Goal: Information Seeking & Learning: Check status

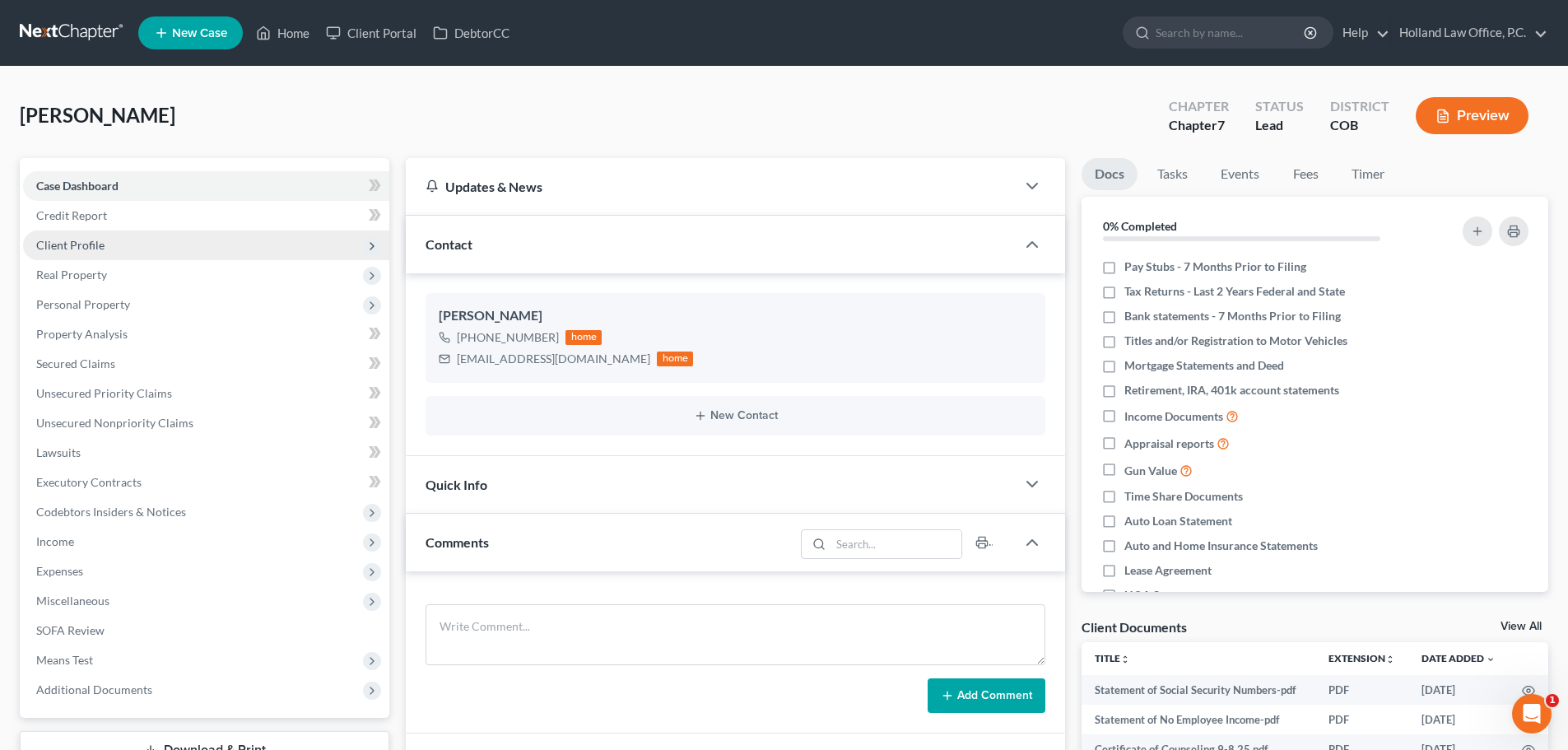
click at [93, 245] on span "Client Profile" at bounding box center [70, 245] width 69 height 14
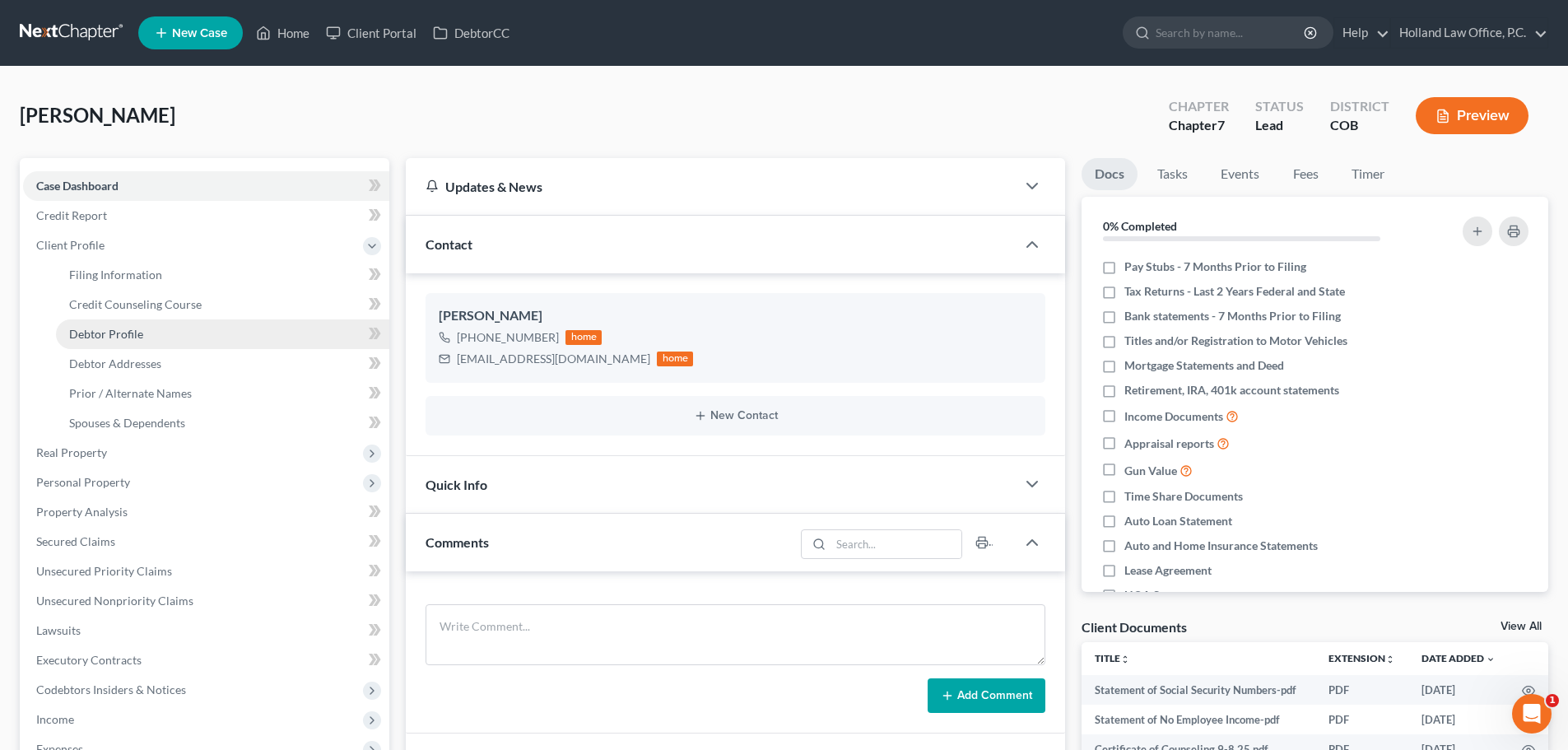
click at [123, 332] on span "Debtor Profile" at bounding box center [106, 333] width 74 height 14
select select "0"
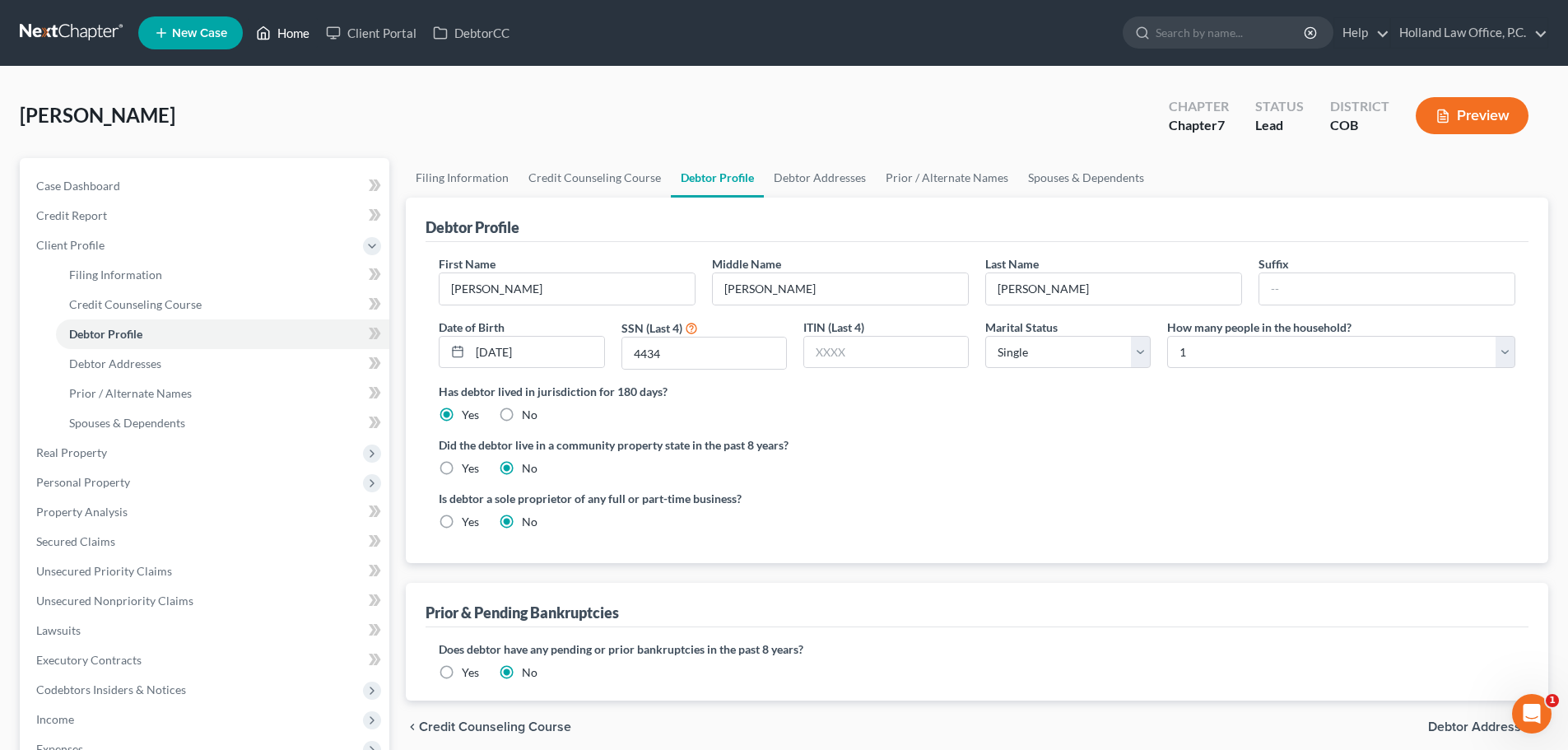
click at [298, 31] on link "Home" at bounding box center [282, 33] width 70 height 30
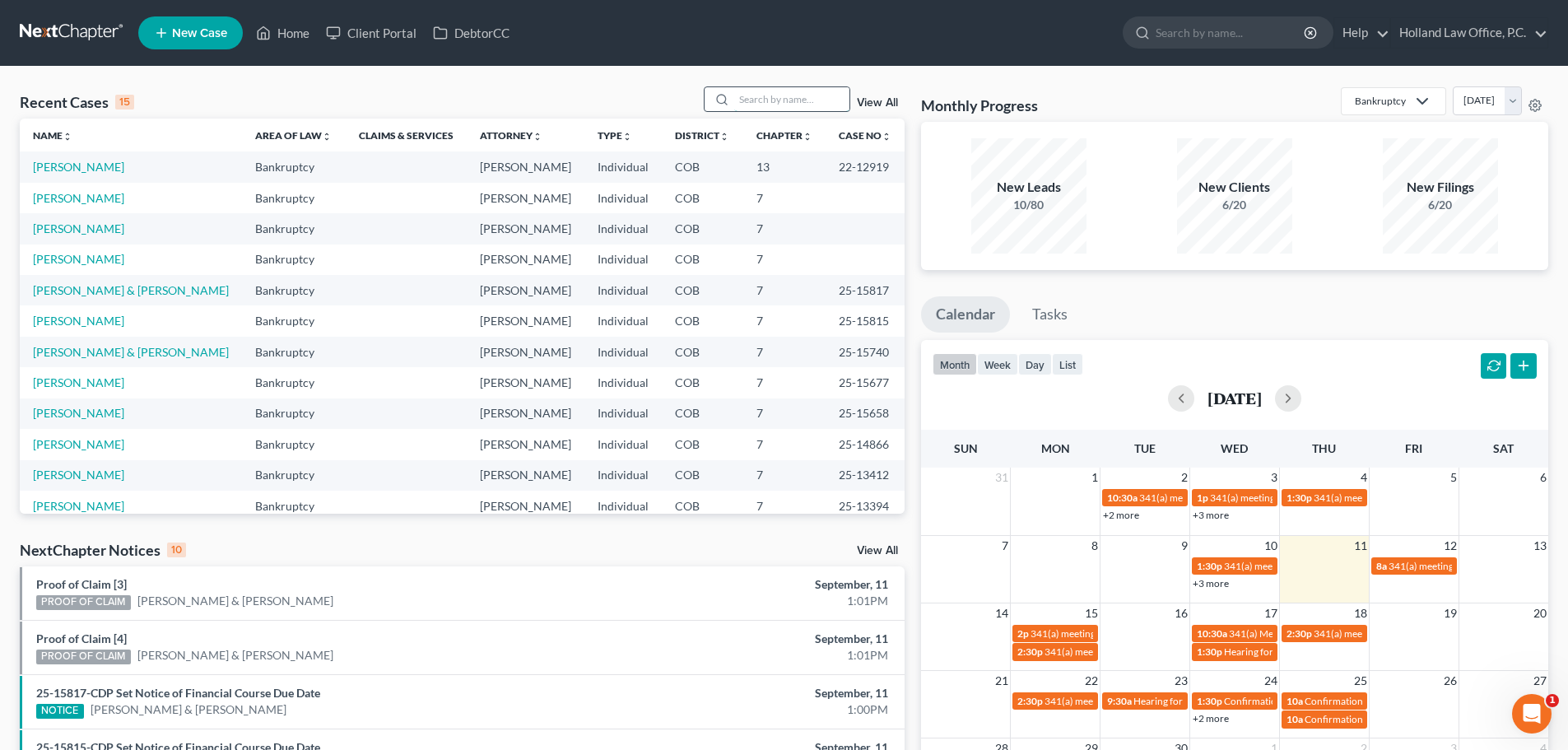
click at [820, 103] on input "search" at bounding box center [791, 99] width 115 height 24
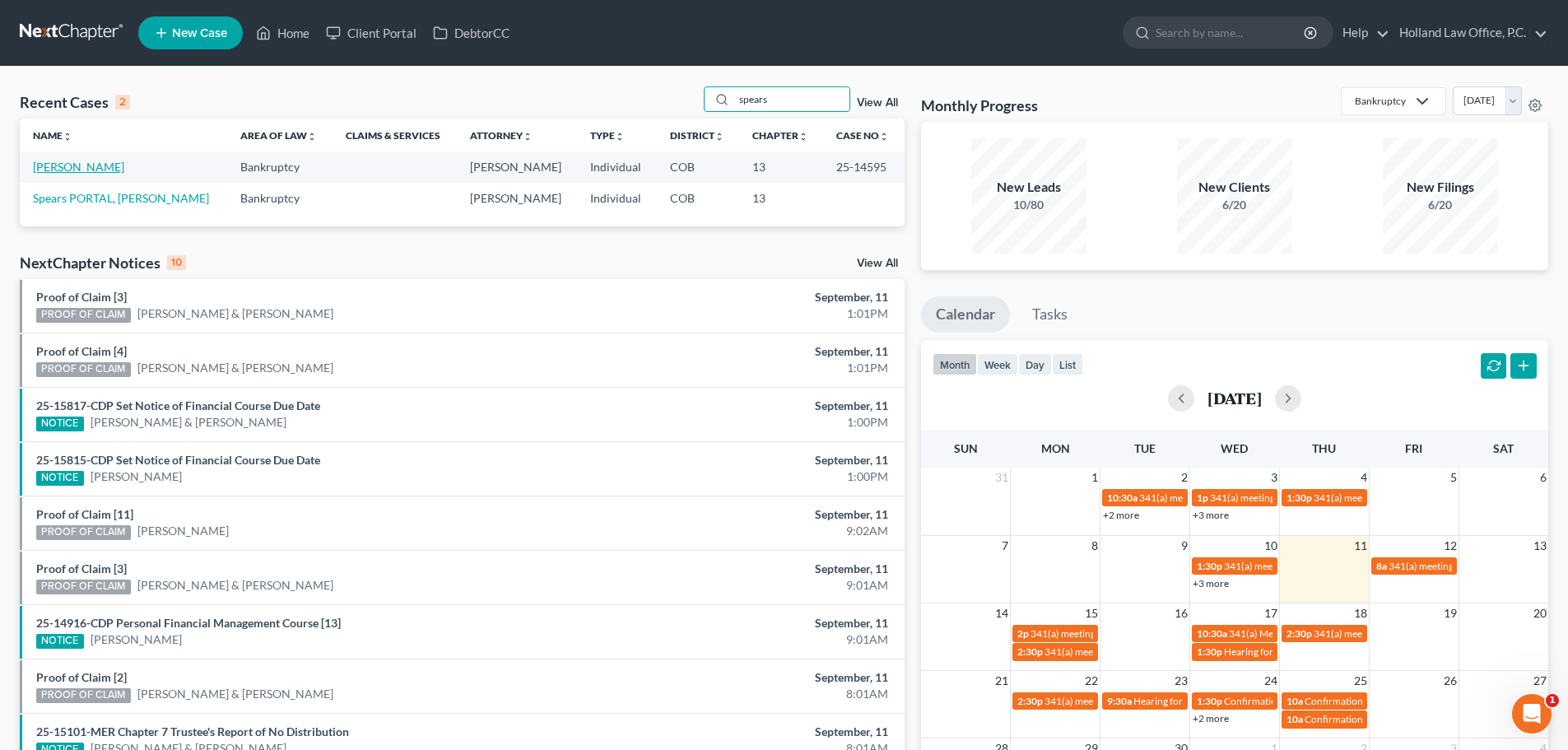
type input "spears"
click at [83, 169] on link "[PERSON_NAME]" at bounding box center [78, 166] width 92 height 14
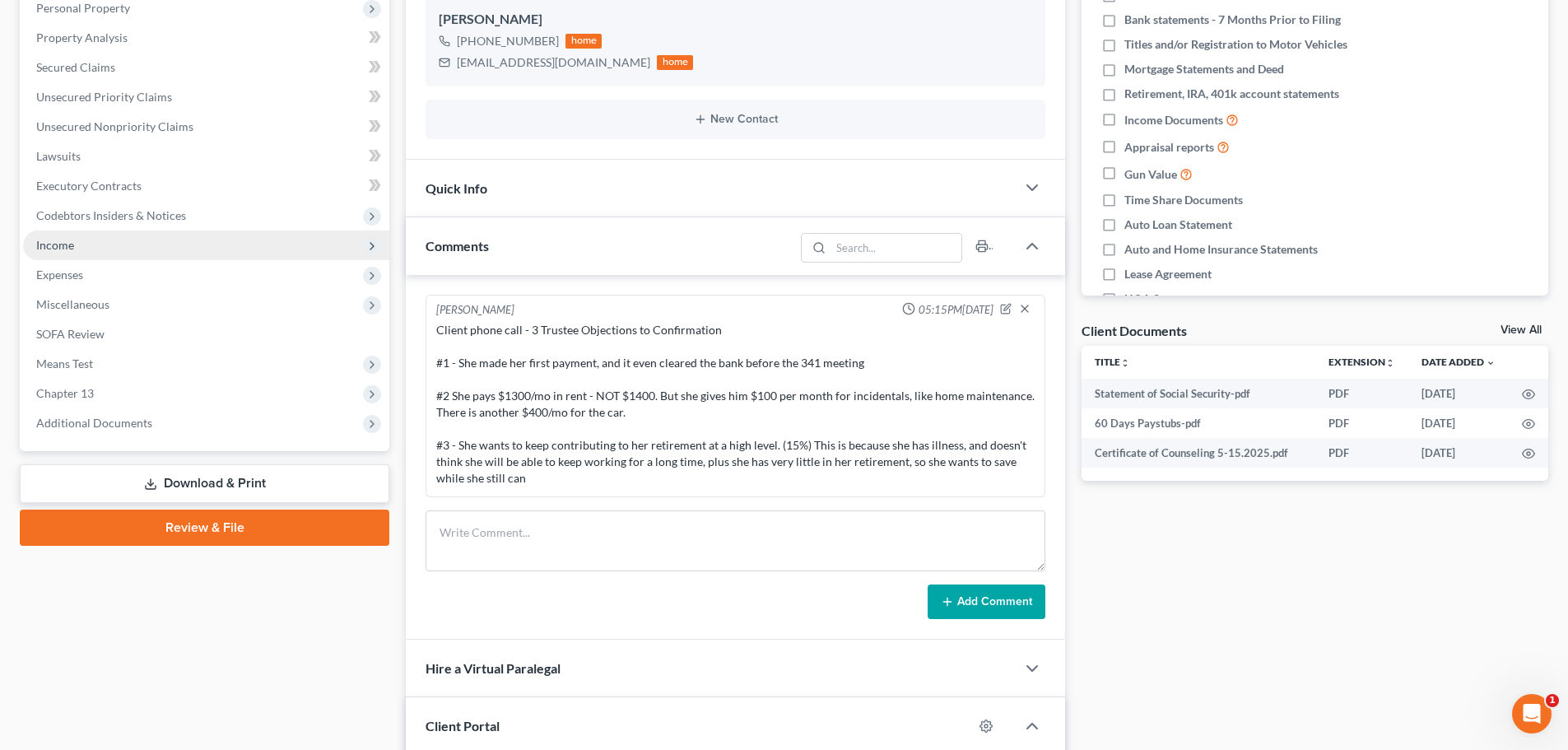
scroll to position [330, 0]
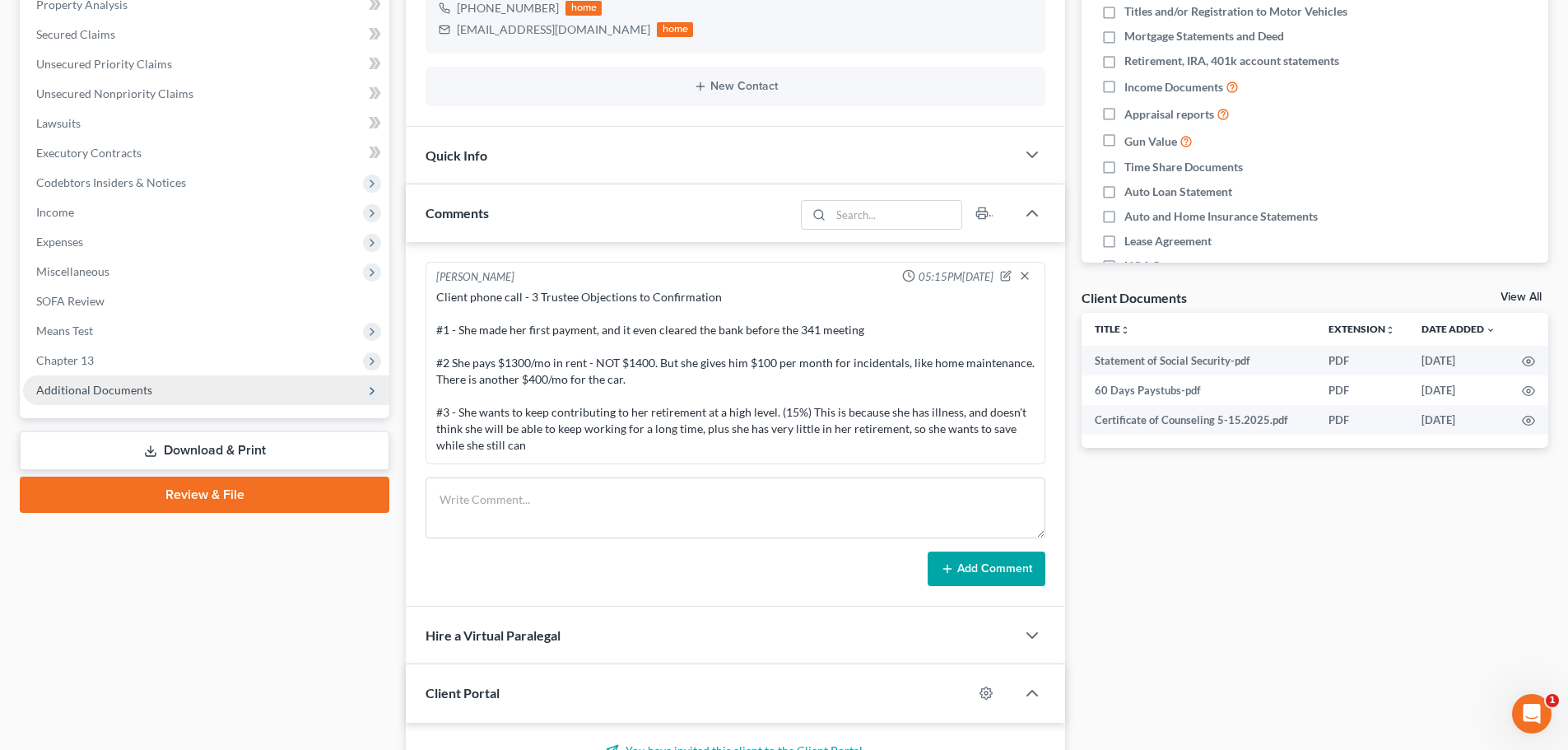
click at [109, 388] on span "Additional Documents" at bounding box center [94, 389] width 116 height 14
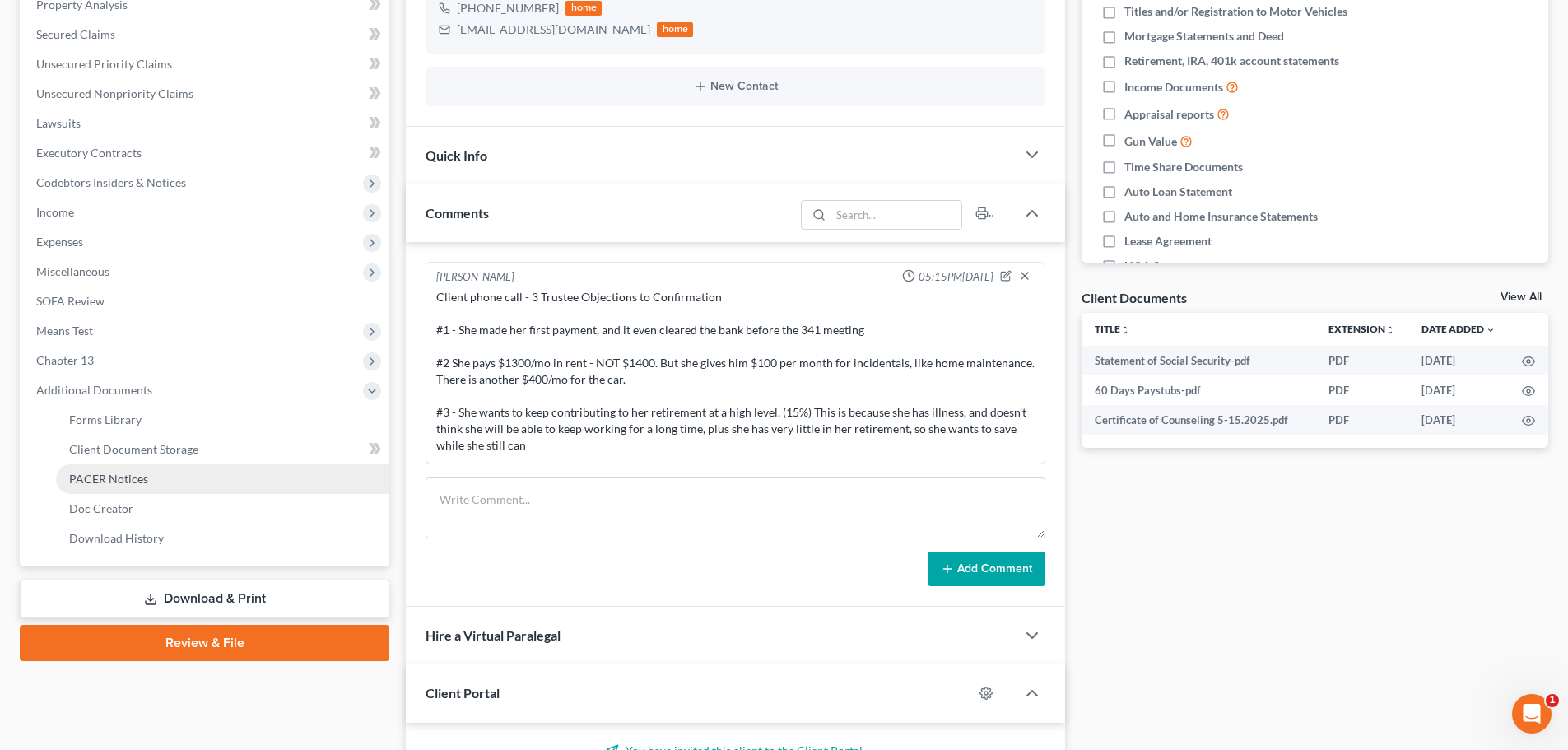
click at [134, 477] on span "PACER Notices" at bounding box center [109, 478] width 79 height 14
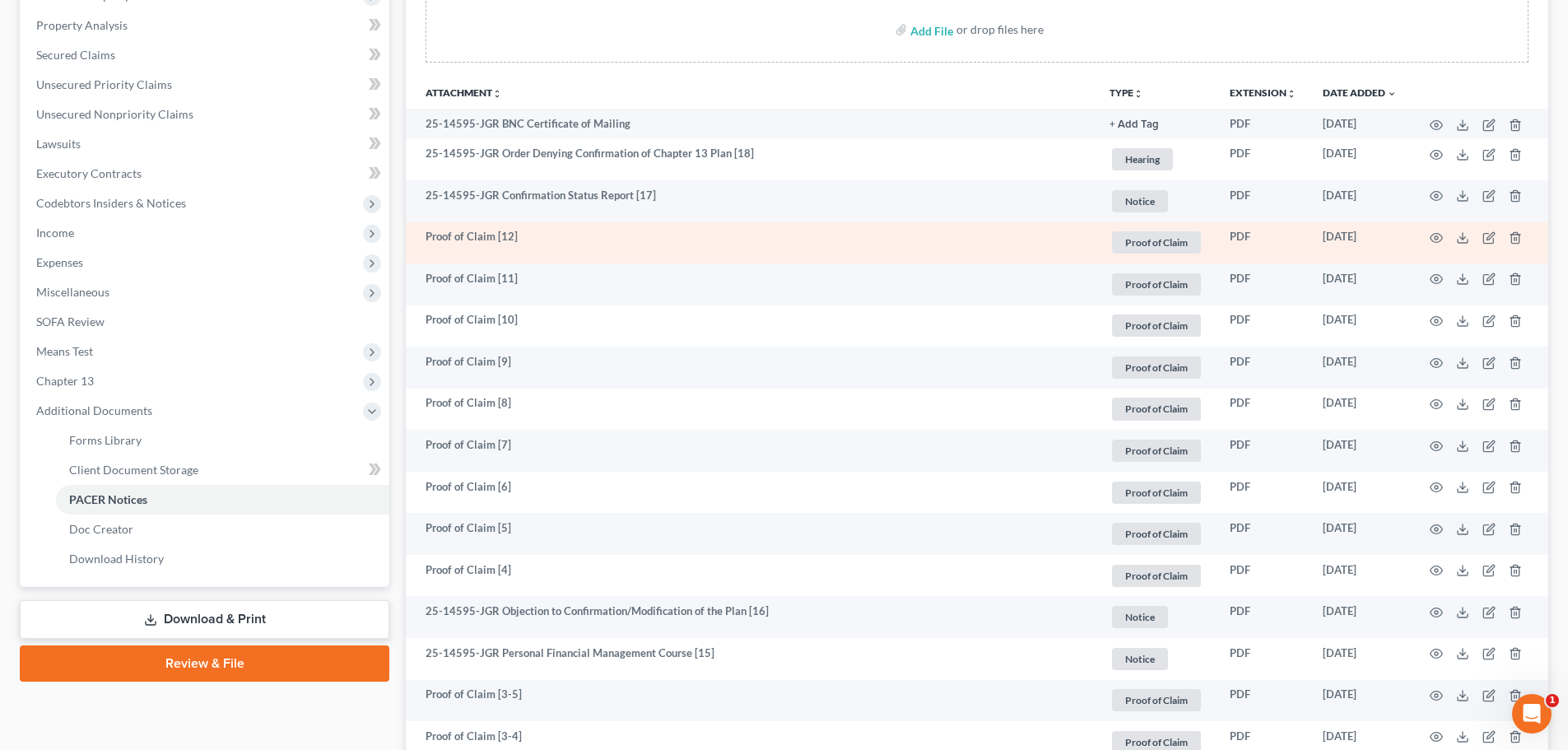
scroll to position [299, 0]
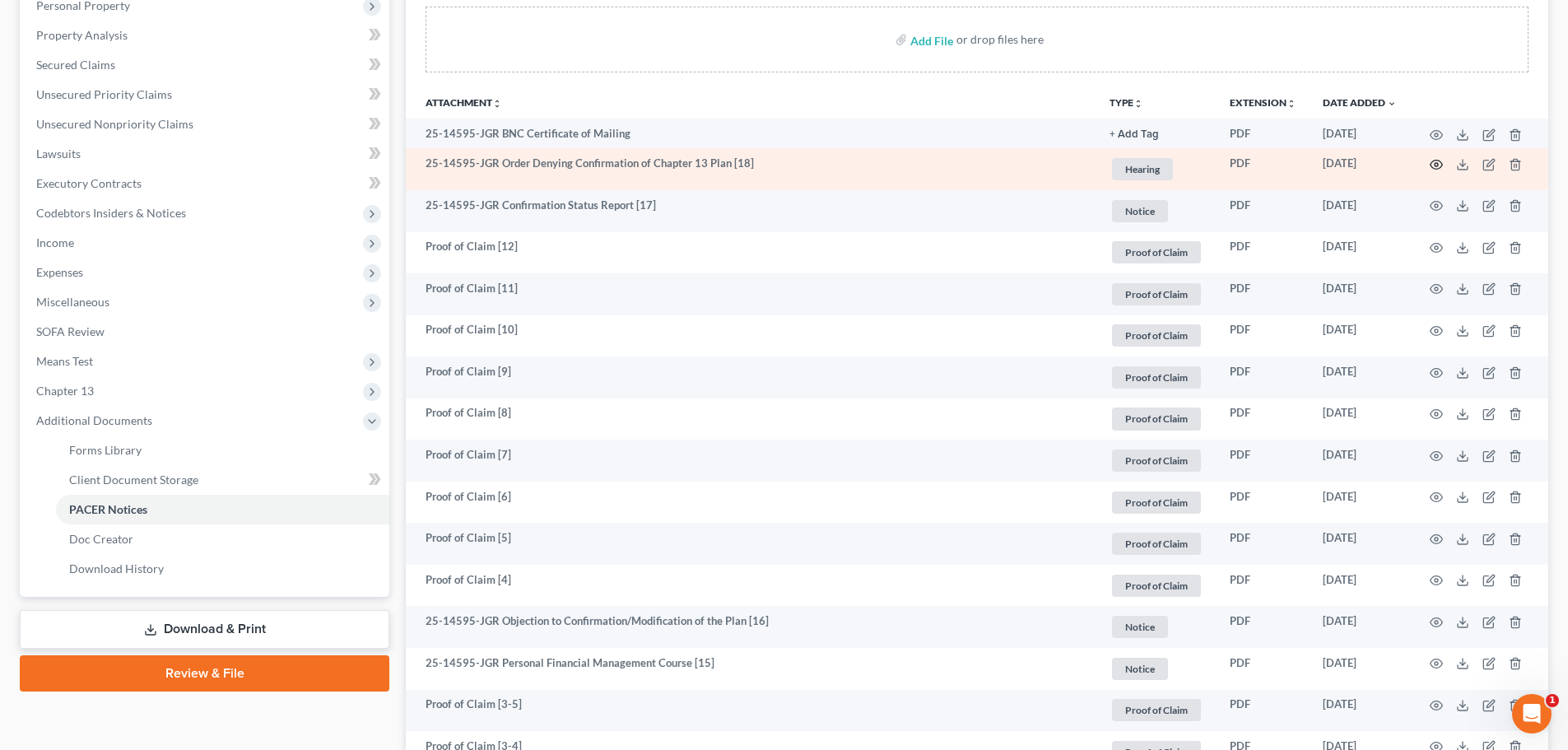
click at [1439, 166] on icon "button" at bounding box center [1437, 165] width 14 height 14
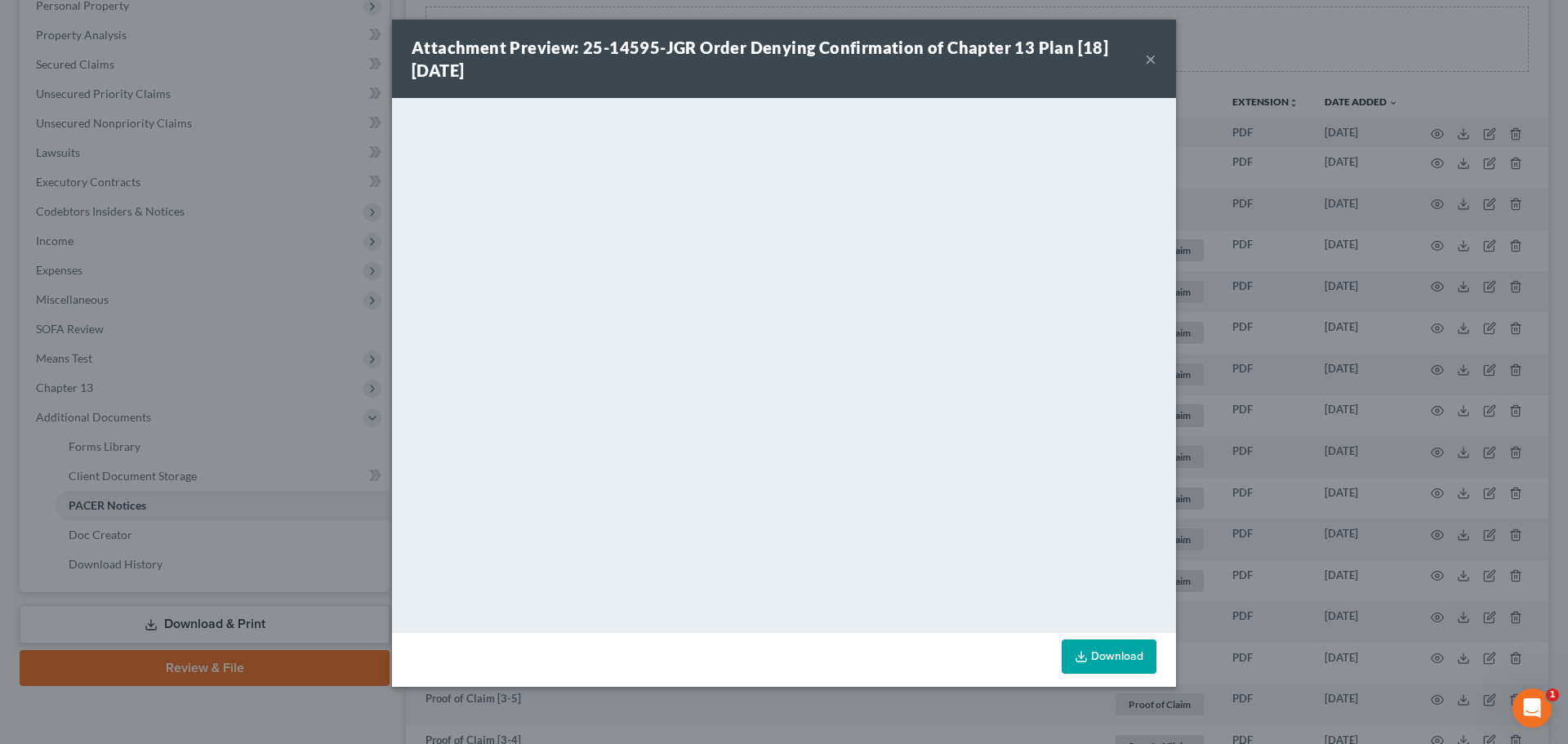
click at [1151, 63] on button "×" at bounding box center [1151, 58] width 12 height 19
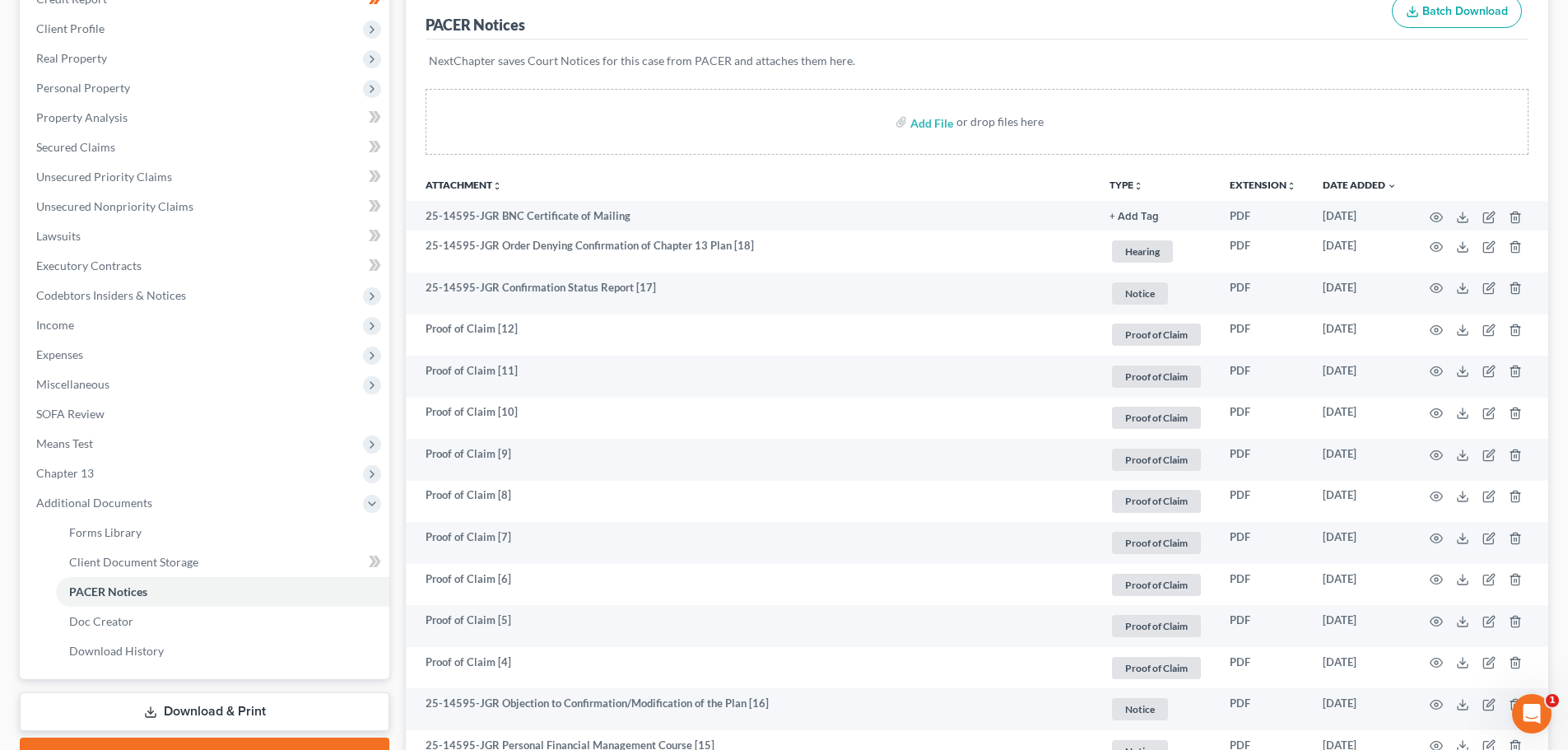
scroll to position [0, 0]
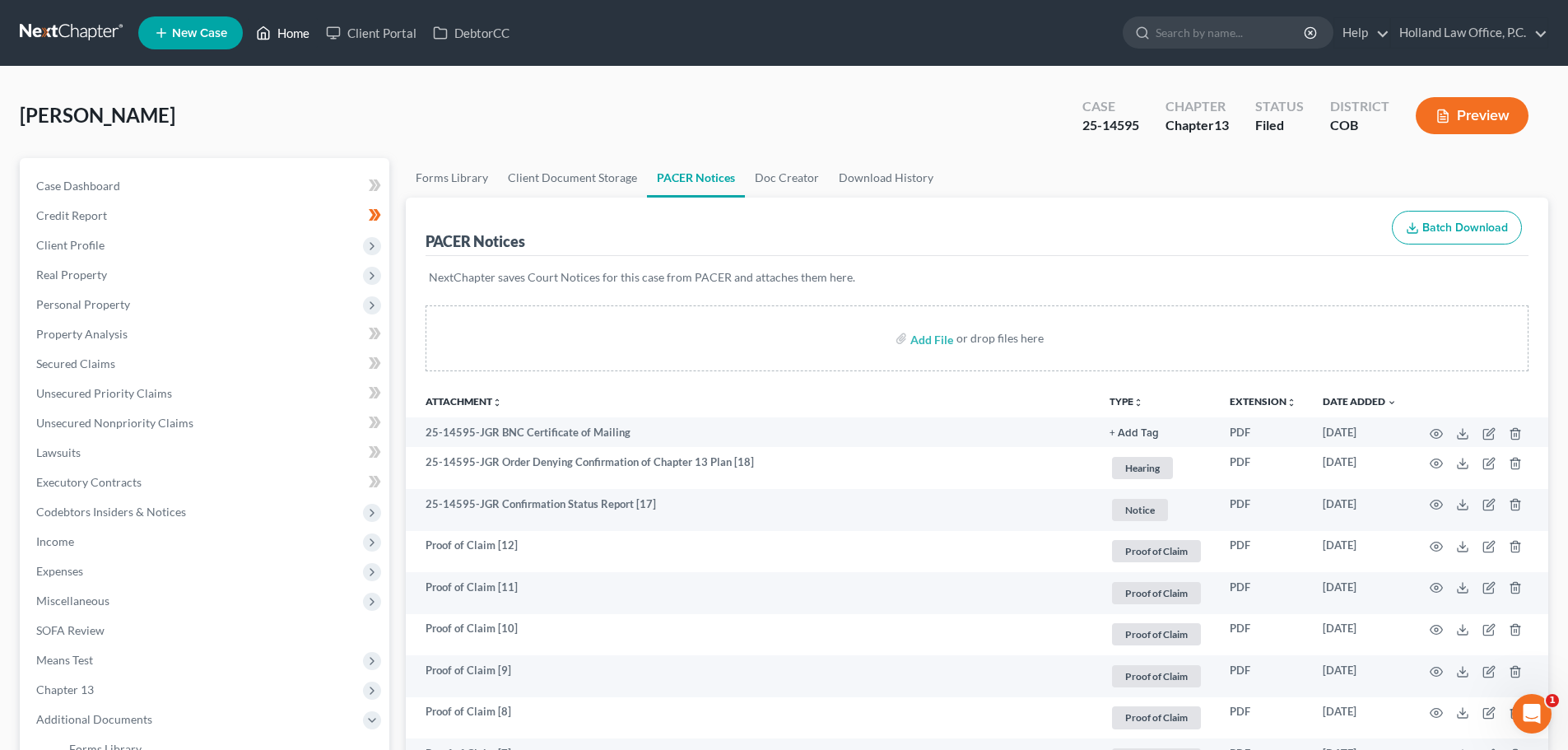
click at [279, 31] on link "Home" at bounding box center [282, 33] width 70 height 30
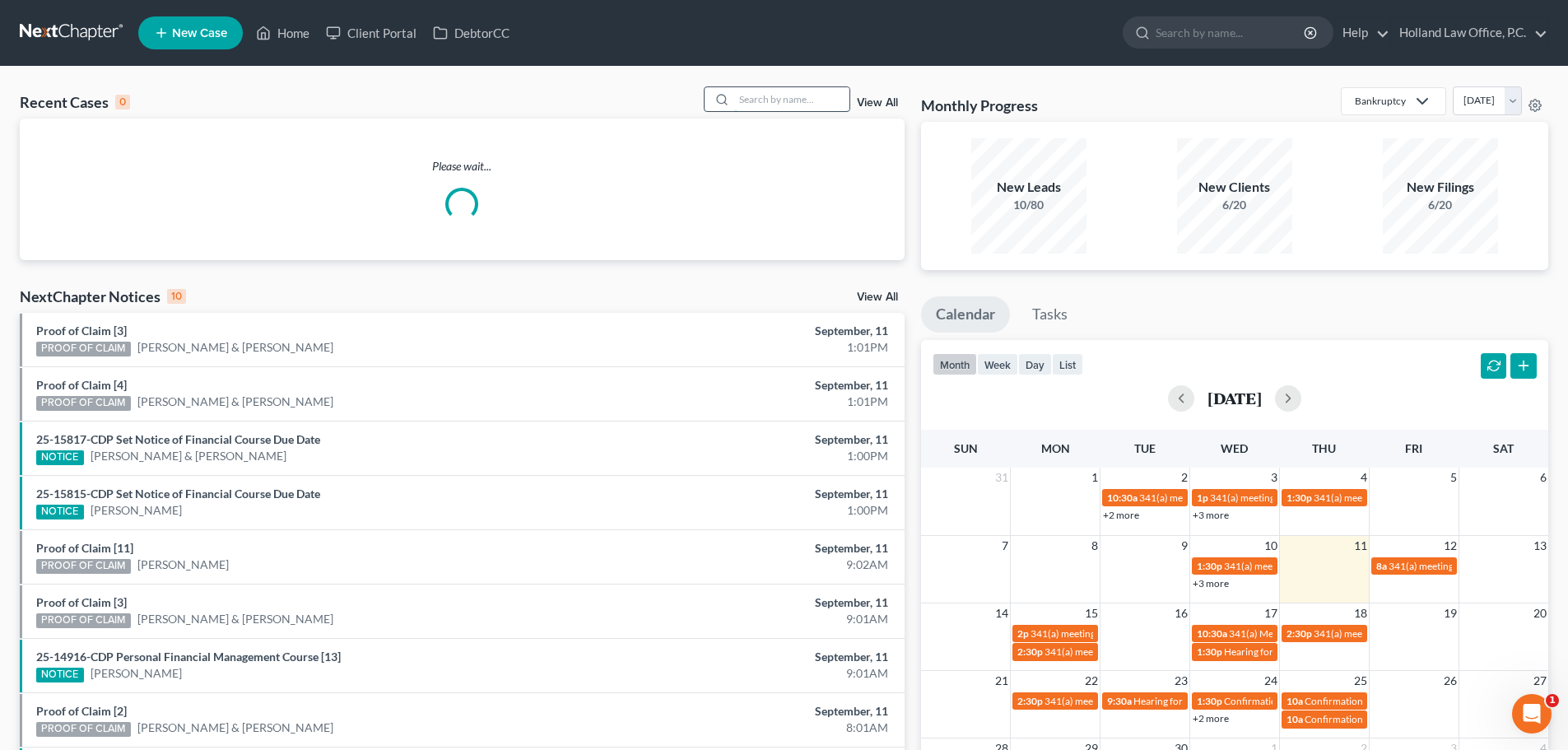
click at [749, 98] on input "search" at bounding box center [791, 99] width 115 height 24
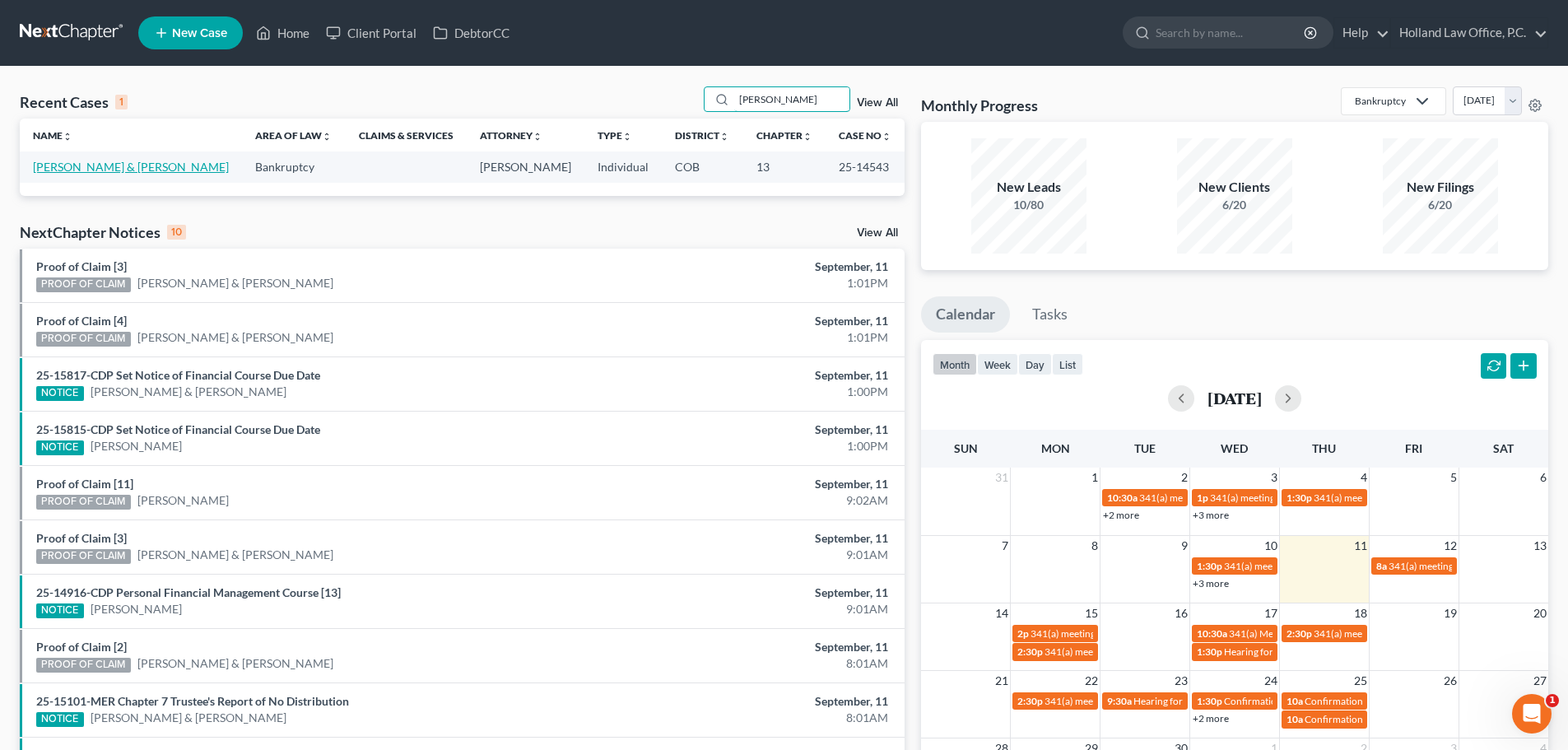
type input "artis"
click at [120, 160] on link "[PERSON_NAME] & [PERSON_NAME]" at bounding box center [130, 166] width 196 height 14
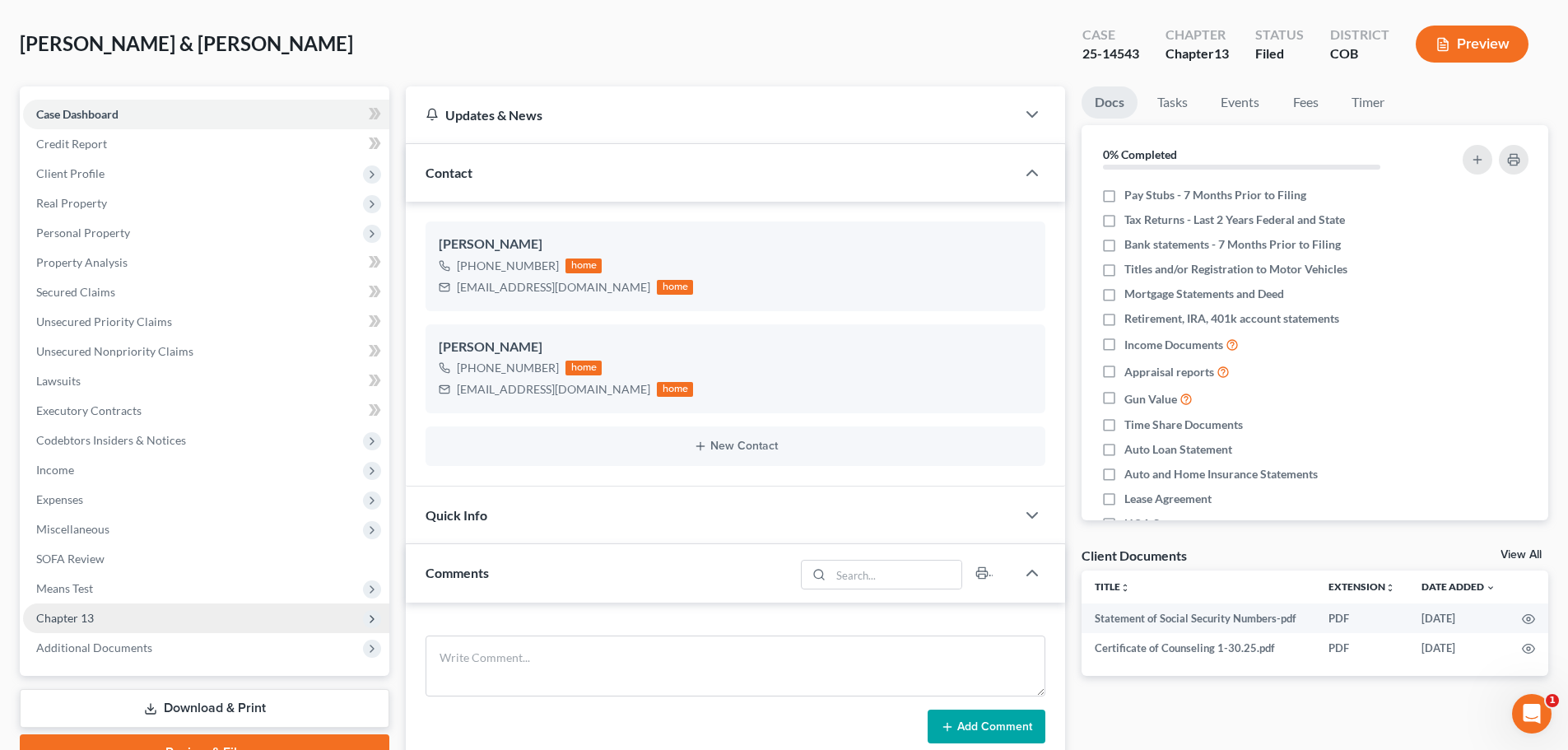
scroll to position [155, 0]
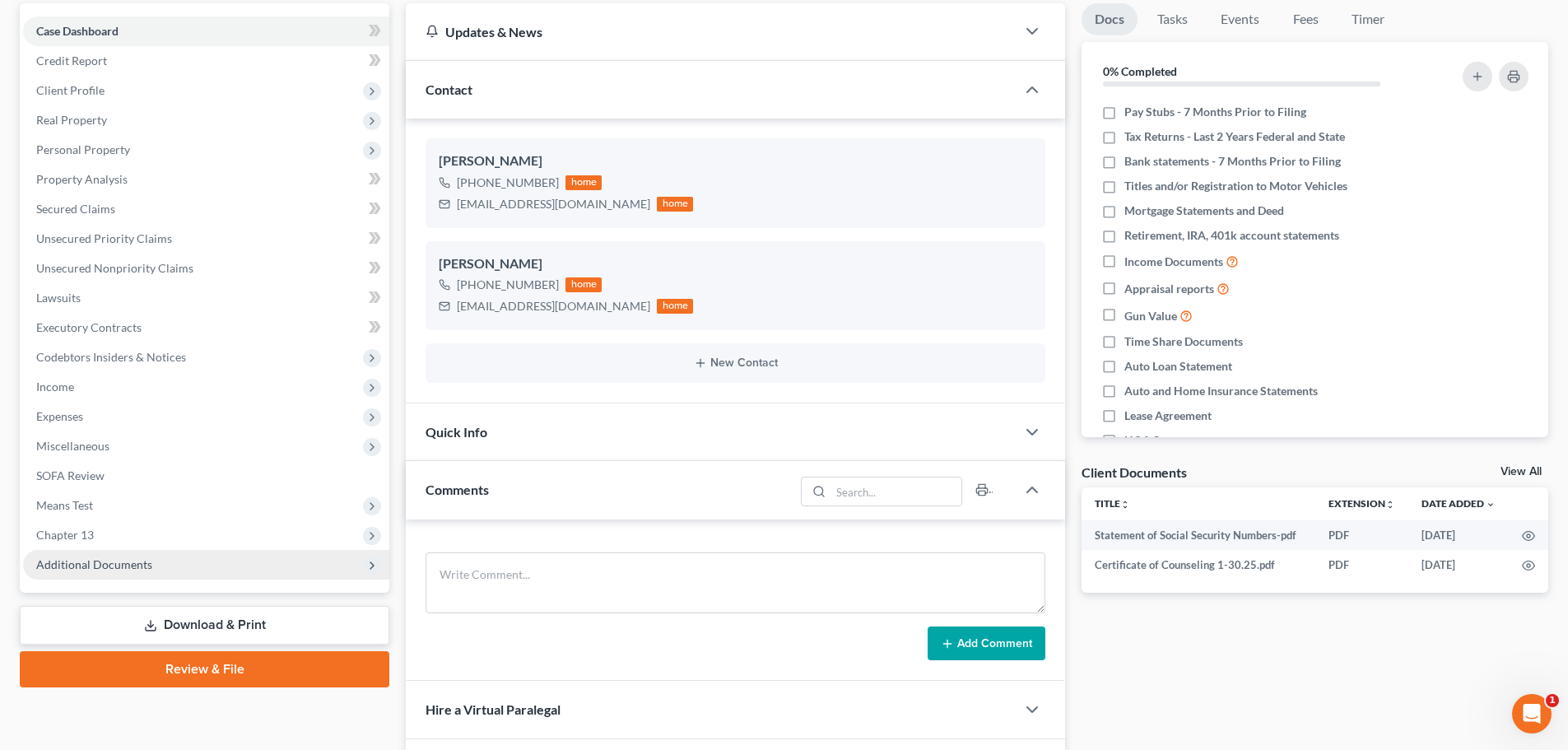
click at [78, 561] on span "Additional Documents" at bounding box center [94, 564] width 116 height 14
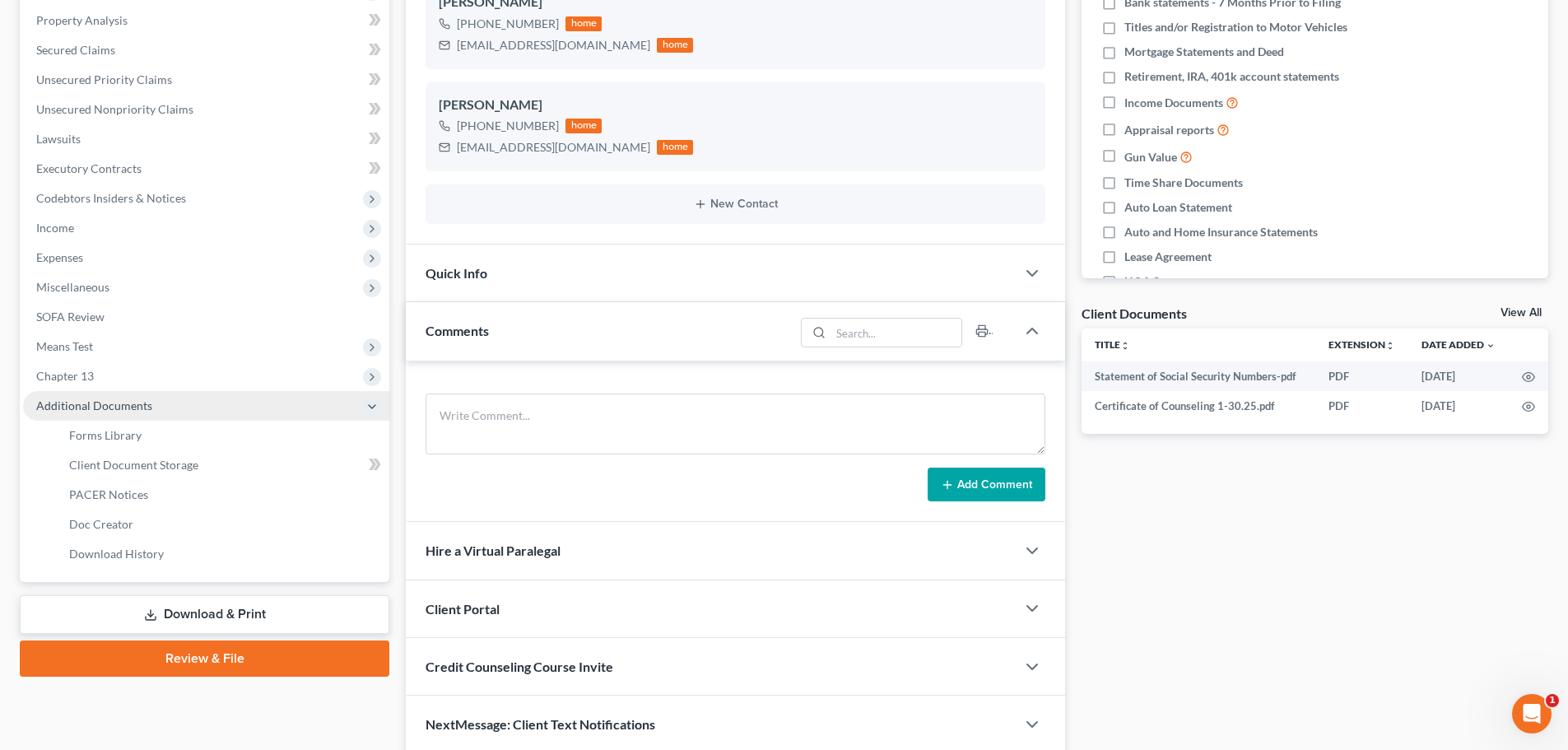
scroll to position [320, 0]
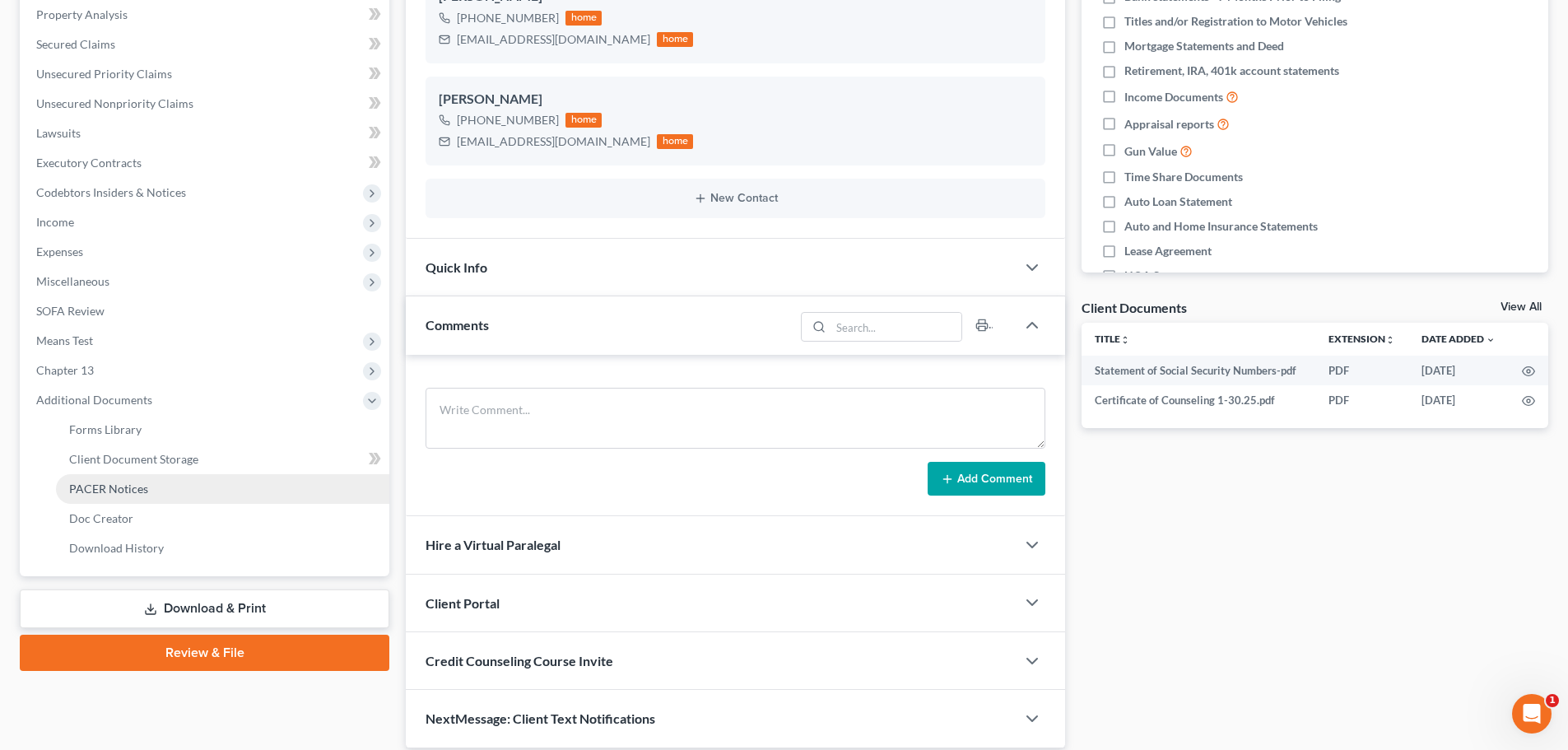
click at [112, 487] on span "PACER Notices" at bounding box center [109, 488] width 79 height 14
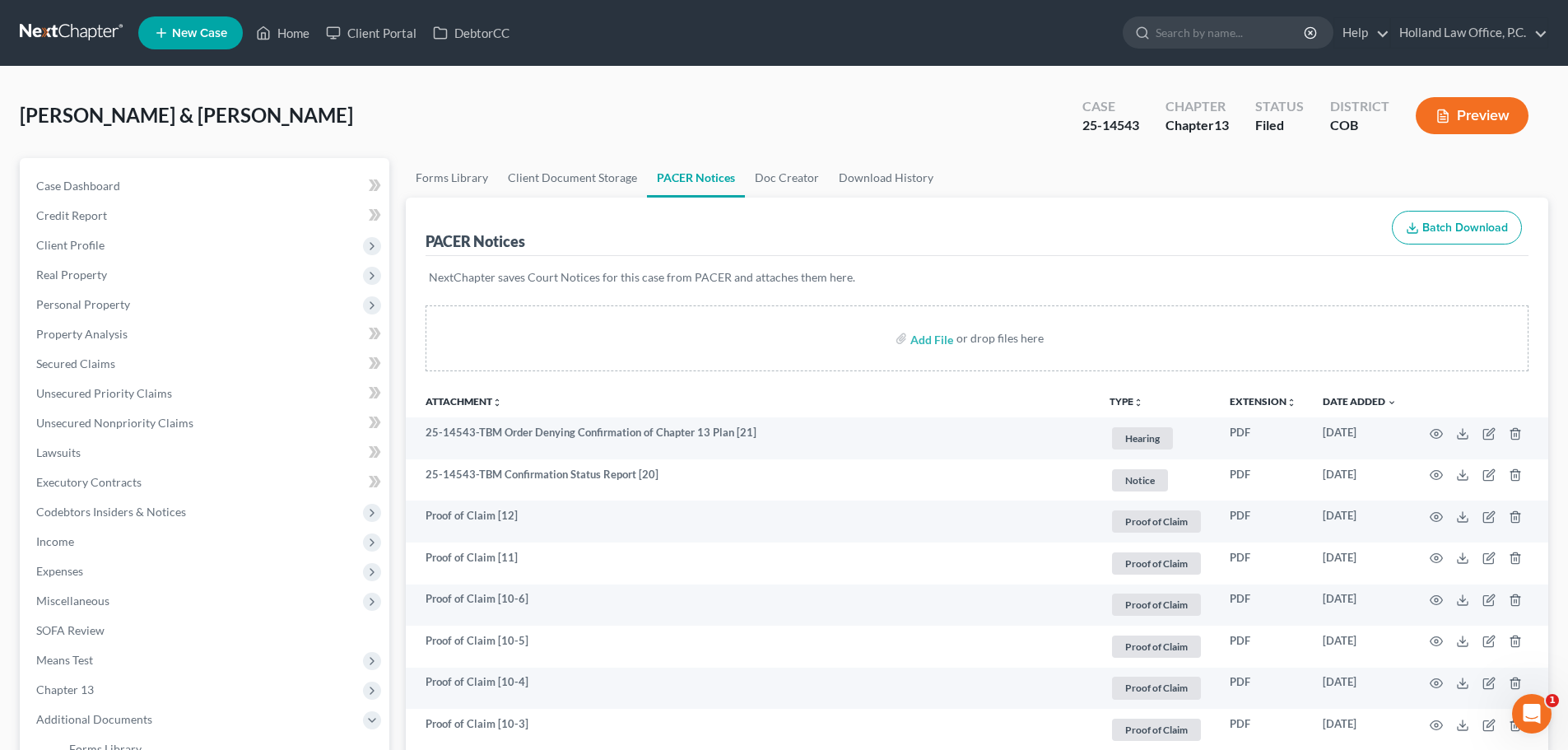
scroll to position [164, 0]
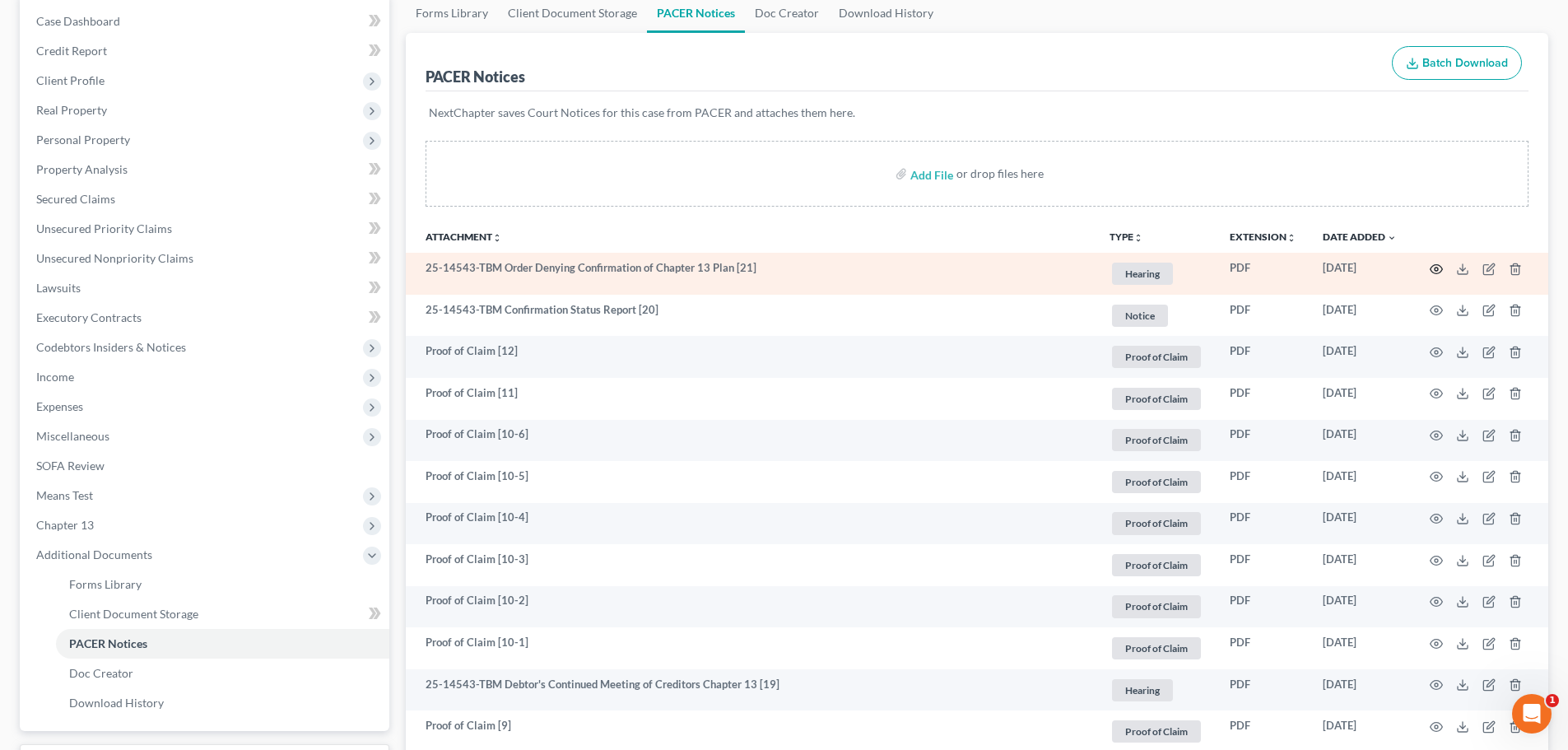
click at [1440, 270] on icon "button" at bounding box center [1437, 270] width 14 height 14
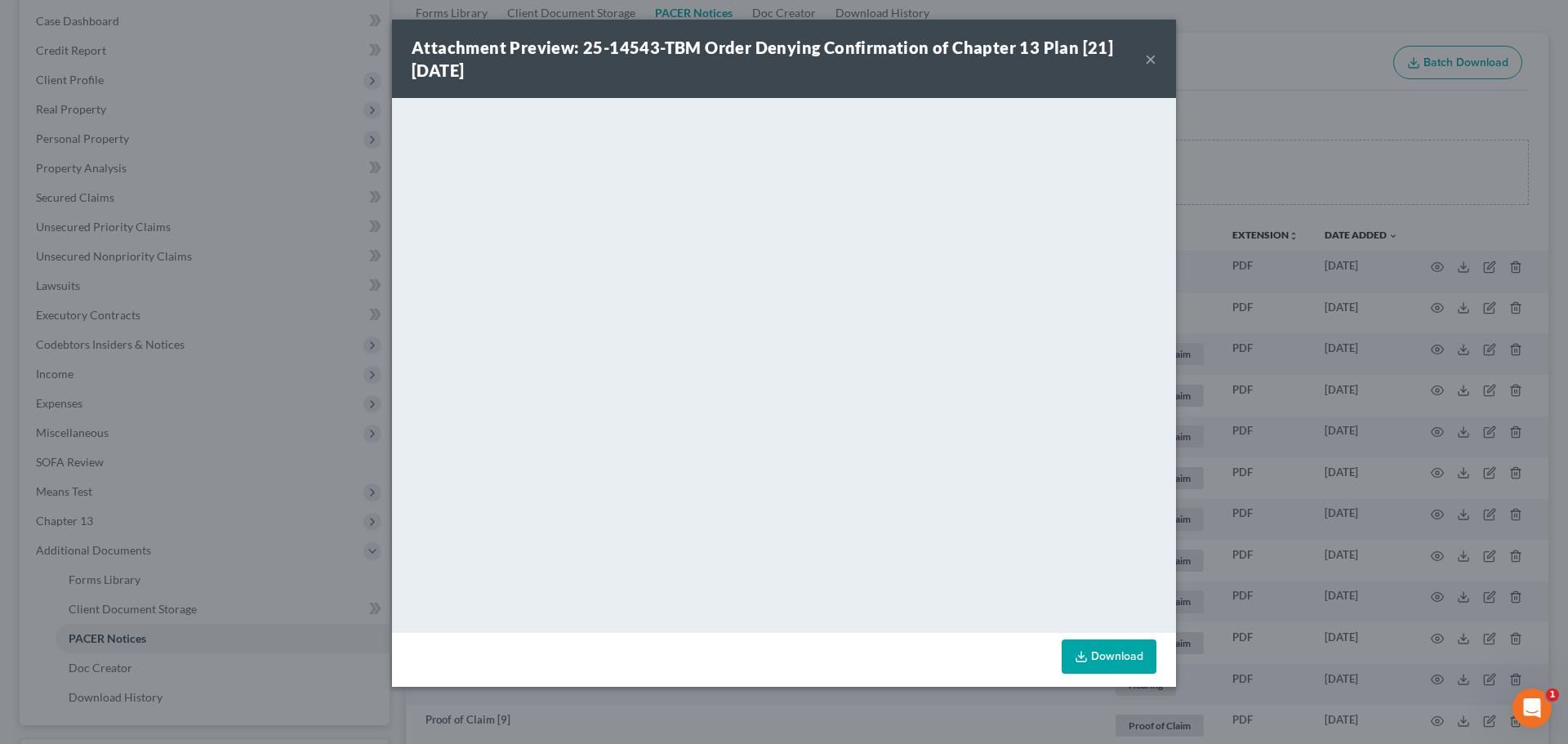
click at [1150, 58] on button "×" at bounding box center [1151, 58] width 12 height 19
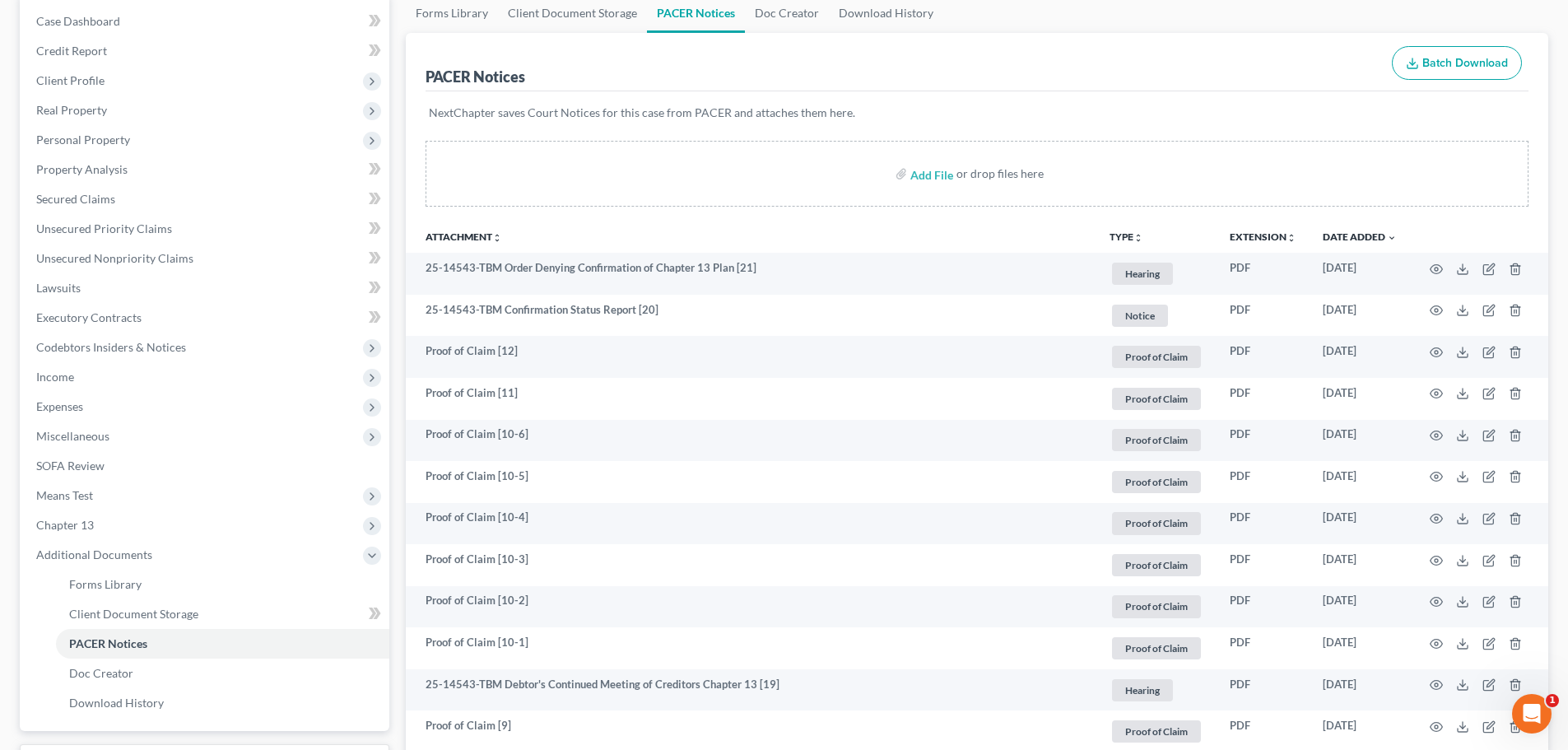
scroll to position [0, 0]
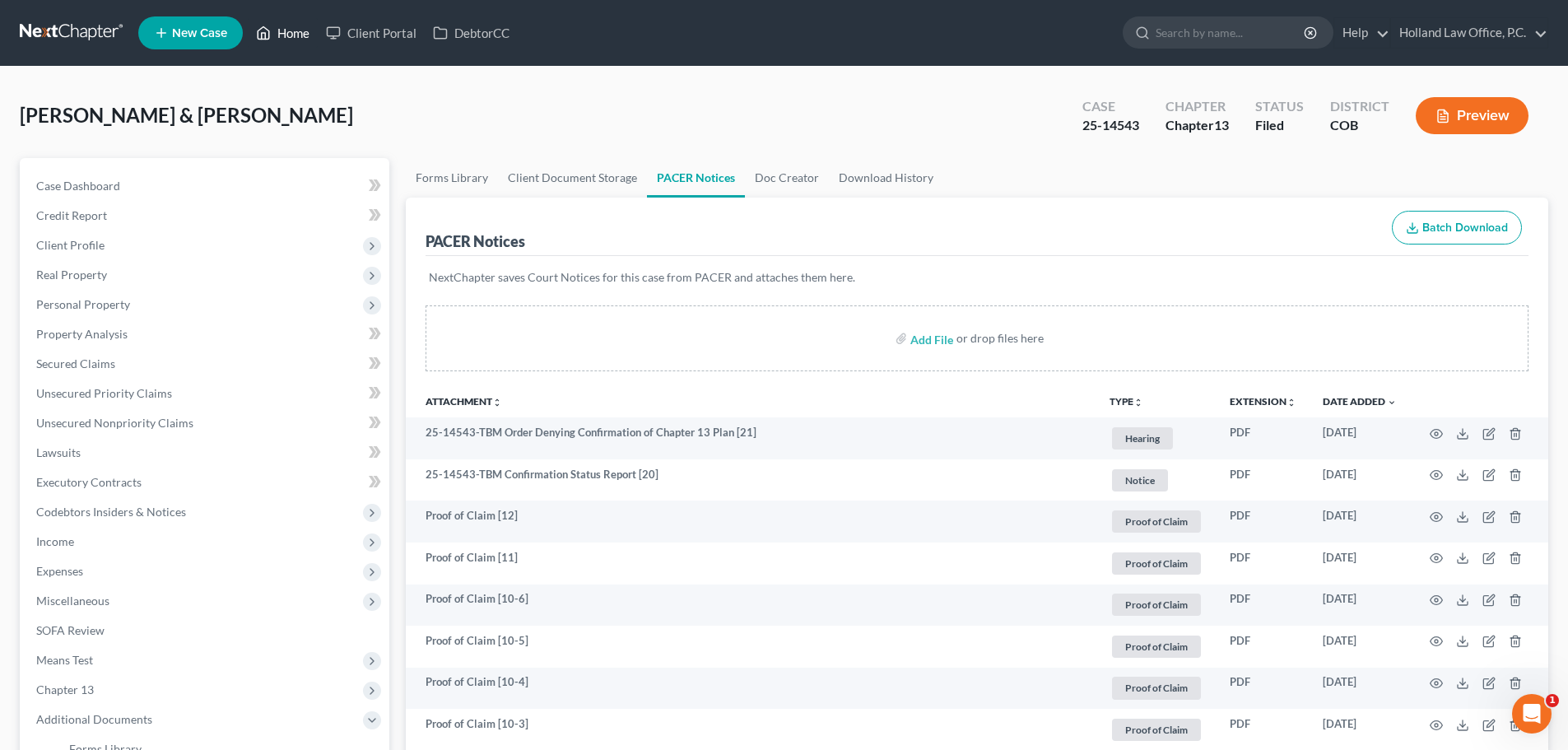
click at [281, 31] on link "Home" at bounding box center [282, 33] width 70 height 30
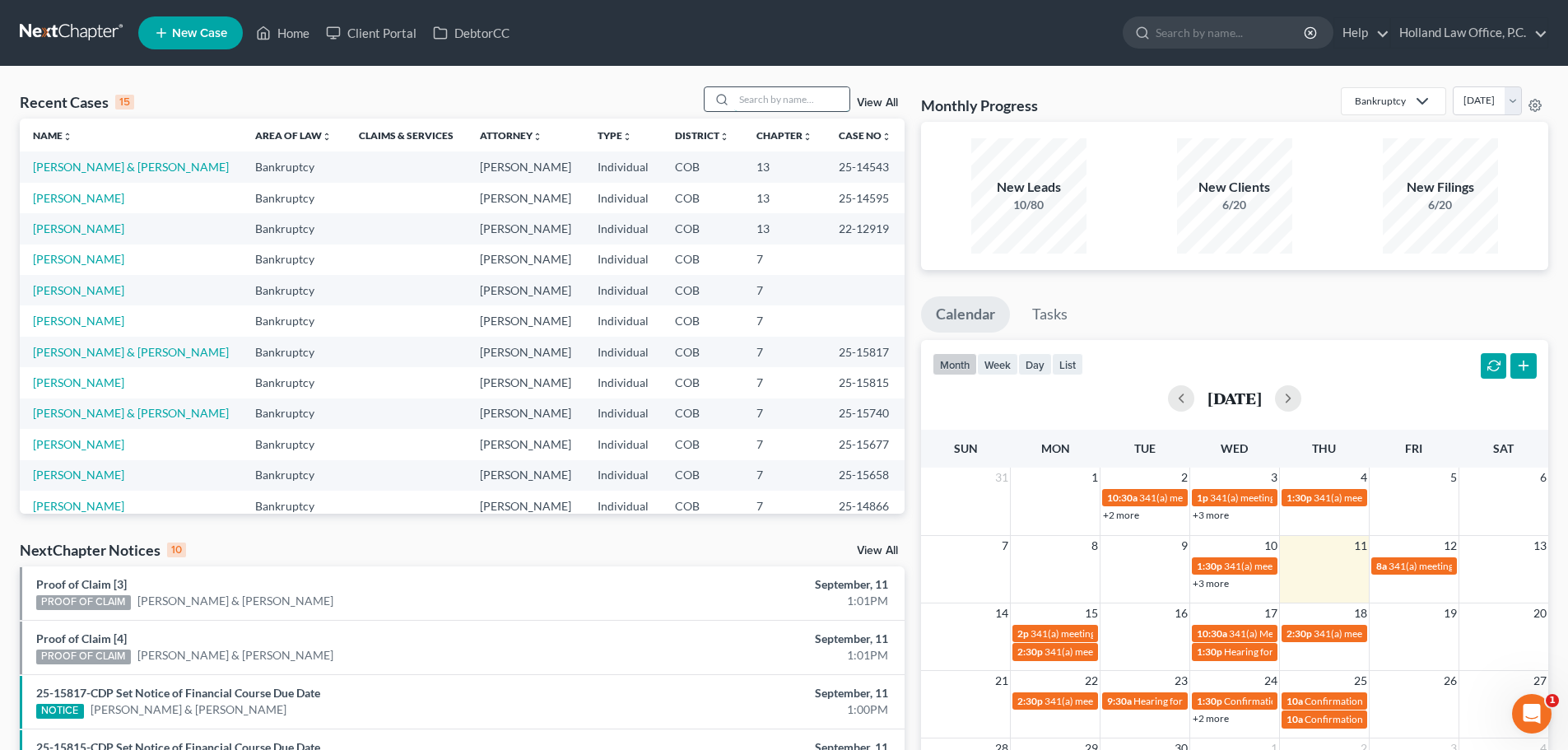
click at [793, 97] on input "search" at bounding box center [791, 99] width 115 height 24
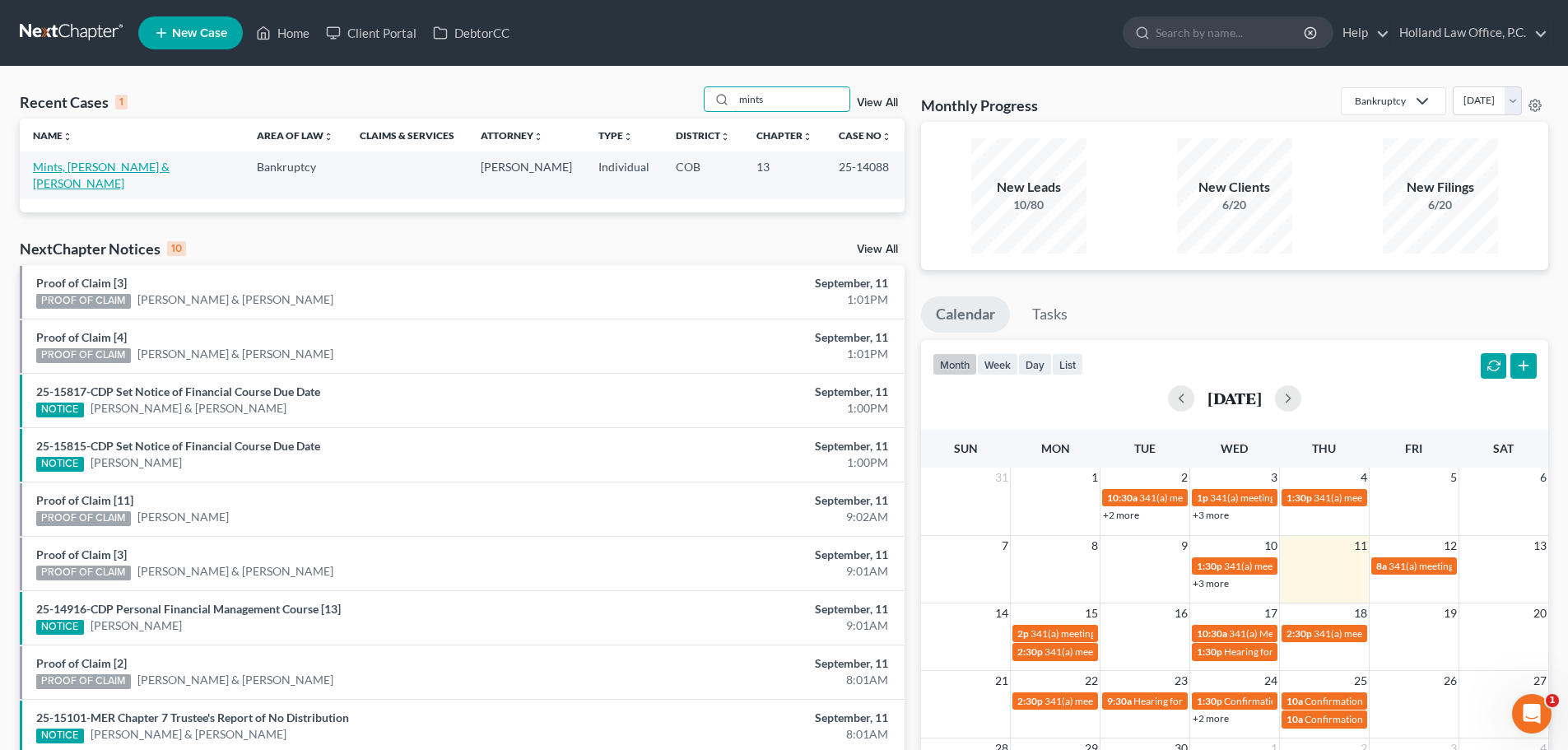
type input "mints"
click at [70, 173] on link "Mints, [PERSON_NAME] & [PERSON_NAME]" at bounding box center [100, 175] width 136 height 31
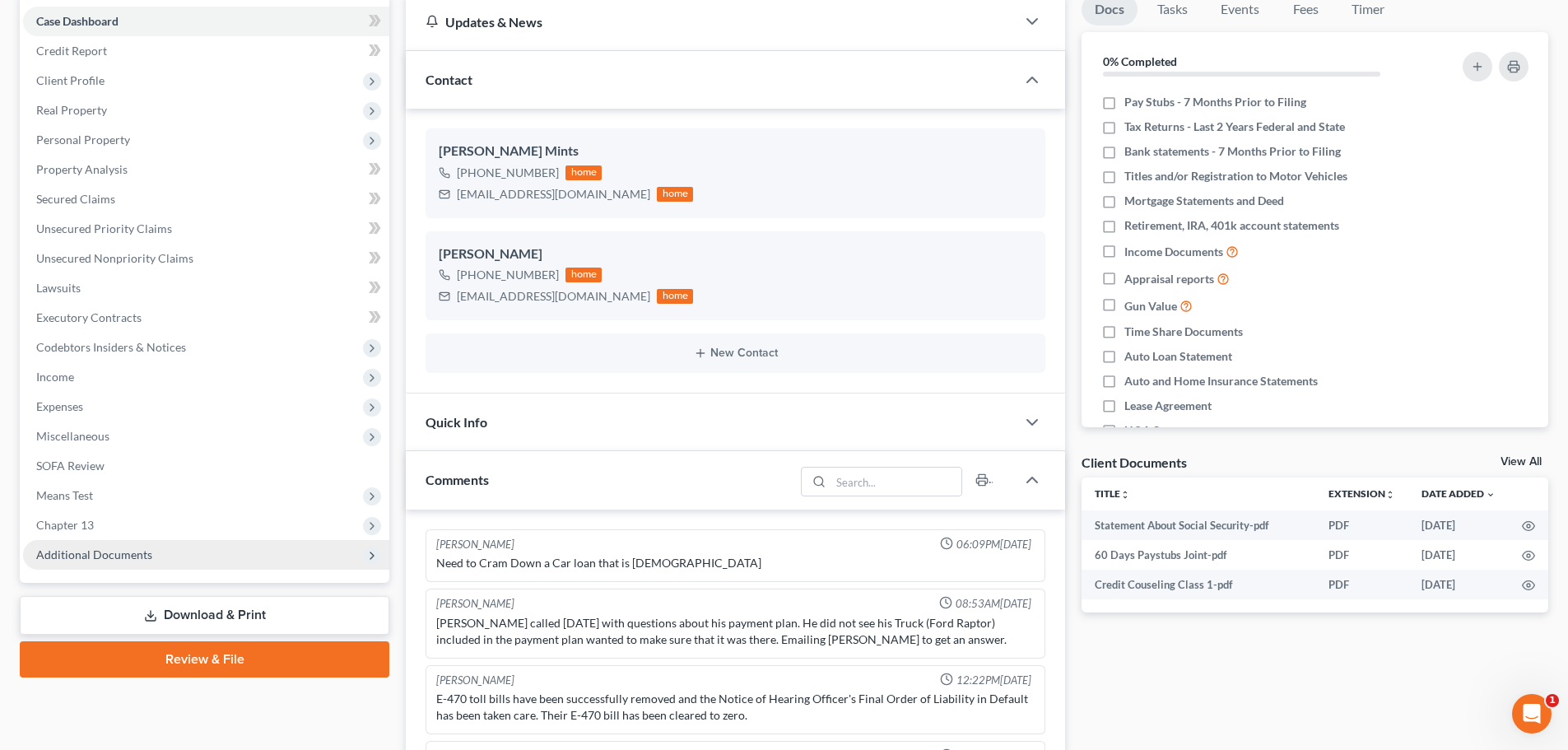
scroll to position [298, 0]
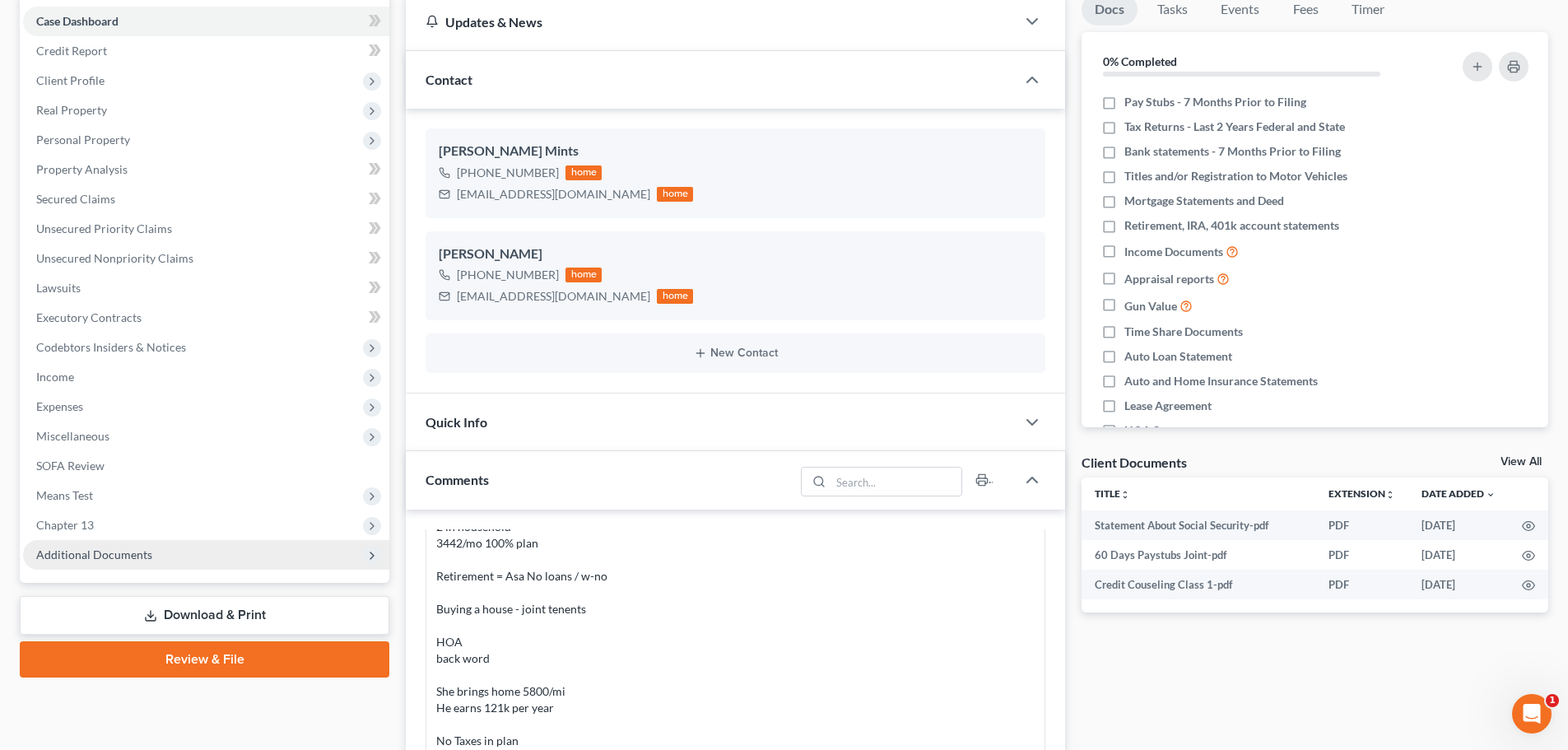
click at [120, 562] on span "Additional Documents" at bounding box center [206, 555] width 366 height 30
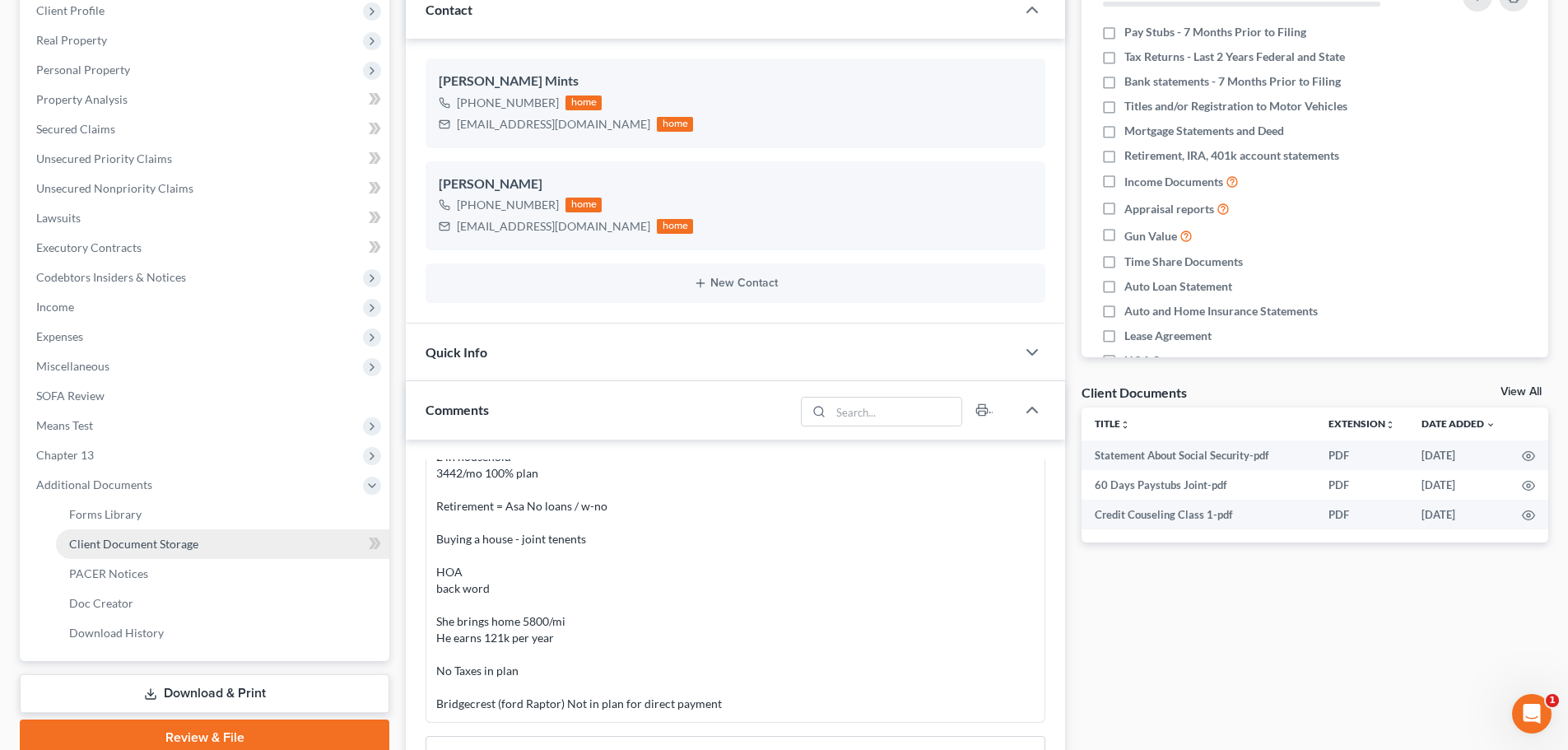
scroll to position [330, 0]
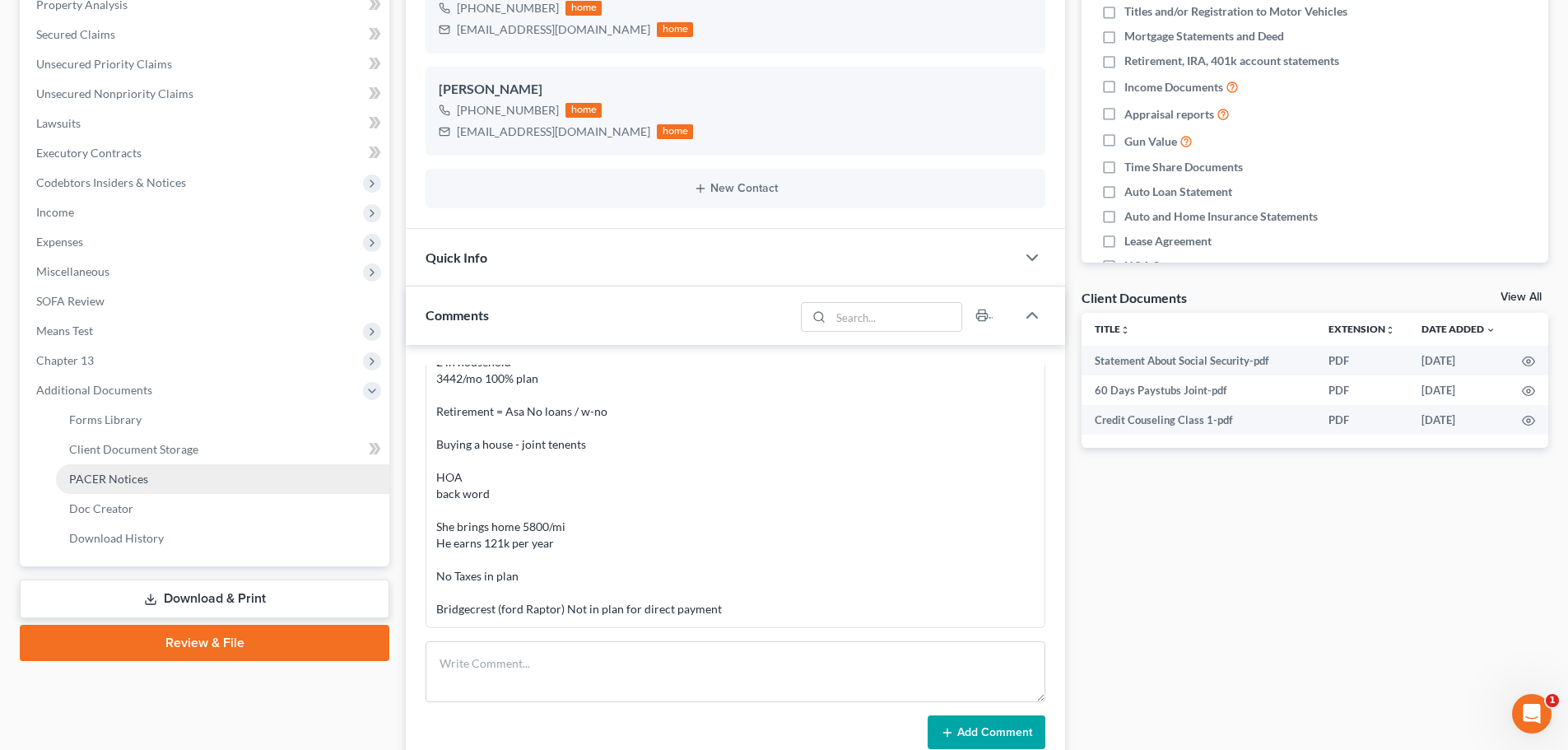
click at [140, 477] on span "PACER Notices" at bounding box center [109, 478] width 79 height 14
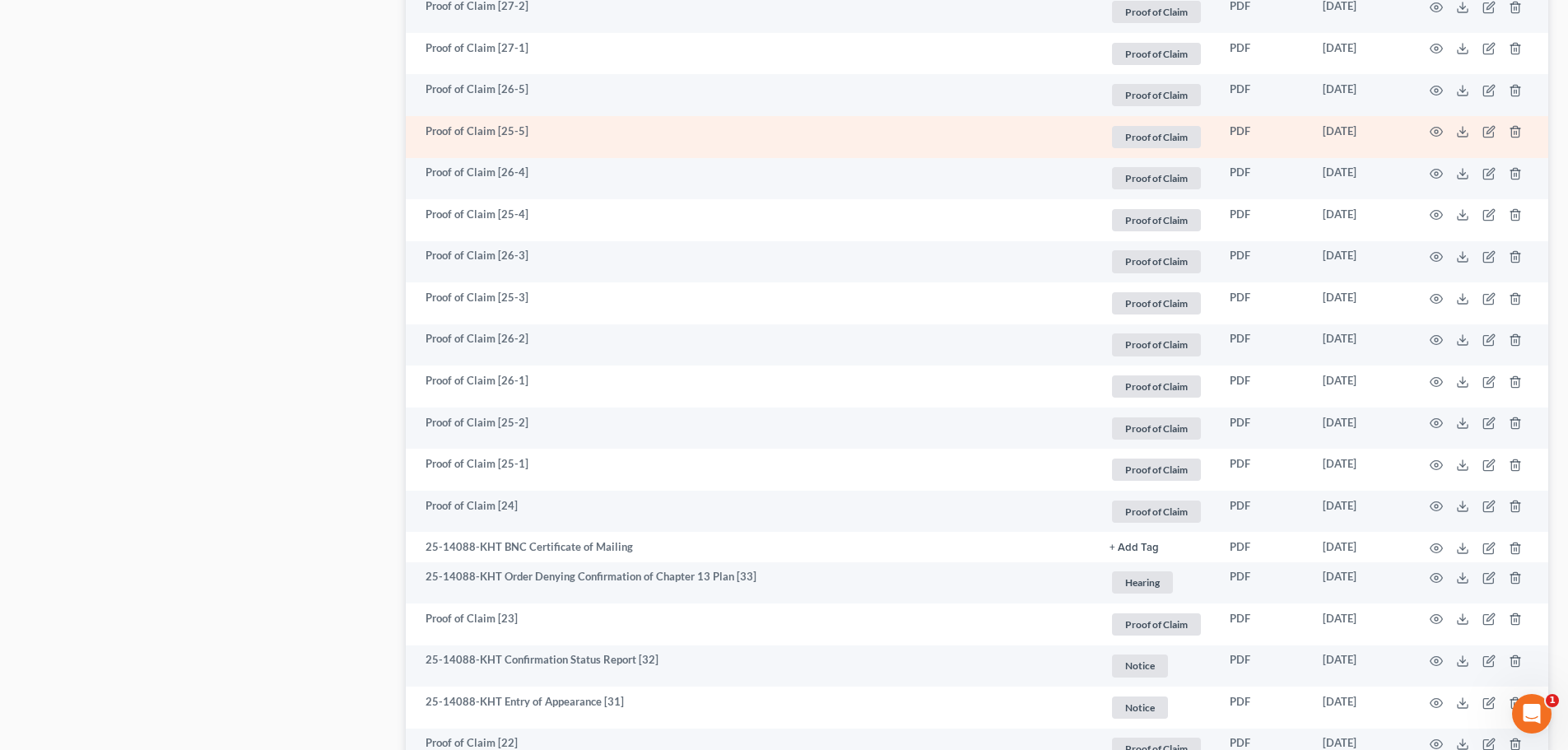
scroll to position [1400, 0]
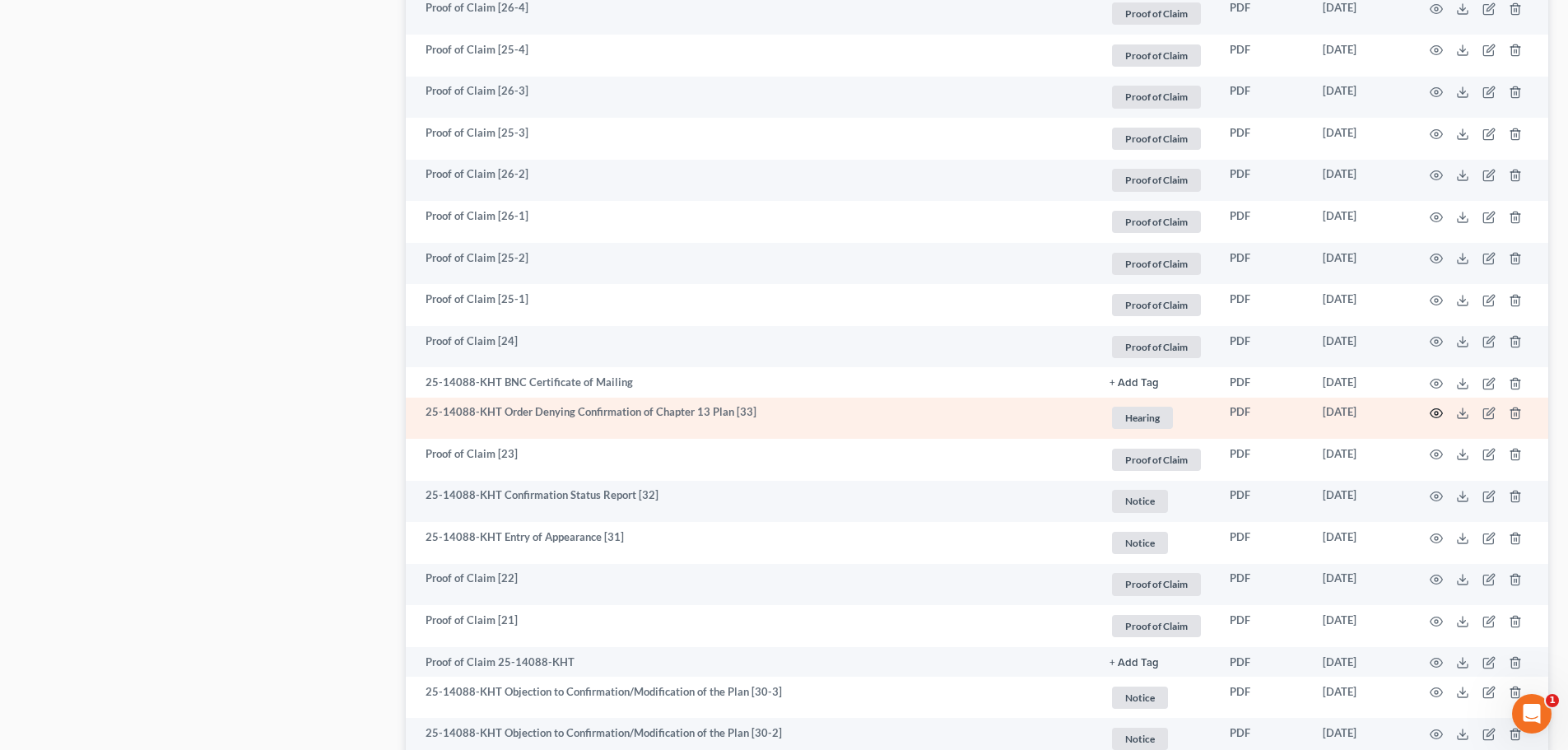
click at [1432, 413] on icon "button" at bounding box center [1437, 414] width 14 height 14
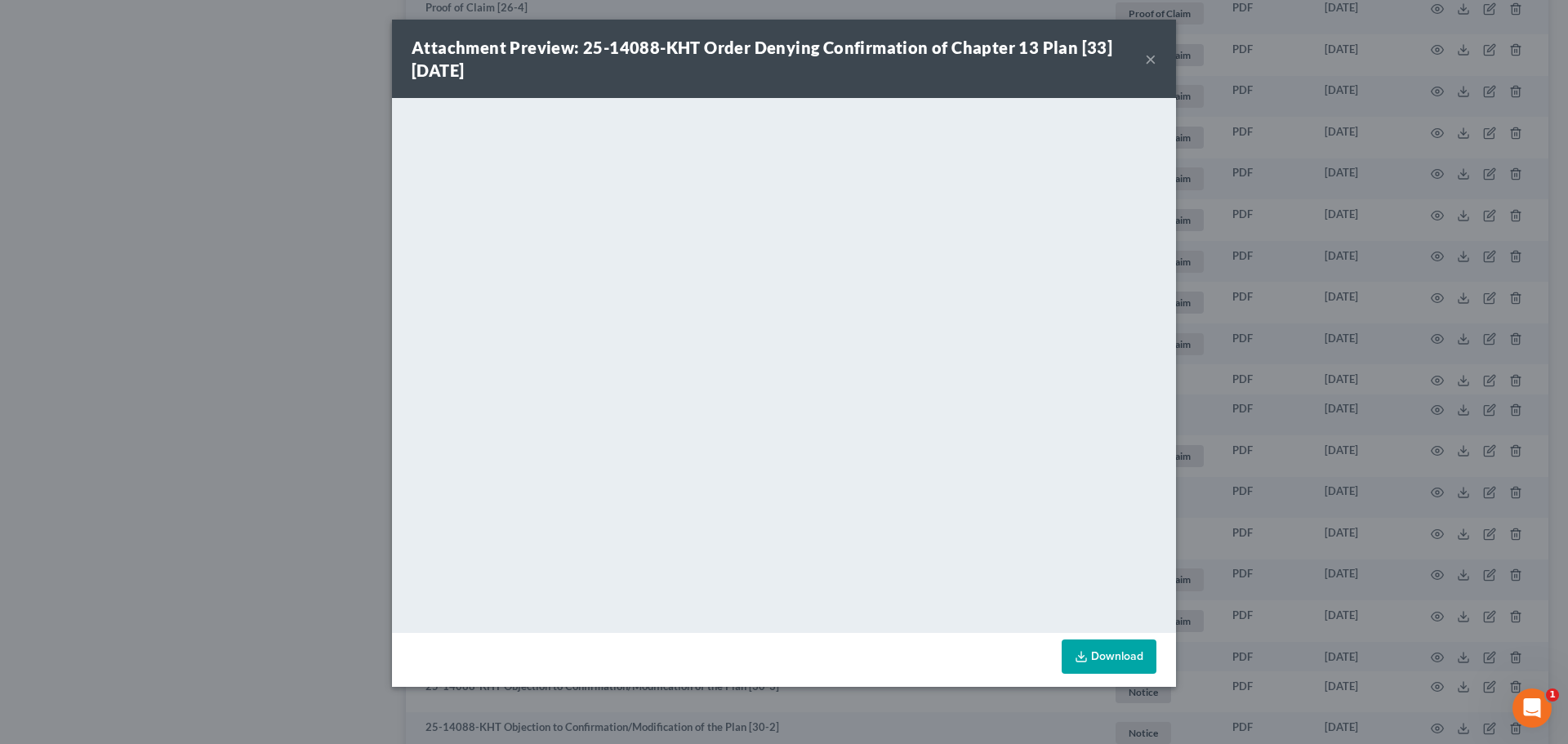
click at [1151, 55] on button "×" at bounding box center [1151, 58] width 12 height 19
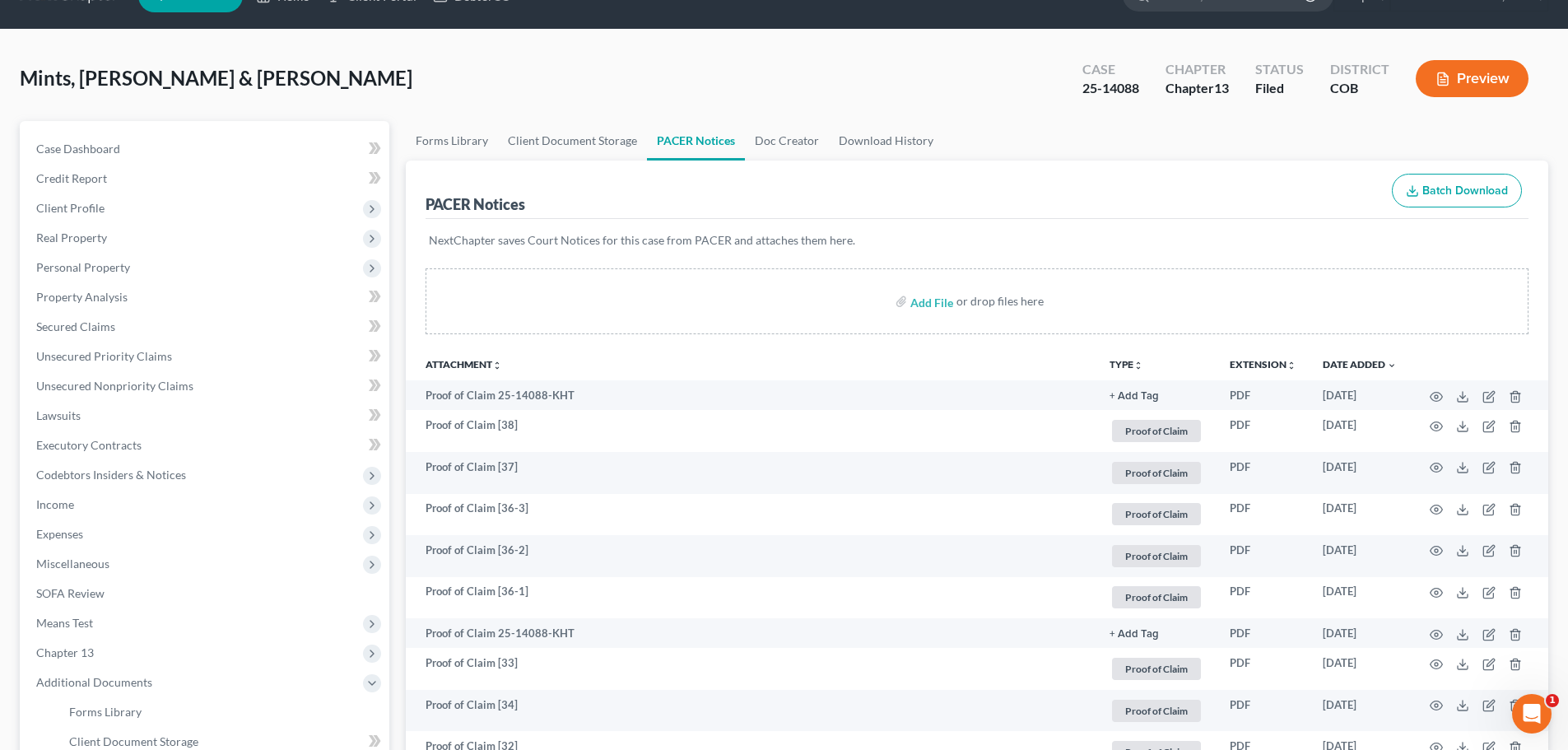
scroll to position [0, 0]
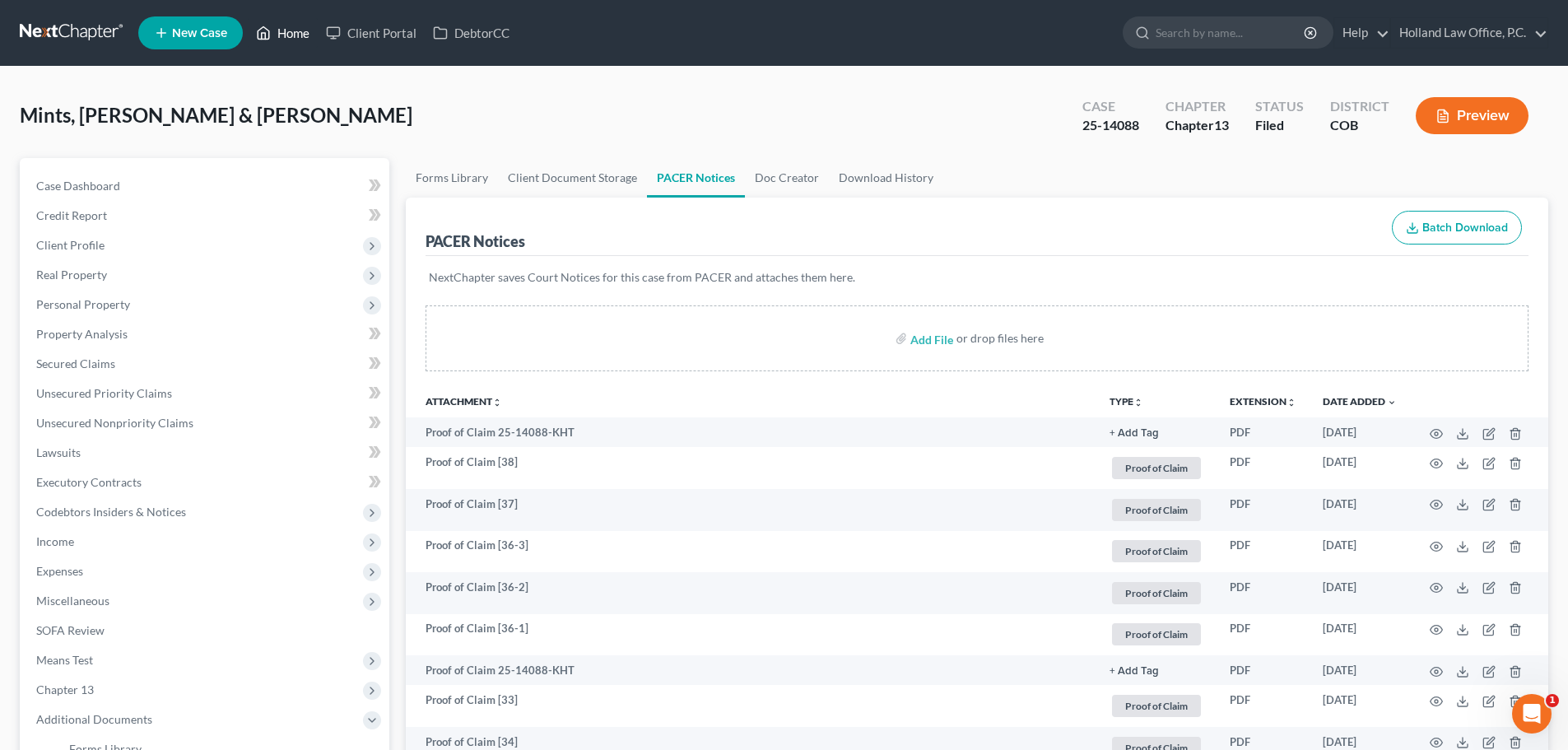
click at [303, 32] on link "Home" at bounding box center [282, 33] width 70 height 30
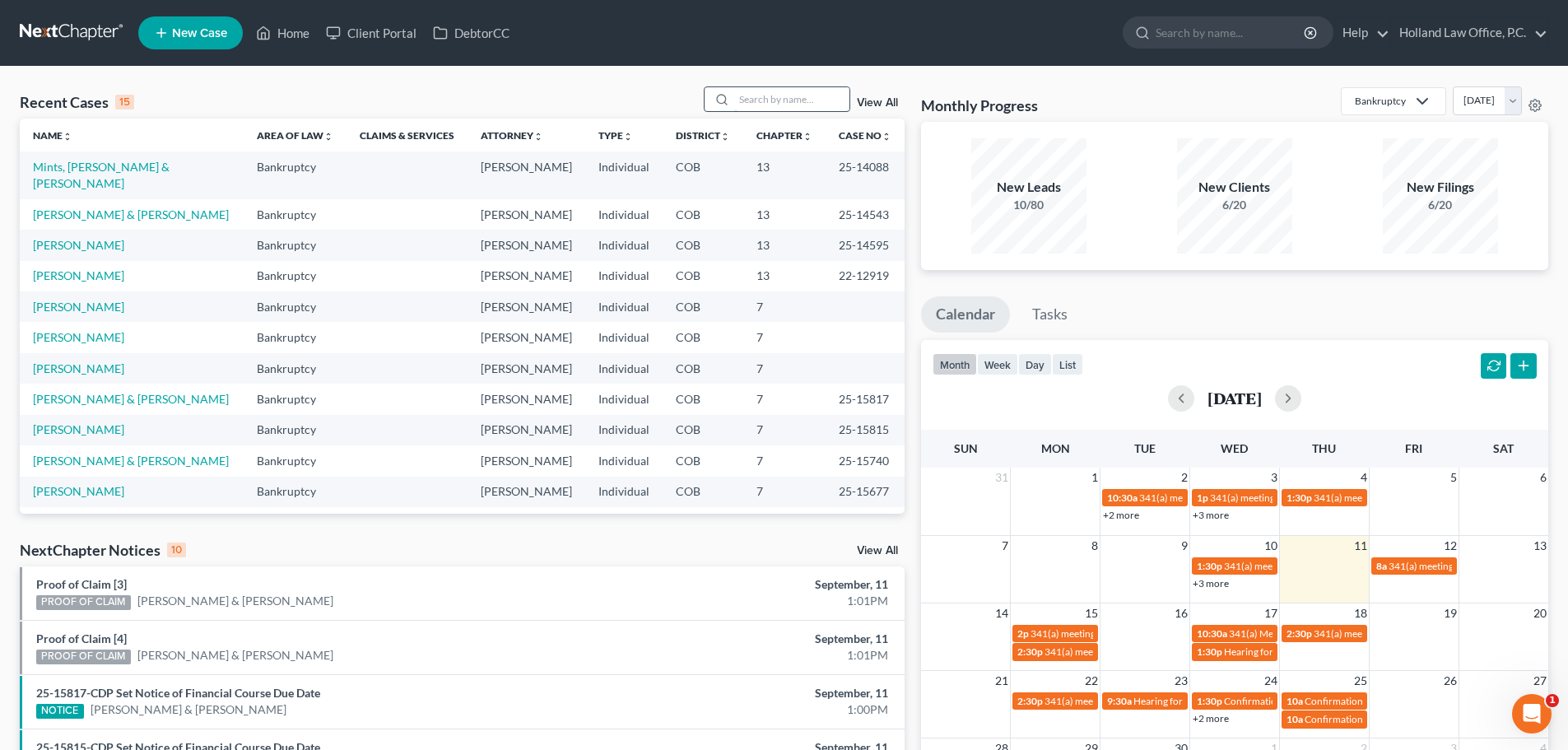
click at [782, 92] on input "search" at bounding box center [791, 99] width 115 height 24
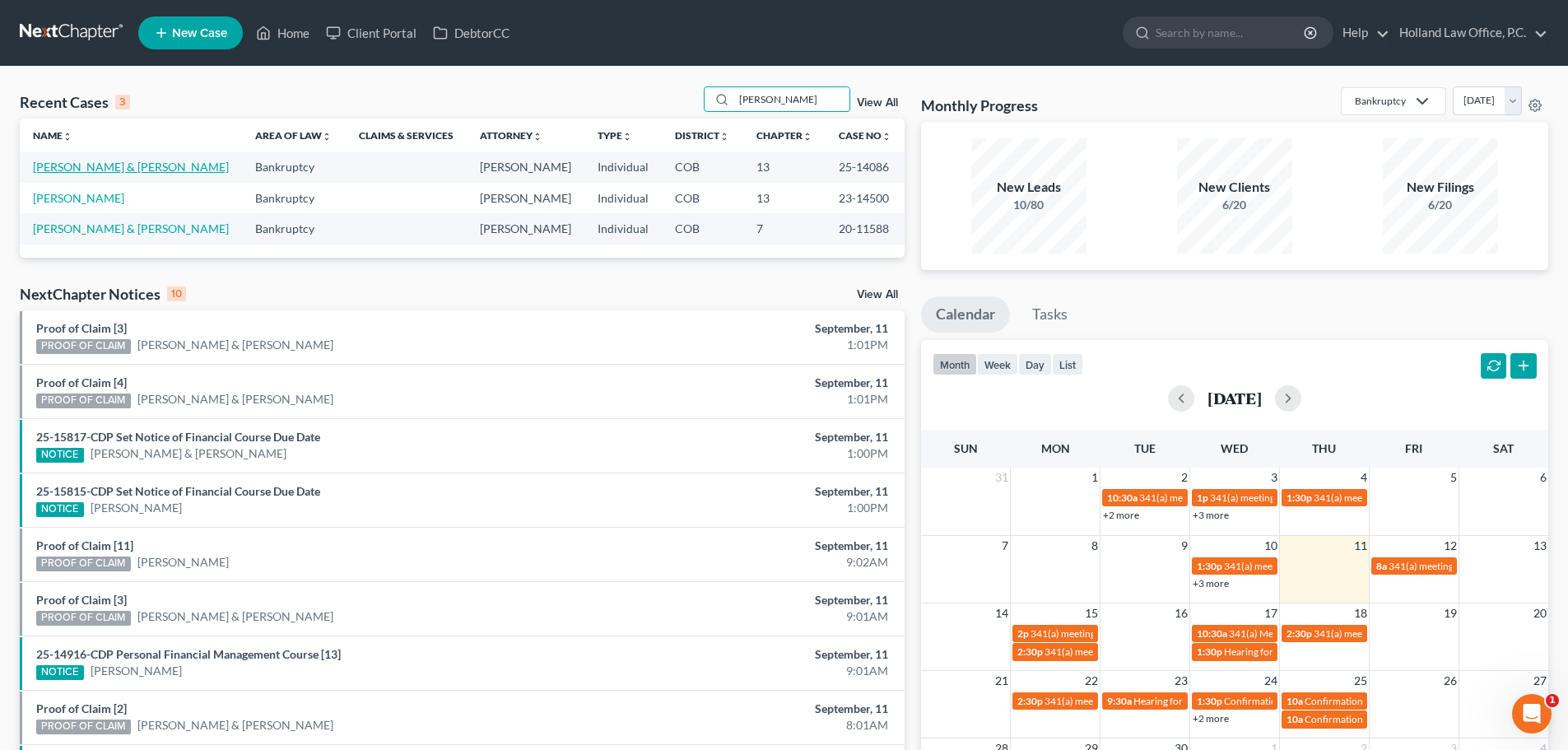
type input "meyer"
click at [134, 170] on link "[PERSON_NAME] & [PERSON_NAME]" at bounding box center [130, 166] width 196 height 14
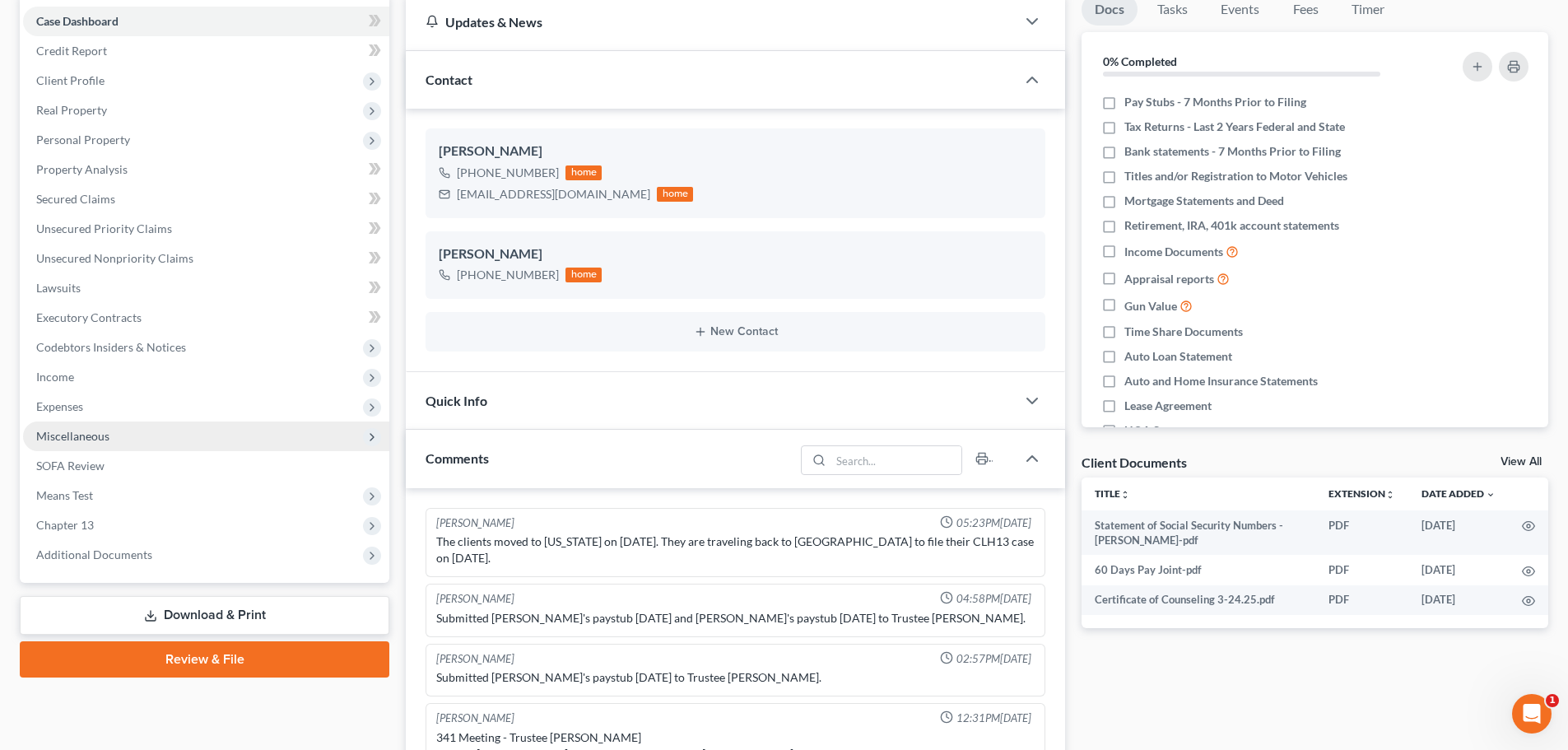
scroll to position [2, 0]
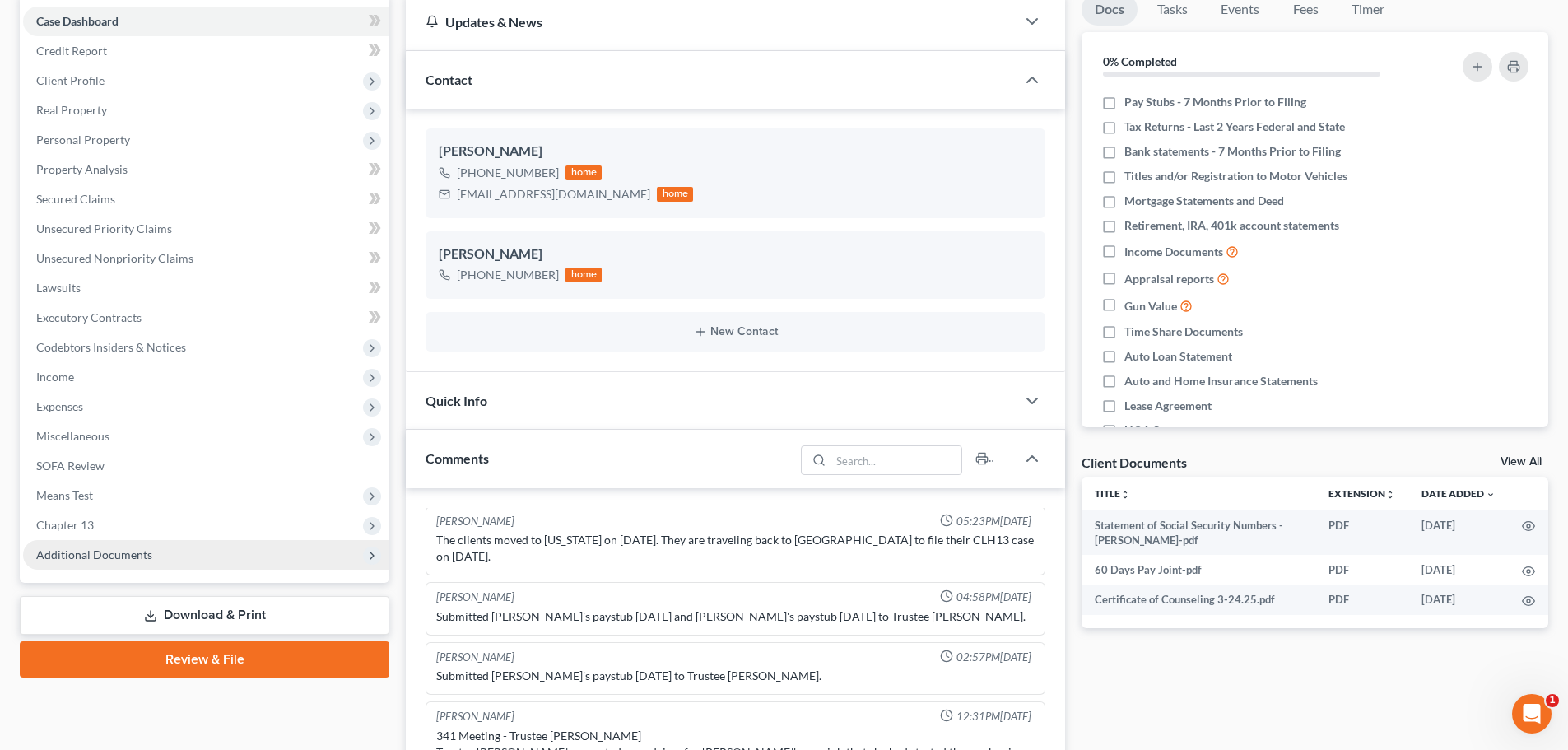
click at [111, 561] on span "Additional Documents" at bounding box center [94, 555] width 116 height 14
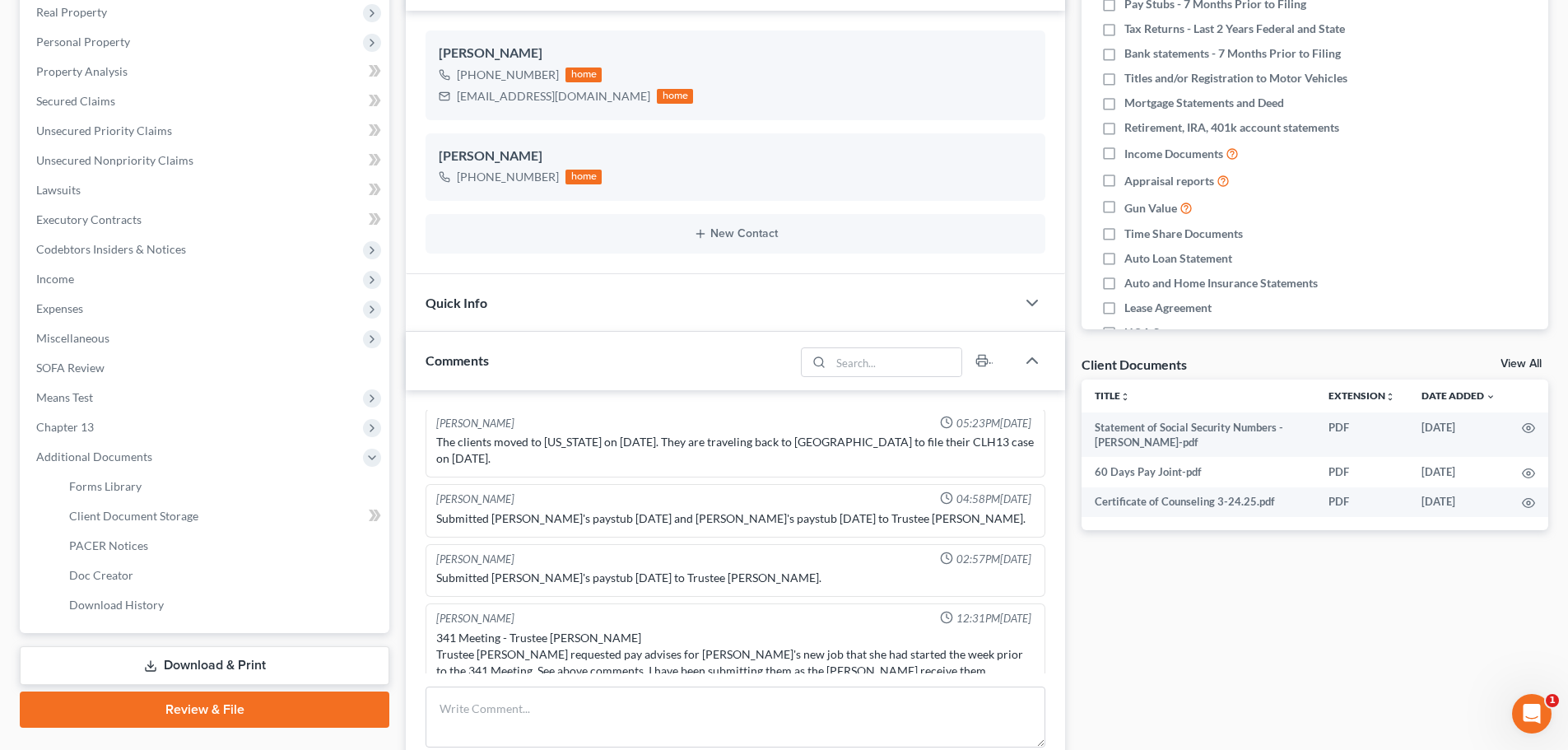
scroll to position [412, 0]
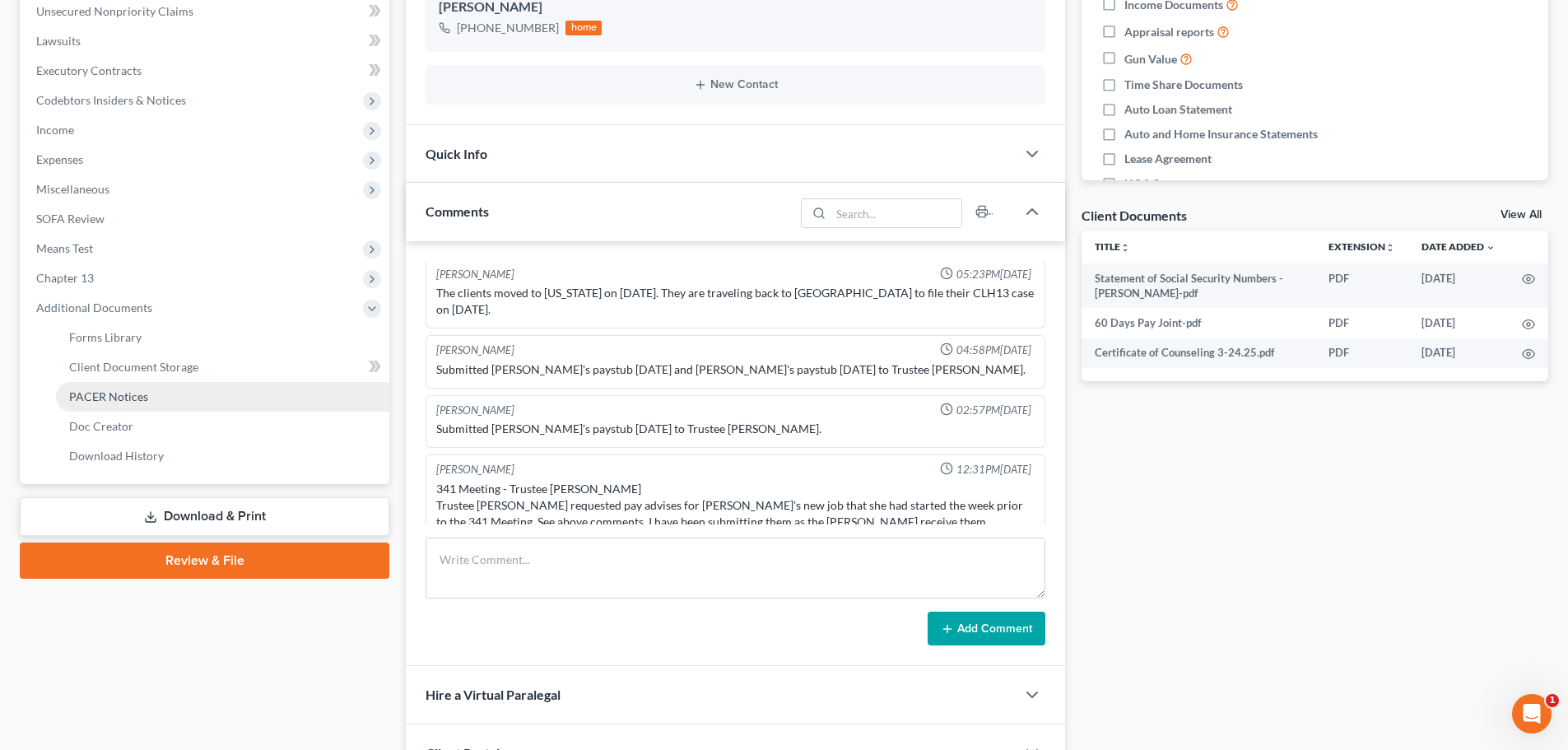
click at [124, 398] on span "PACER Notices" at bounding box center [109, 396] width 79 height 14
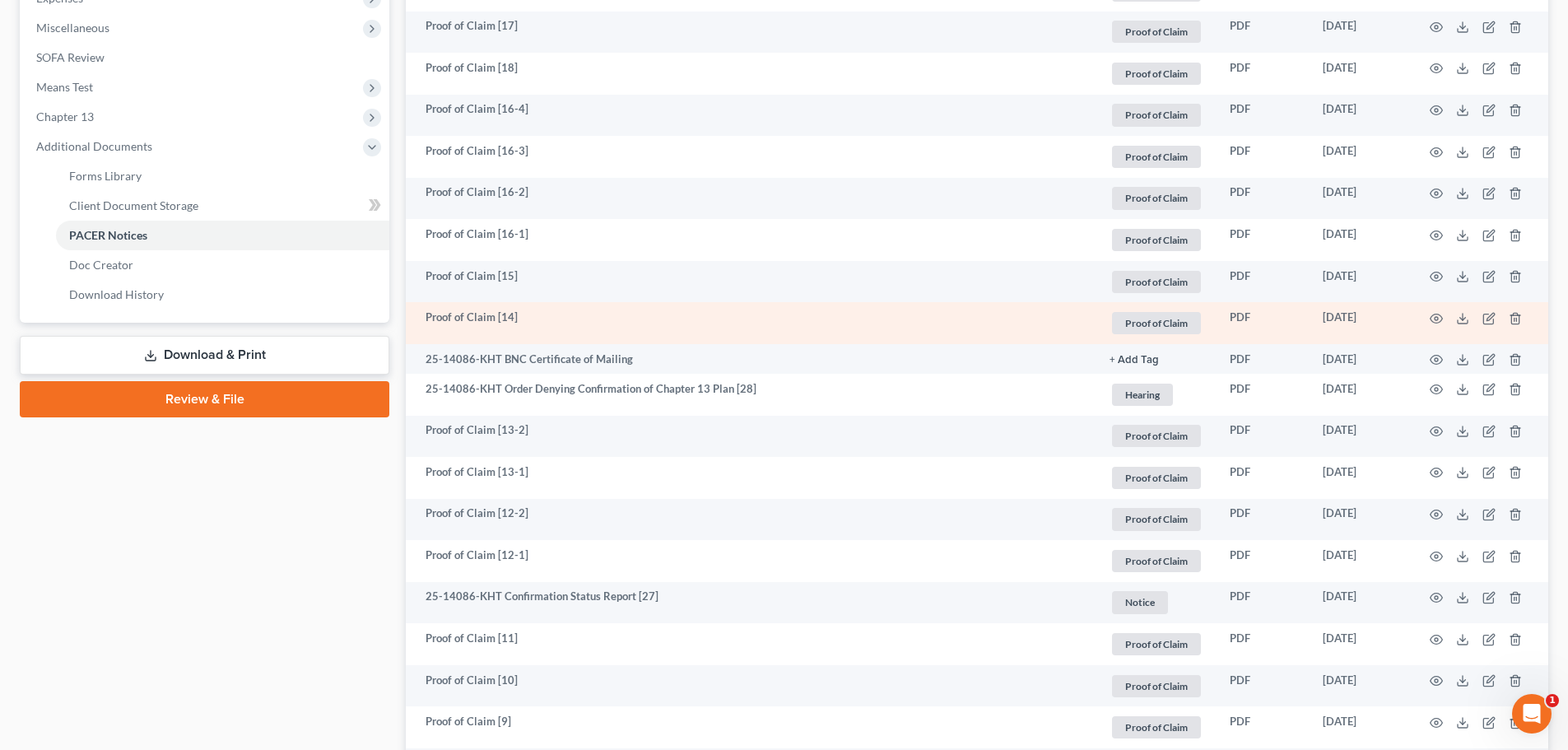
scroll to position [576, 0]
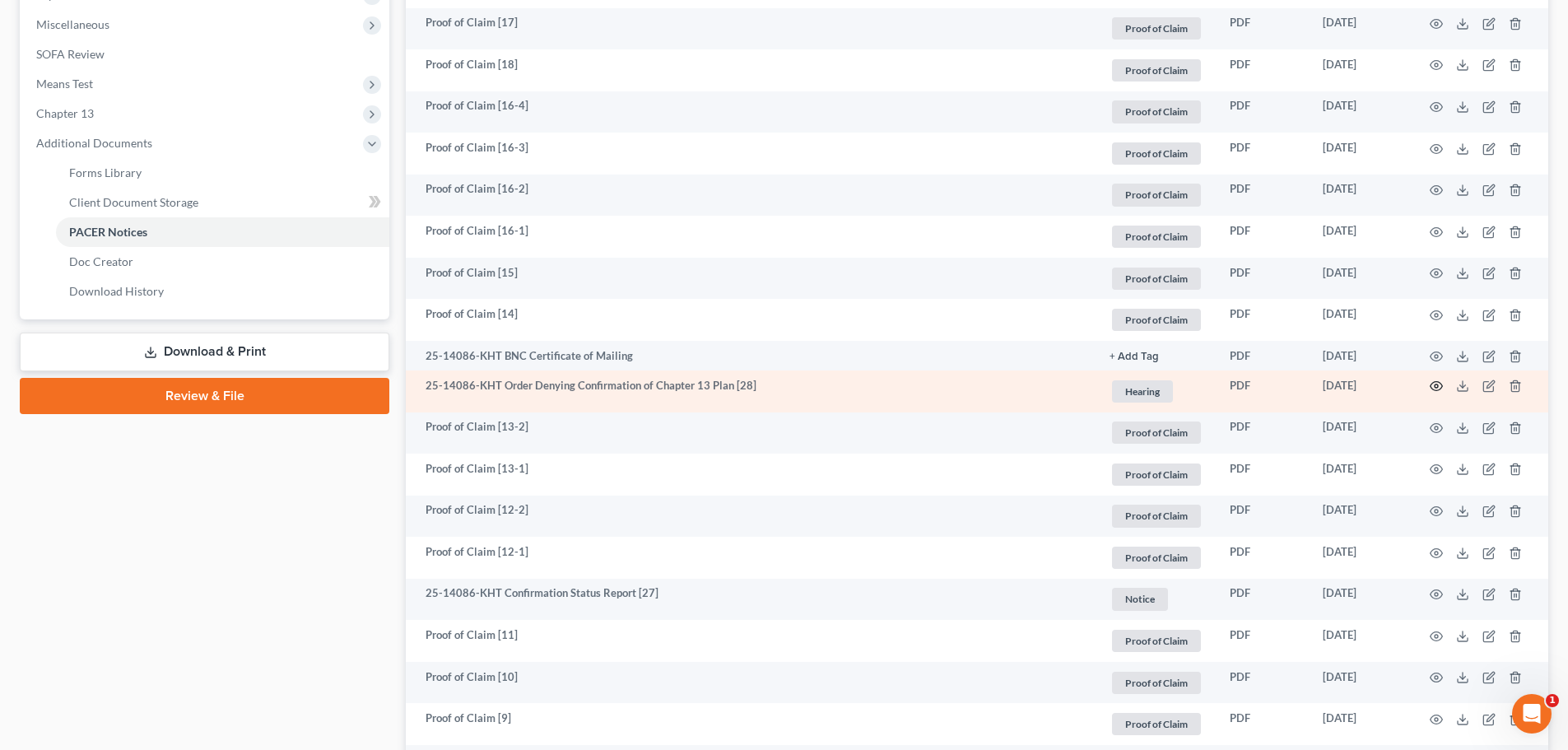
click at [1437, 382] on icon "button" at bounding box center [1437, 386] width 13 height 9
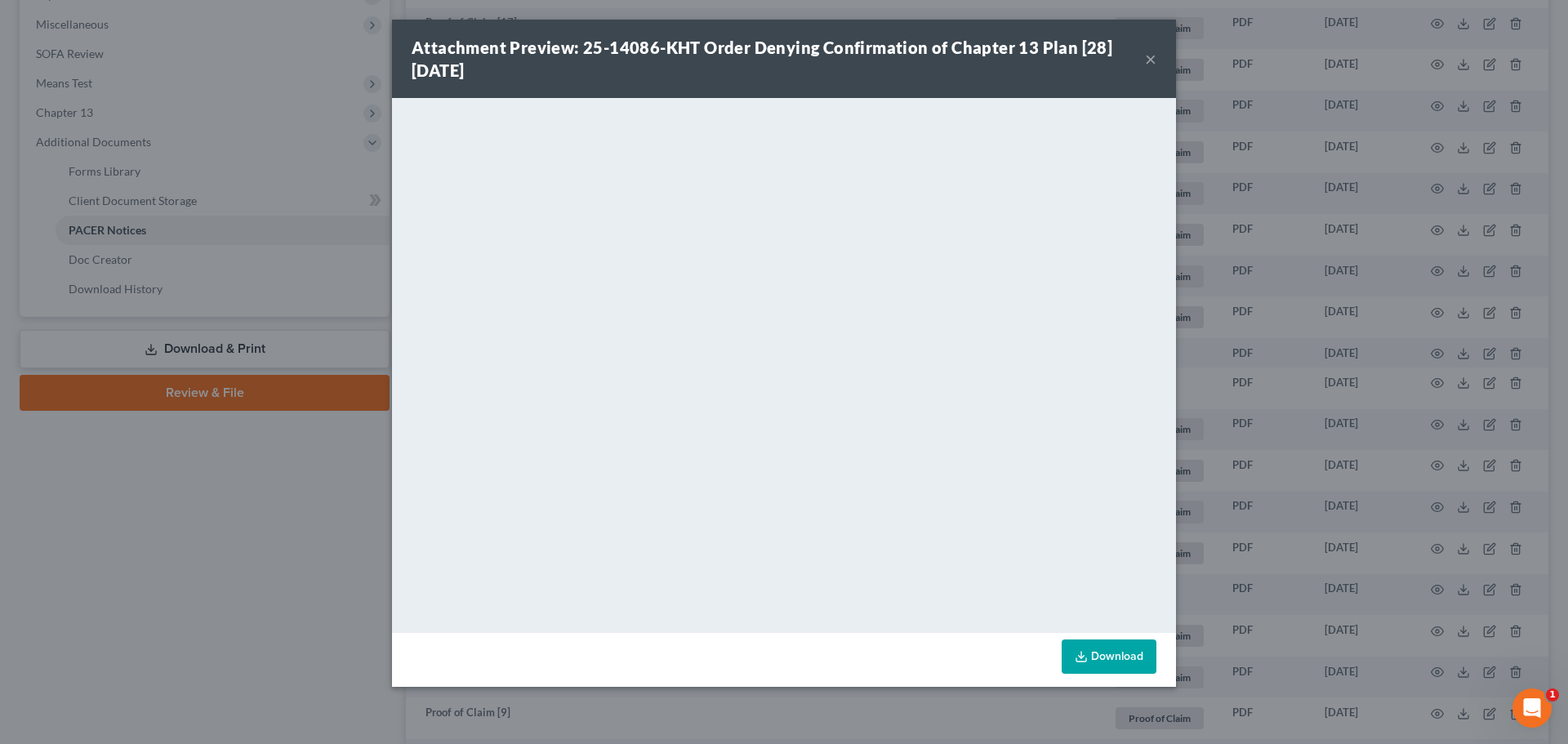
click at [1144, 59] on div "Attachment Preview: 25-14086-KHT Order Denying Confirmation of Chapter 13 Plan …" at bounding box center [777, 58] width 733 height 46
click at [1154, 58] on button "×" at bounding box center [1151, 58] width 12 height 19
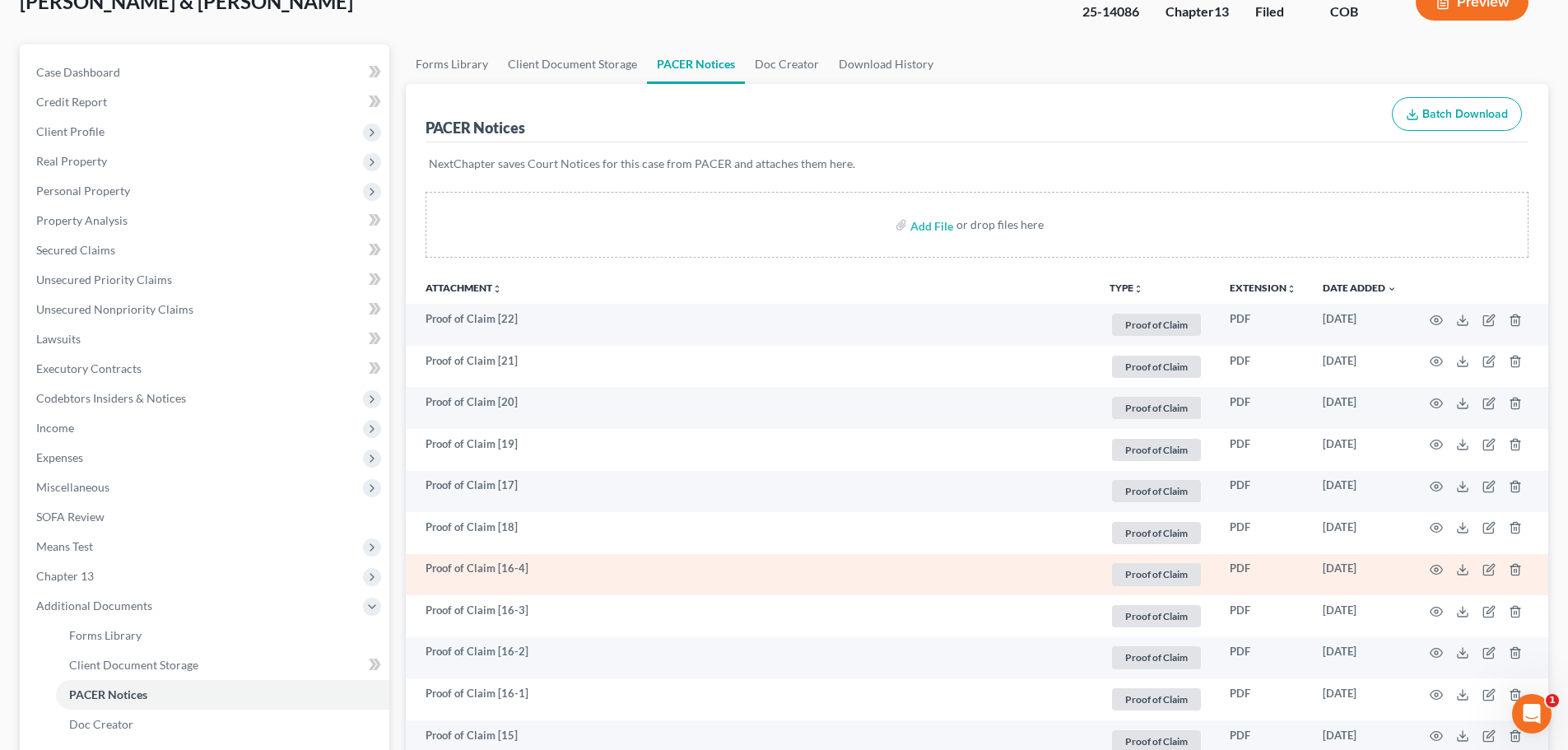
scroll to position [0, 0]
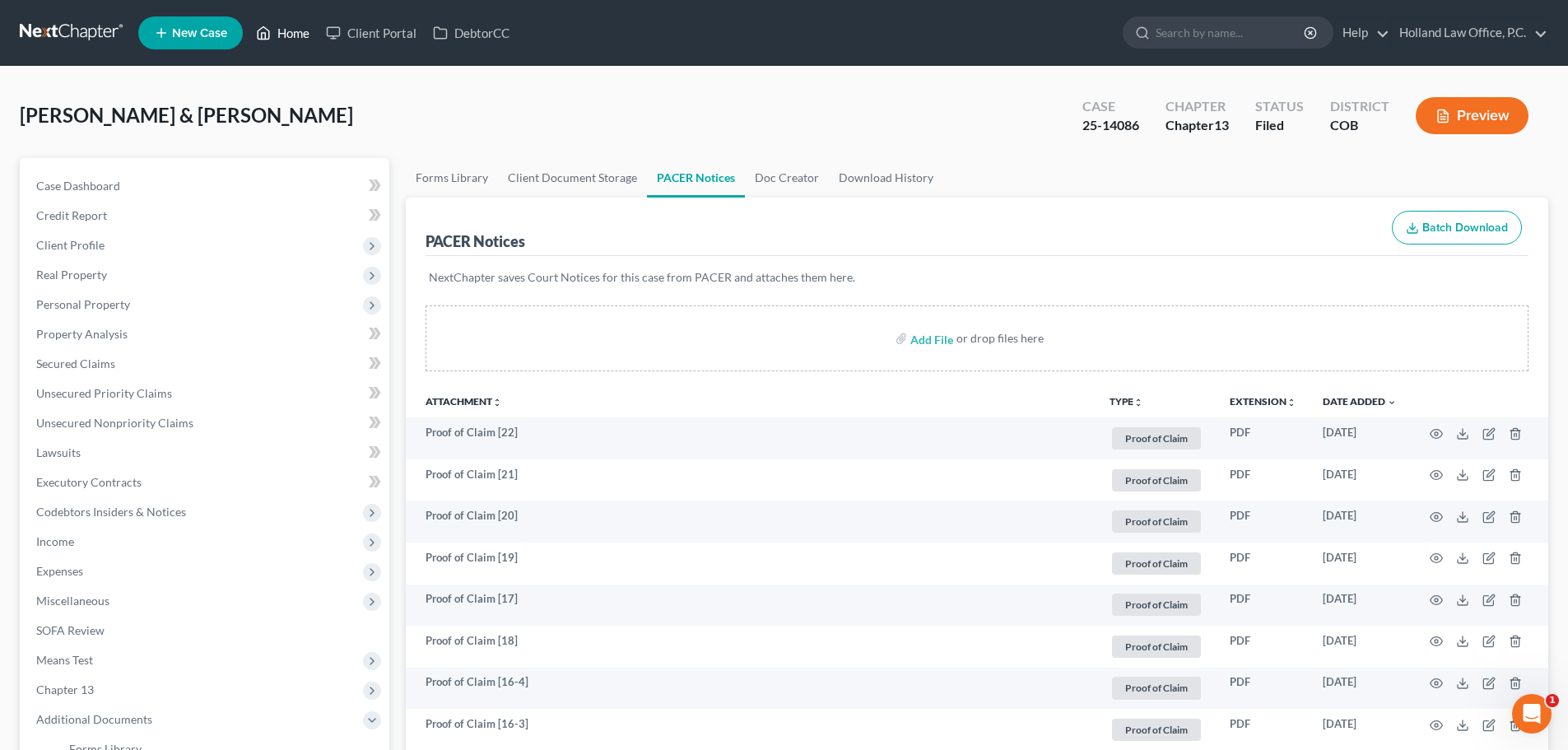
click at [283, 31] on link "Home" at bounding box center [282, 33] width 70 height 30
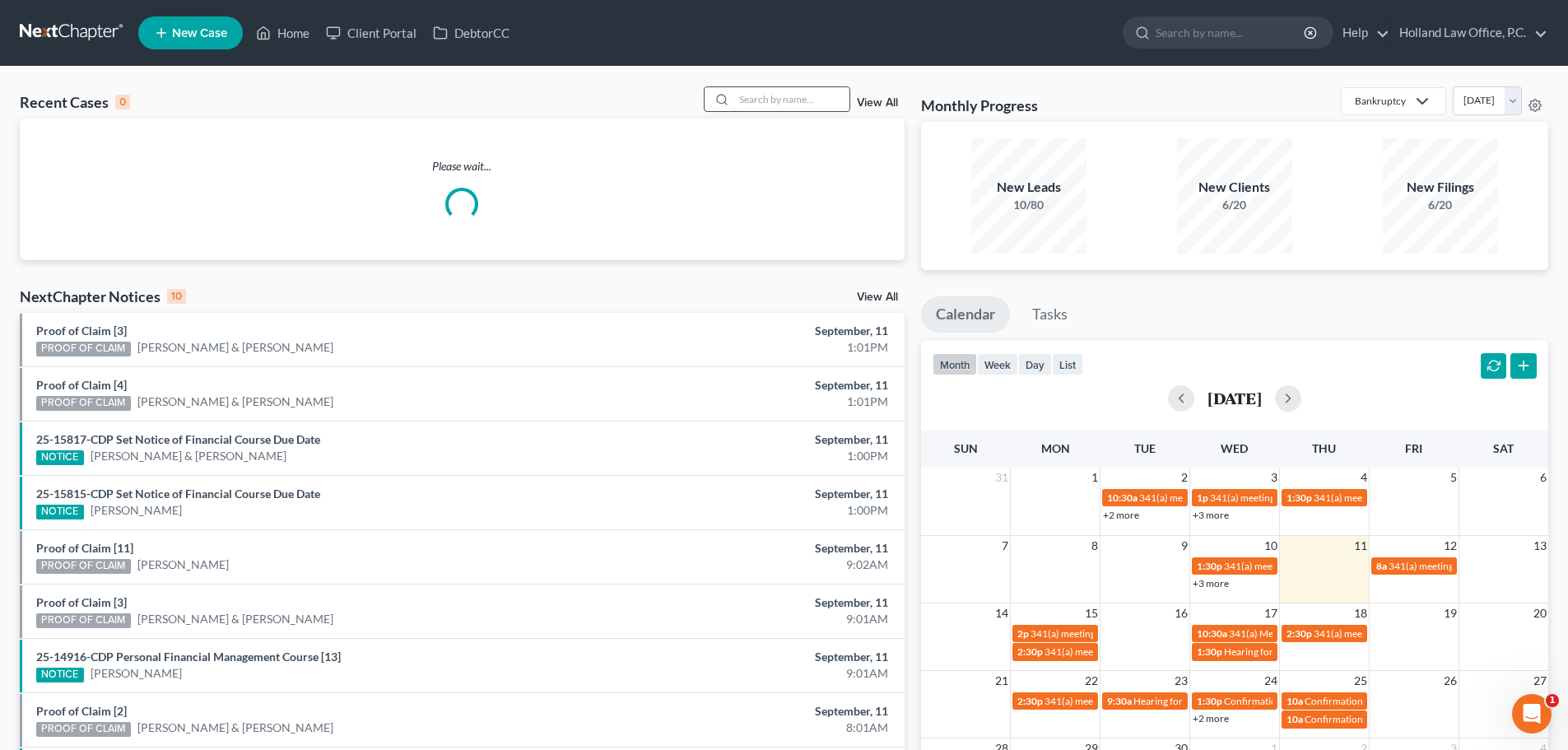
click at [765, 97] on input "search" at bounding box center [791, 99] width 115 height 24
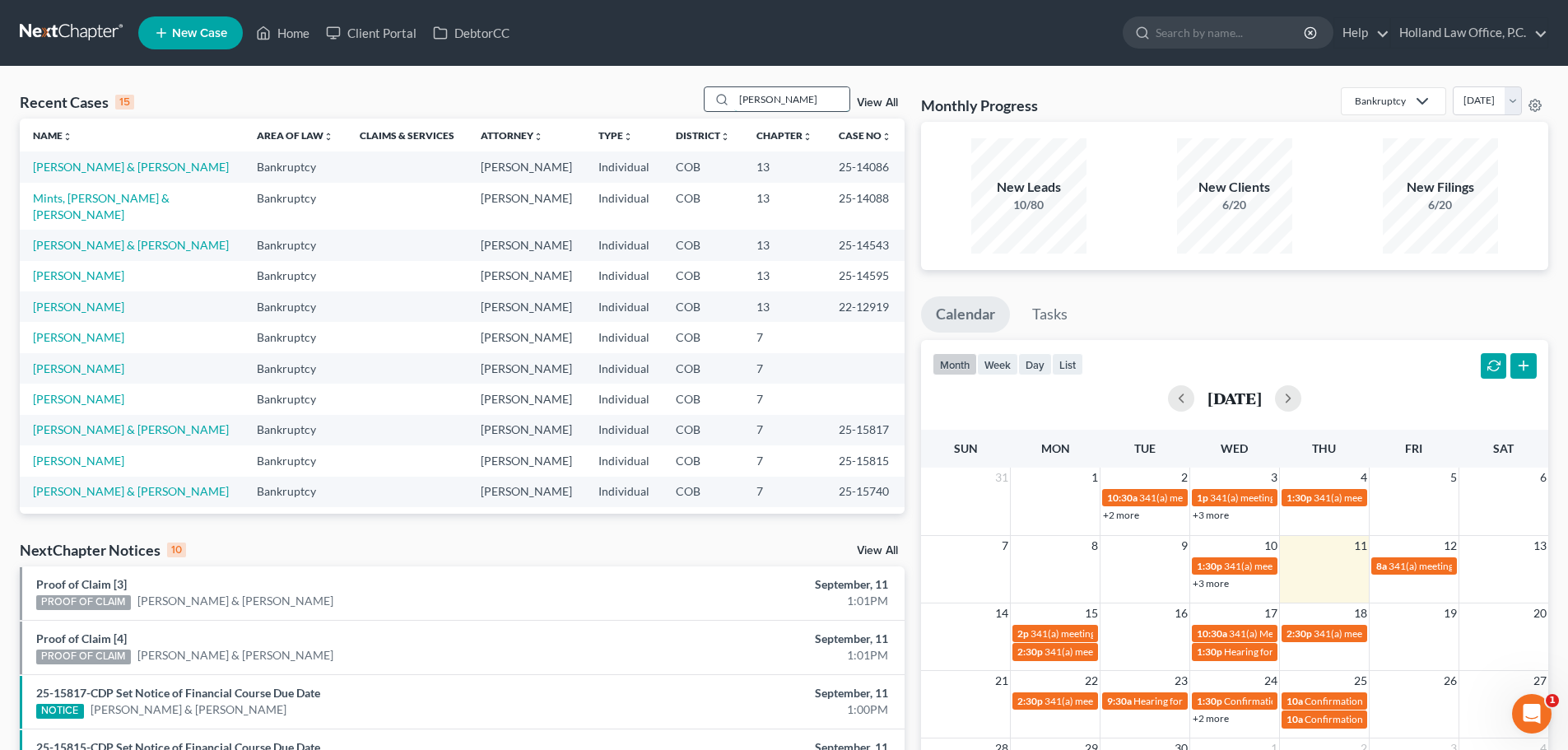
type input "Miller"
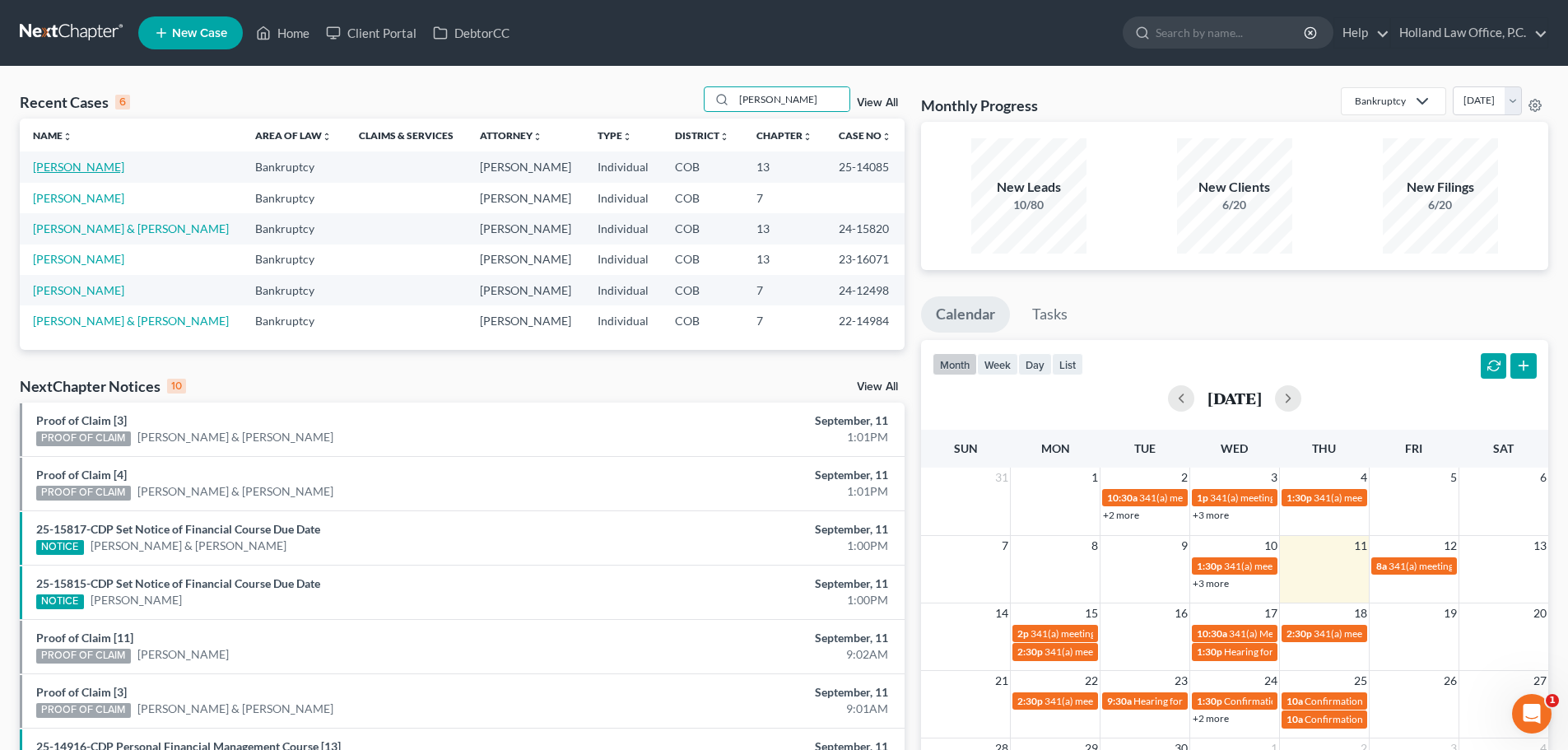
click at [79, 162] on link "[PERSON_NAME]" at bounding box center [78, 166] width 92 height 14
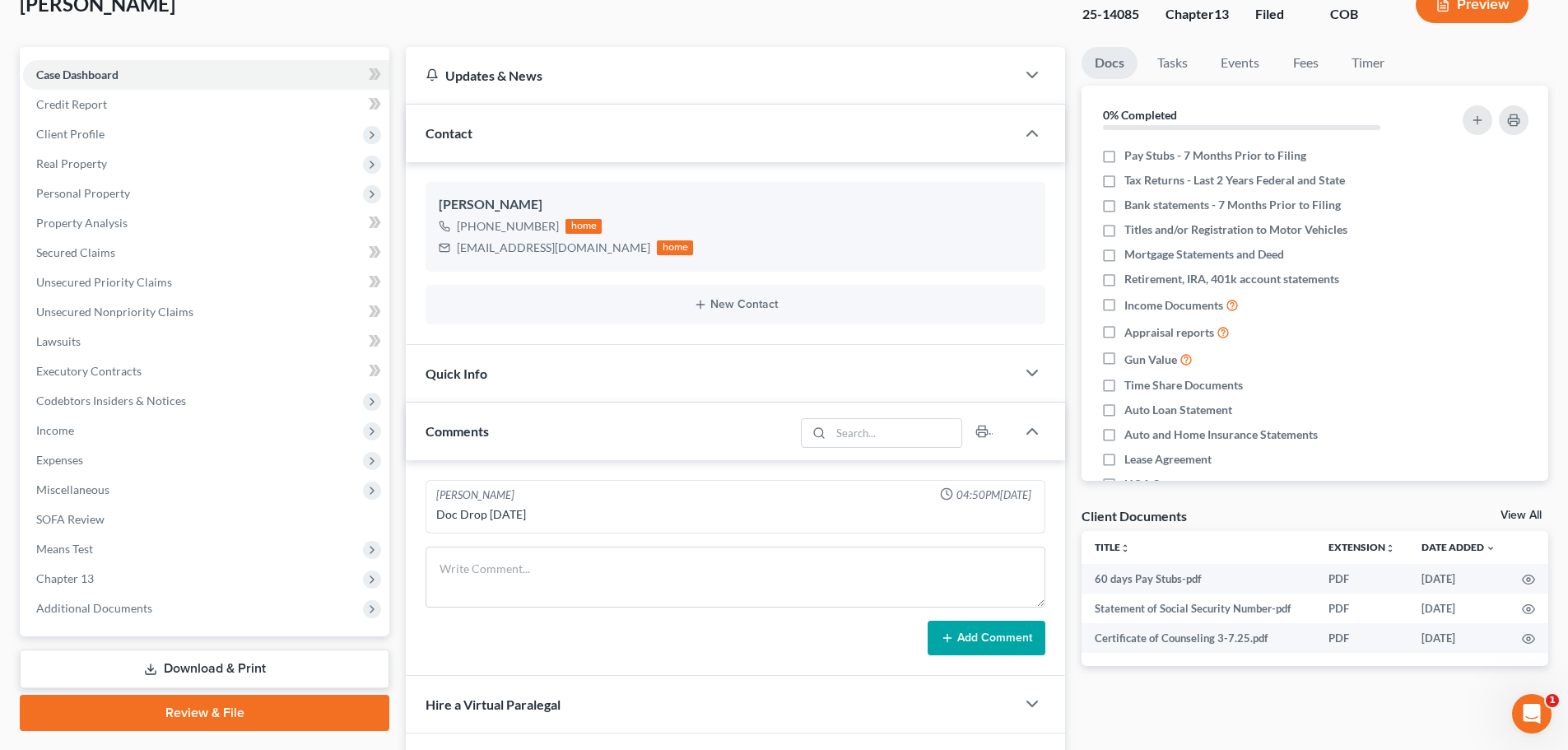
scroll to position [247, 0]
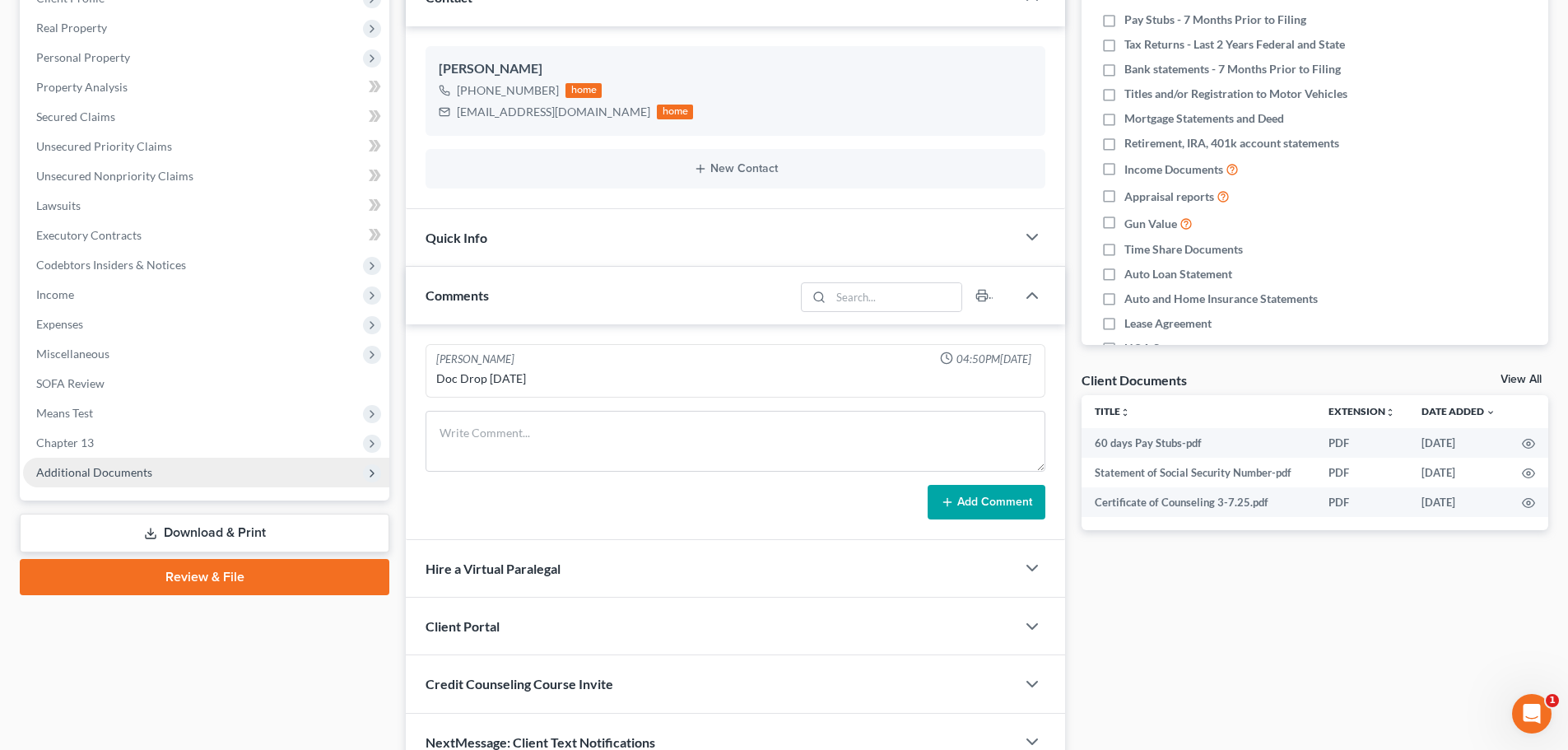
click at [100, 476] on span "Additional Documents" at bounding box center [94, 472] width 116 height 14
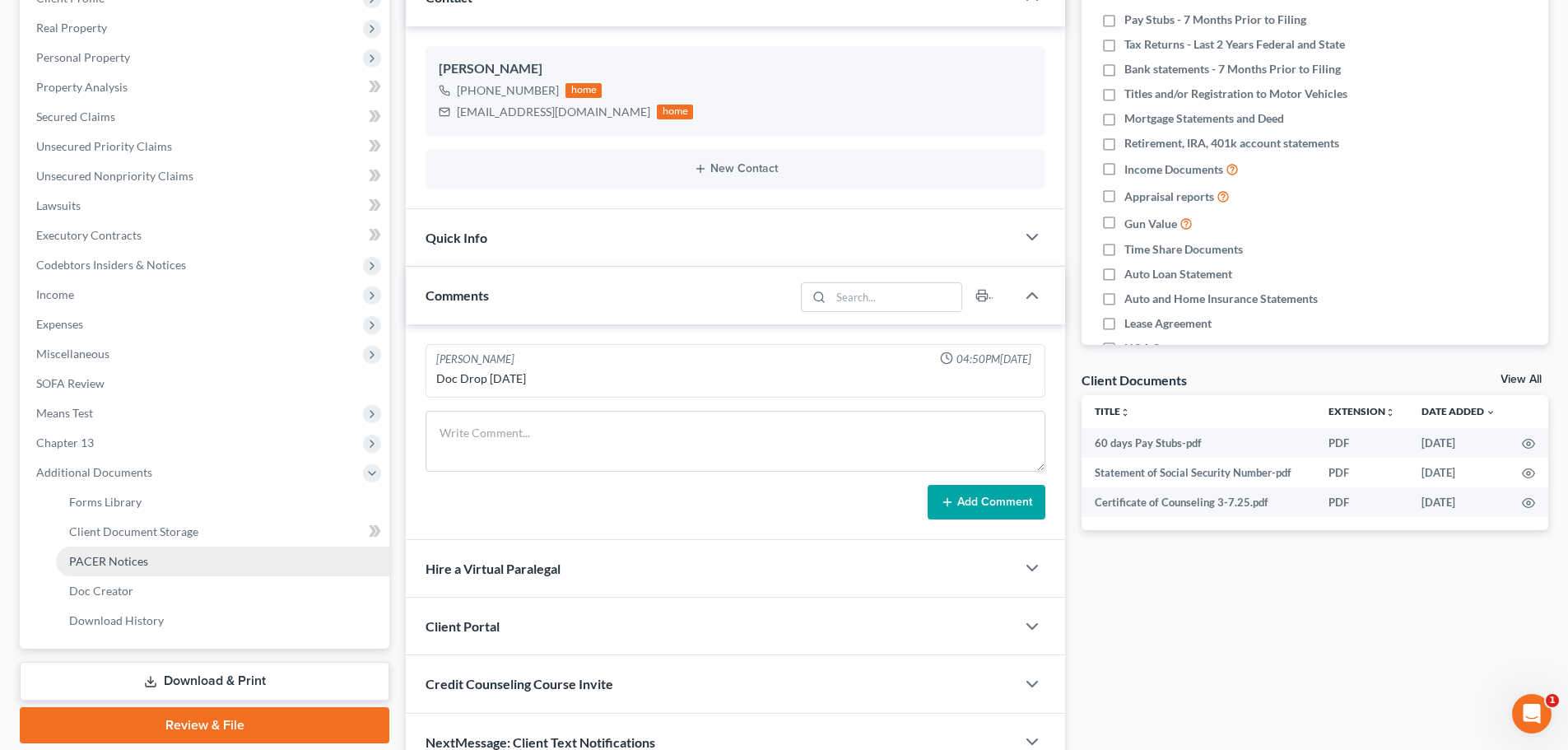
click at [108, 557] on span "PACER Notices" at bounding box center [109, 561] width 79 height 14
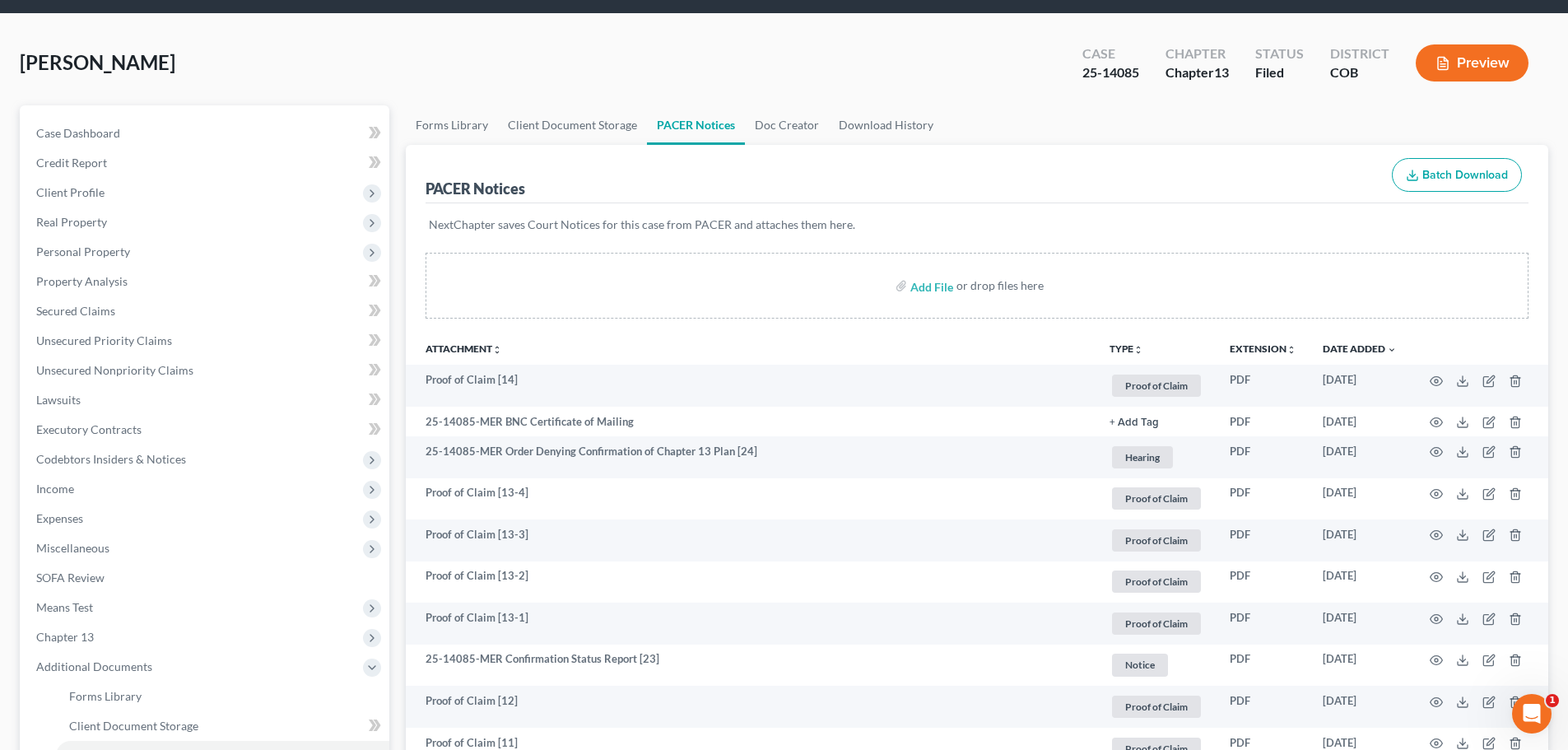
scroll to position [82, 0]
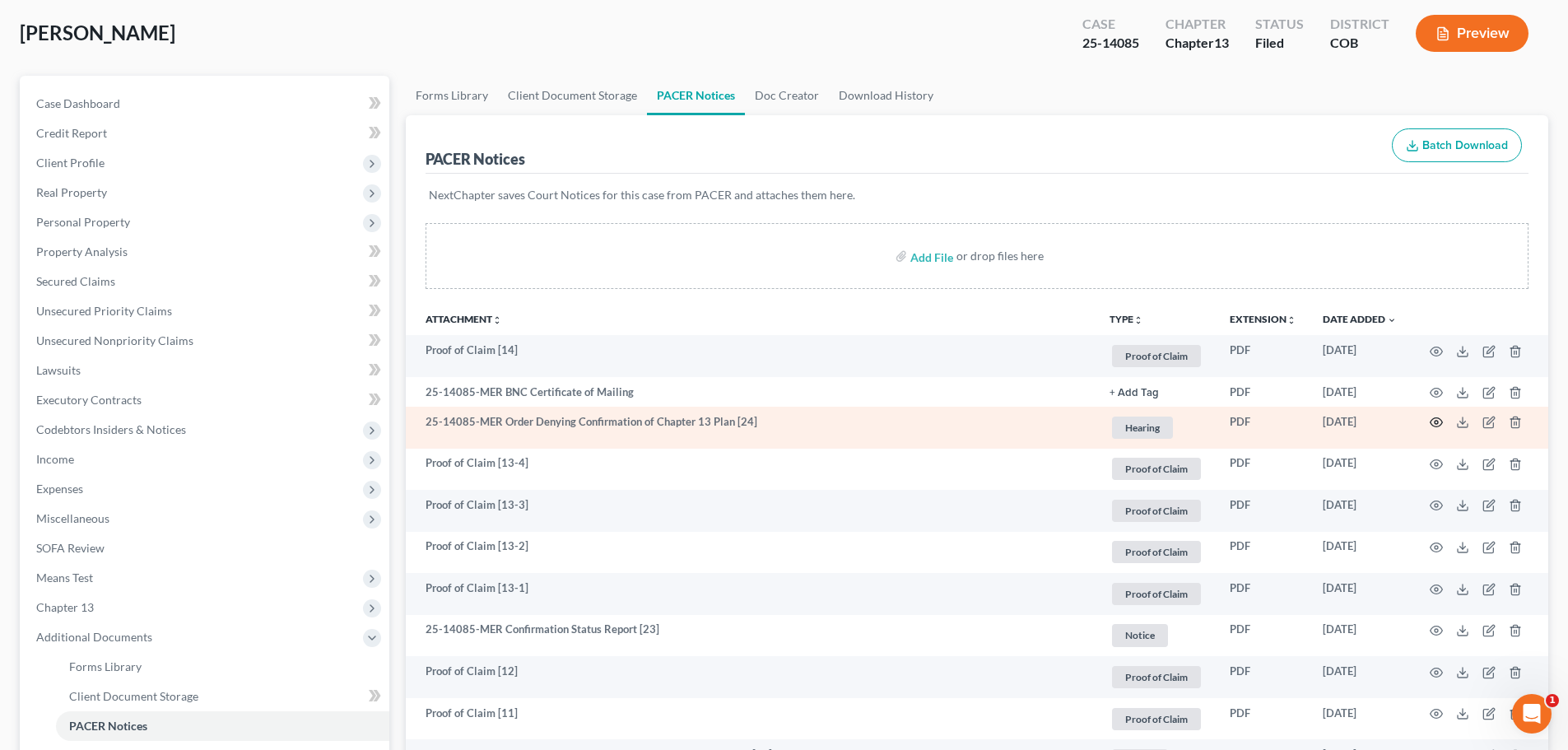
click at [1438, 418] on icon "button" at bounding box center [1437, 422] width 13 height 9
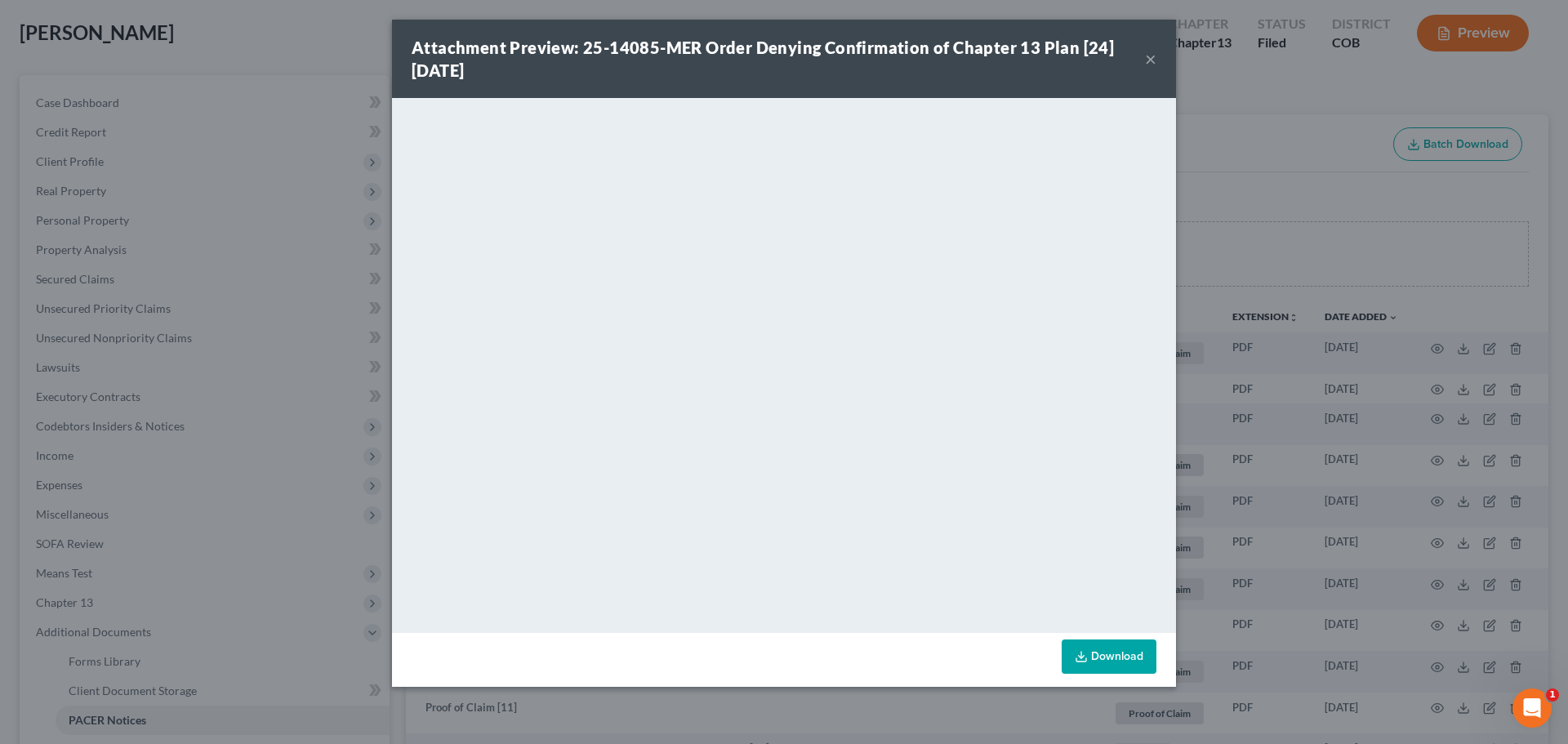
click at [1149, 63] on button "×" at bounding box center [1151, 58] width 12 height 19
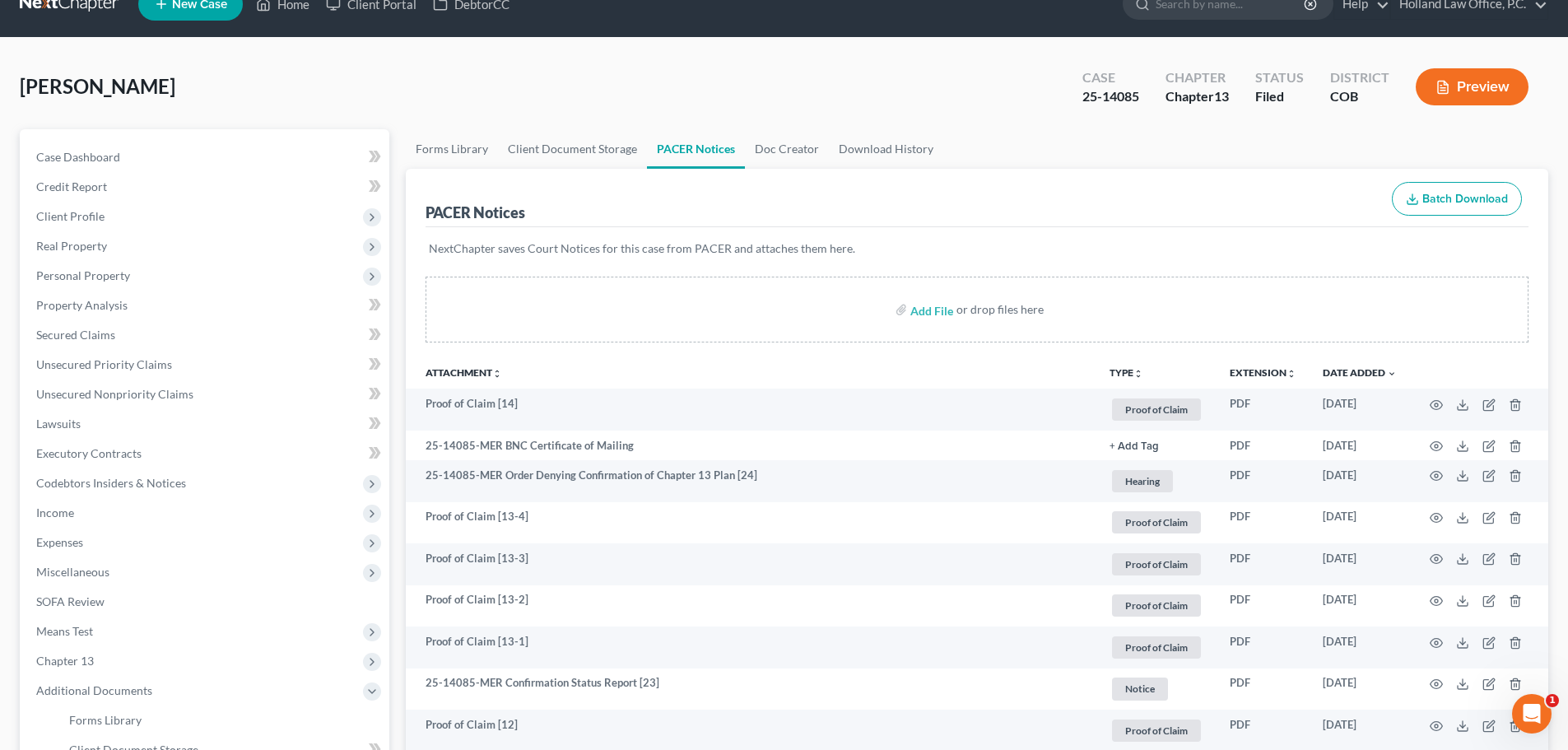
scroll to position [0, 0]
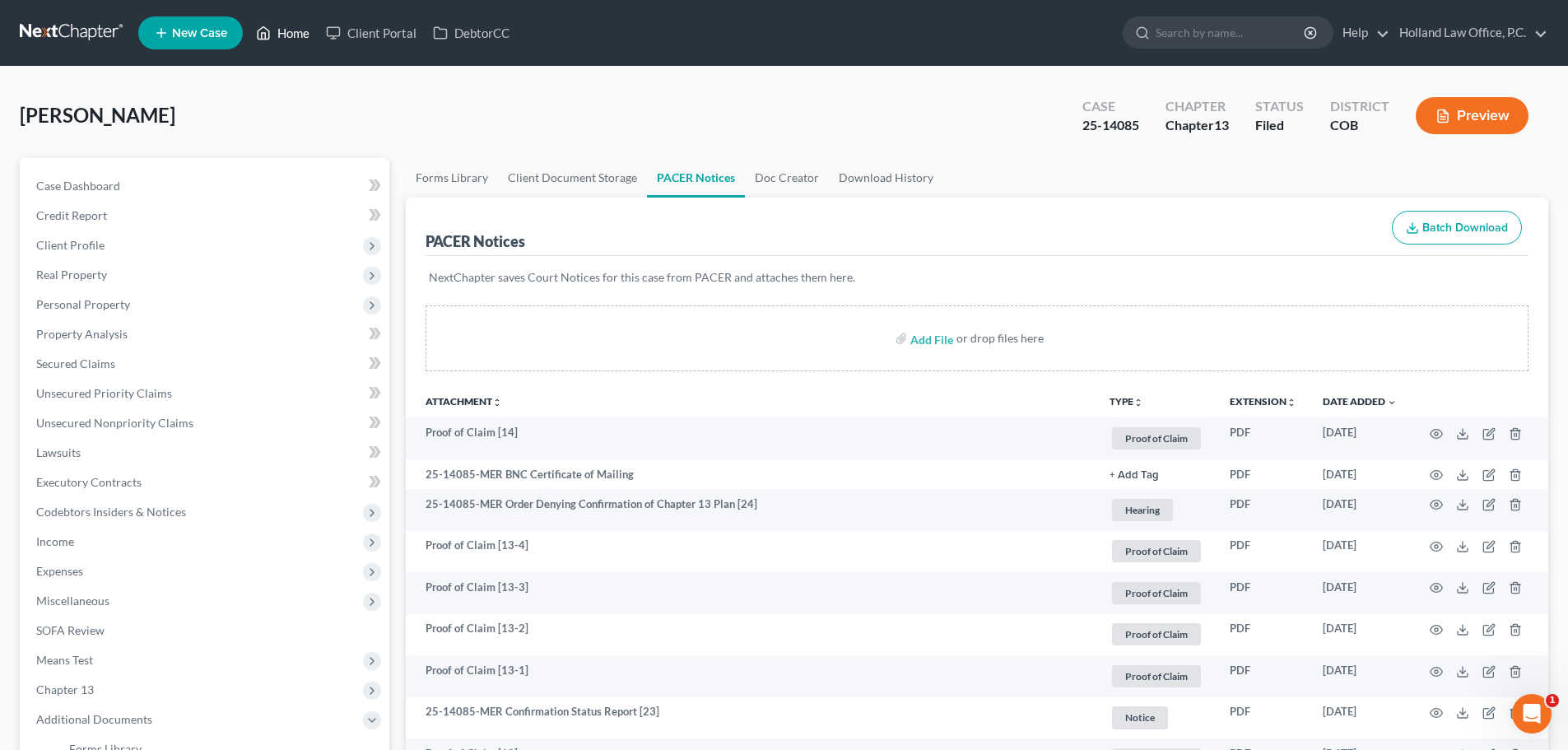
click at [298, 26] on link "Home" at bounding box center [282, 33] width 70 height 30
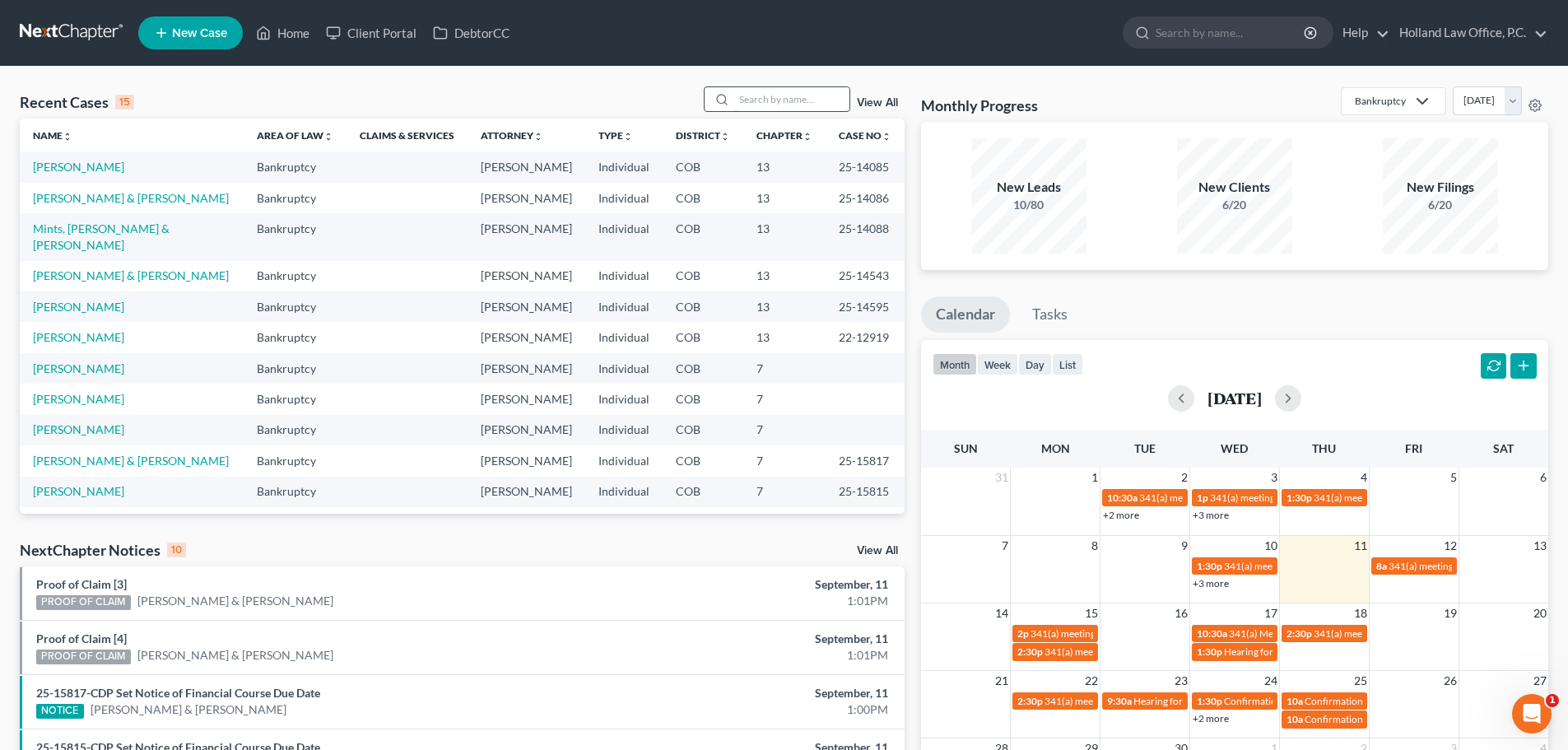
click at [765, 99] on input "search" at bounding box center [791, 99] width 115 height 24
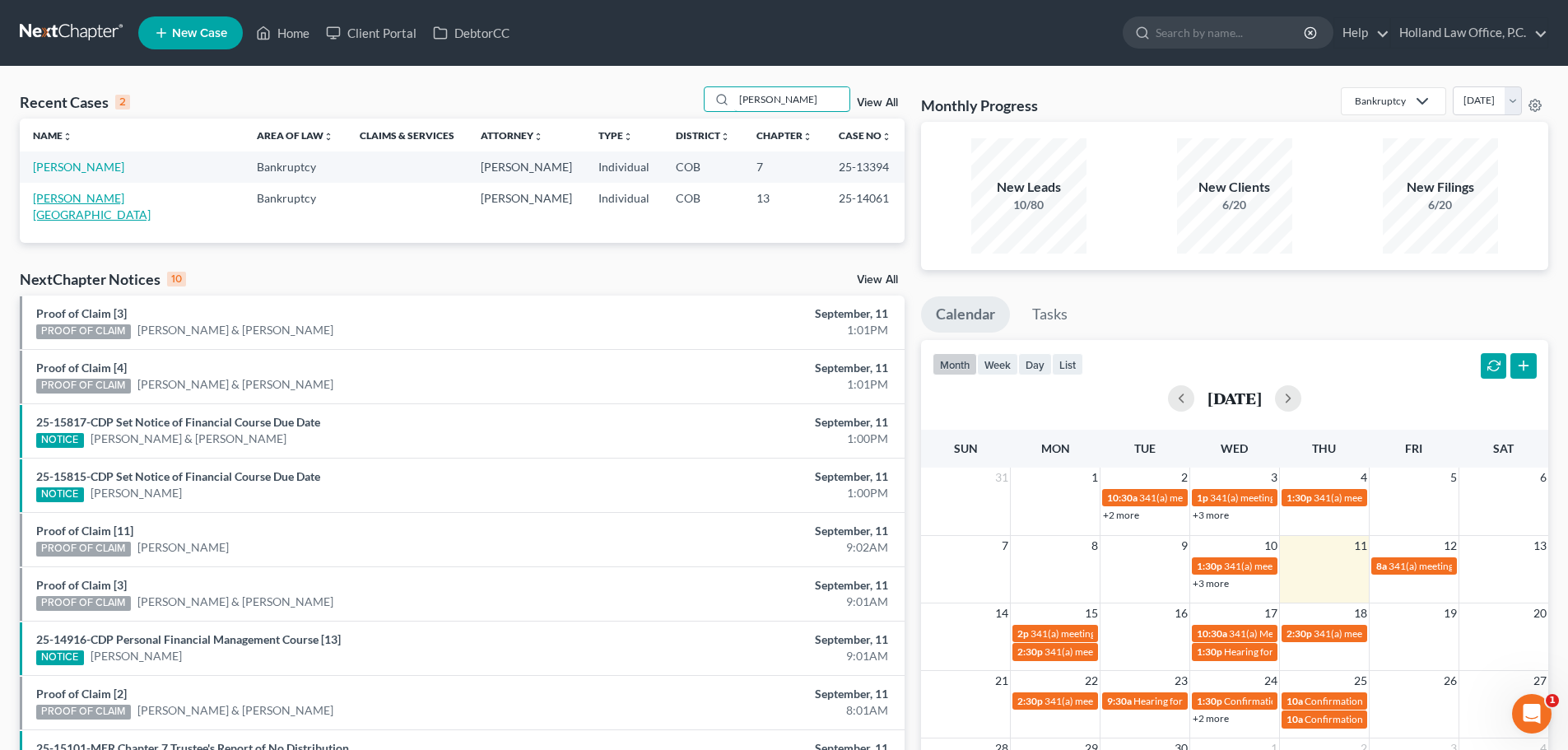
type input "sprague"
click at [90, 195] on link "[PERSON_NAME][GEOGRAPHIC_DATA]" at bounding box center [92, 207] width 118 height 31
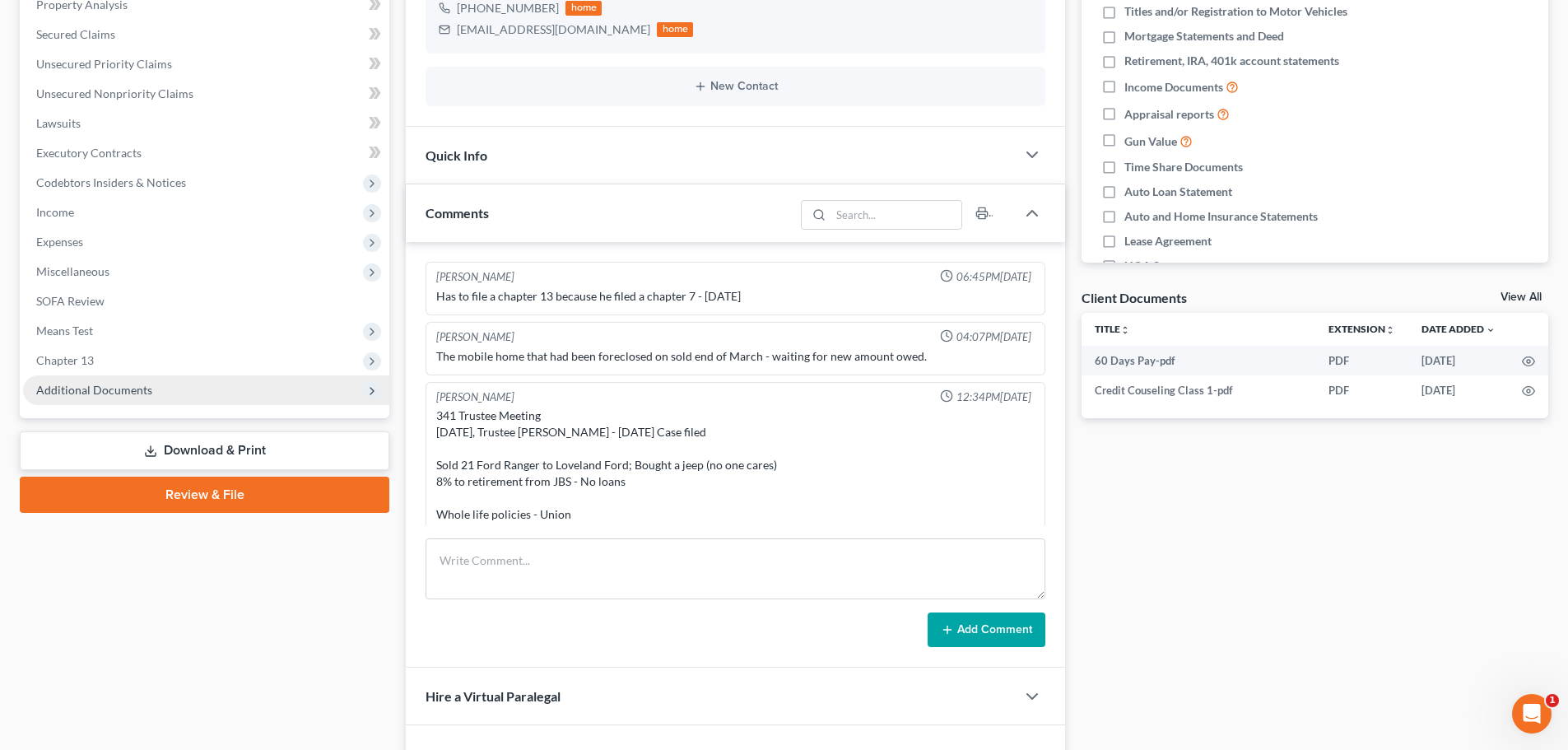
scroll to position [117, 0]
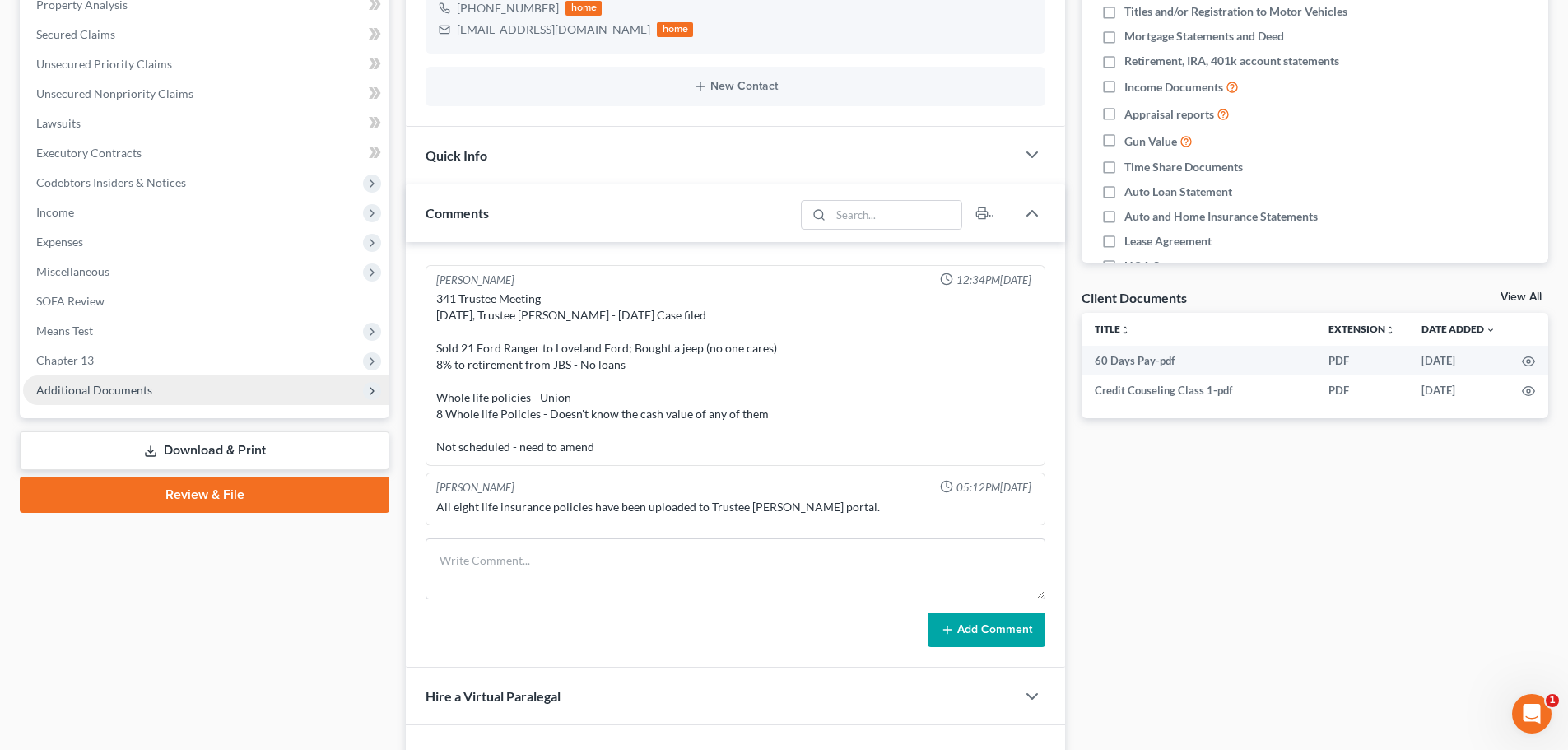
click at [123, 394] on span "Additional Documents" at bounding box center [94, 389] width 116 height 14
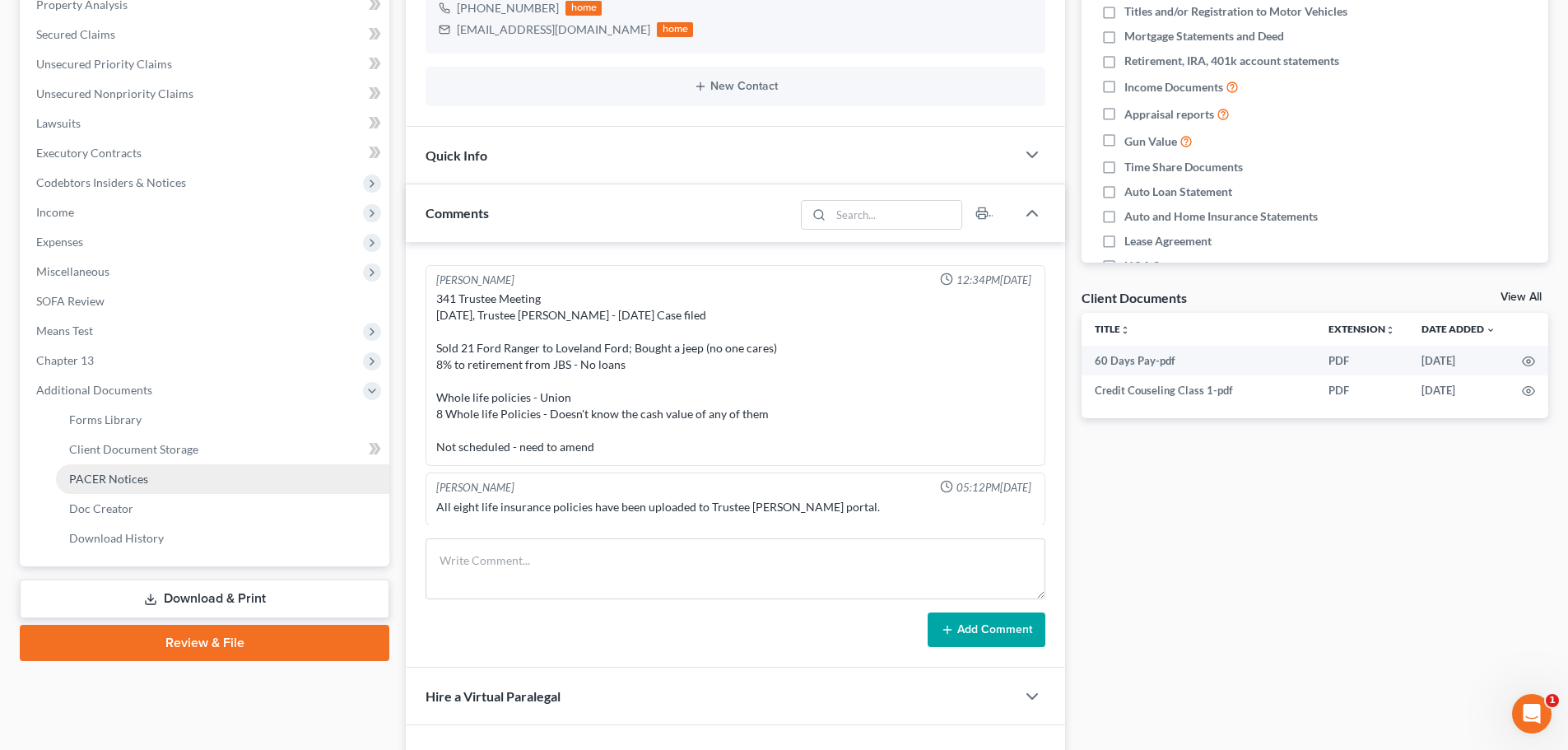
click at [147, 479] on link "PACER Notices" at bounding box center [222, 479] width 333 height 30
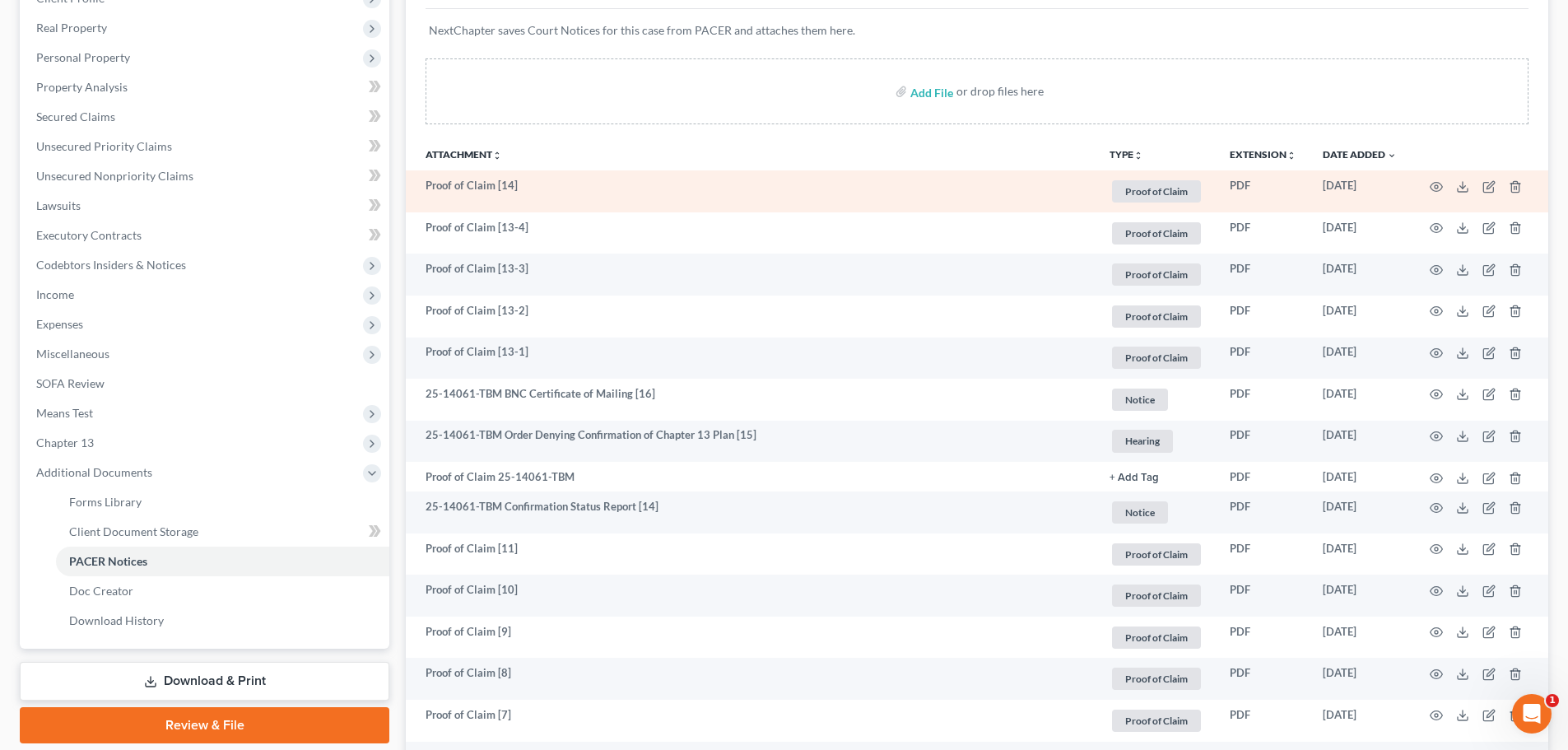
scroll to position [494, 0]
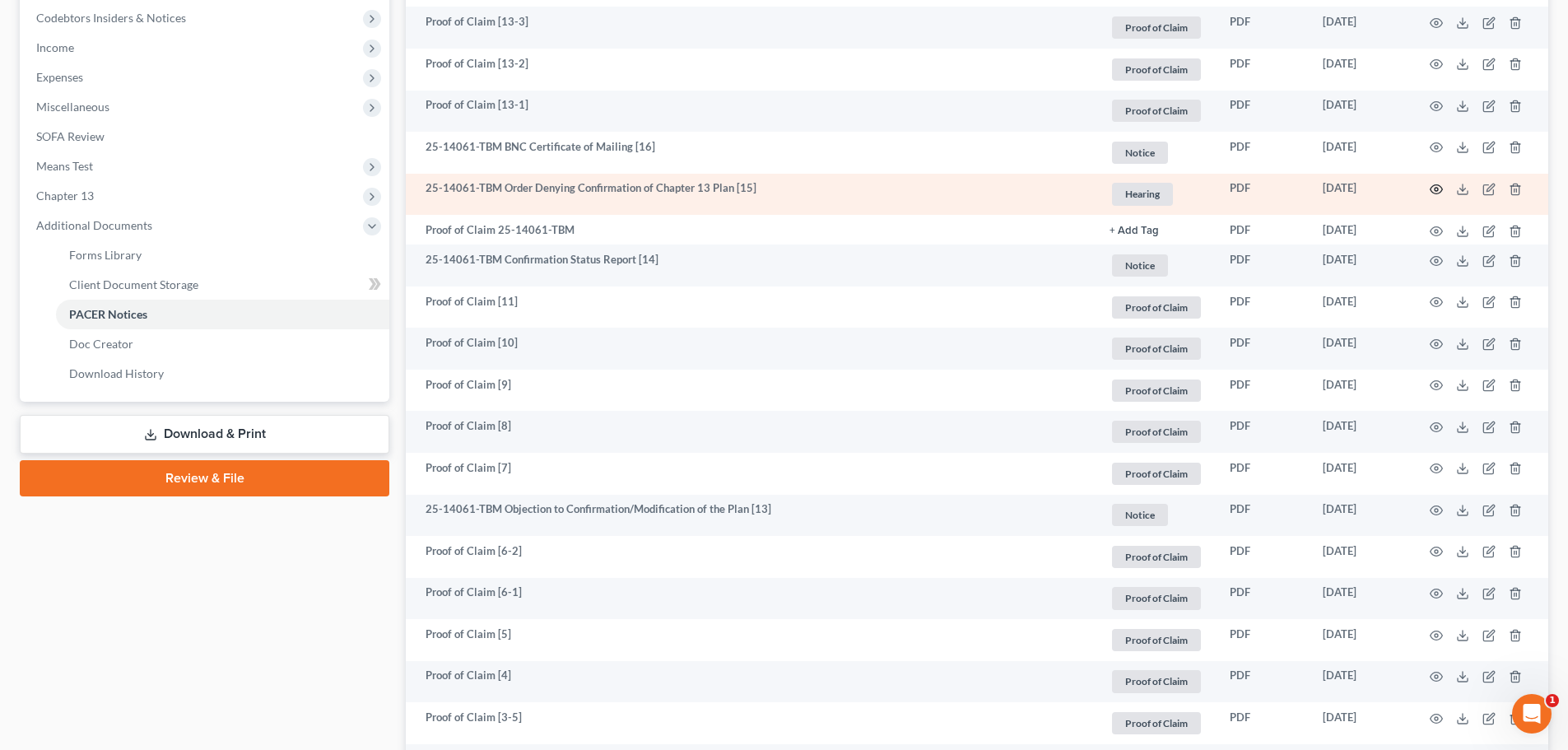
click at [1434, 187] on icon "button" at bounding box center [1437, 189] width 14 height 14
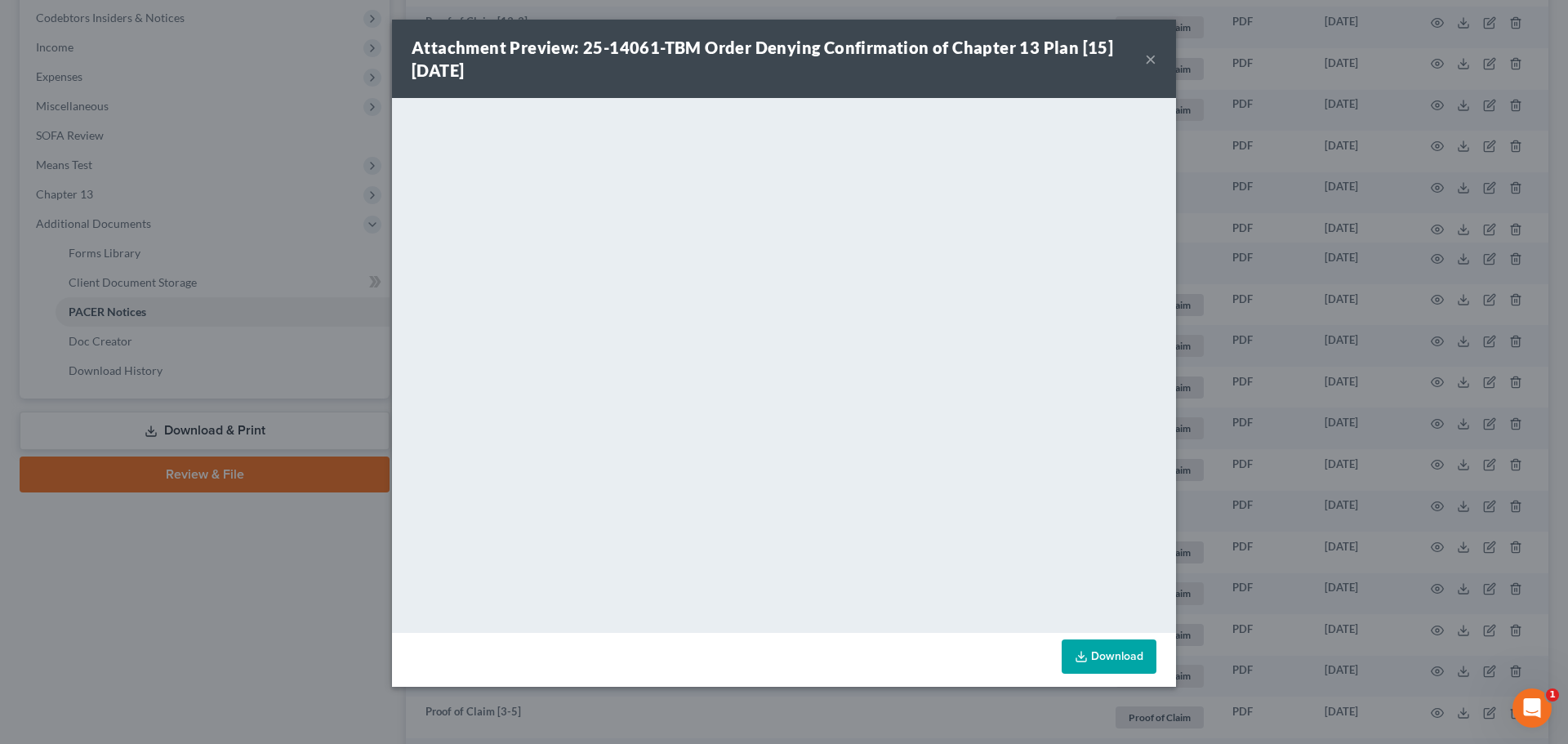
drag, startPoint x: 1151, startPoint y: 60, endPoint x: 1002, endPoint y: 89, distance: 151.8
click at [1151, 60] on button "×" at bounding box center [1151, 58] width 12 height 19
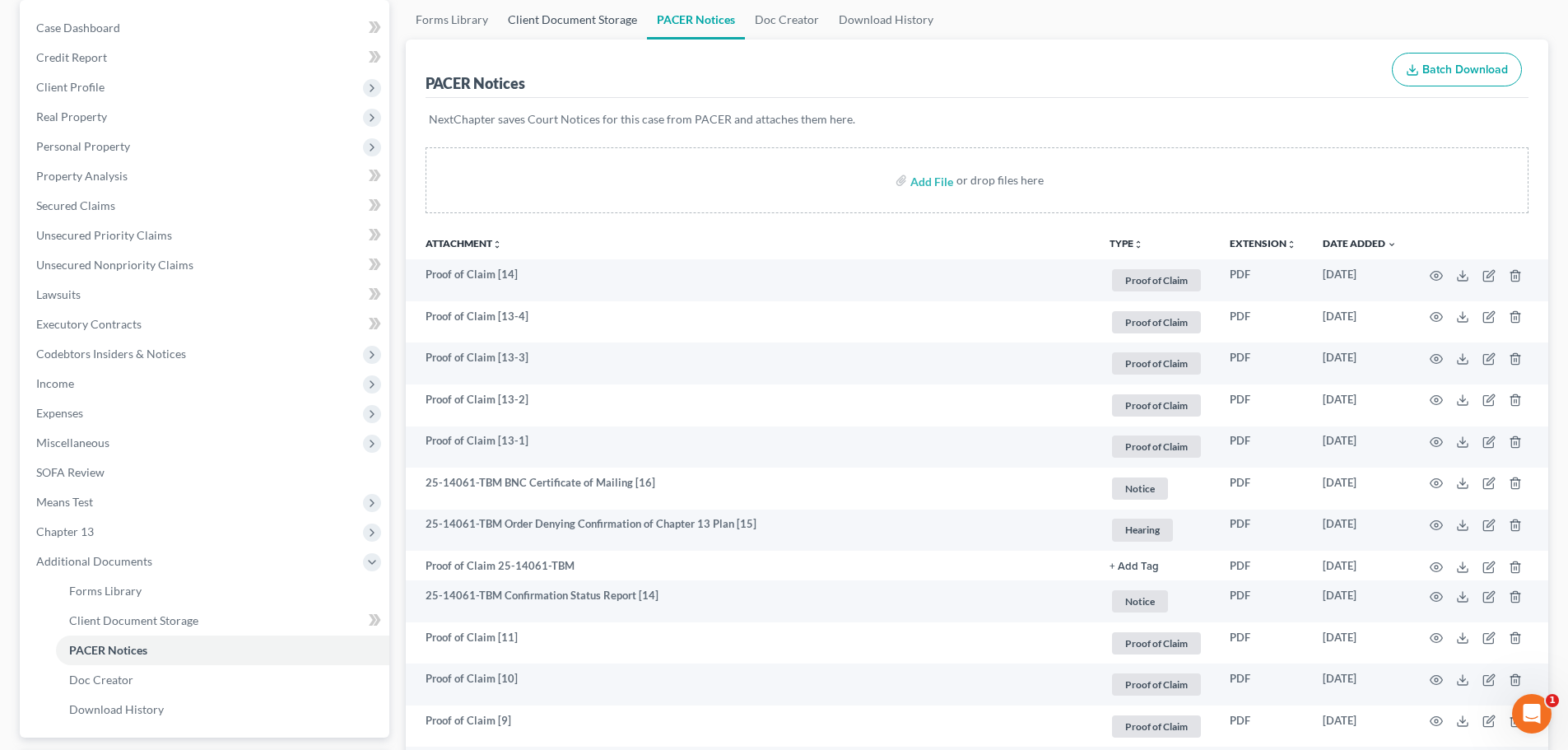
scroll to position [0, 0]
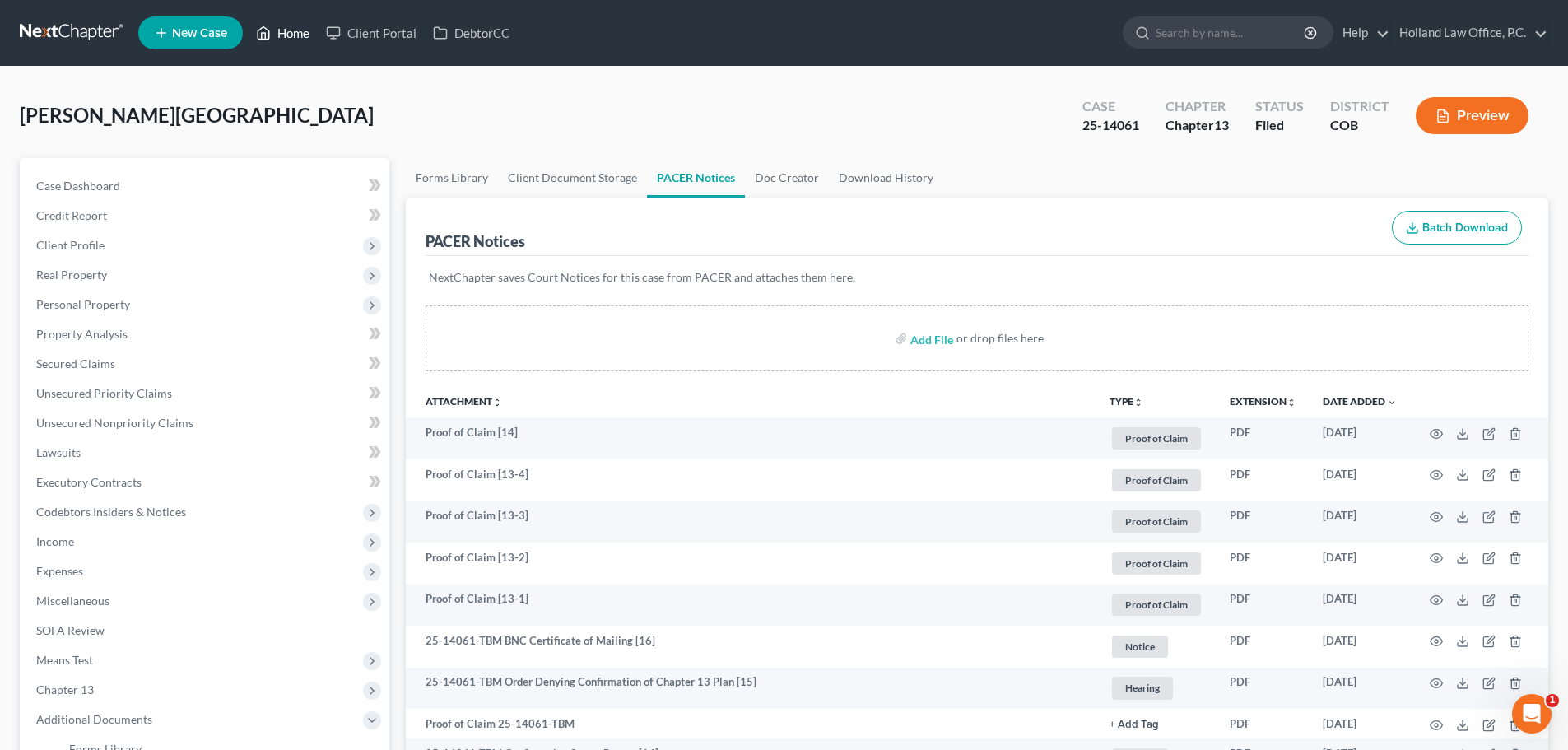
click at [295, 30] on link "Home" at bounding box center [282, 33] width 70 height 30
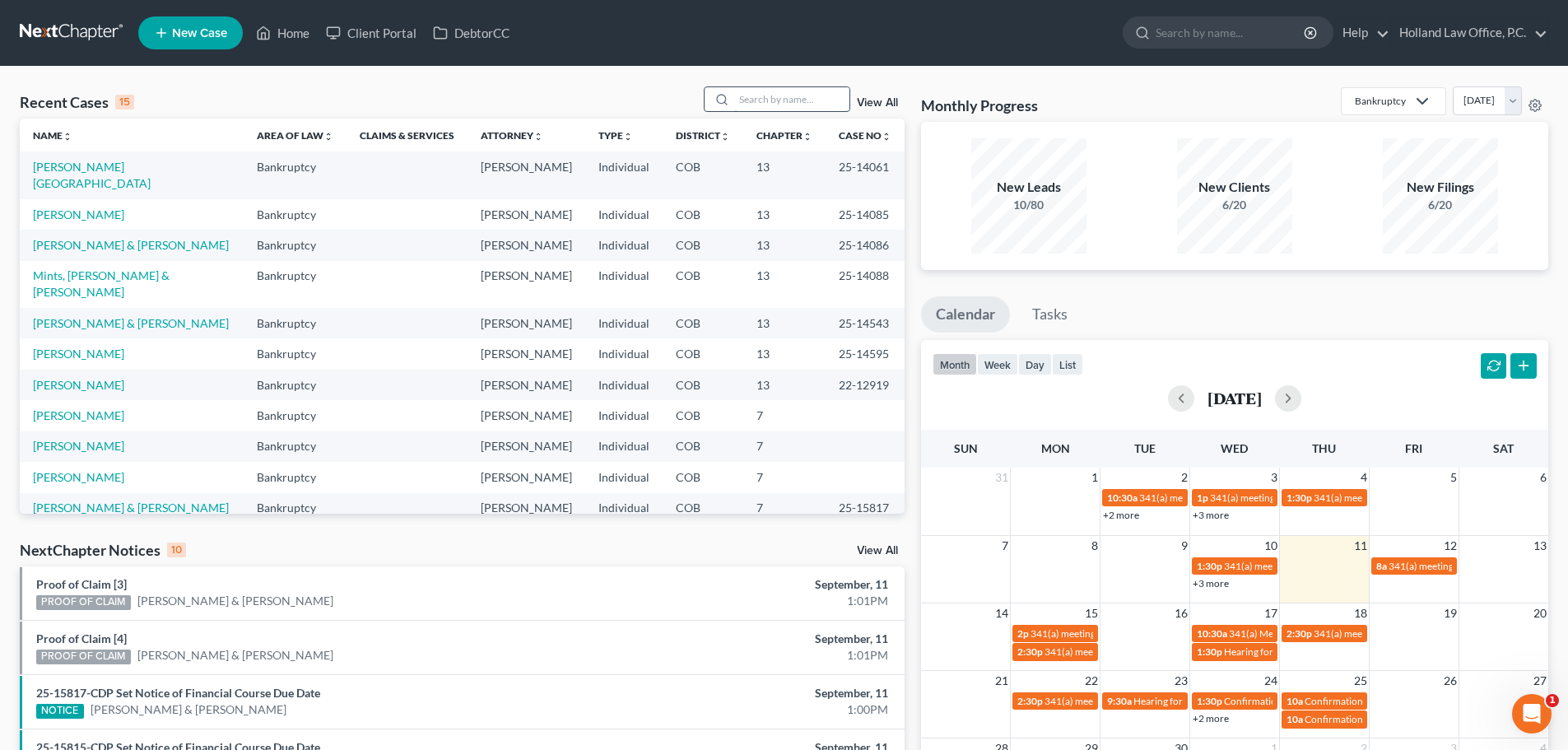
click at [778, 99] on input "search" at bounding box center [791, 99] width 115 height 24
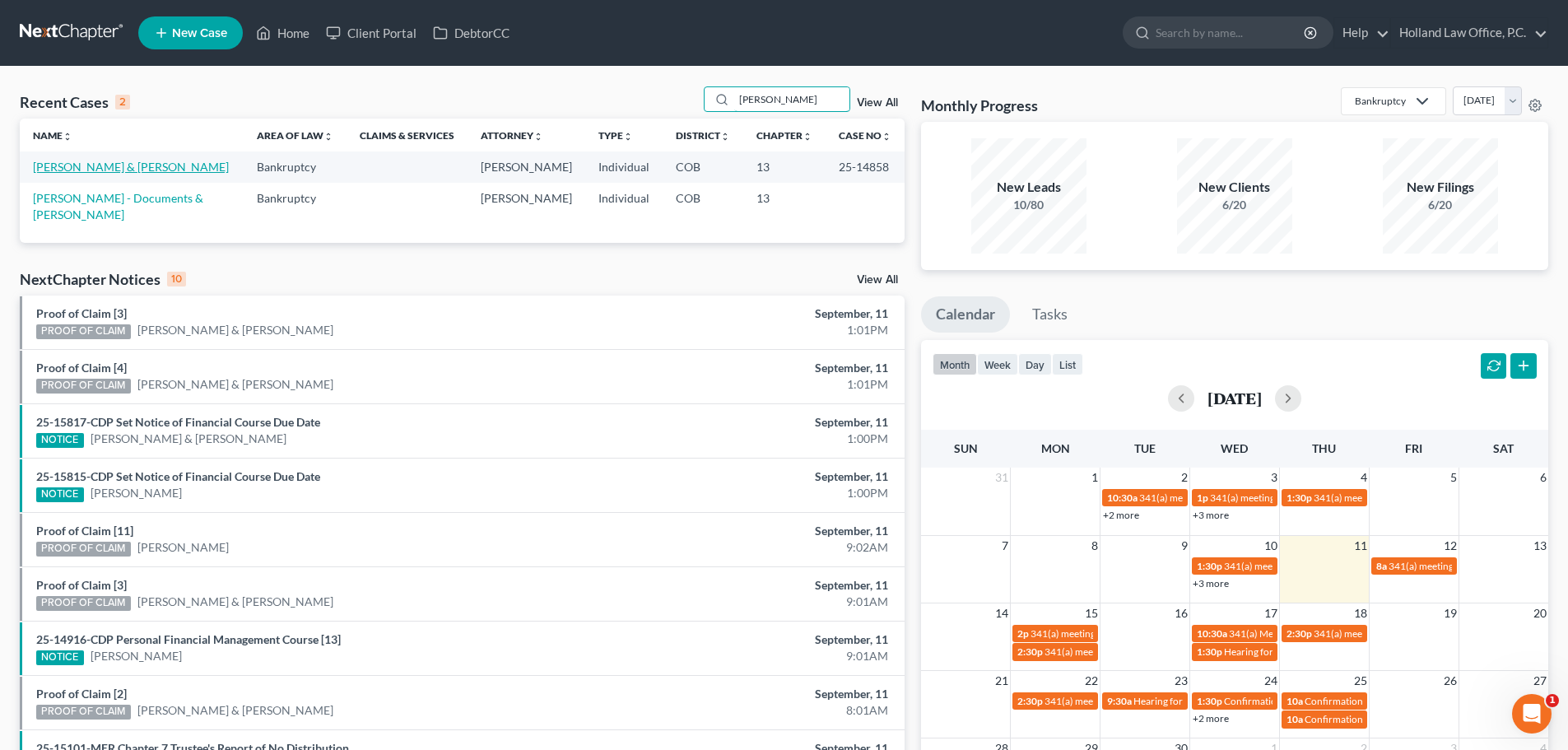
type input "[PERSON_NAME]"
click at [98, 168] on link "[PERSON_NAME] & [PERSON_NAME]" at bounding box center [130, 166] width 196 height 14
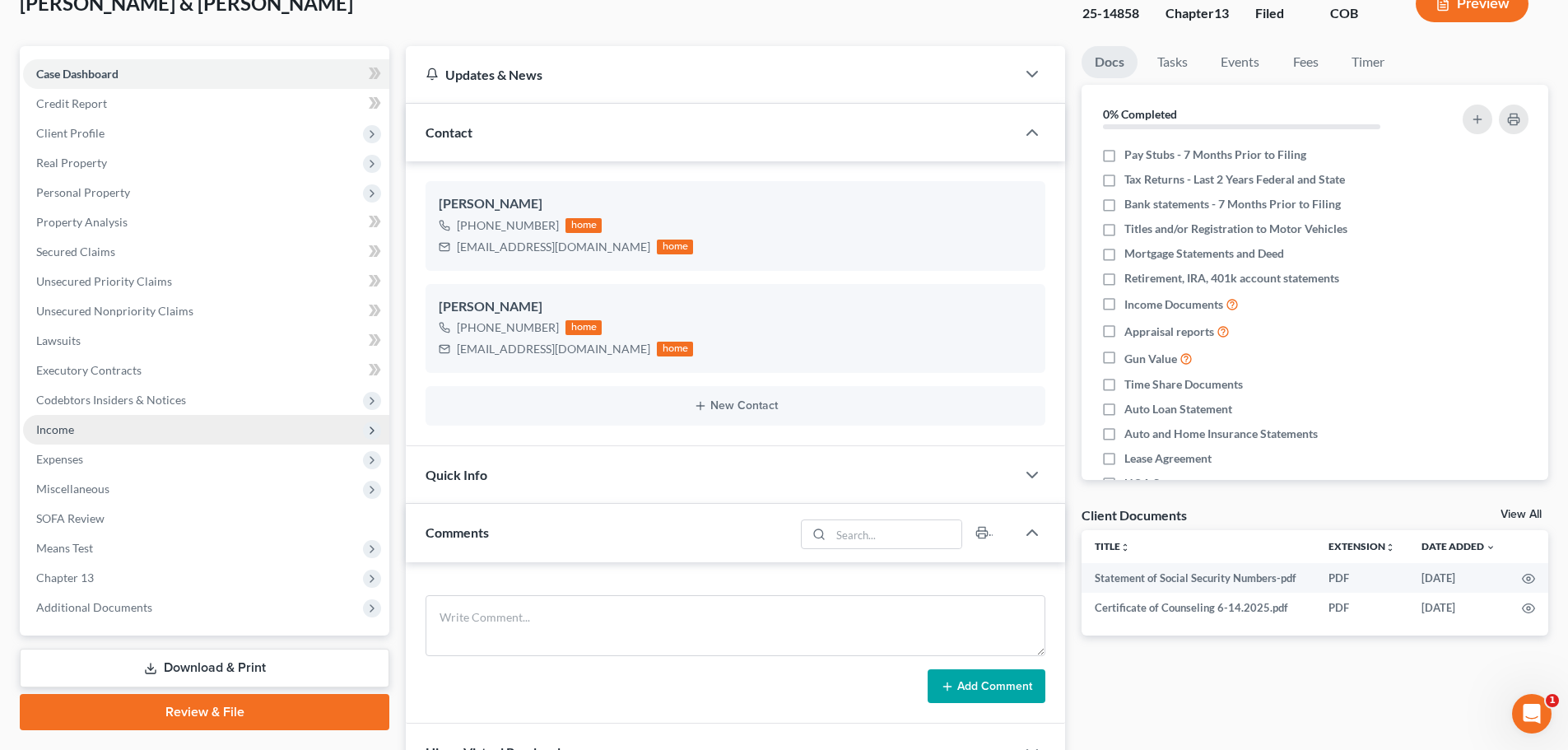
scroll to position [247, 0]
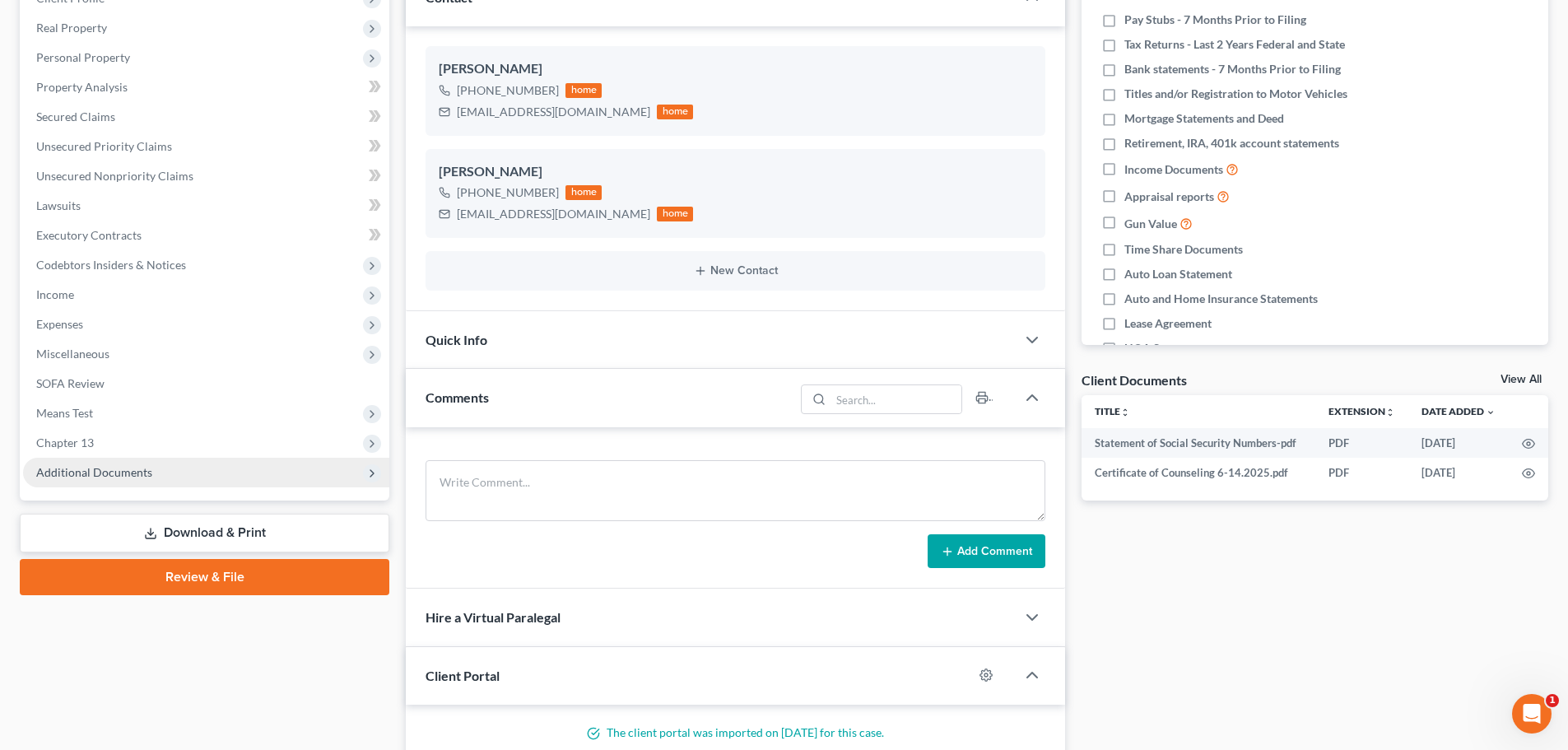
click at [137, 466] on span "Additional Documents" at bounding box center [94, 472] width 116 height 14
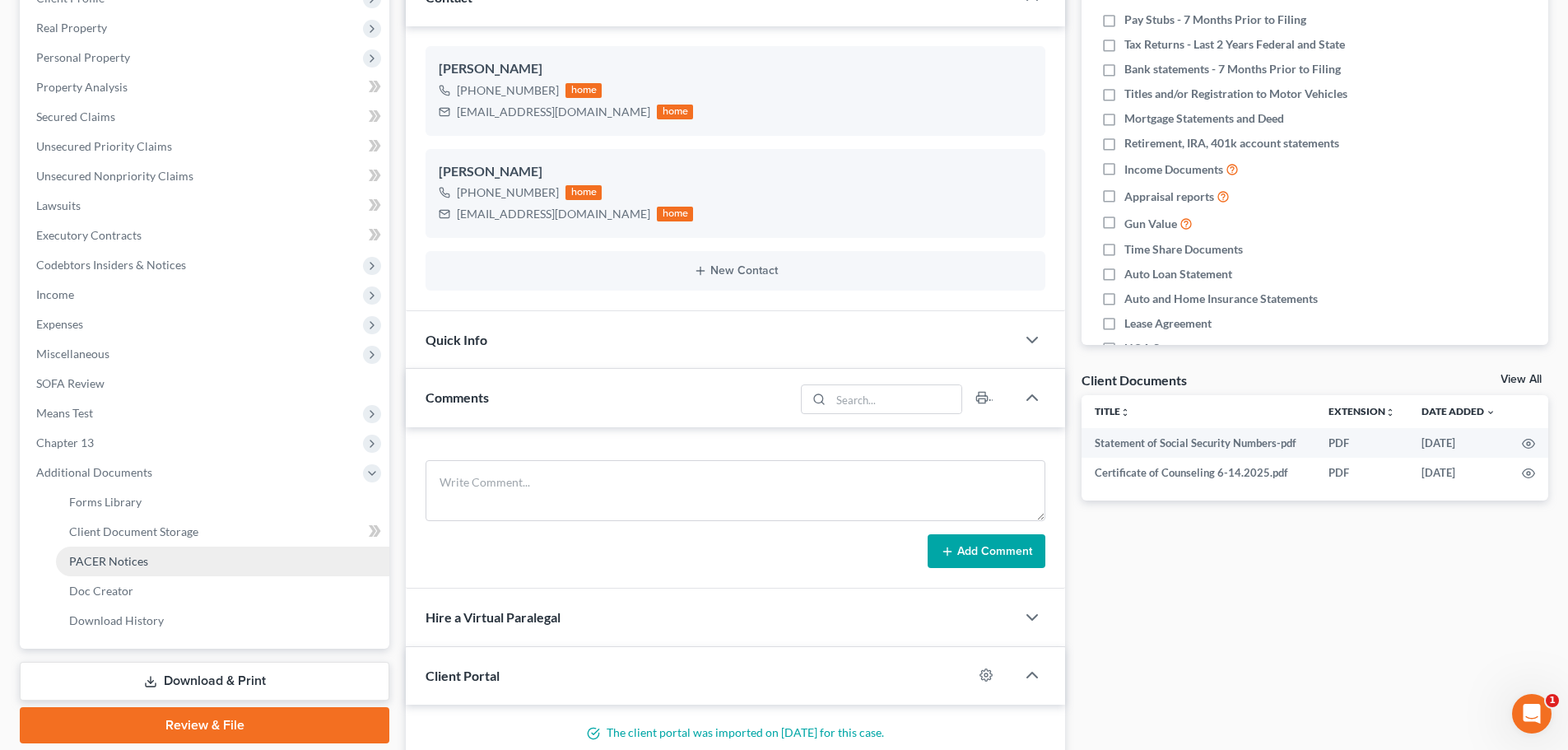
click at [119, 562] on span "PACER Notices" at bounding box center [109, 561] width 79 height 14
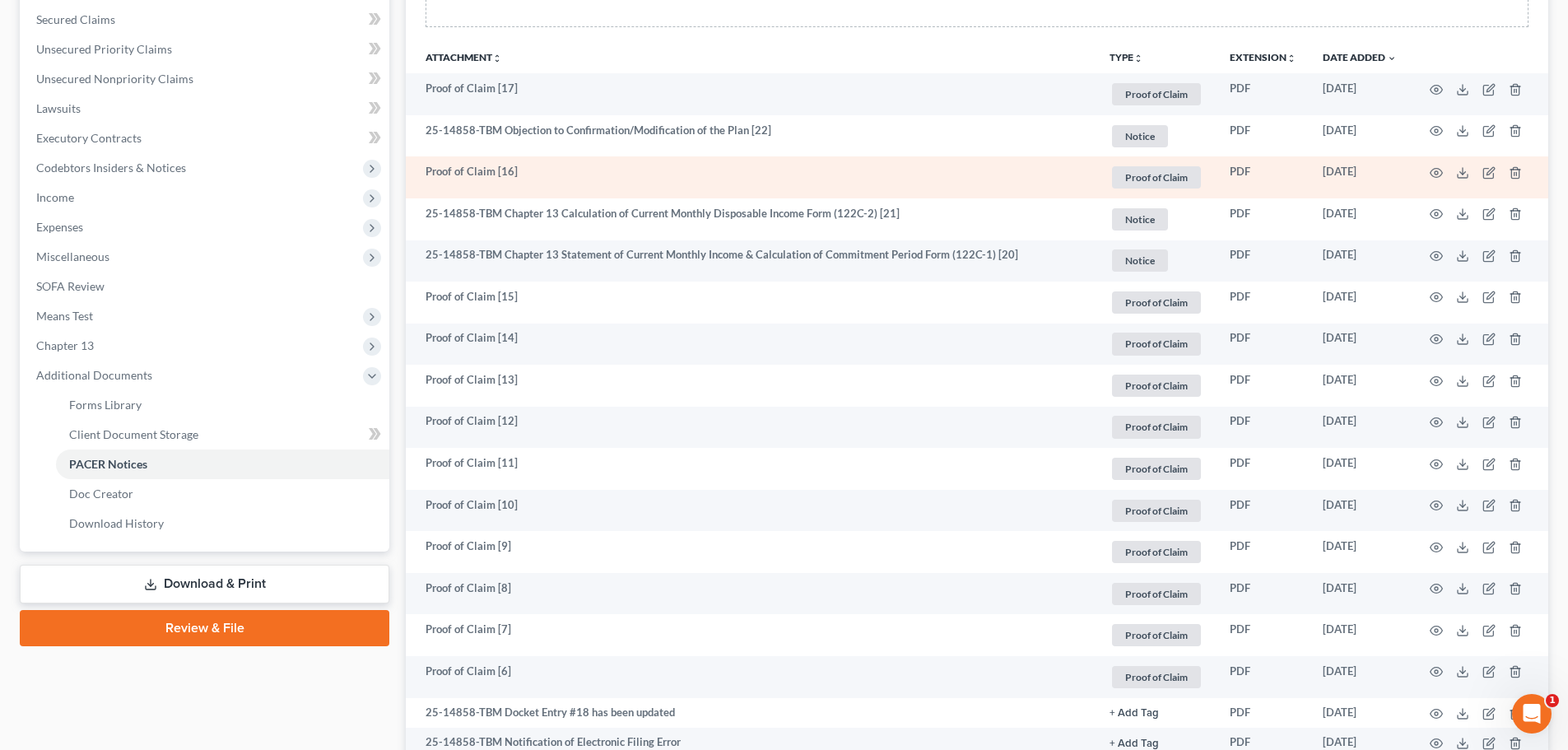
scroll to position [247, 0]
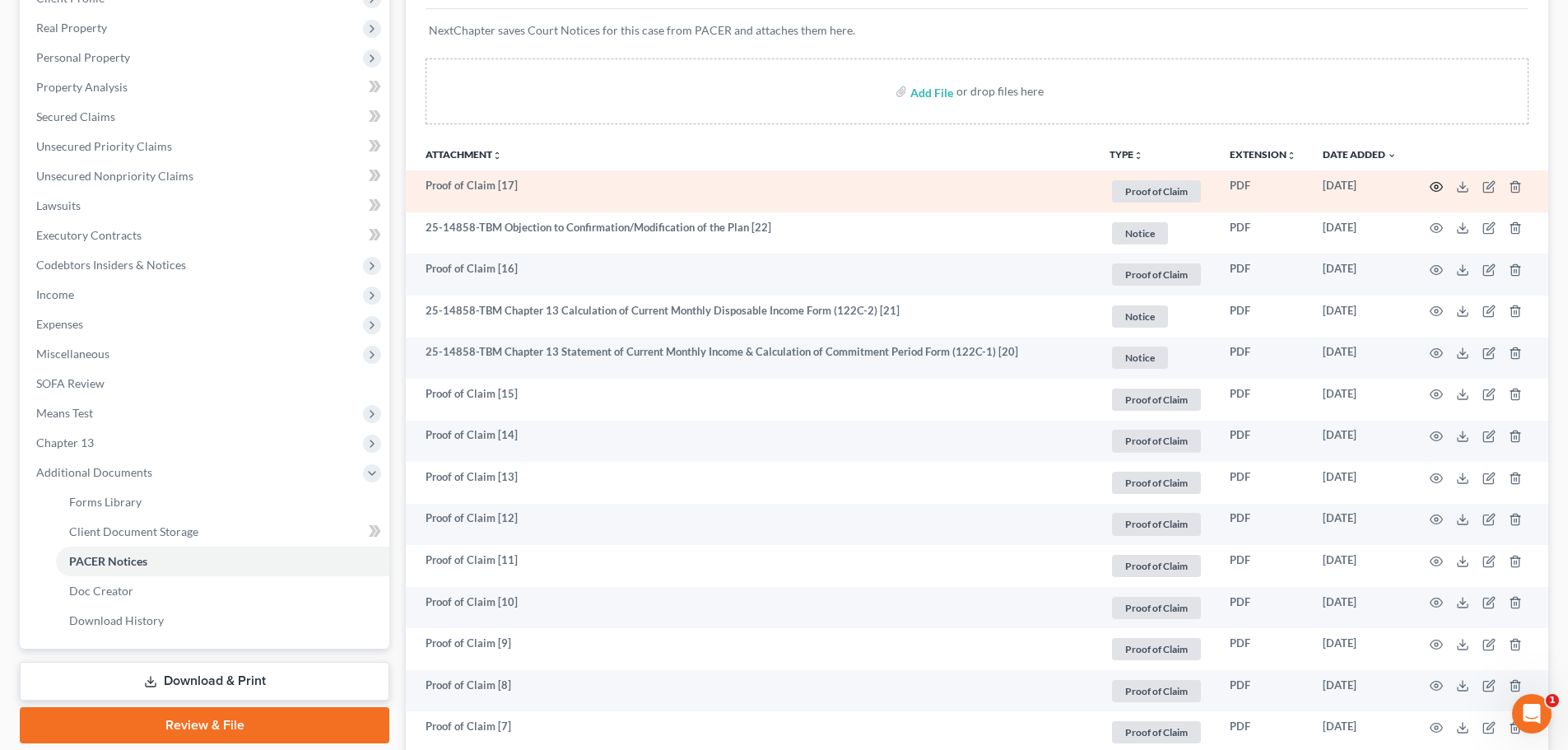
click at [1438, 188] on circle "button" at bounding box center [1436, 187] width 3 height 3
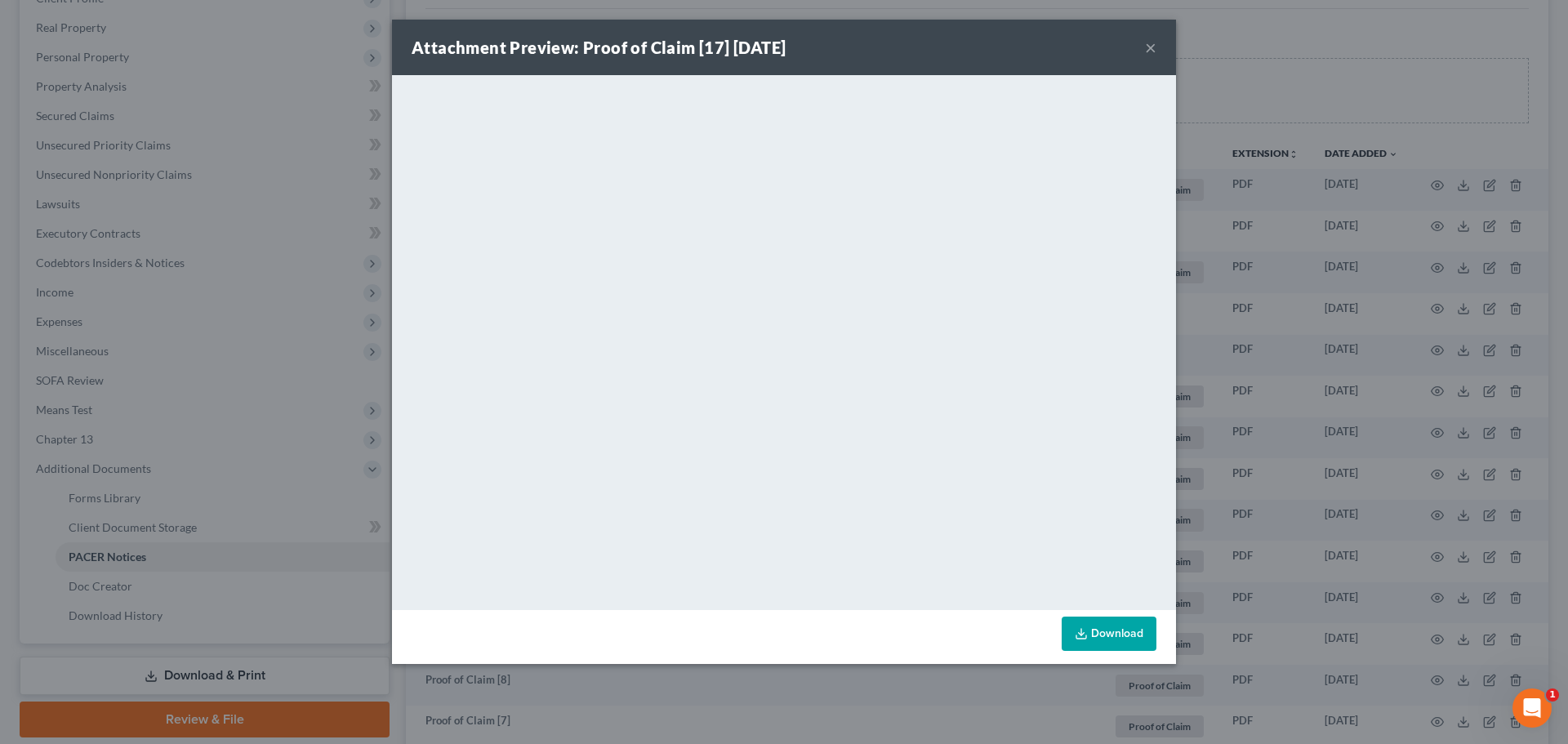
click at [1153, 46] on button "×" at bounding box center [1151, 47] width 12 height 19
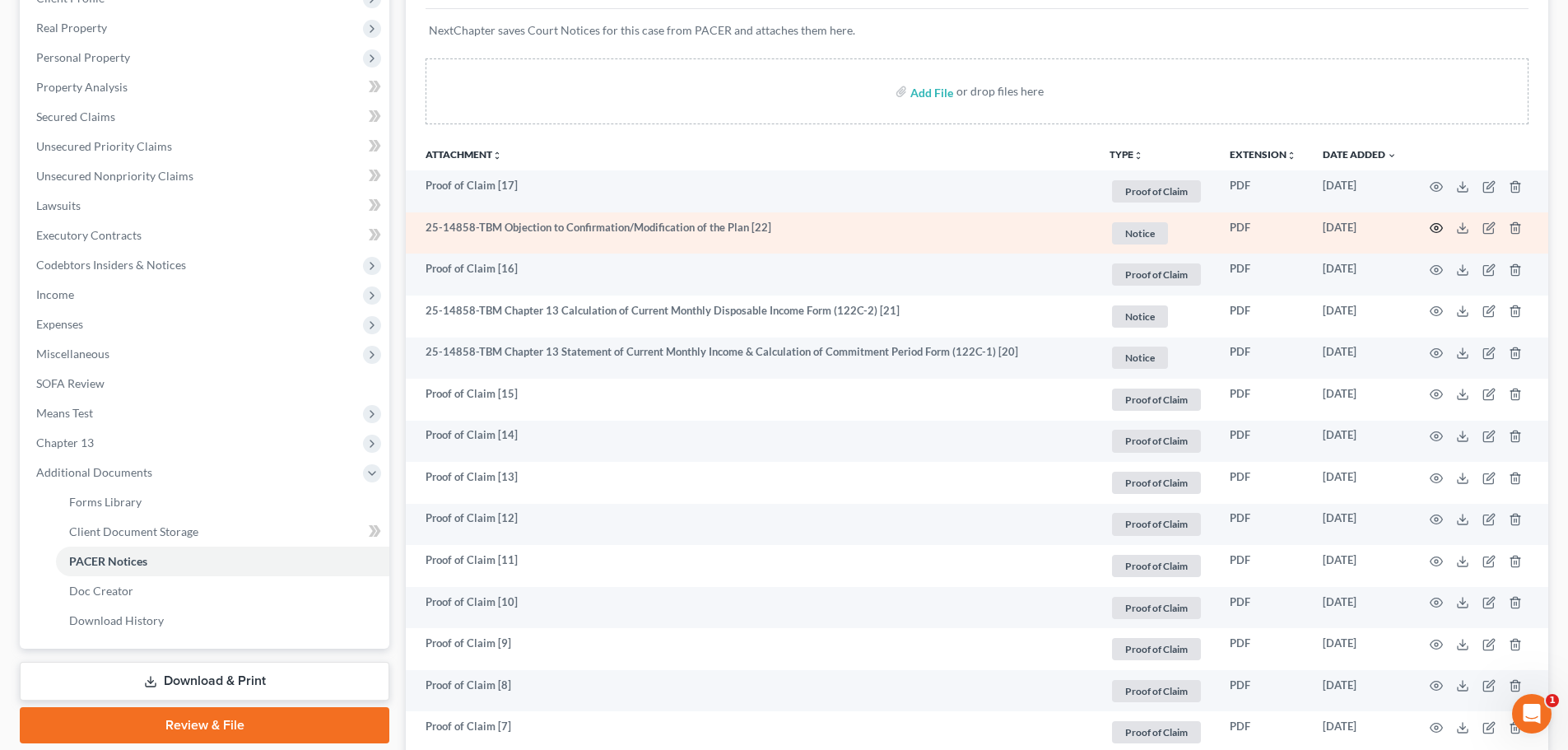
click at [1433, 224] on icon "button" at bounding box center [1437, 228] width 14 height 14
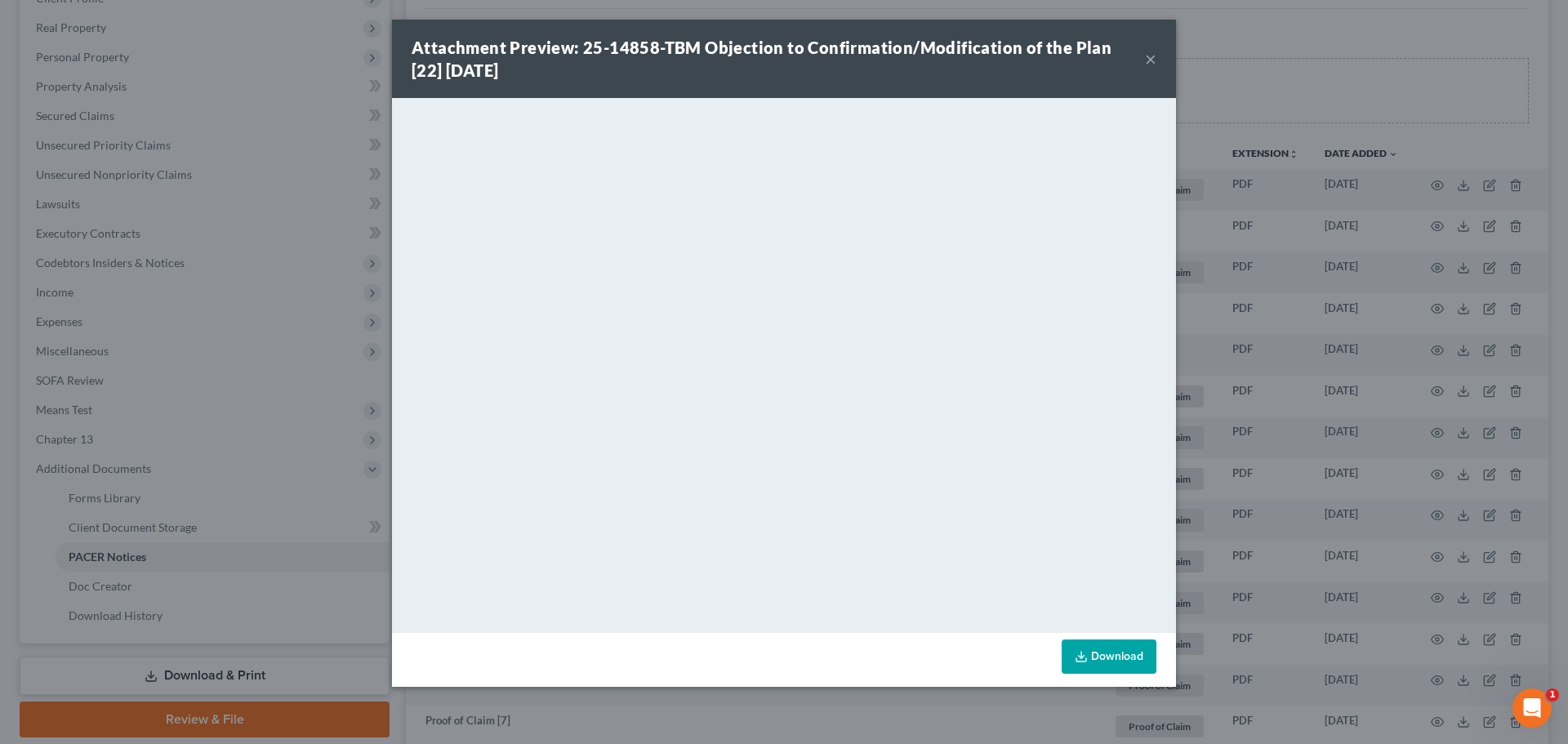
click at [1150, 59] on button "×" at bounding box center [1151, 58] width 12 height 19
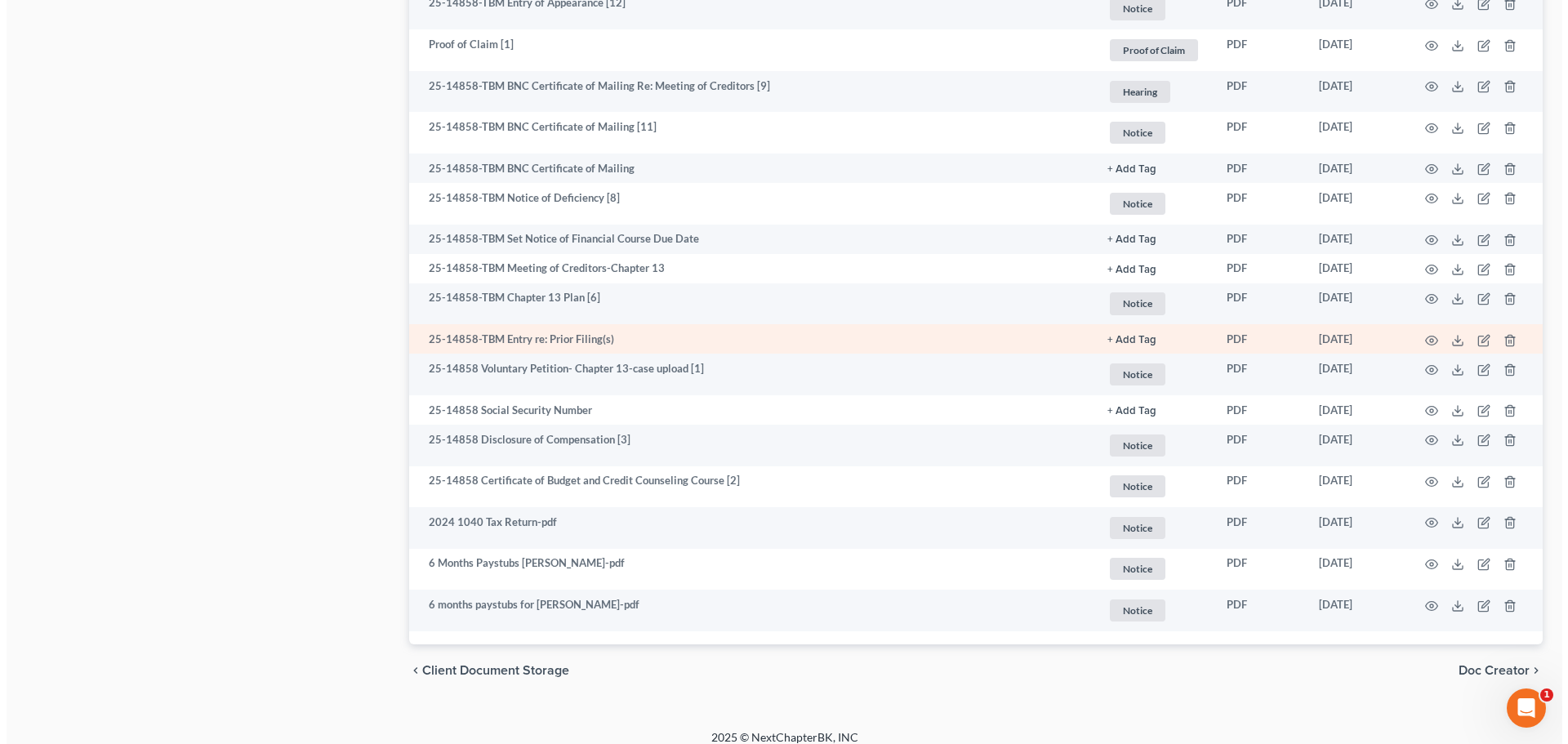
scroll to position [1573, 0]
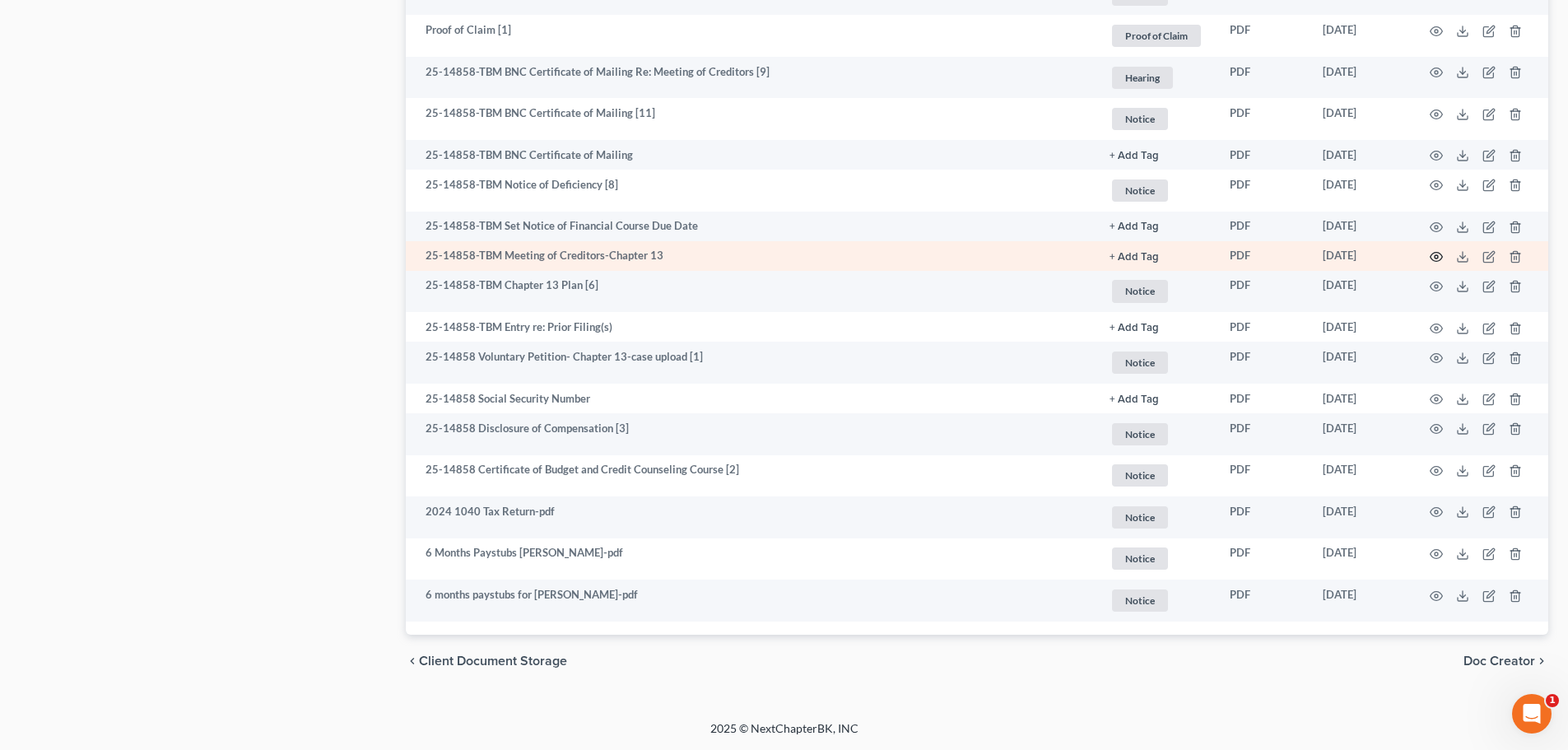
click at [1436, 260] on icon "button" at bounding box center [1437, 257] width 14 height 14
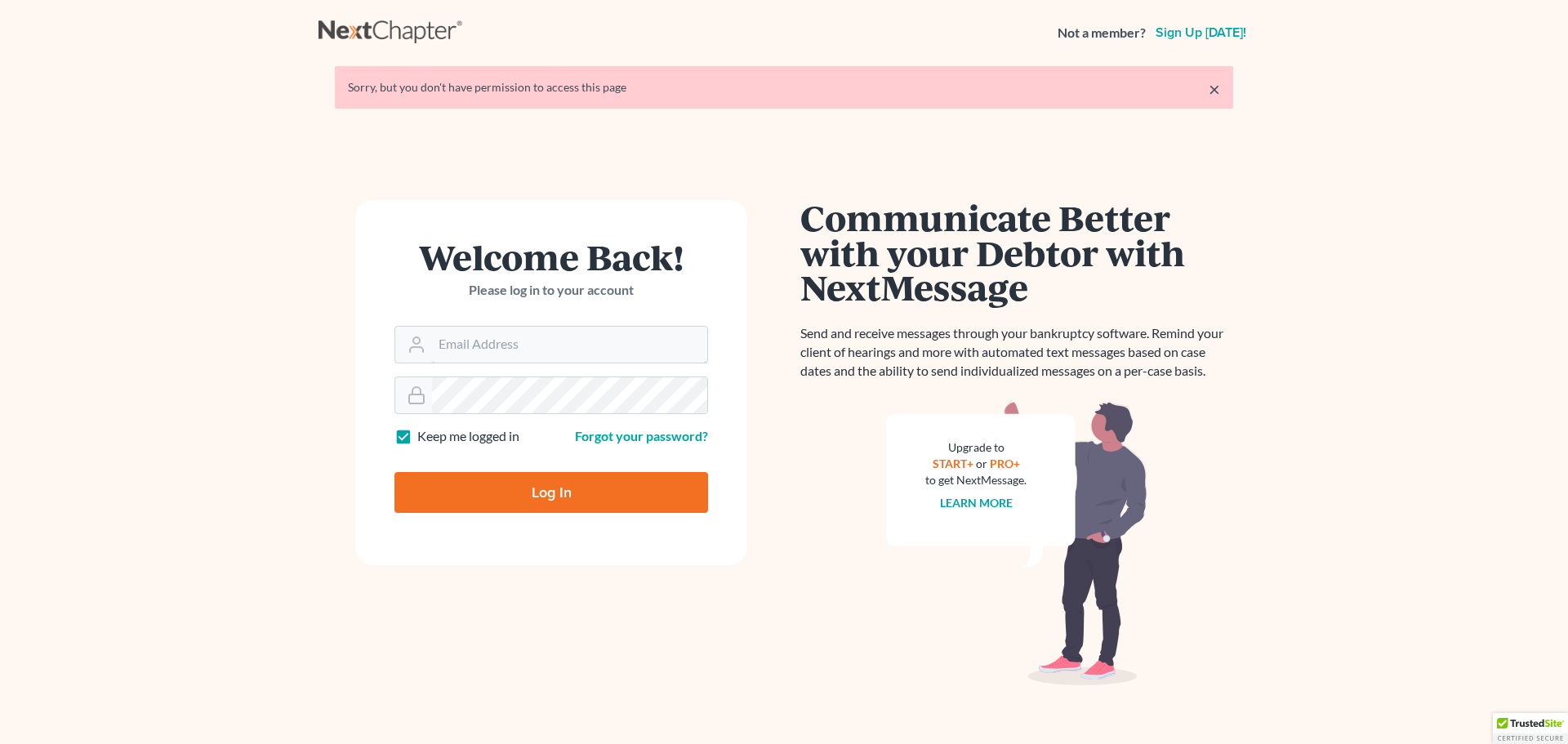
type input "[PERSON_NAME][EMAIL_ADDRESS][DOMAIN_NAME]"
click at [527, 478] on input "Log In" at bounding box center [551, 493] width 313 height 41
type input "Thinking..."
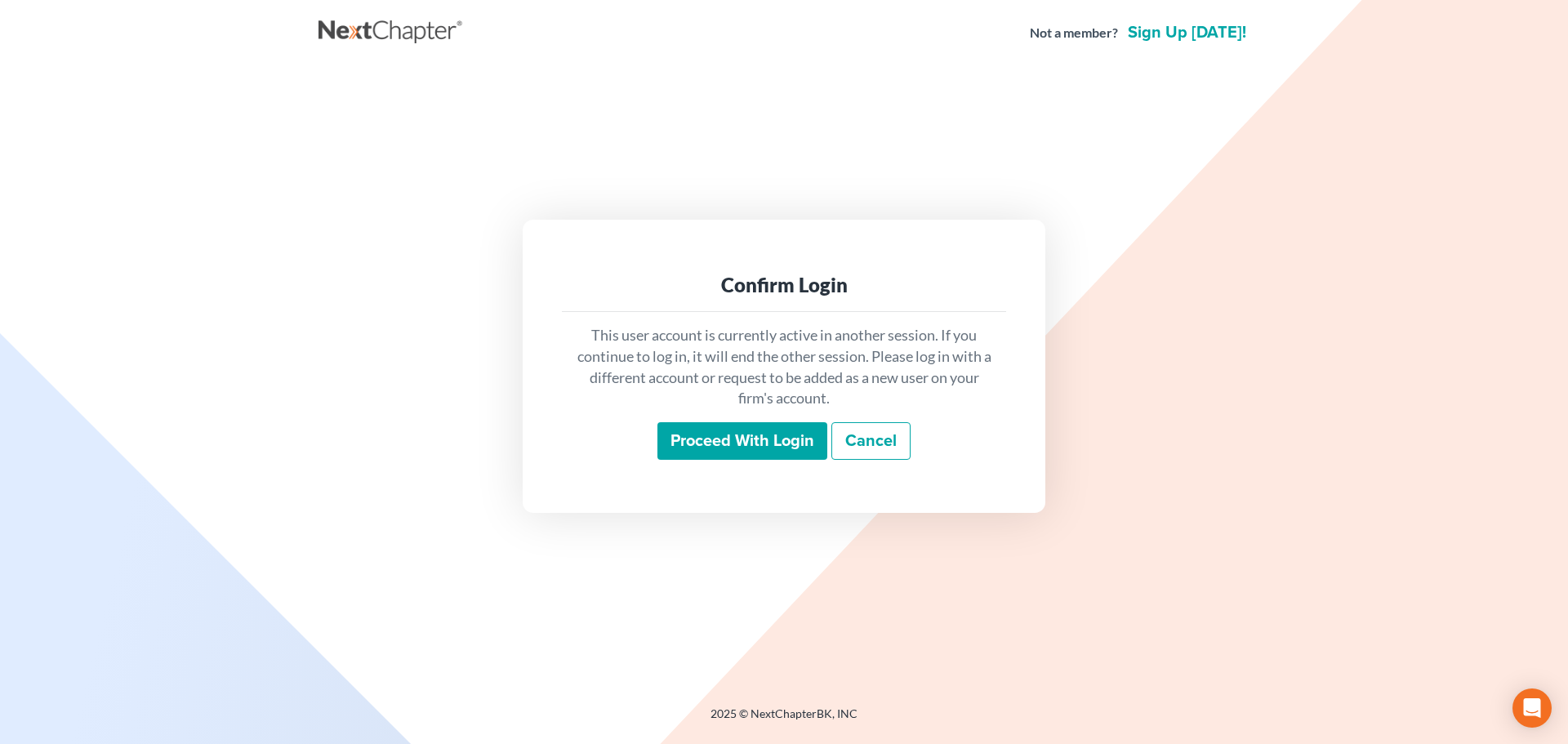
click at [697, 436] on input "Proceed with login" at bounding box center [742, 441] width 170 height 37
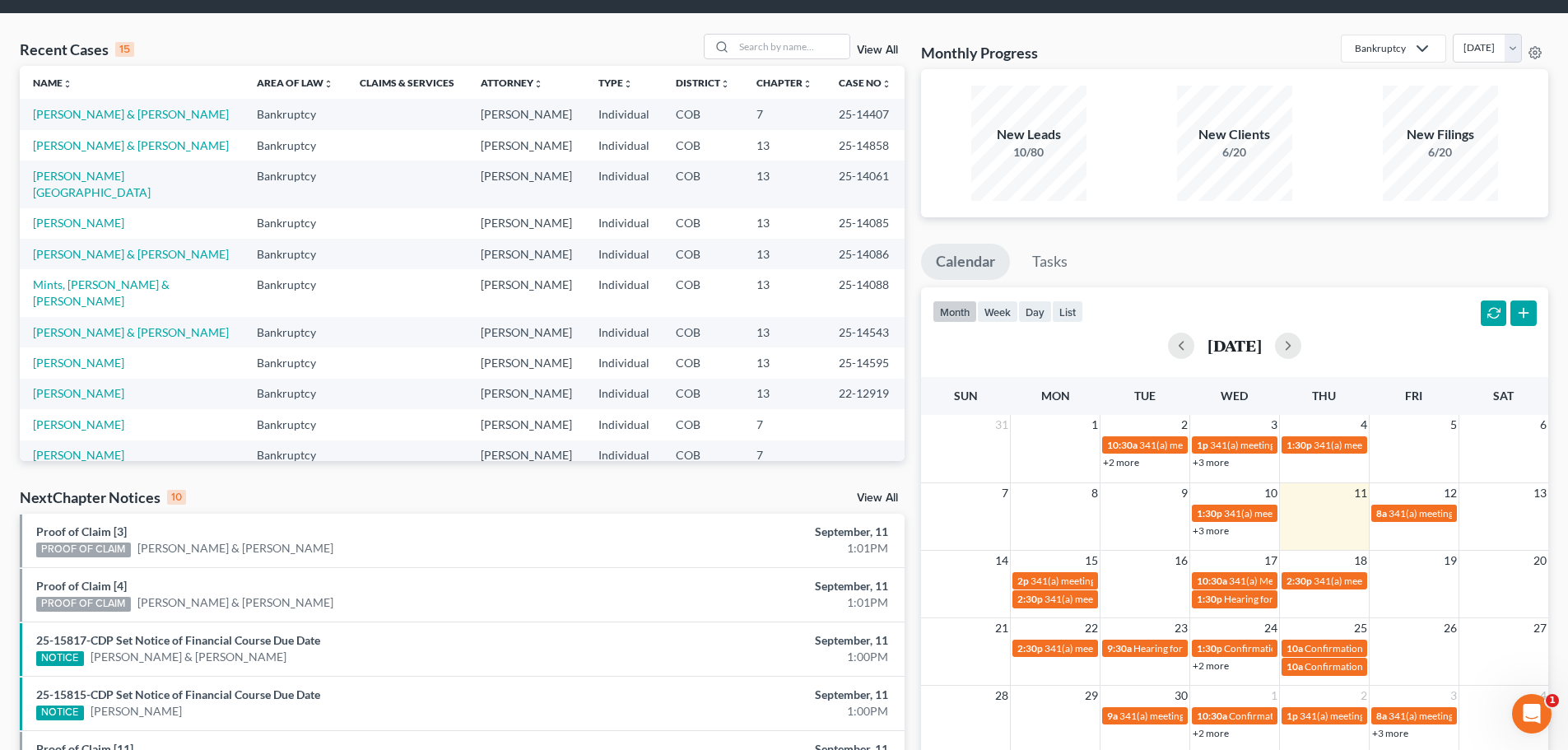
scroll to position [23, 0]
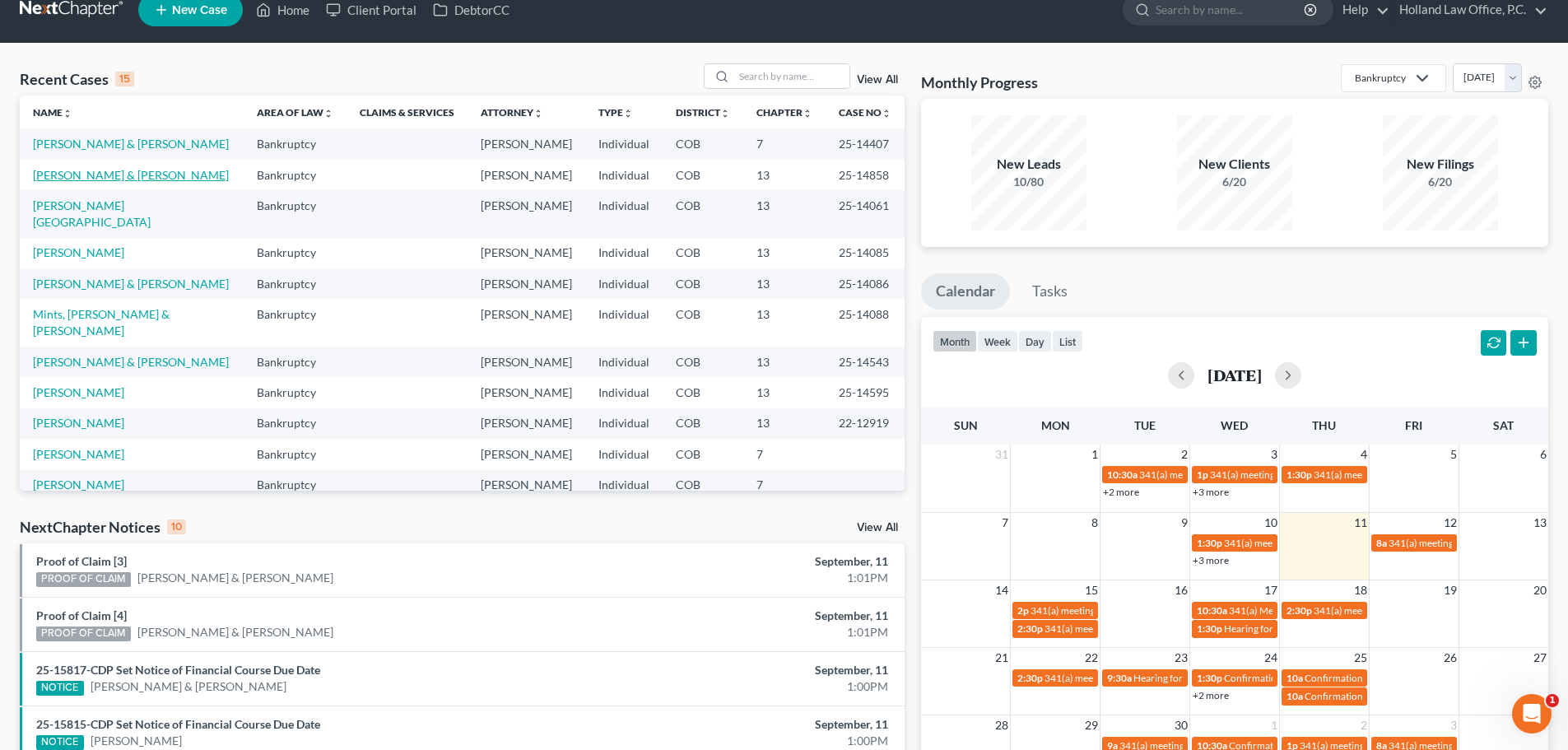
click at [109, 177] on link "[PERSON_NAME] & [PERSON_NAME]" at bounding box center [130, 175] width 196 height 14
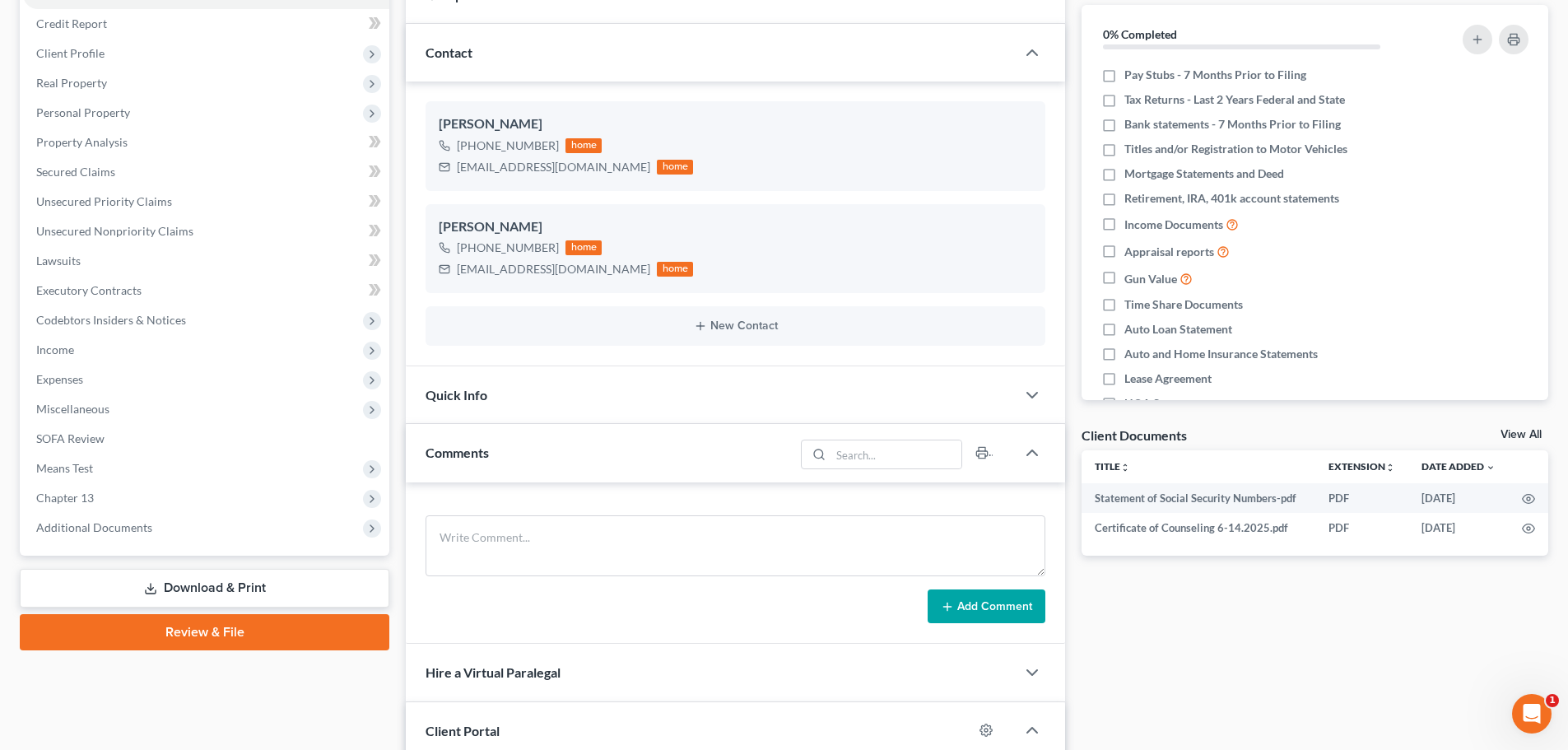
scroll to position [270, 0]
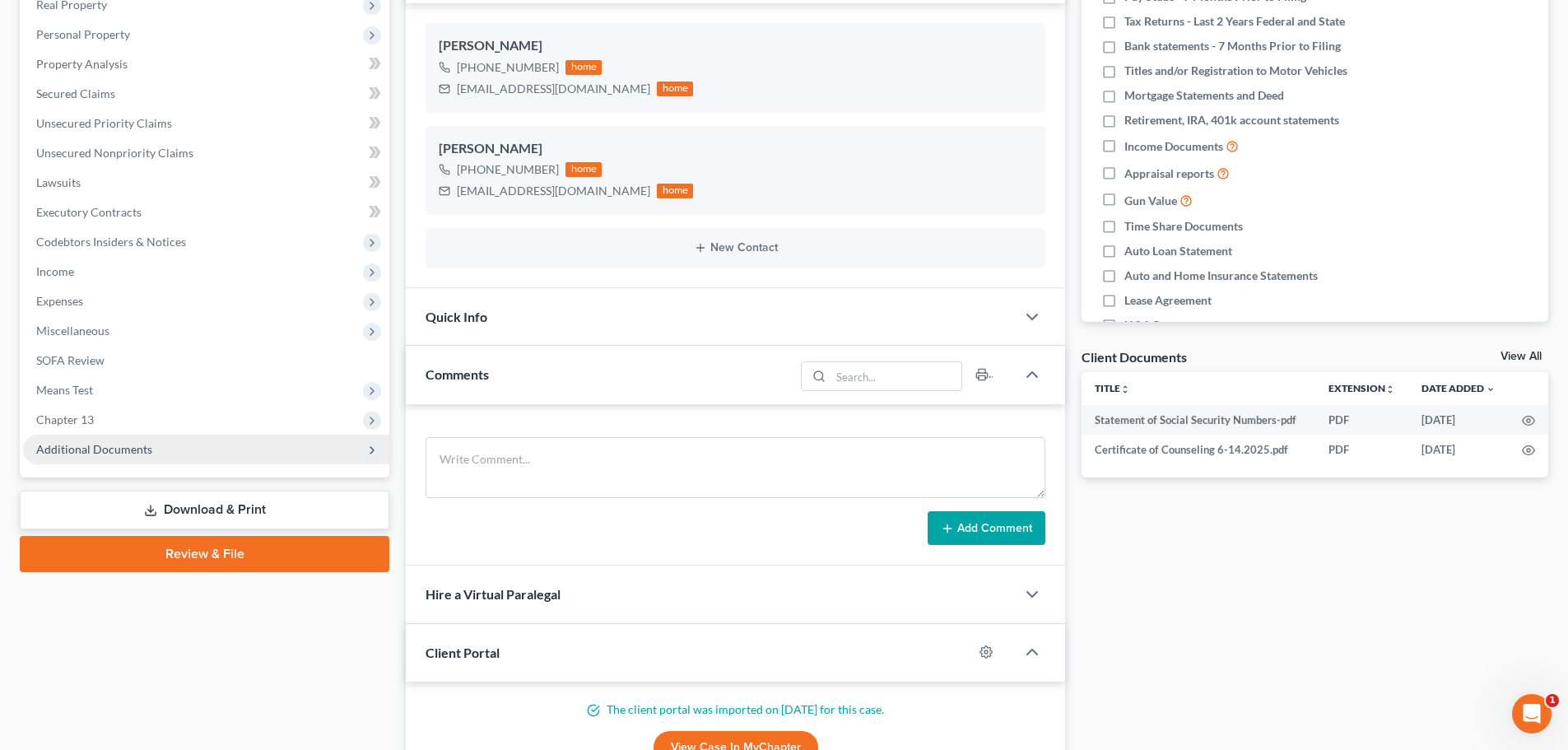
click at [141, 449] on span "Additional Documents" at bounding box center [94, 449] width 116 height 14
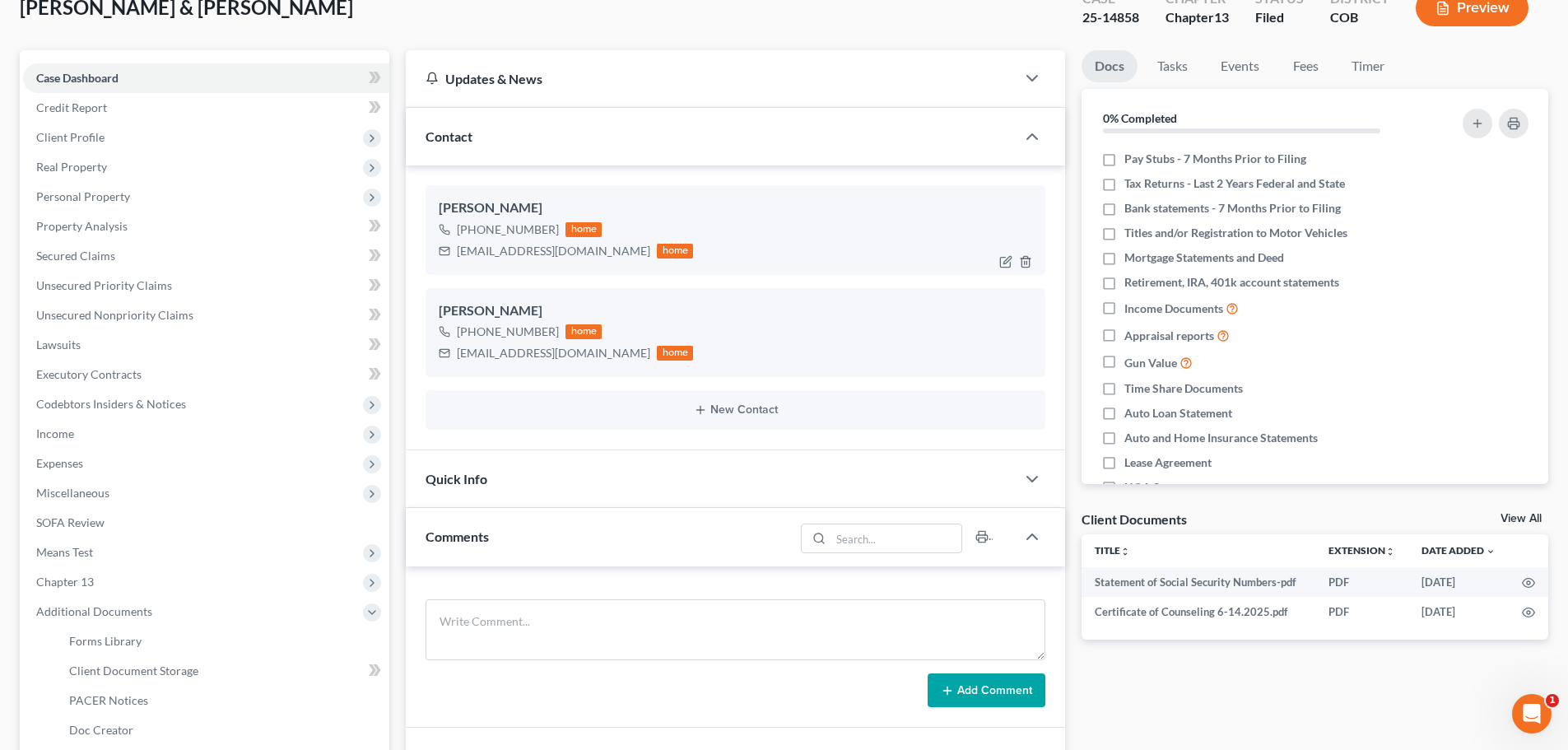
scroll to position [0, 0]
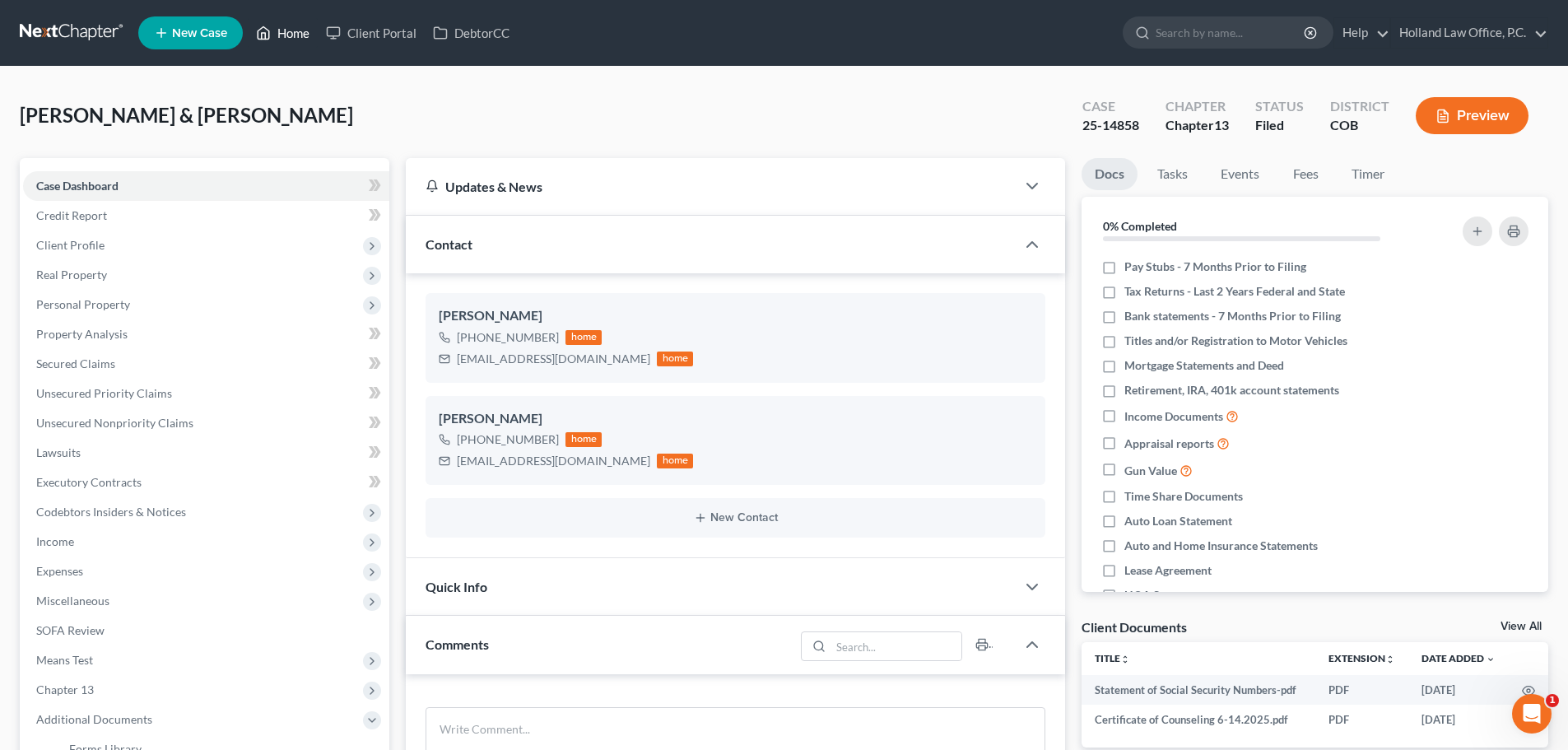
click at [291, 30] on link "Home" at bounding box center [282, 33] width 70 height 30
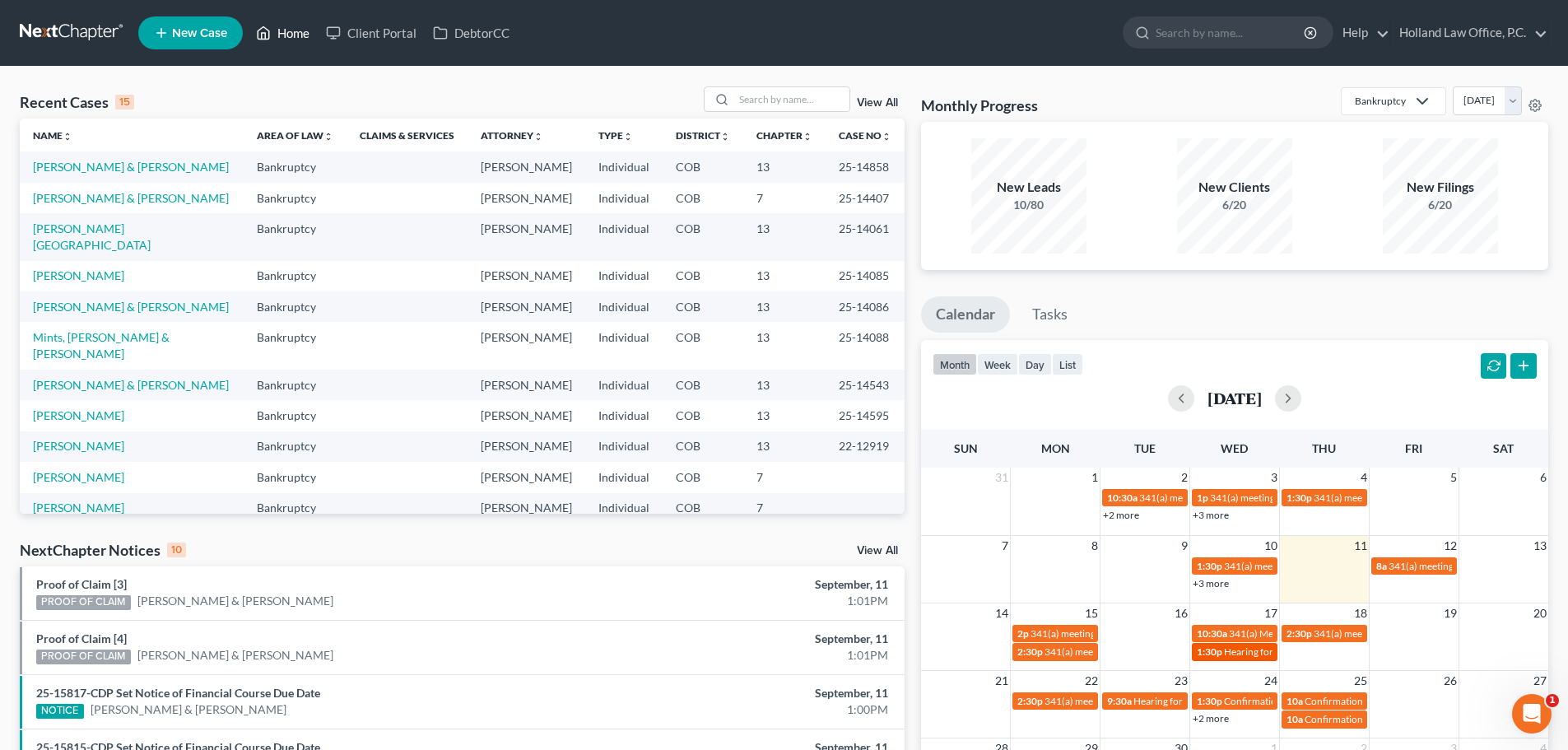
click at [1242, 658] on span "Hearing for [PERSON_NAME] & [PERSON_NAME]" at bounding box center [1331, 651] width 215 height 13
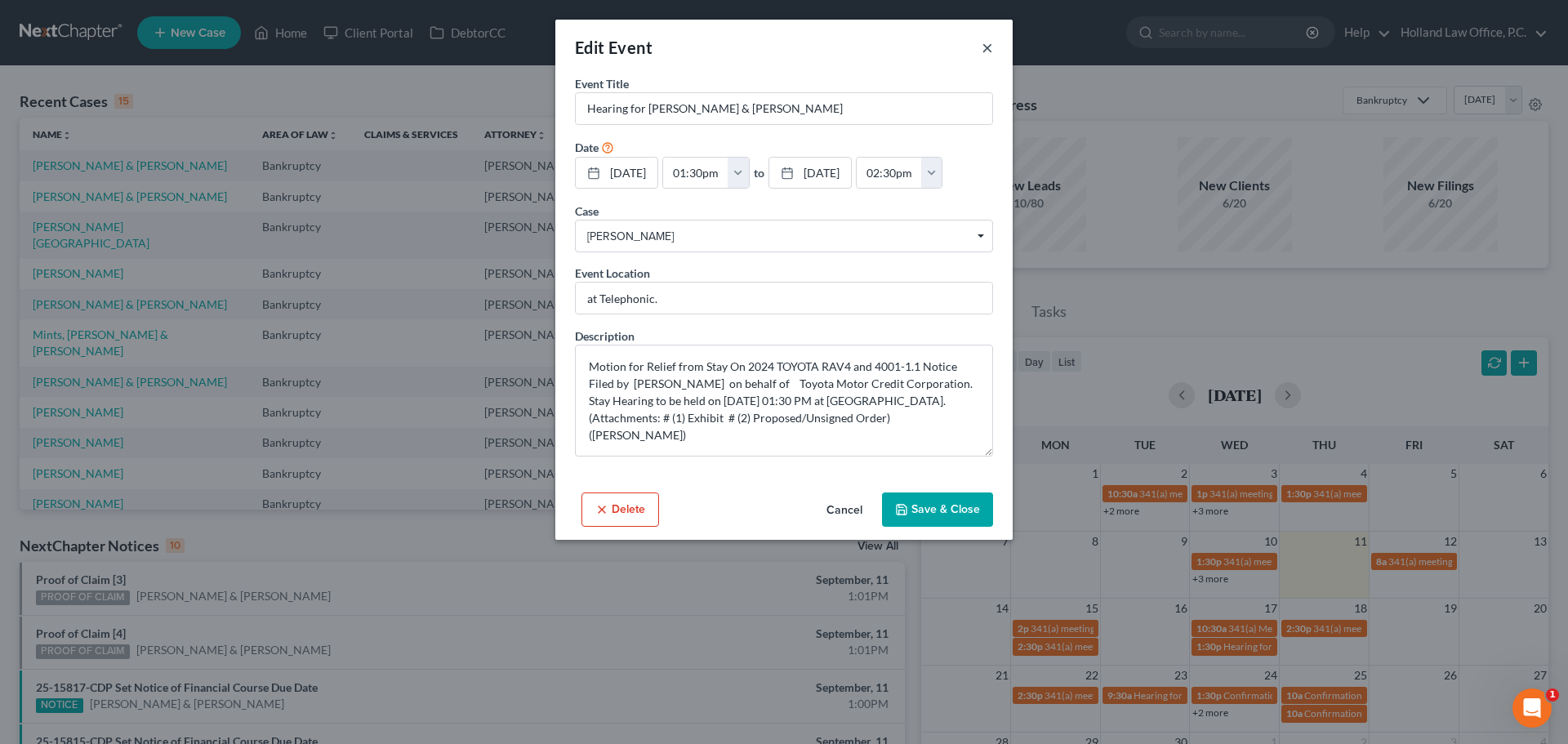
click at [988, 43] on button "×" at bounding box center [987, 47] width 12 height 19
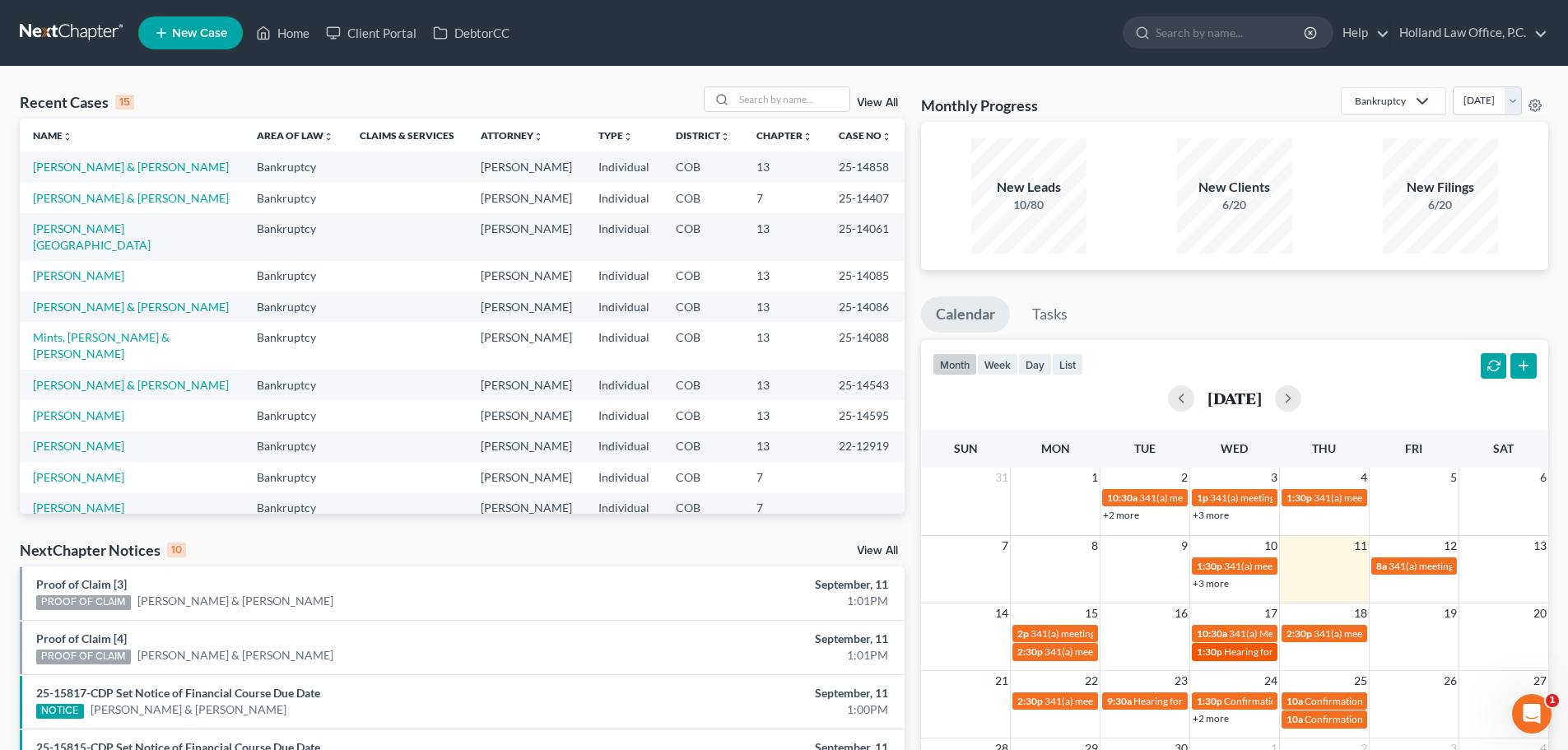
click at [1270, 658] on span "Hearing for [PERSON_NAME] & [PERSON_NAME]" at bounding box center [1331, 651] width 215 height 13
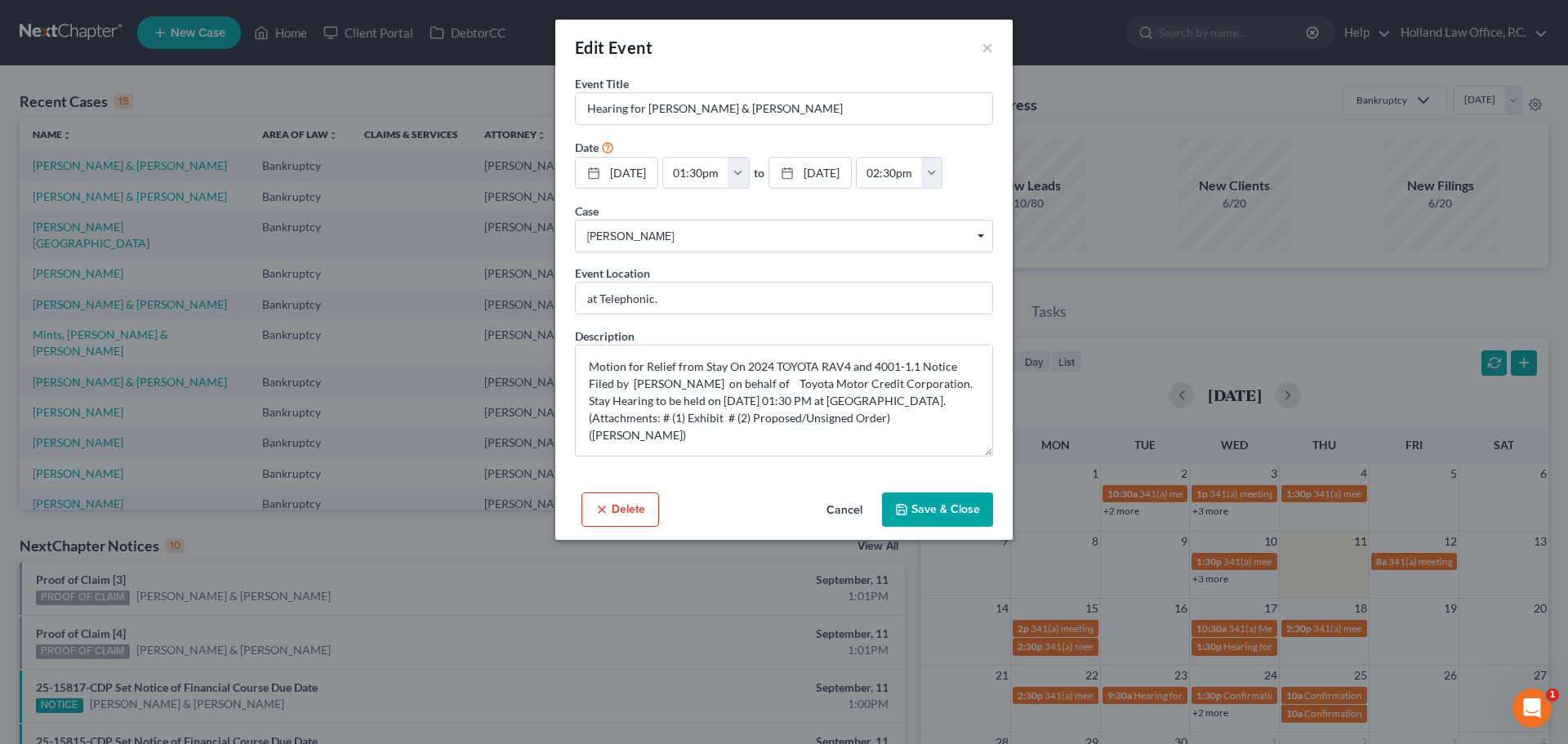
click at [638, 515] on button "Delete" at bounding box center [620, 510] width 78 height 35
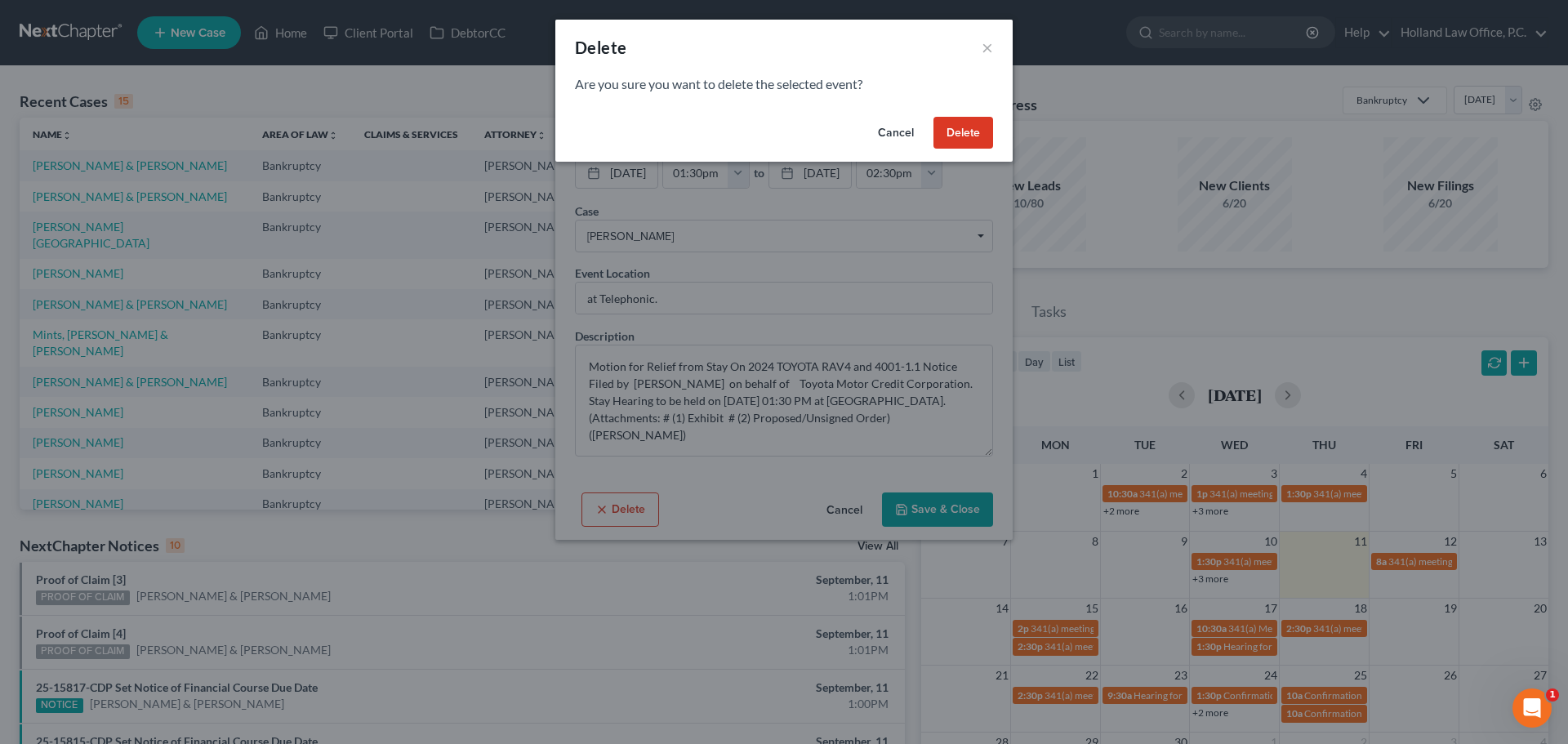
click at [972, 134] on button "Delete" at bounding box center [963, 133] width 59 height 33
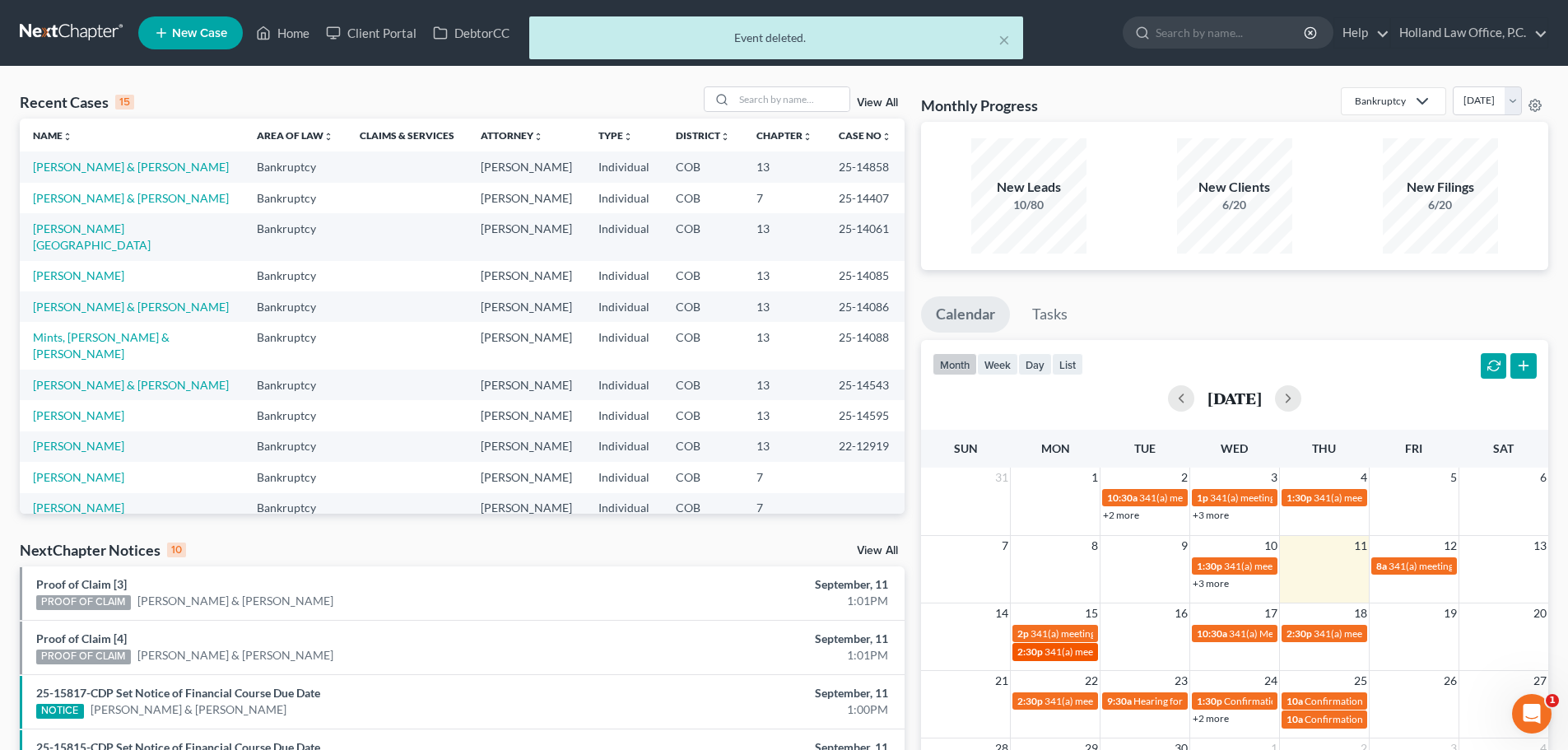
scroll to position [164, 0]
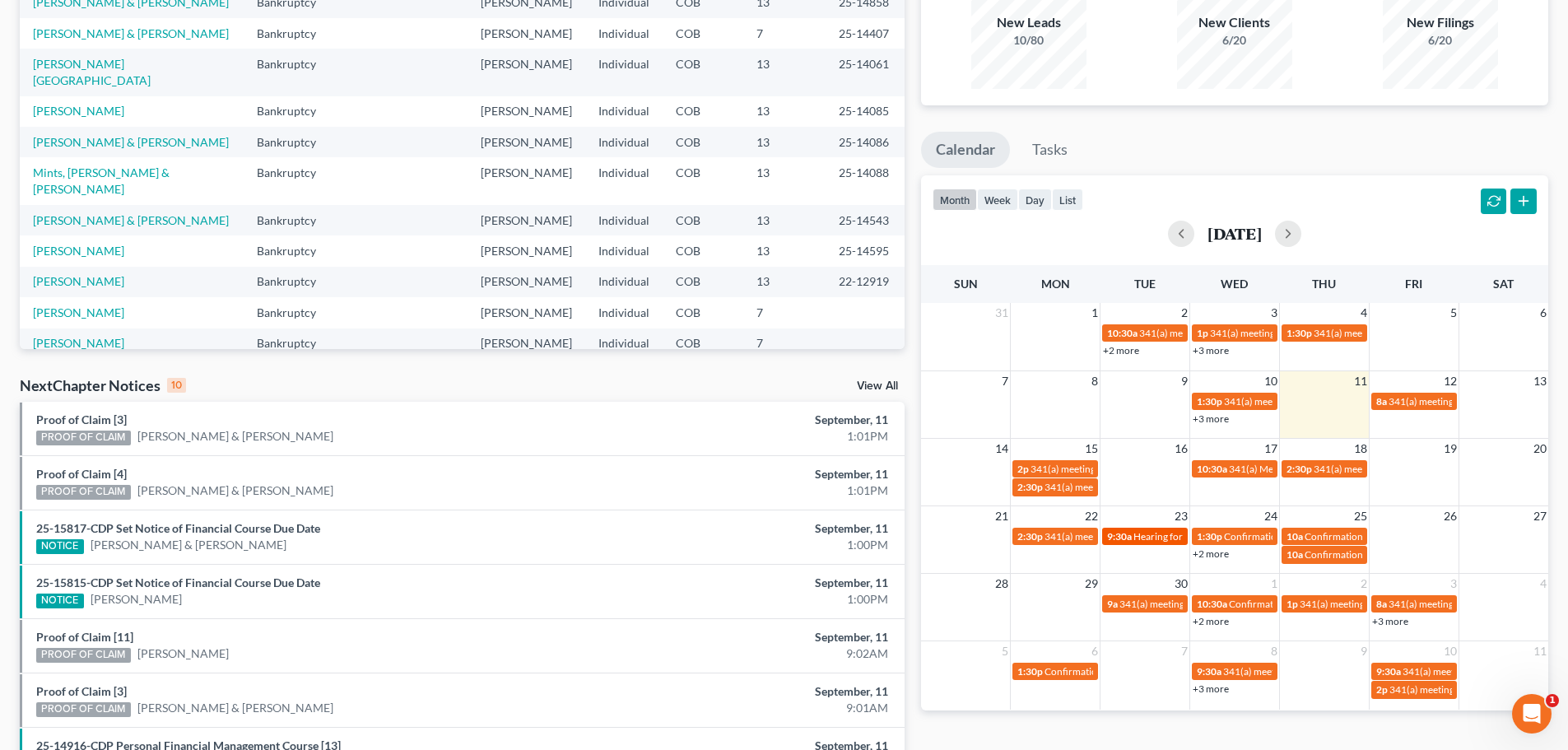
click at [1144, 540] on span "Hearing for [PERSON_NAME]" at bounding box center [1197, 536] width 128 height 13
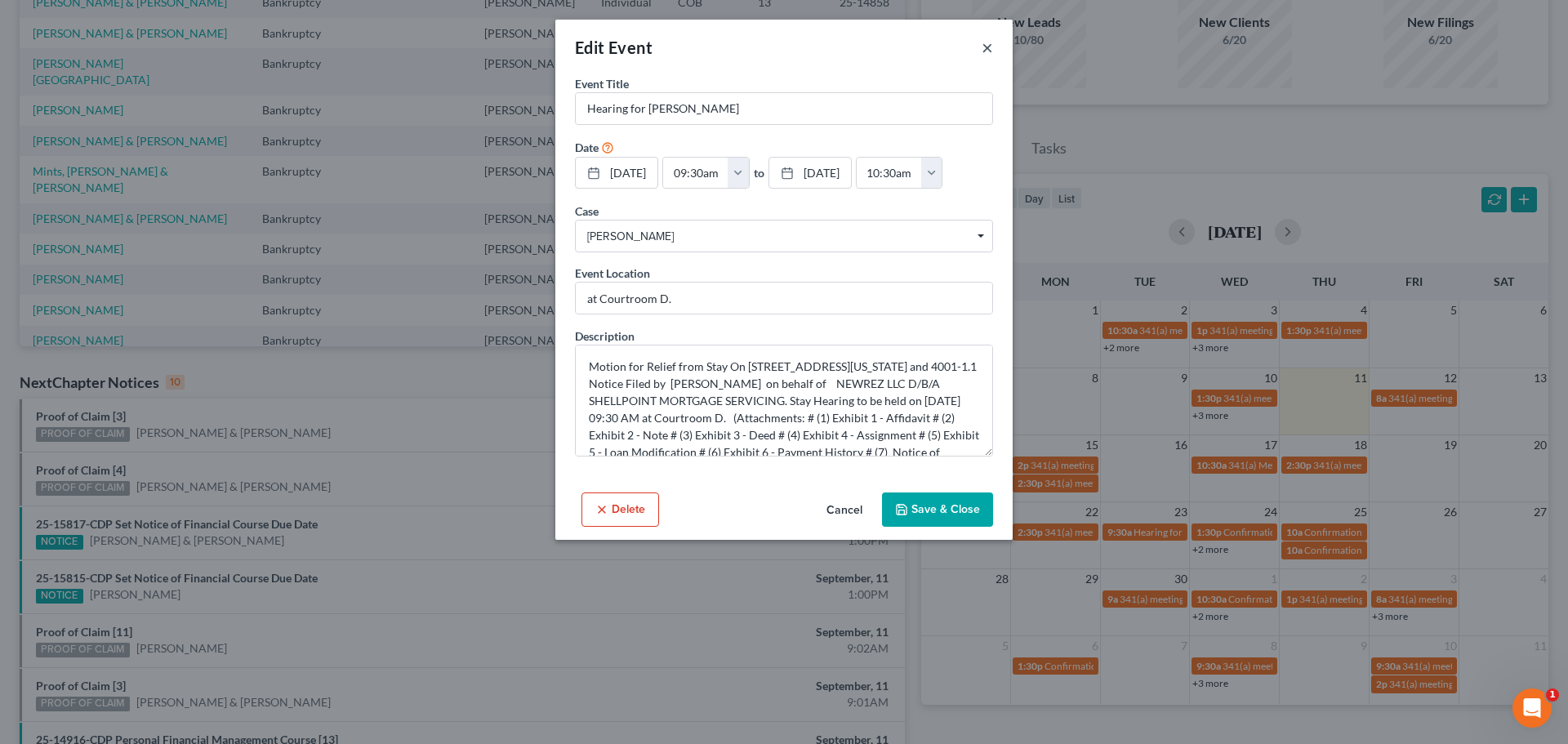
click at [985, 47] on button "×" at bounding box center [987, 47] width 12 height 19
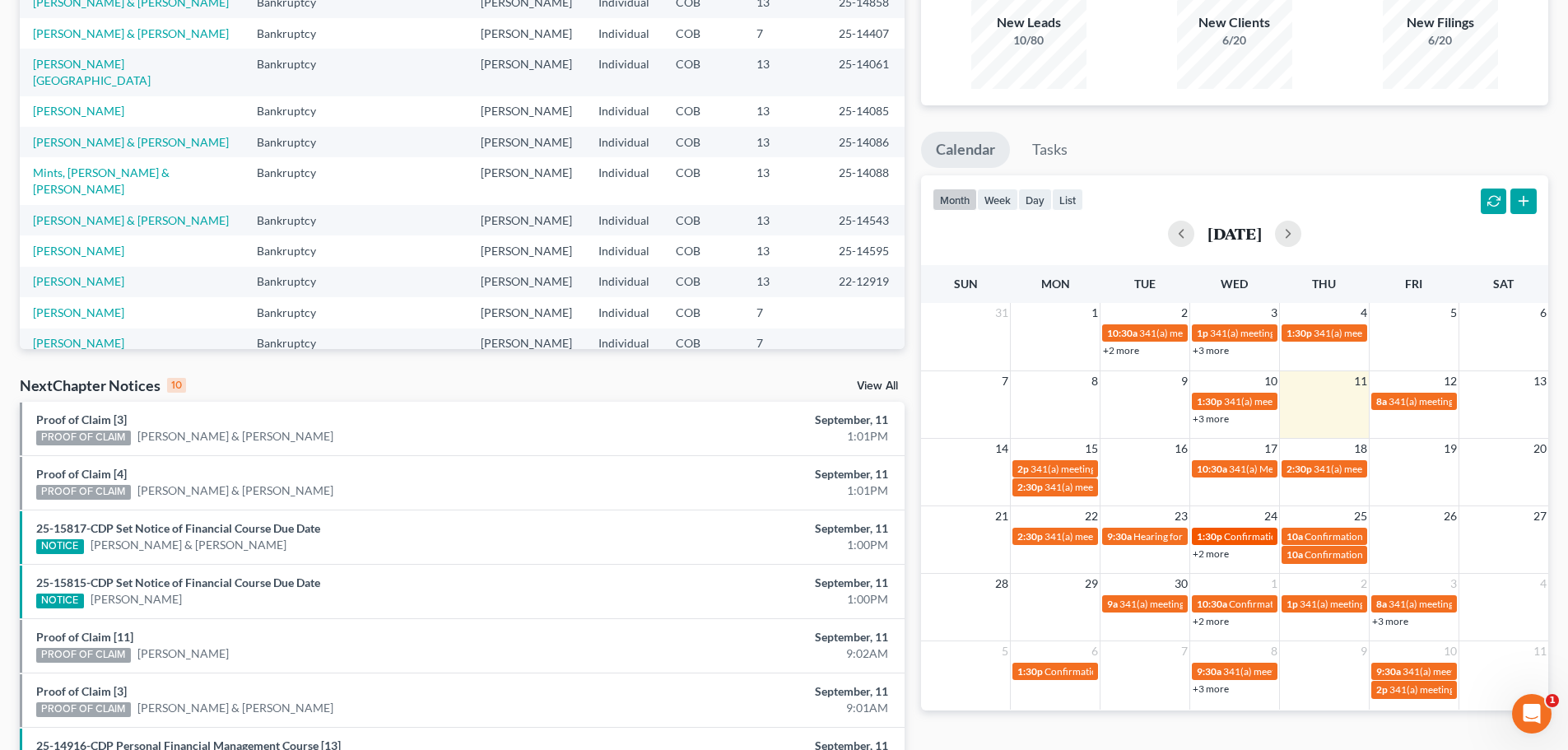
click at [1231, 537] on span "Confirmation hearing for Broc Charleston second case & [PERSON_NAME]" at bounding box center [1384, 536] width 321 height 13
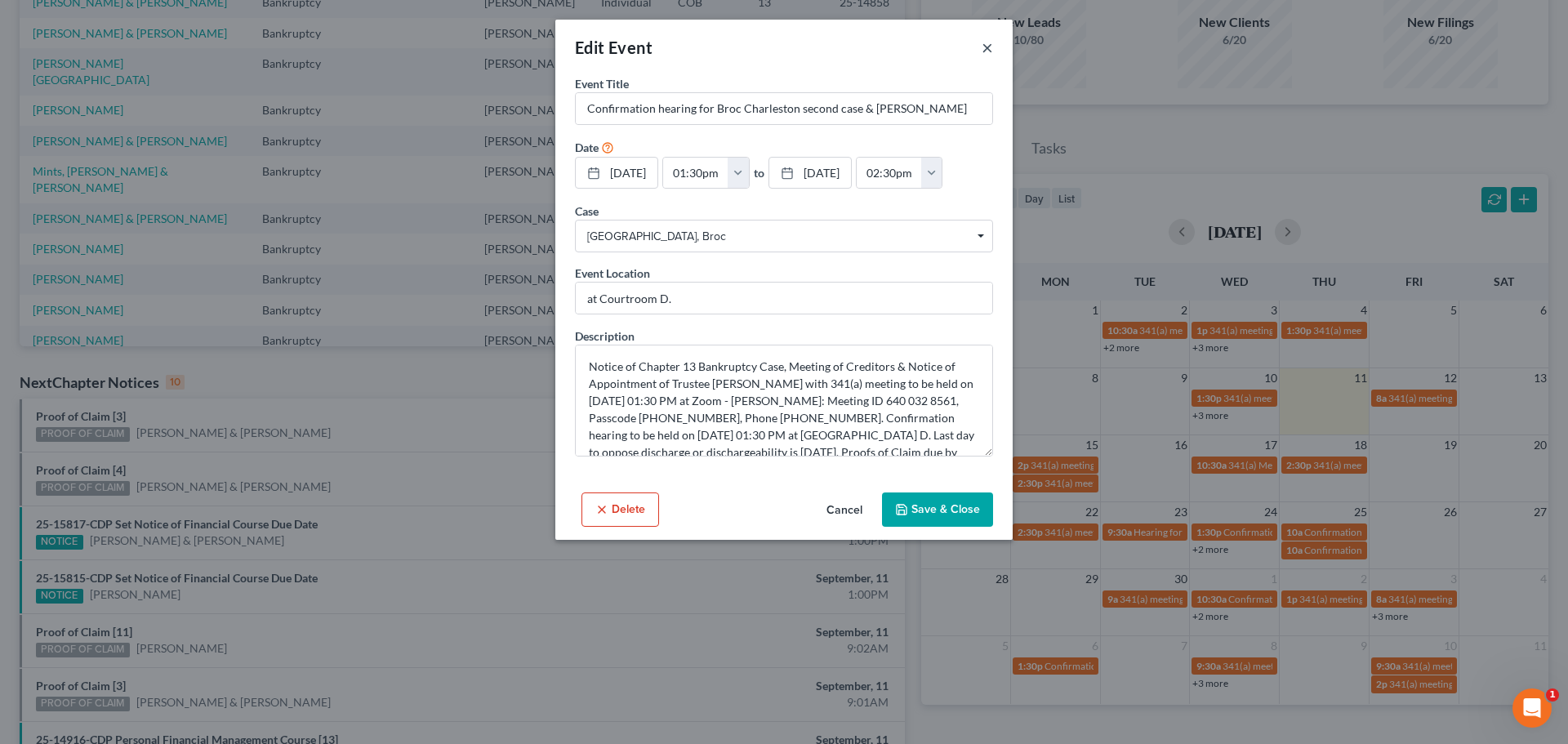
click at [990, 53] on button "×" at bounding box center [987, 47] width 12 height 19
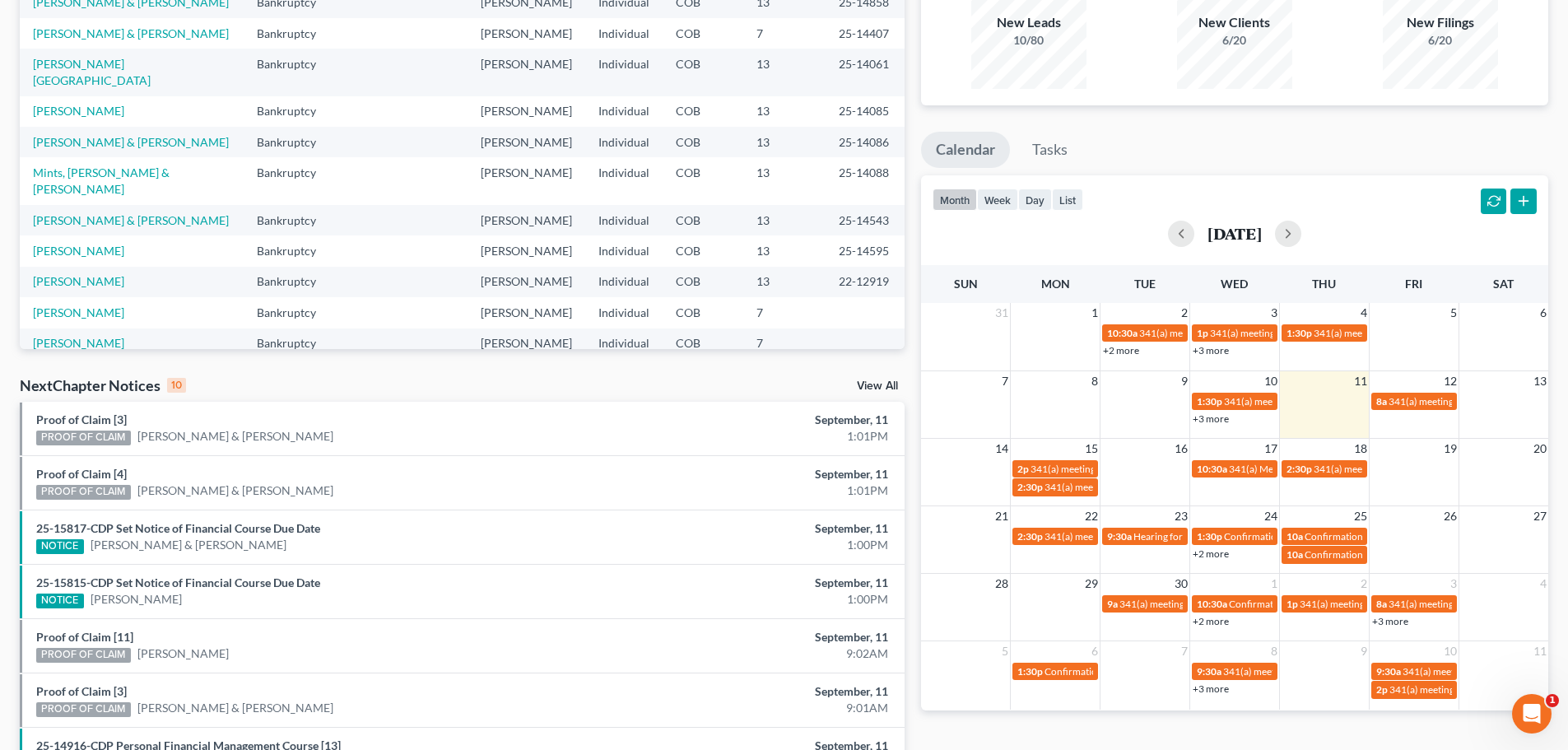
click at [1215, 554] on link "+2 more" at bounding box center [1211, 554] width 36 height 13
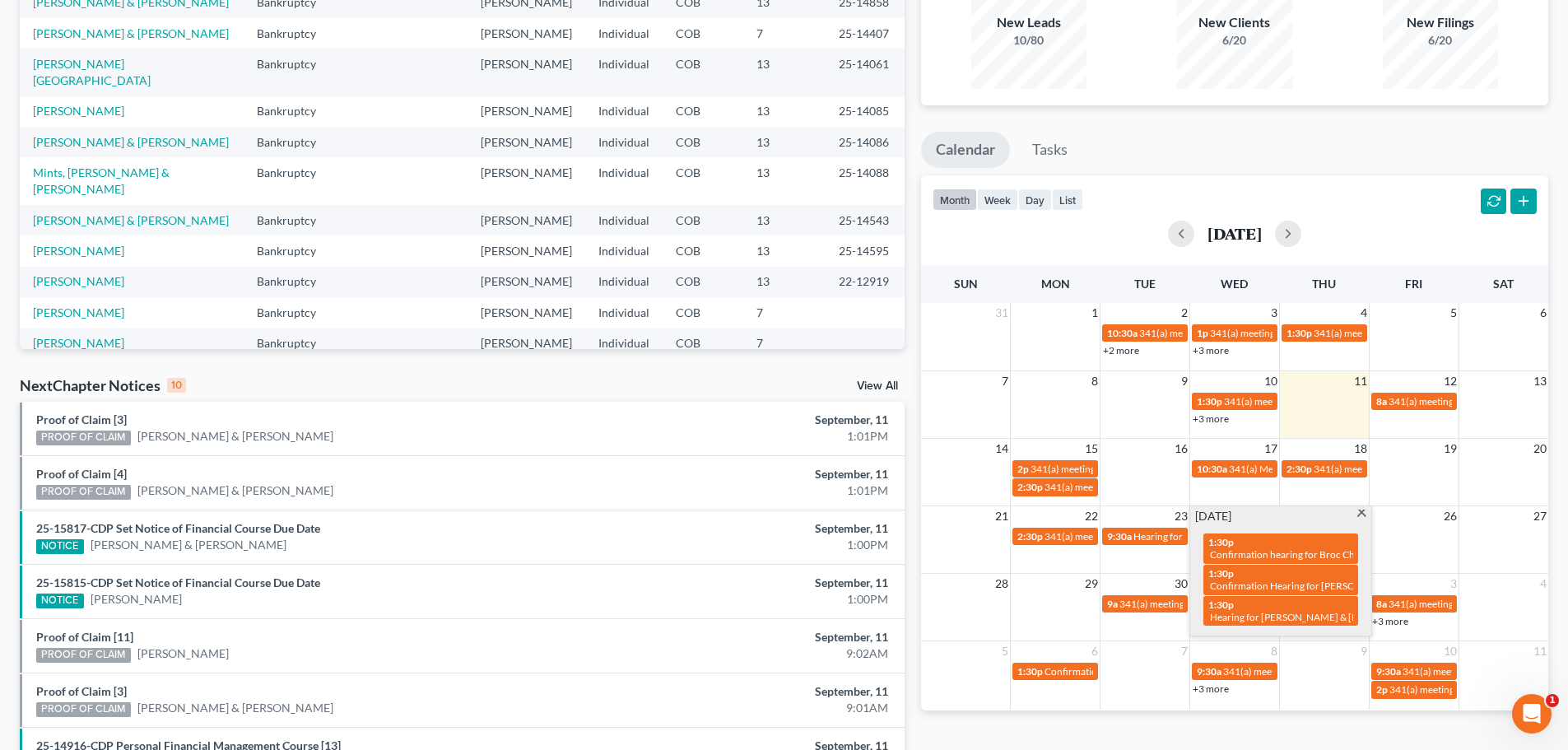
click at [1358, 512] on span at bounding box center [1361, 514] width 13 height 11
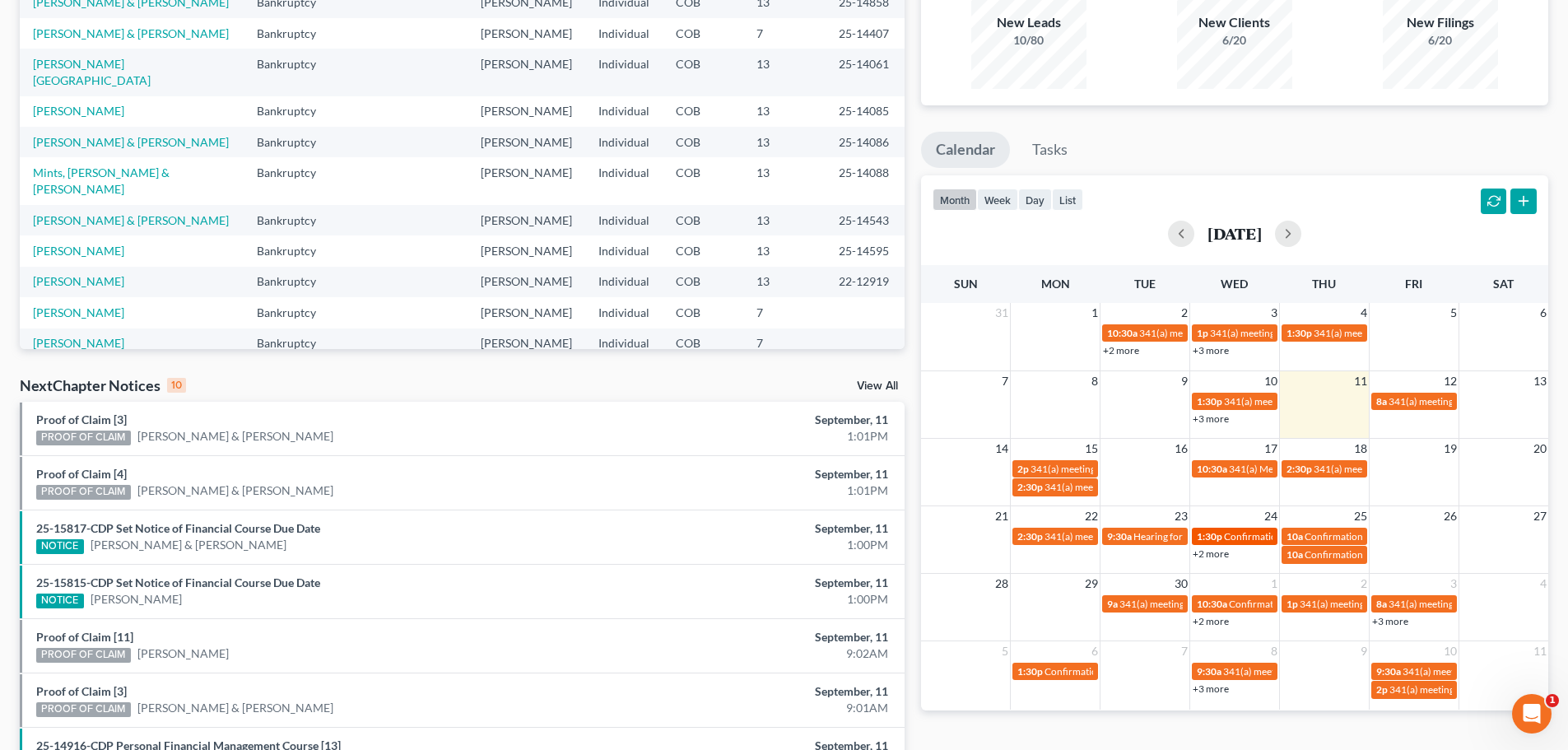
click at [1232, 534] on span "Confirmation hearing for Broc Charleston second case & [PERSON_NAME]" at bounding box center [1384, 536] width 321 height 13
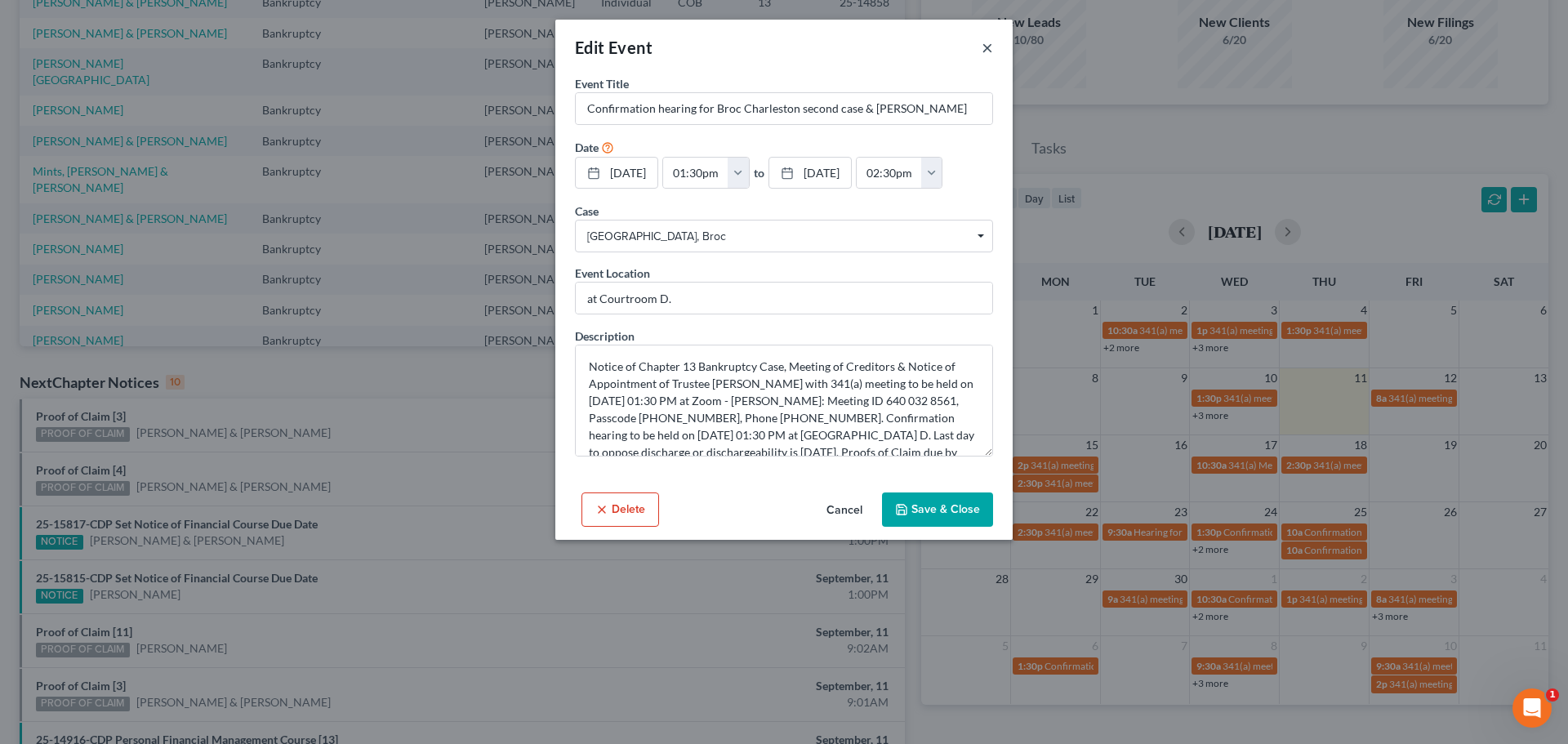
click at [986, 46] on button "×" at bounding box center [987, 47] width 12 height 19
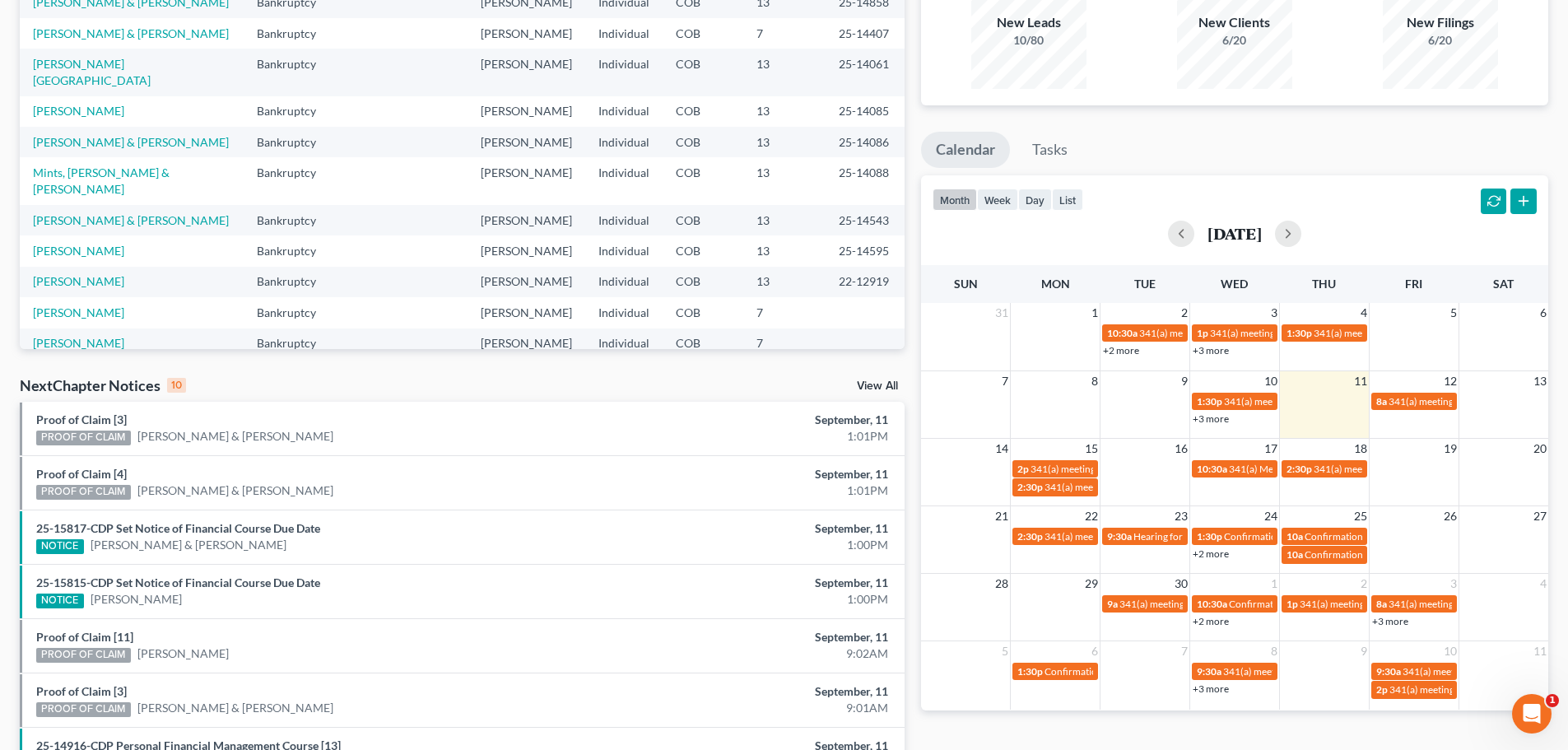
click at [1203, 549] on link "+2 more" at bounding box center [1211, 554] width 36 height 13
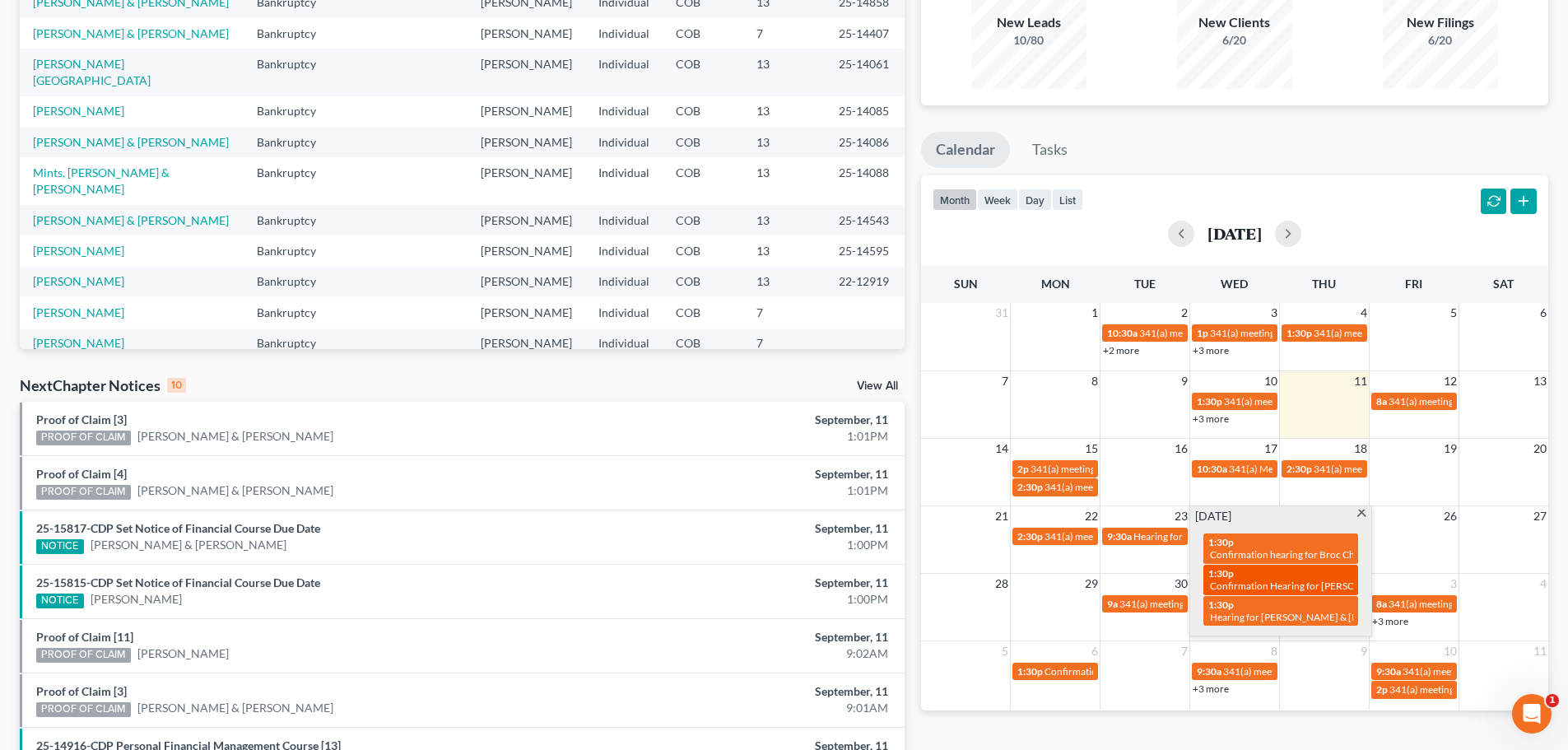
click at [1331, 579] on div "1:30p Confirmation Hearing for [PERSON_NAME]" at bounding box center [1281, 580] width 145 height 25
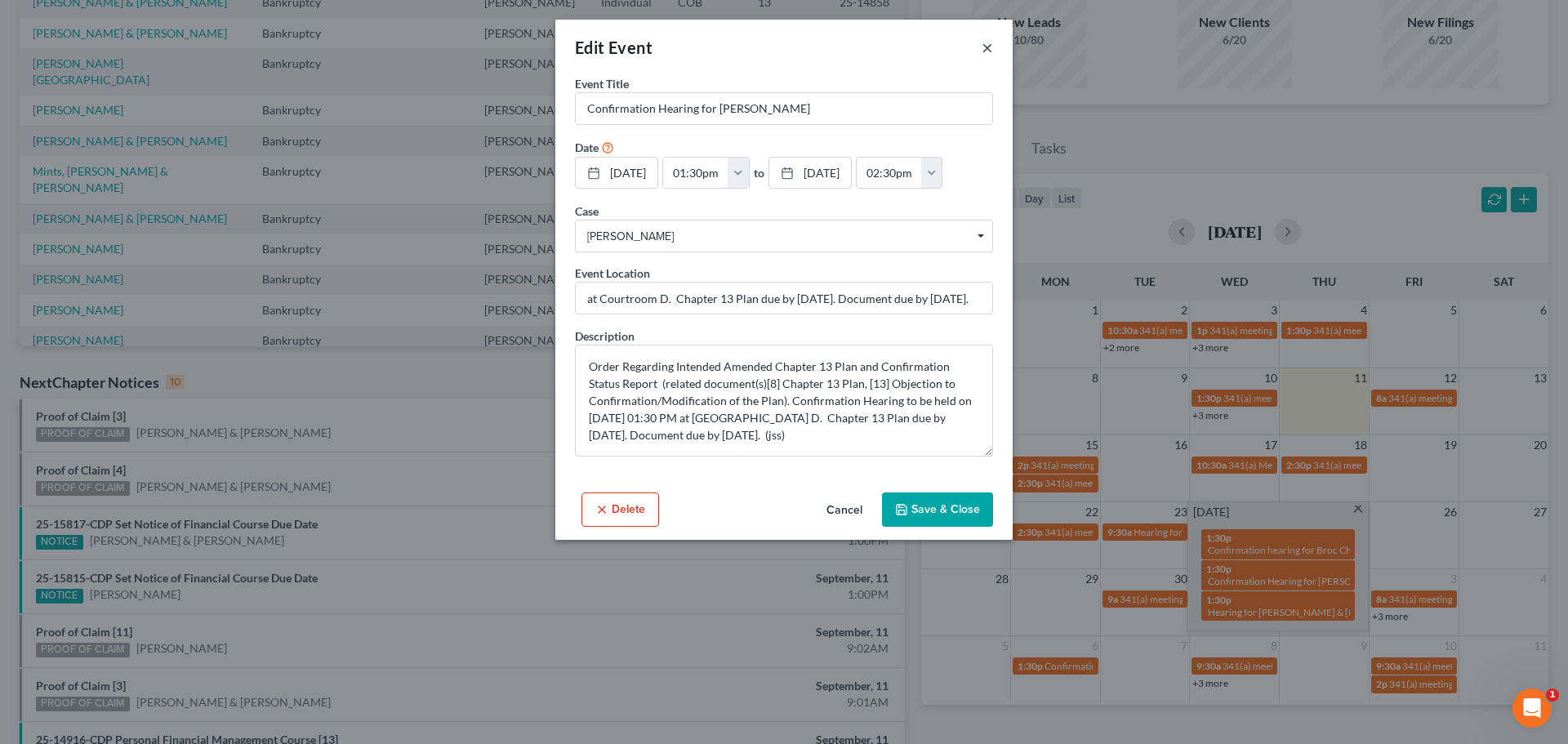
click at [983, 50] on button "×" at bounding box center [987, 47] width 12 height 19
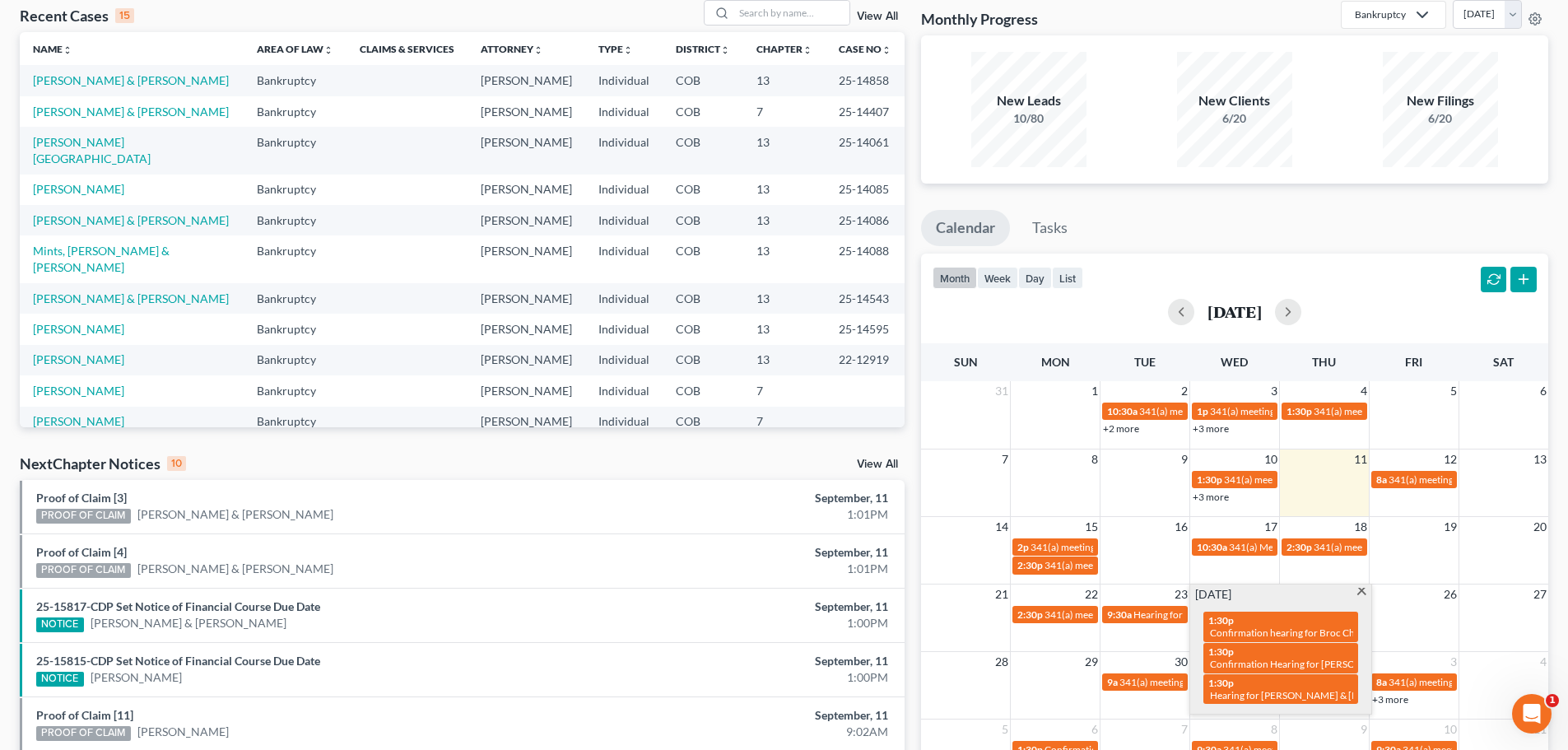
scroll to position [82, 0]
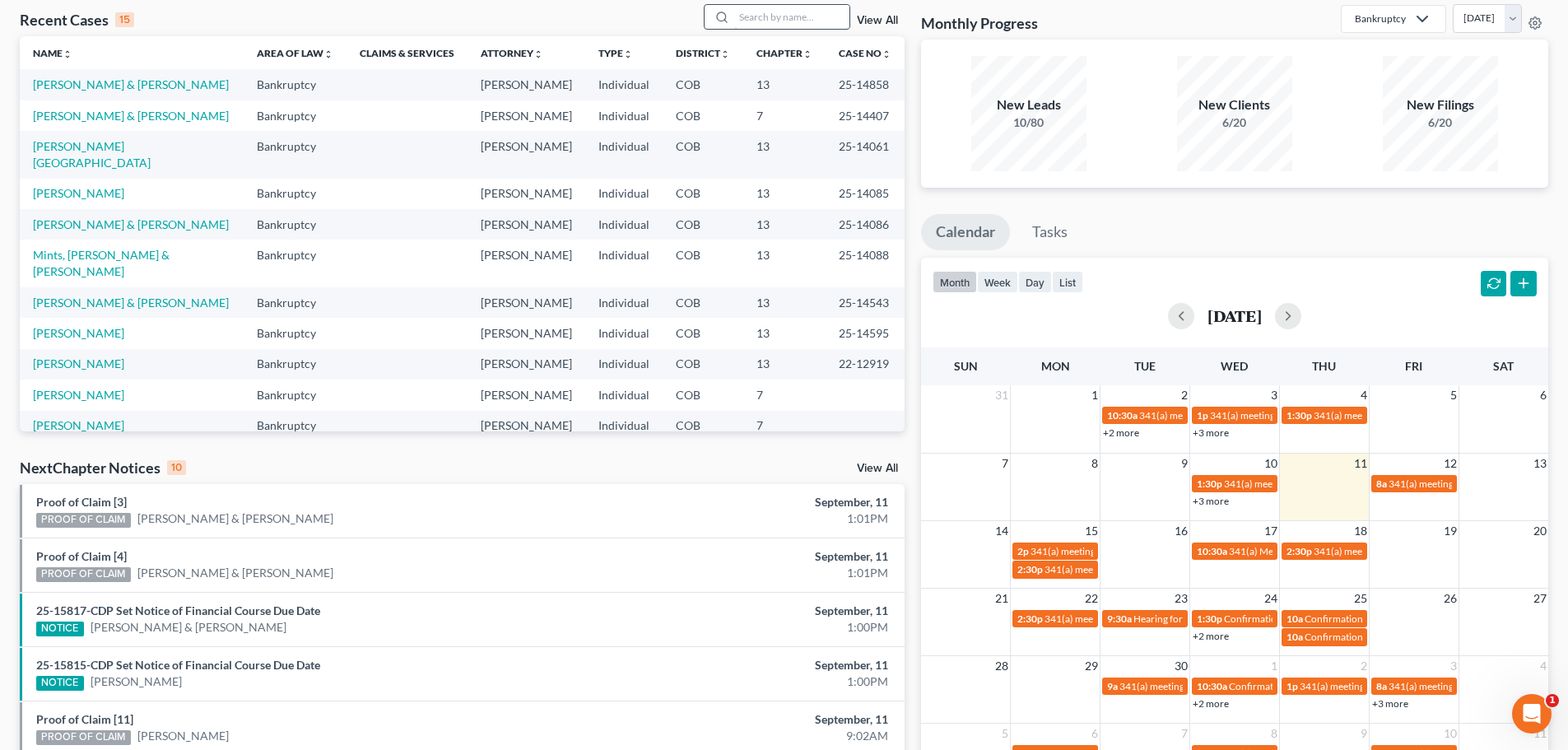
click at [763, 14] on input "search" at bounding box center [791, 16] width 115 height 24
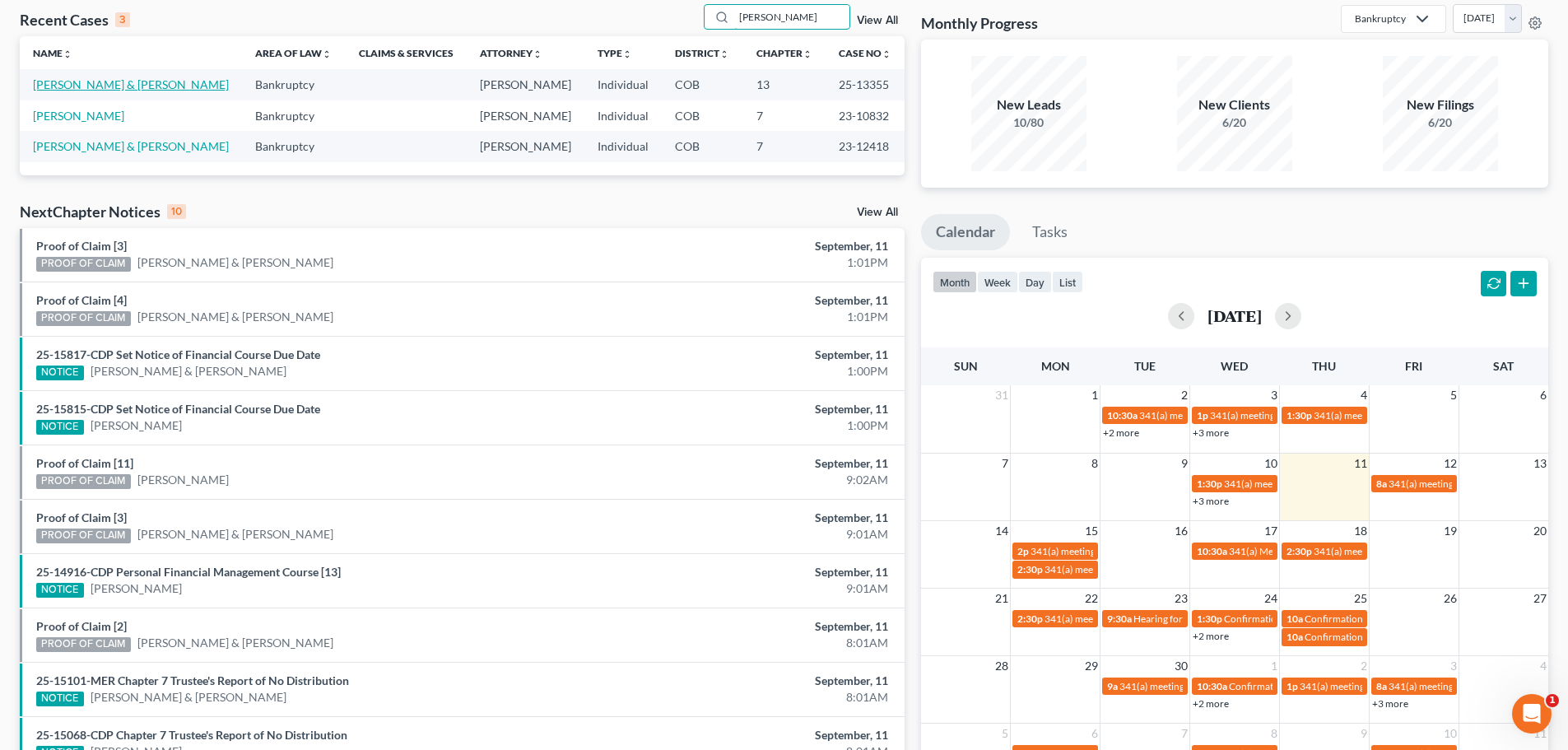
type input "[PERSON_NAME]"
click at [98, 79] on link "[PERSON_NAME] & [PERSON_NAME]" at bounding box center [130, 84] width 196 height 14
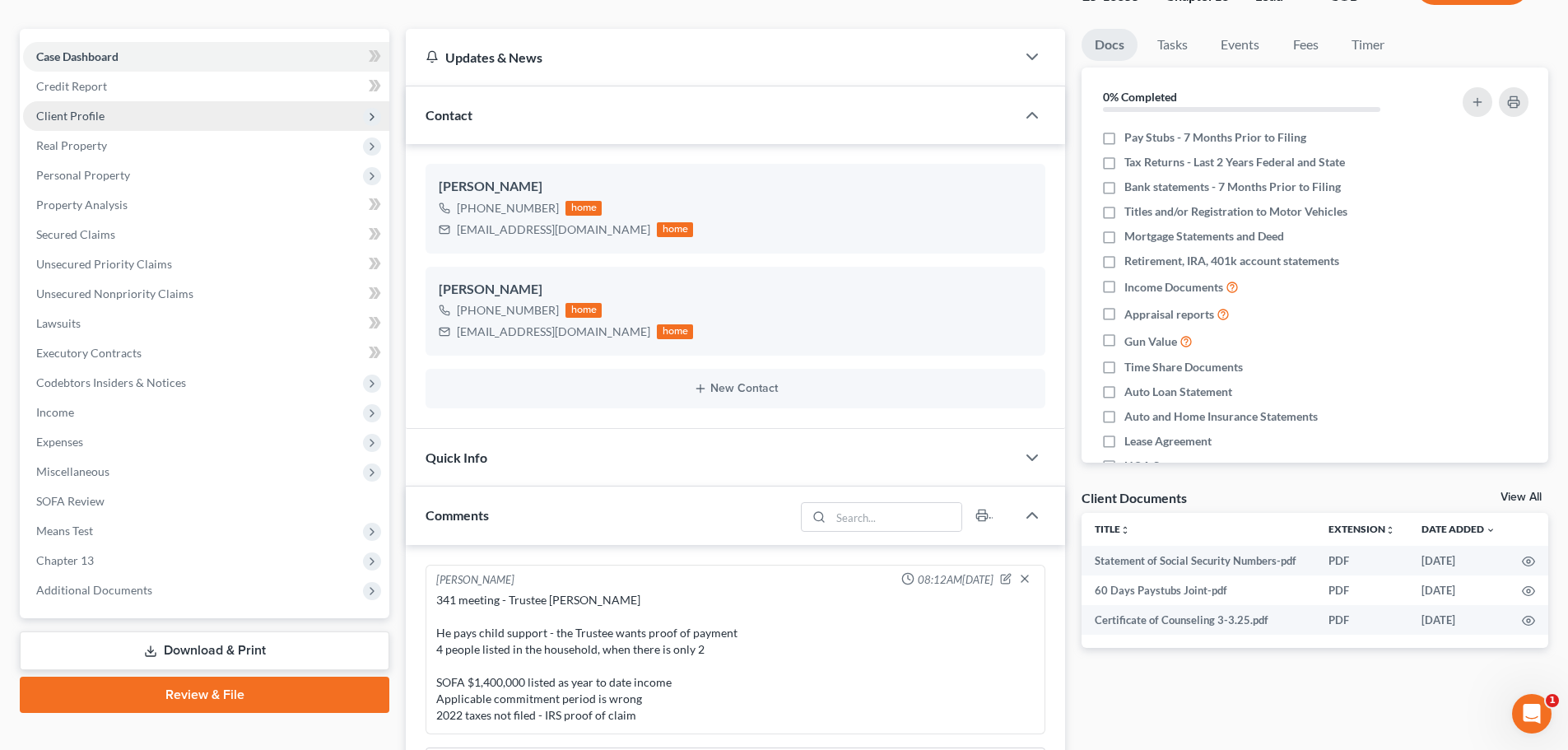
scroll to position [164, 0]
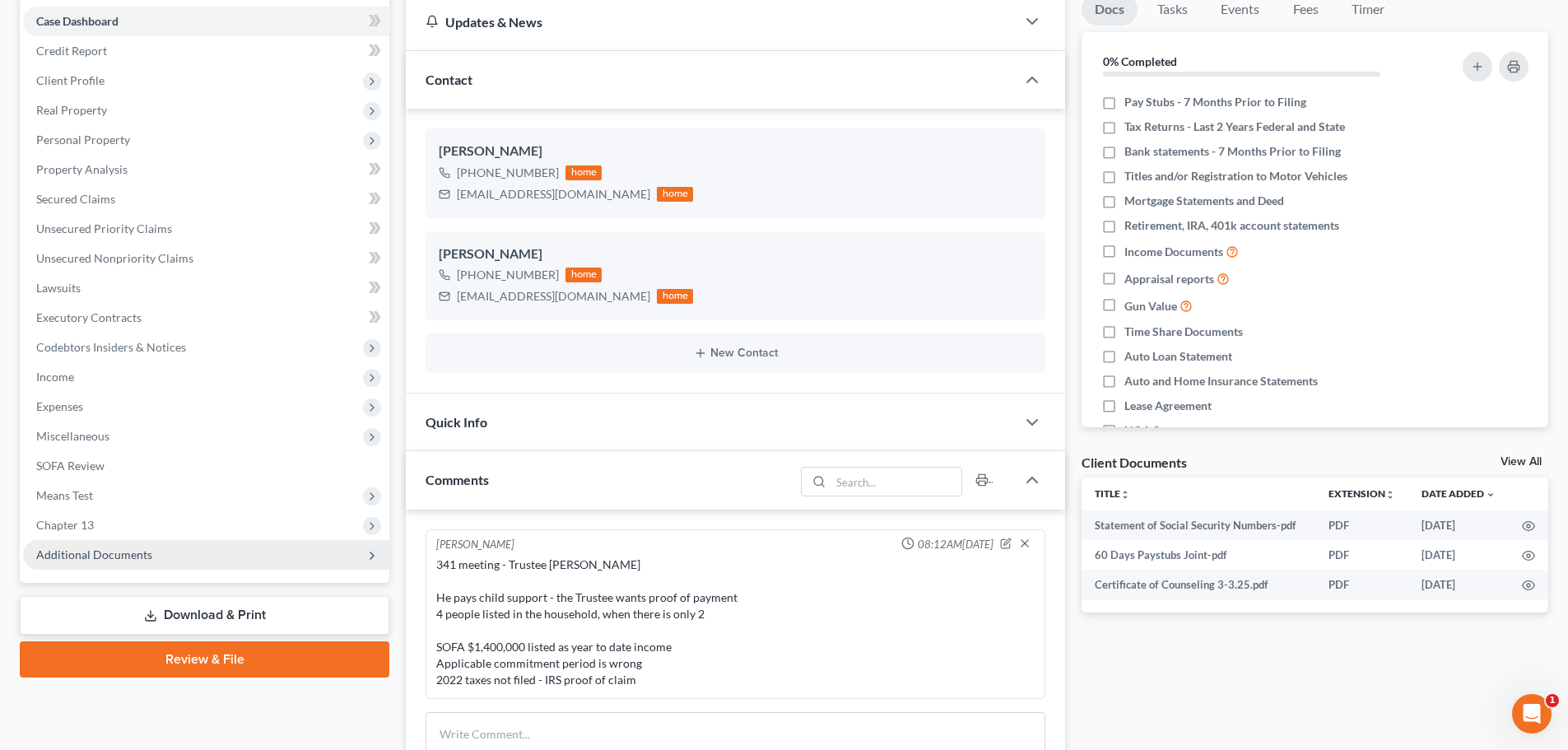
click at [113, 555] on span "Additional Documents" at bounding box center [94, 555] width 116 height 14
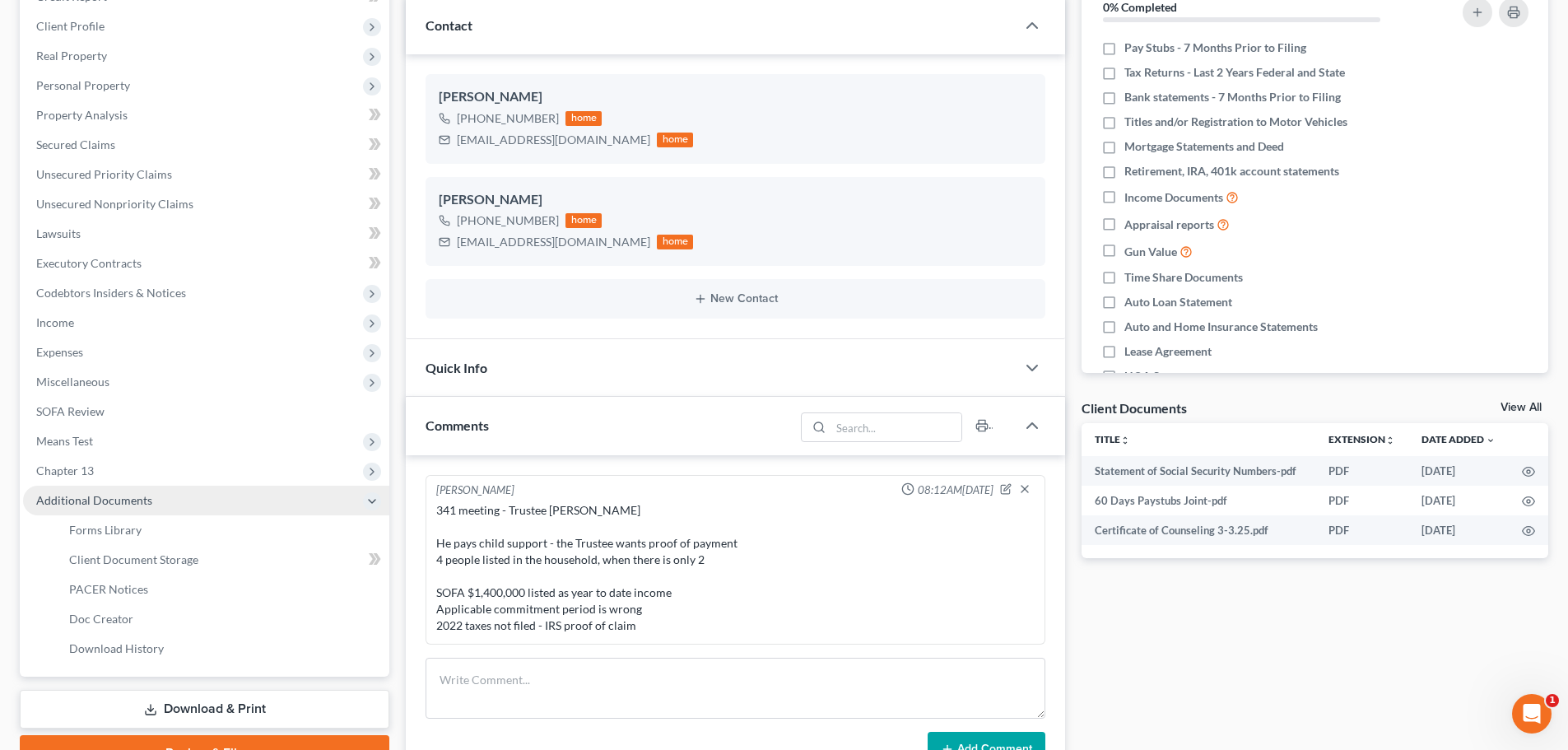
scroll to position [330, 0]
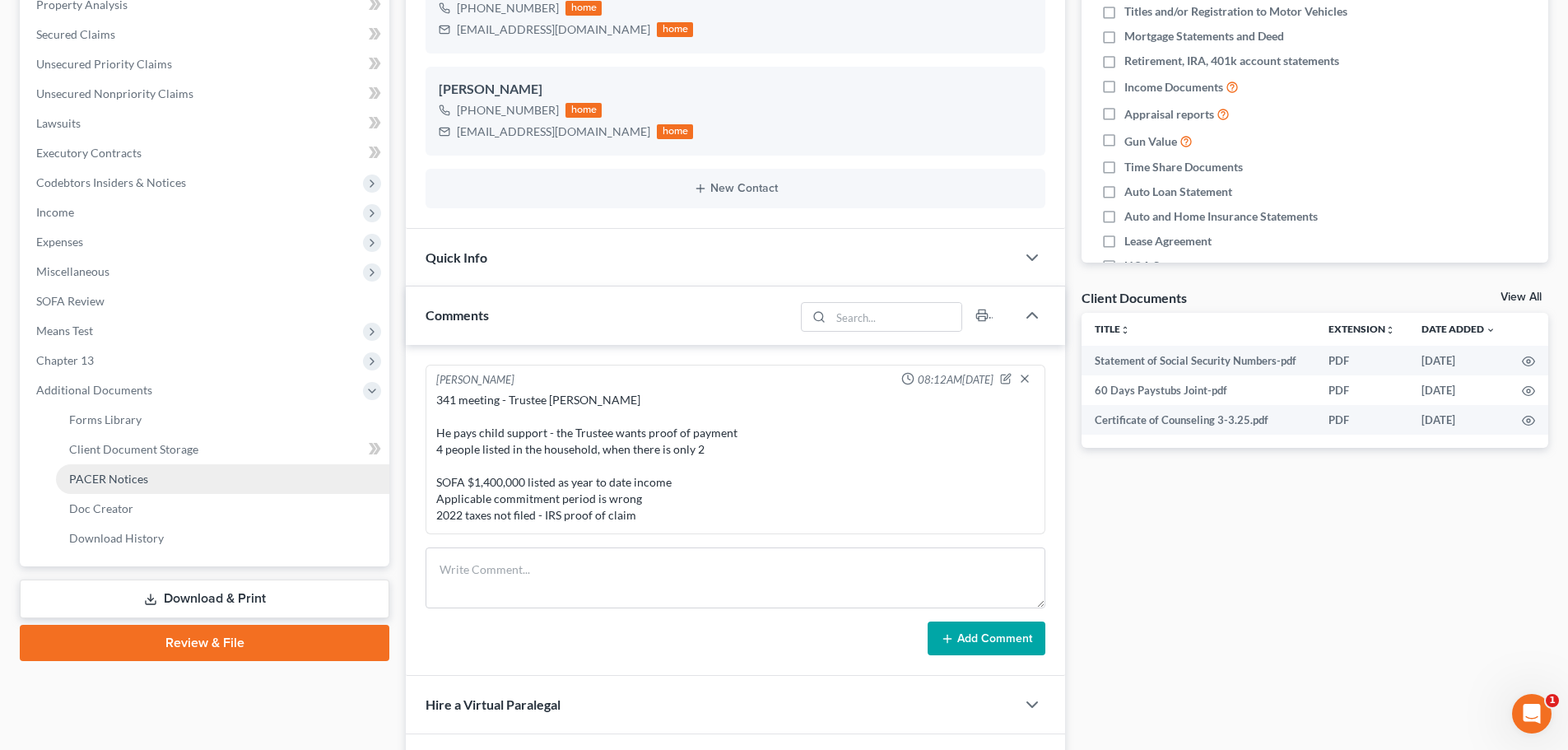
click at [101, 475] on span "PACER Notices" at bounding box center [109, 478] width 79 height 14
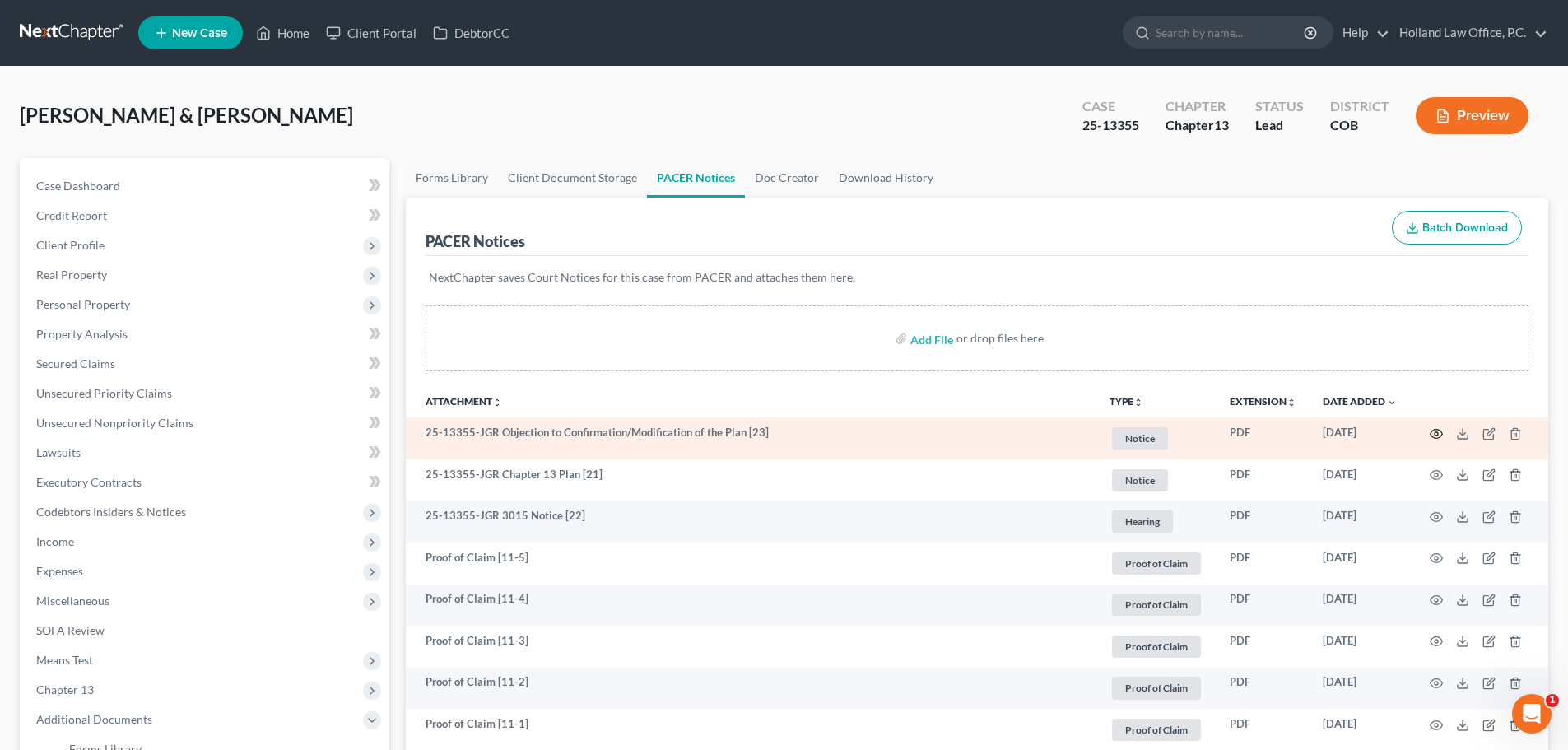
click at [1434, 437] on icon "button" at bounding box center [1437, 434] width 14 height 14
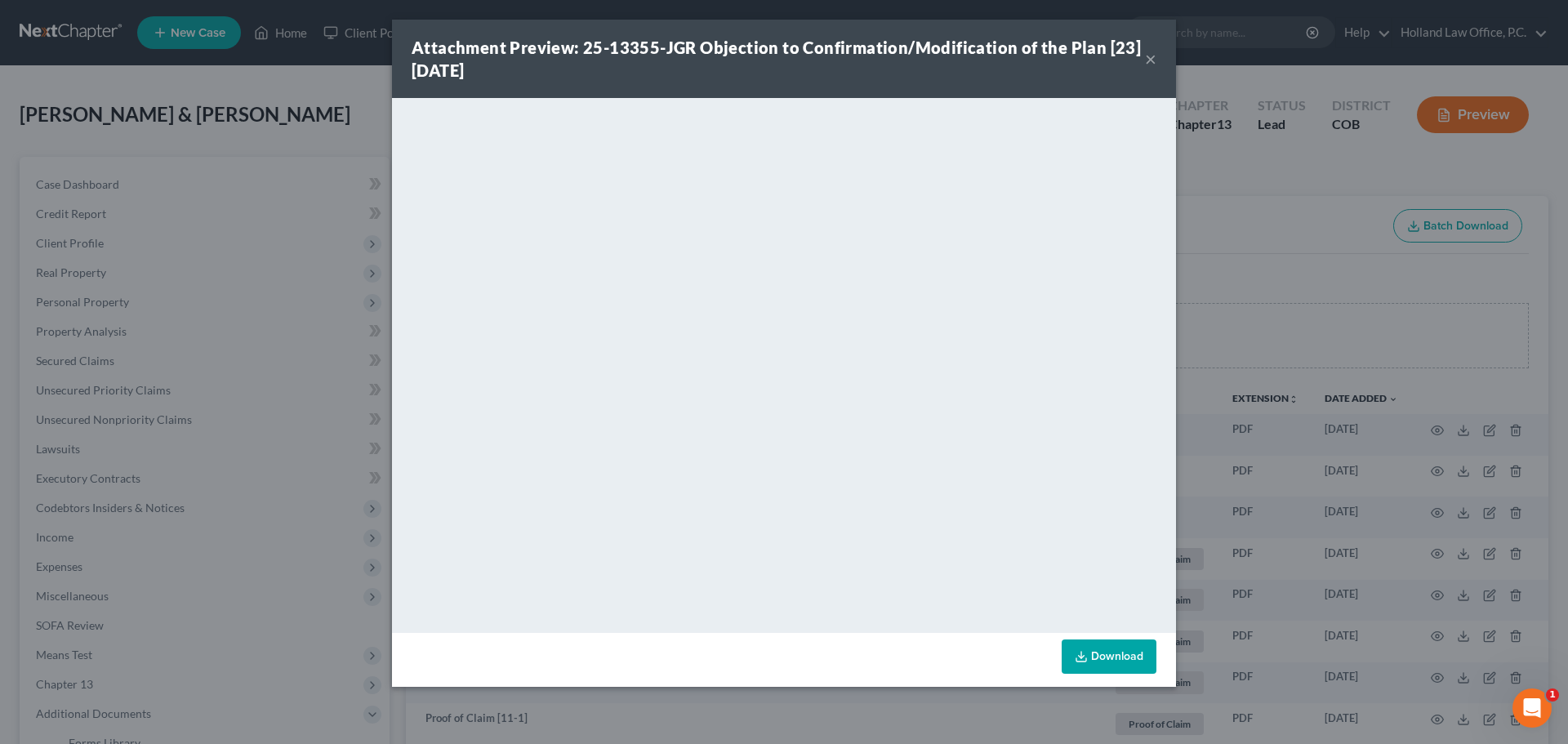
click at [1151, 60] on button "×" at bounding box center [1151, 58] width 12 height 19
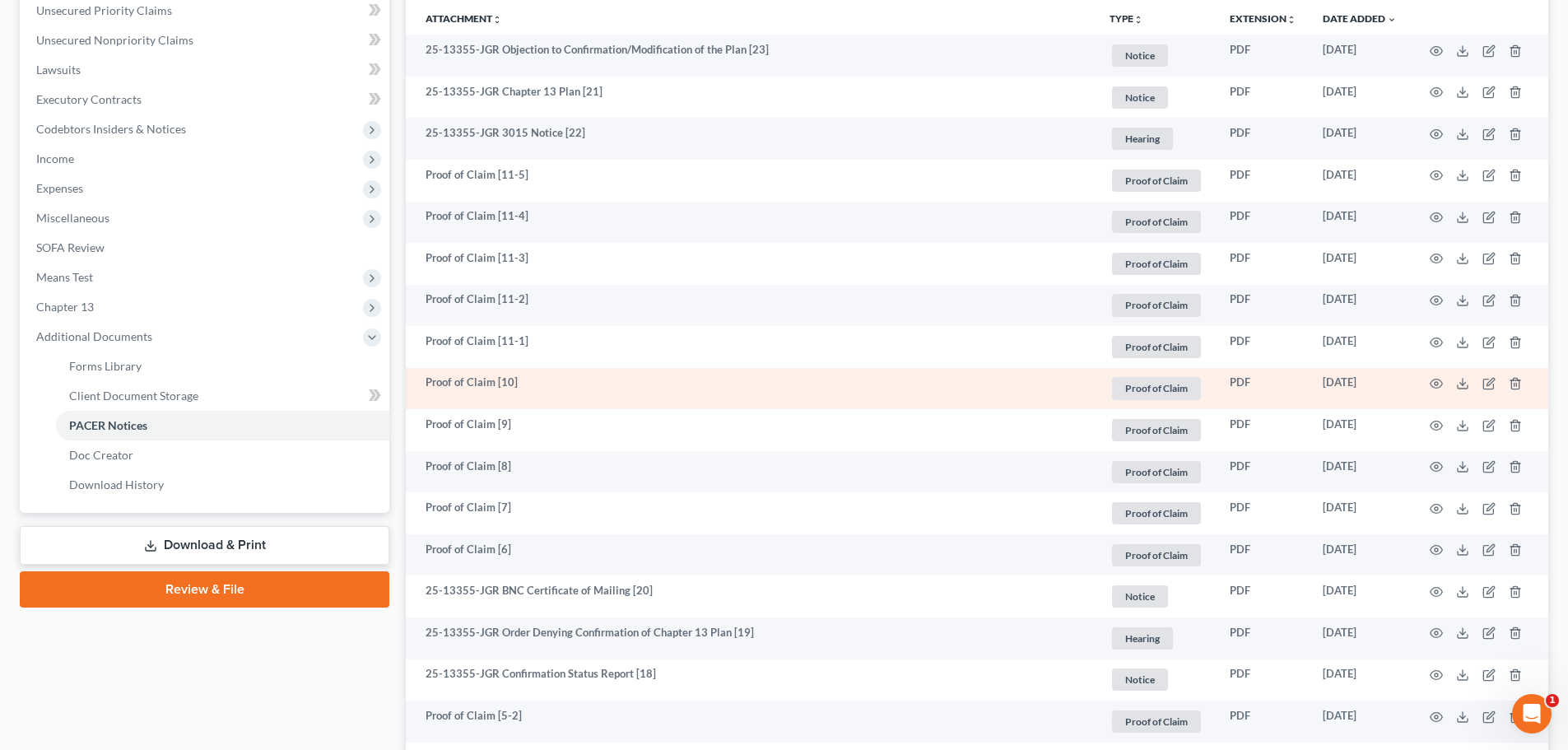
scroll to position [412, 0]
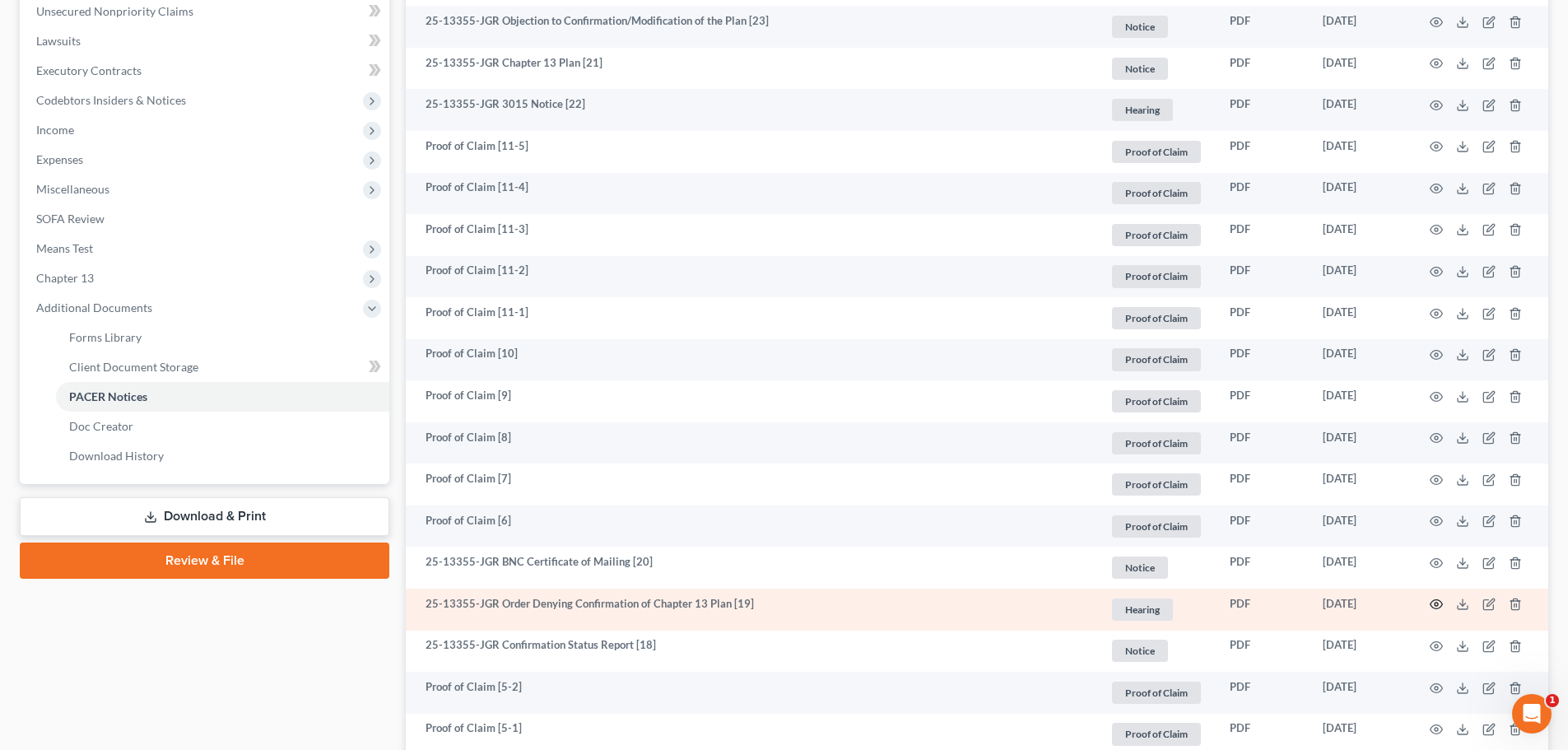
click at [1440, 602] on icon "button" at bounding box center [1437, 605] width 14 height 14
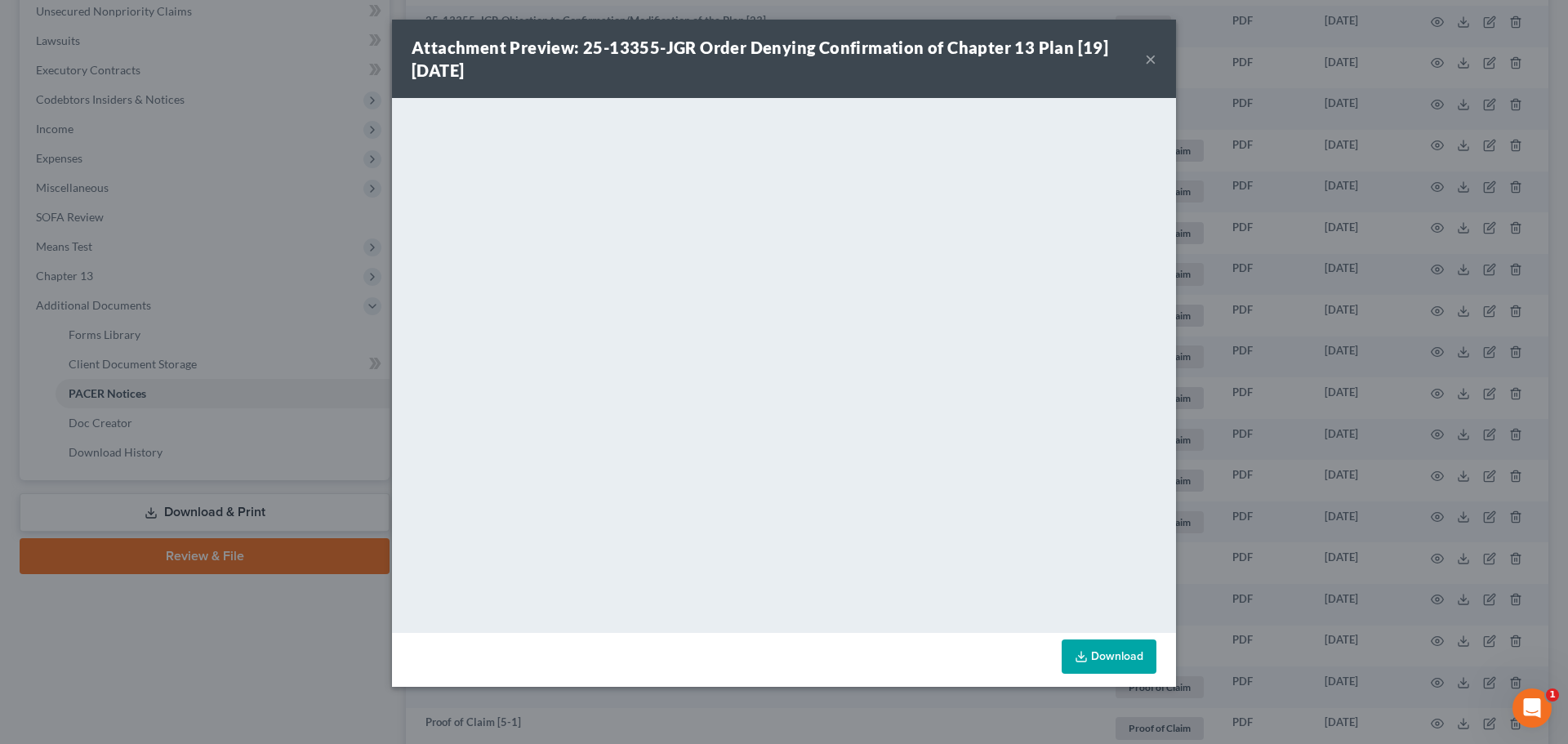
click at [1147, 58] on button "×" at bounding box center [1151, 58] width 12 height 19
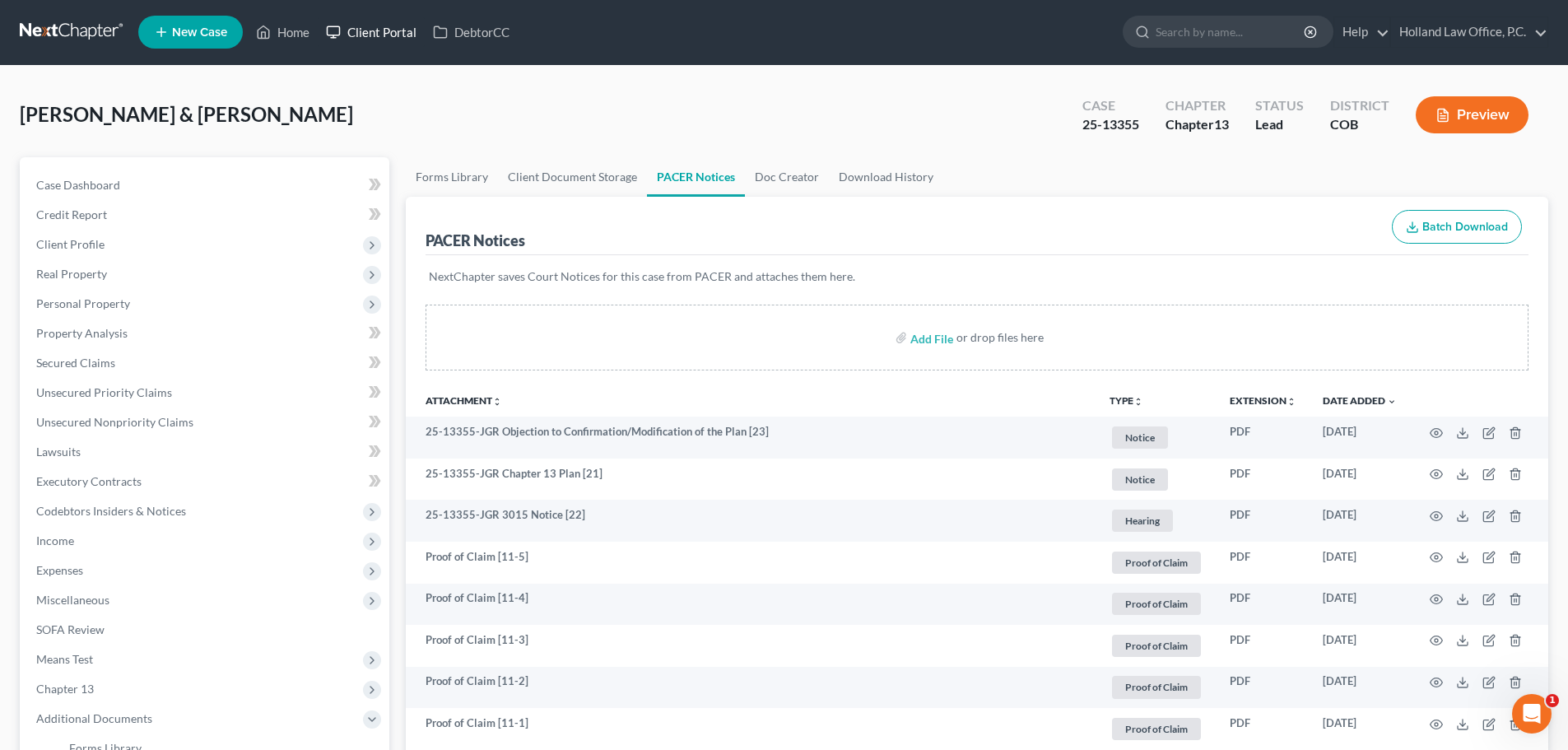
scroll to position [0, 0]
click at [273, 30] on link "Home" at bounding box center [282, 33] width 70 height 30
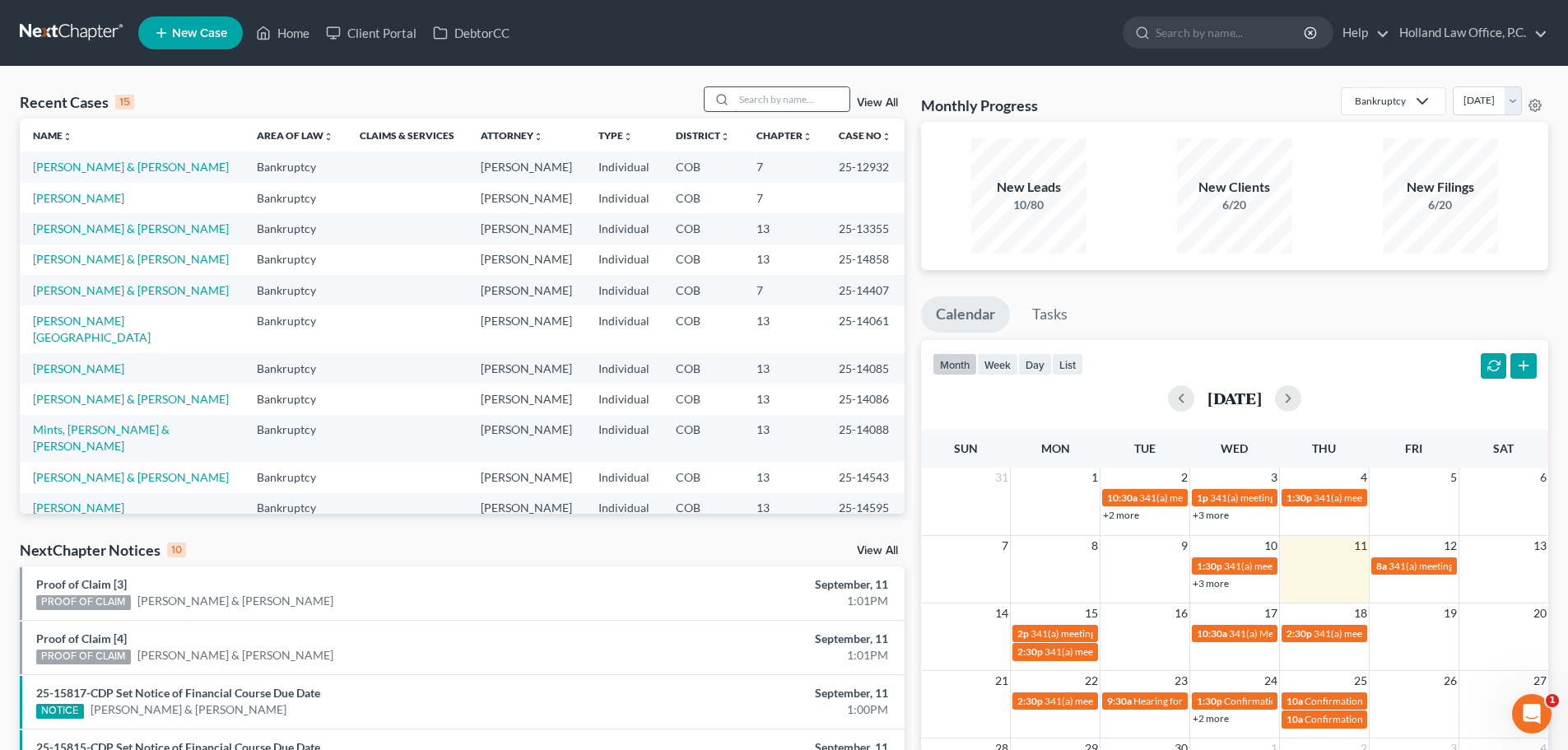
click at [768, 92] on input "search" at bounding box center [791, 99] width 115 height 24
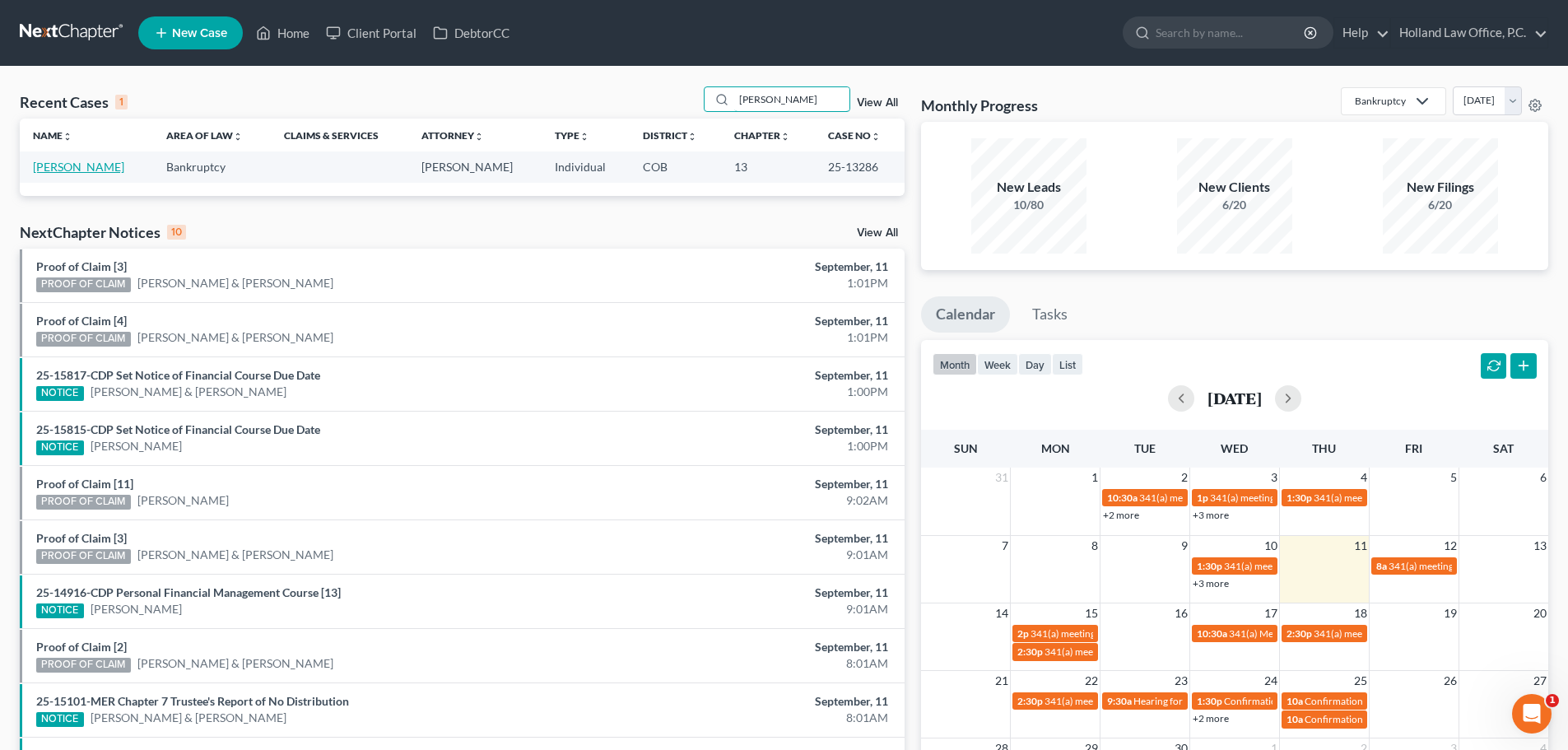
type input "[PERSON_NAME]"
click at [75, 167] on link "[PERSON_NAME]" at bounding box center [78, 166] width 92 height 14
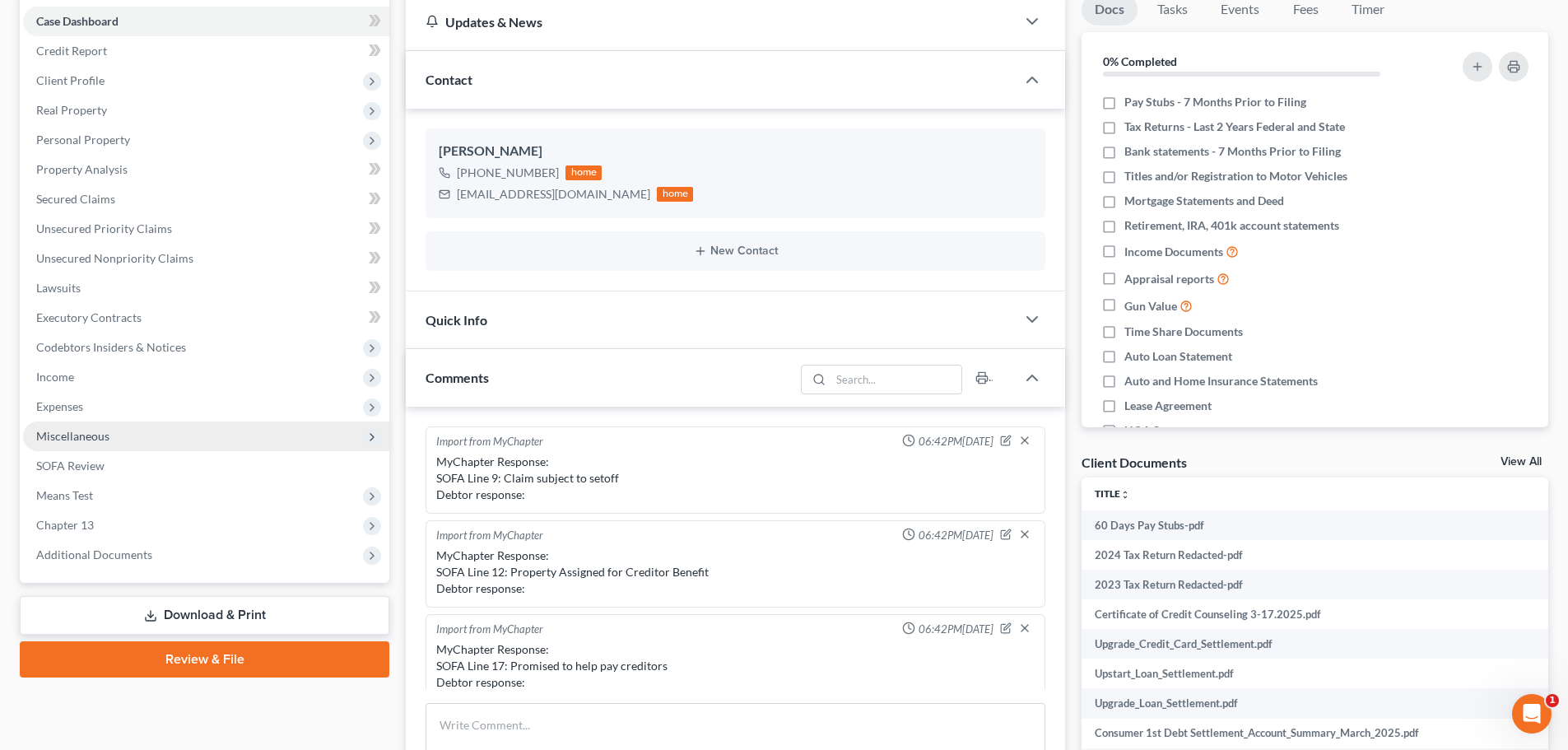
scroll to position [387, 0]
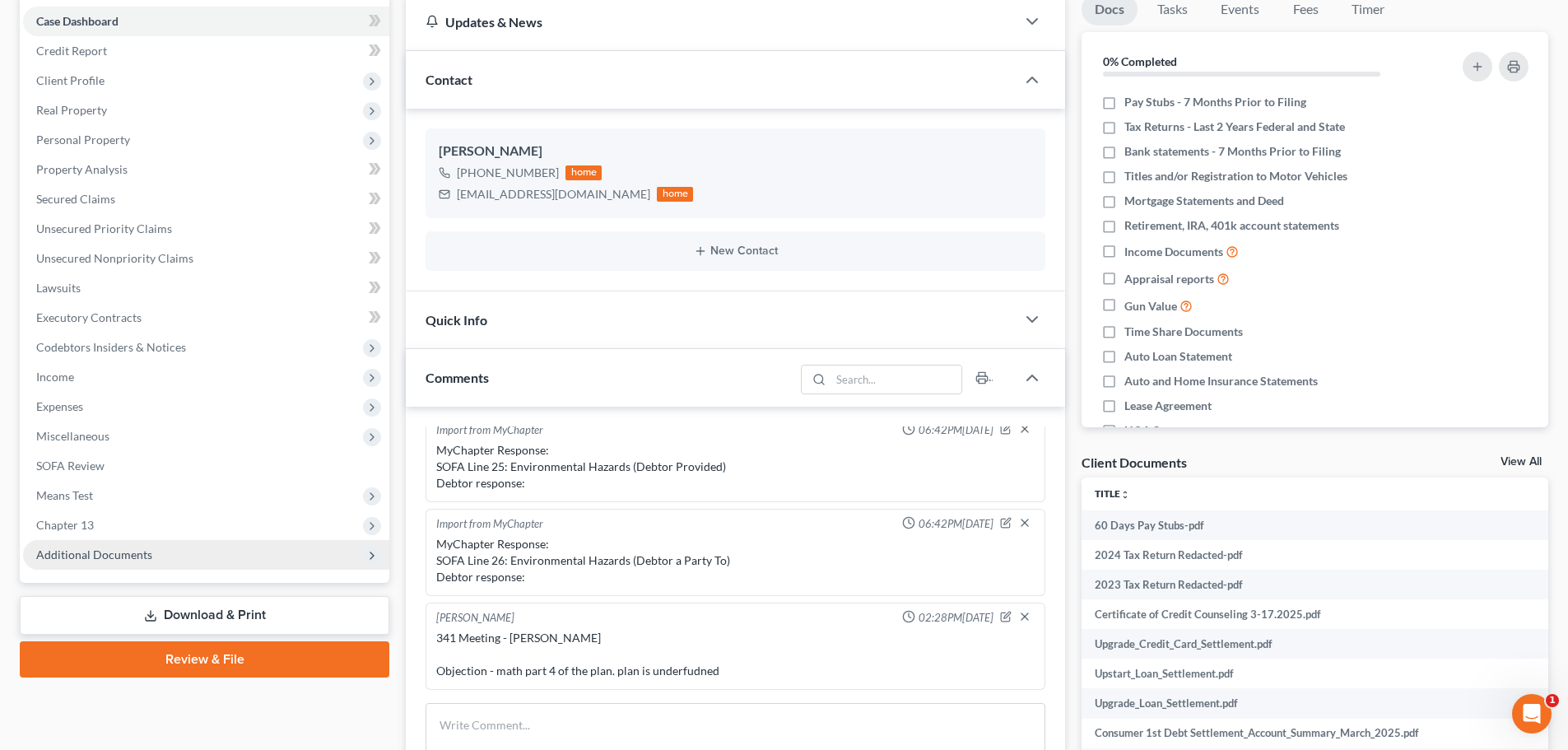
click at [140, 554] on span "Additional Documents" at bounding box center [94, 555] width 116 height 14
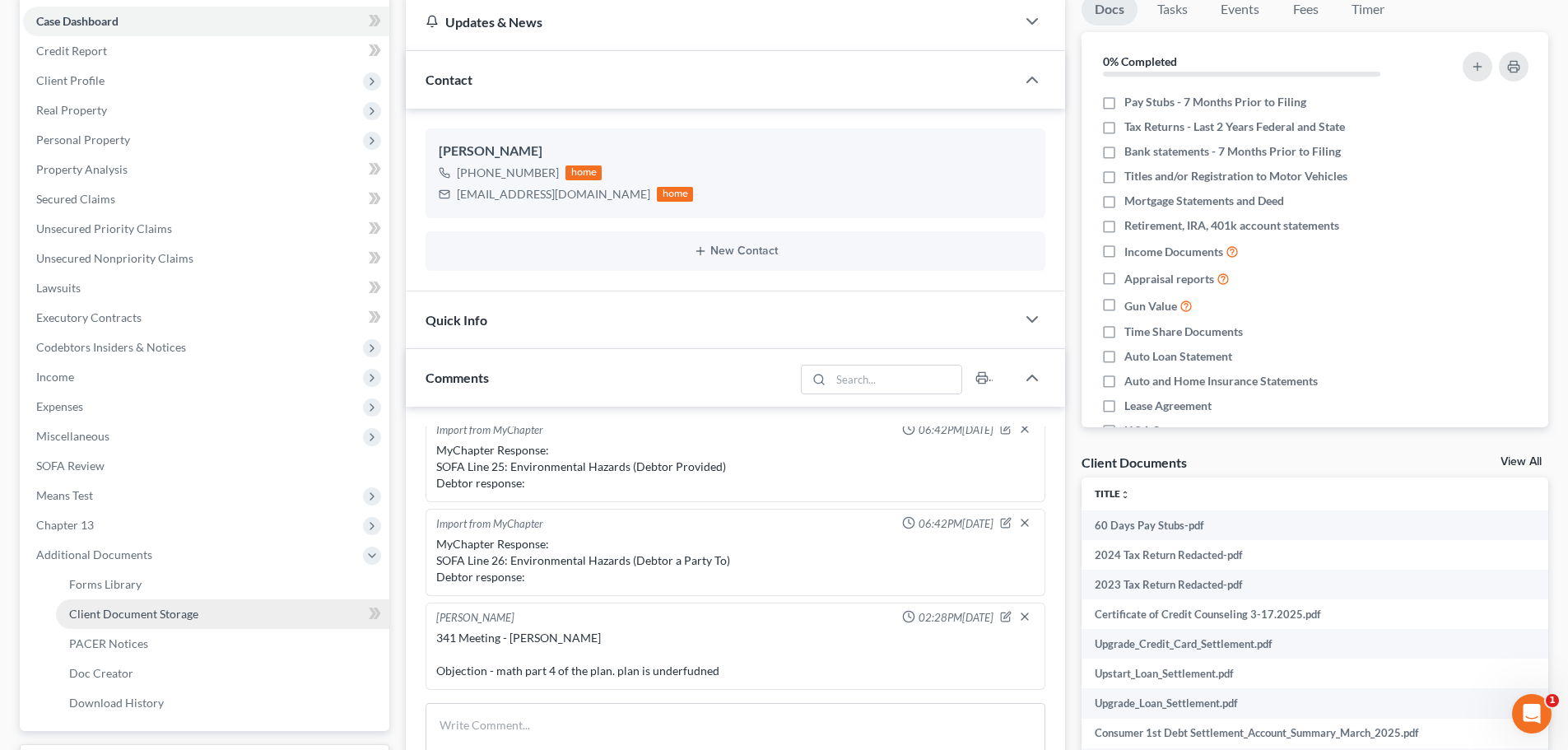
scroll to position [247, 0]
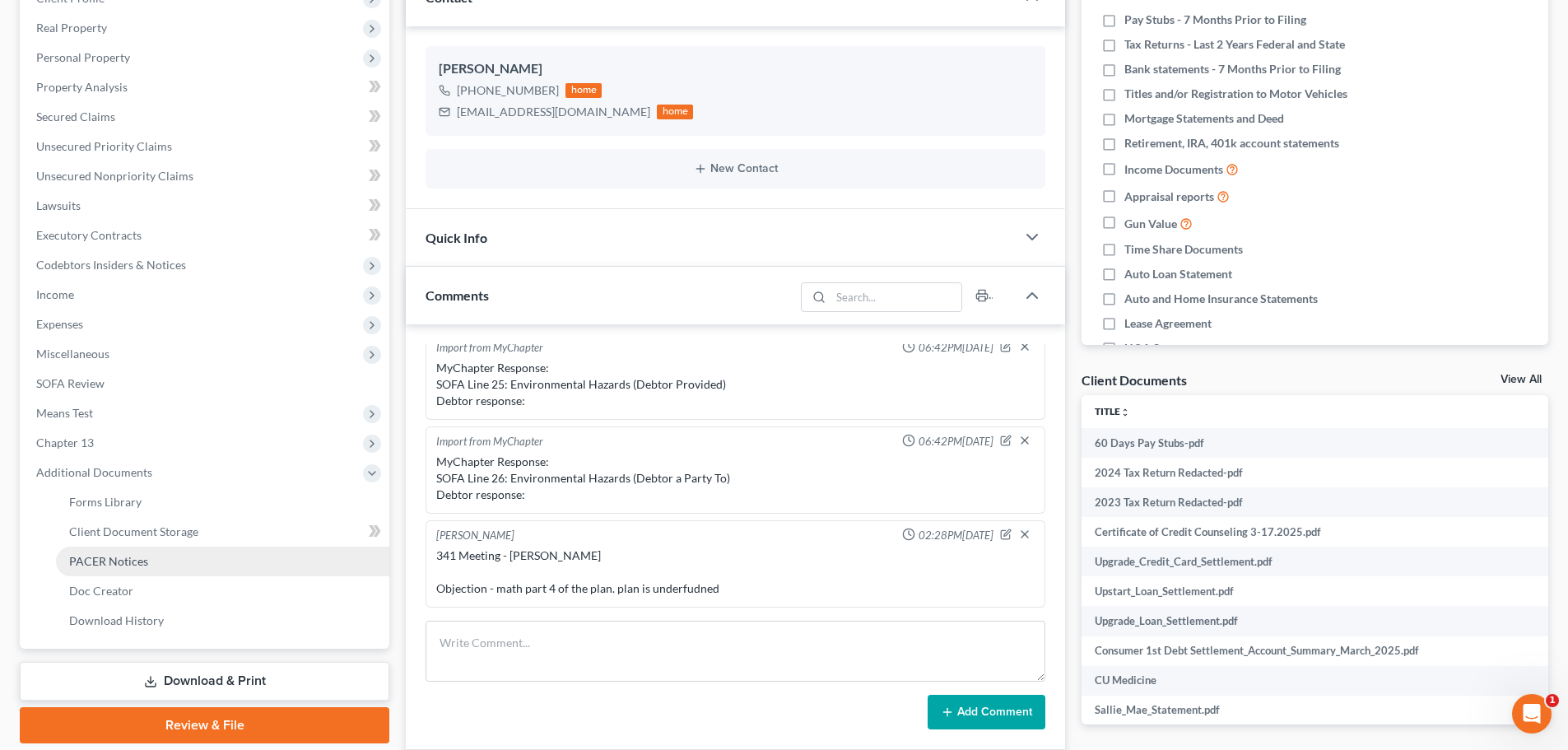
click at [135, 555] on span "PACER Notices" at bounding box center [109, 561] width 79 height 14
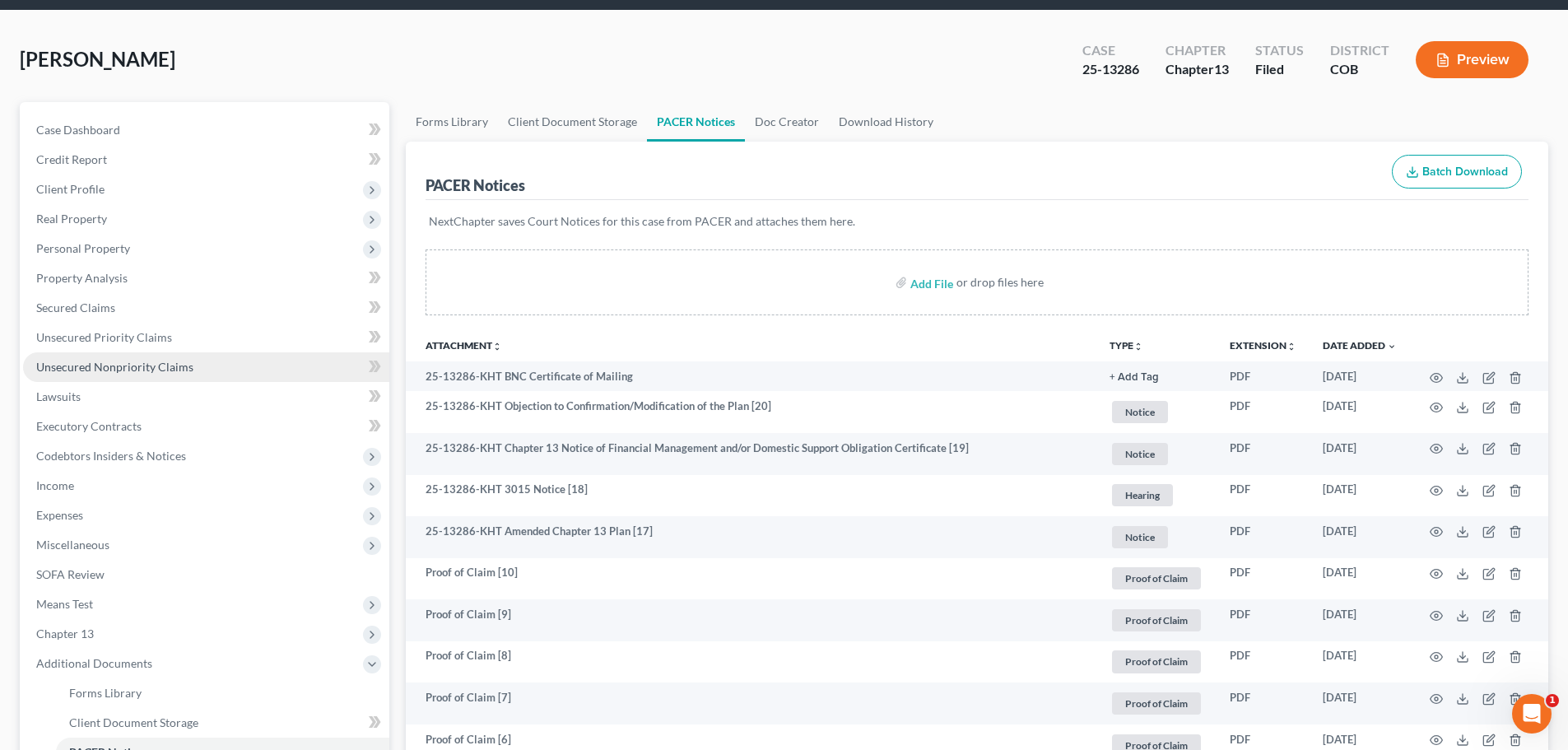
scroll to position [82, 0]
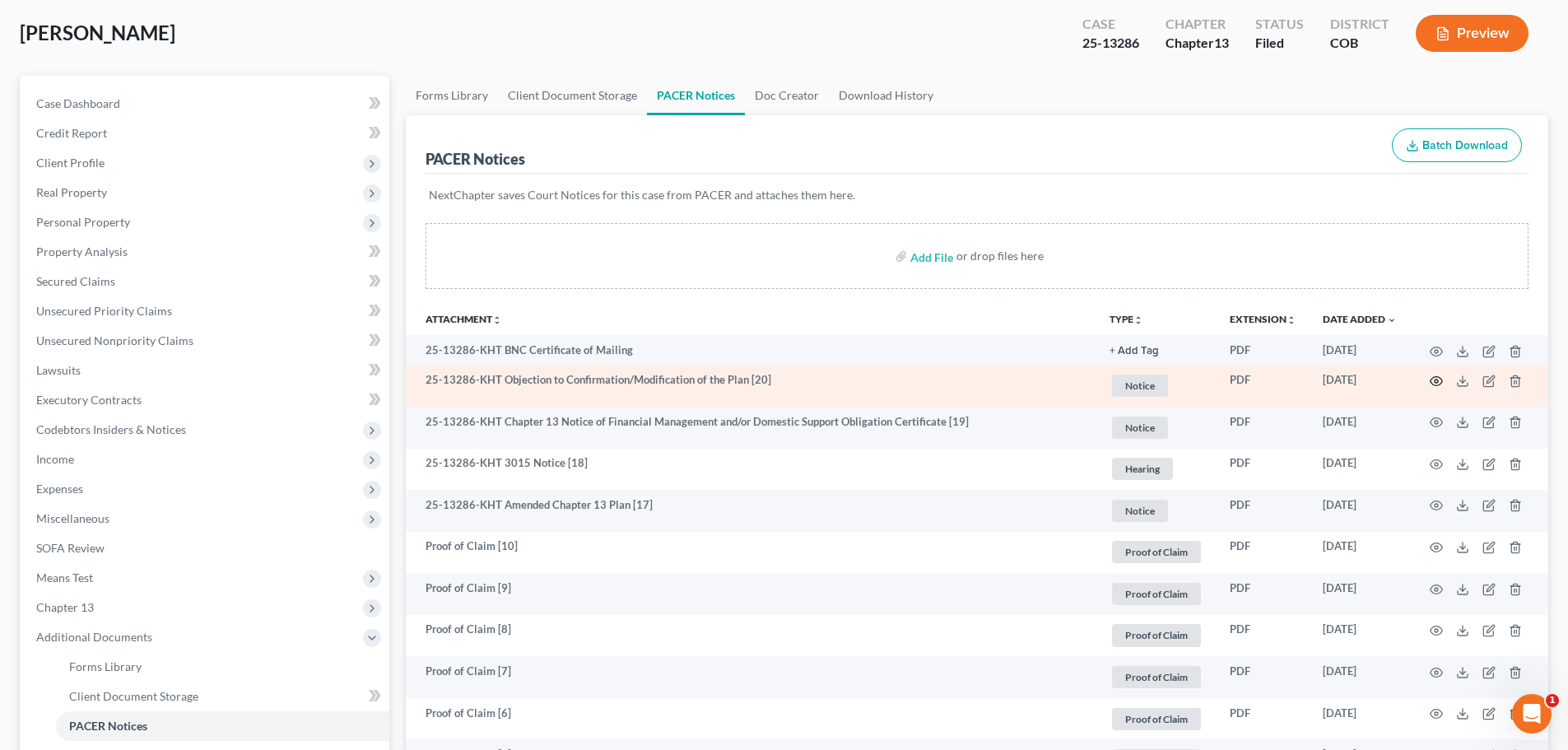
click at [1436, 379] on icon "button" at bounding box center [1437, 382] width 14 height 14
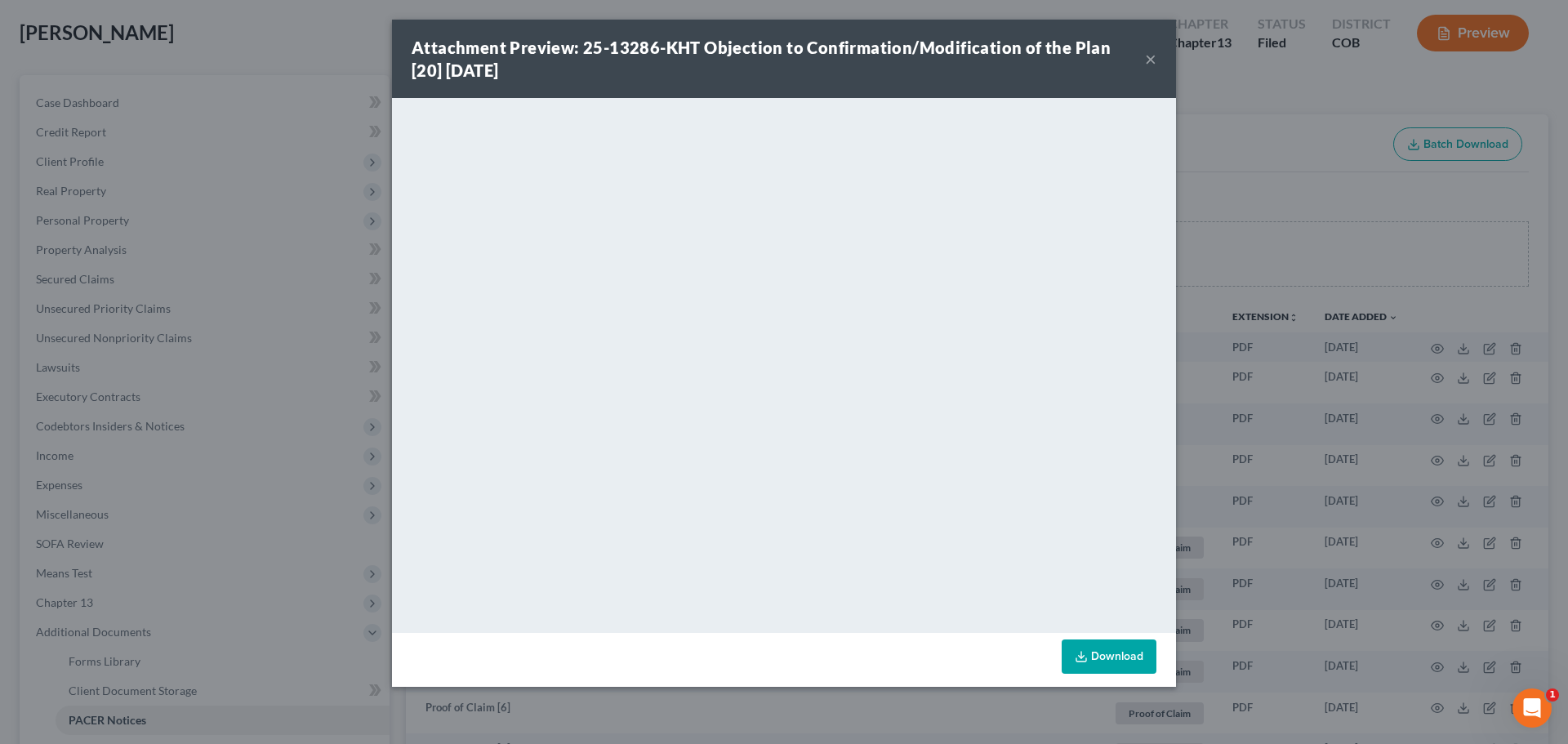
click at [1152, 58] on button "×" at bounding box center [1151, 58] width 12 height 19
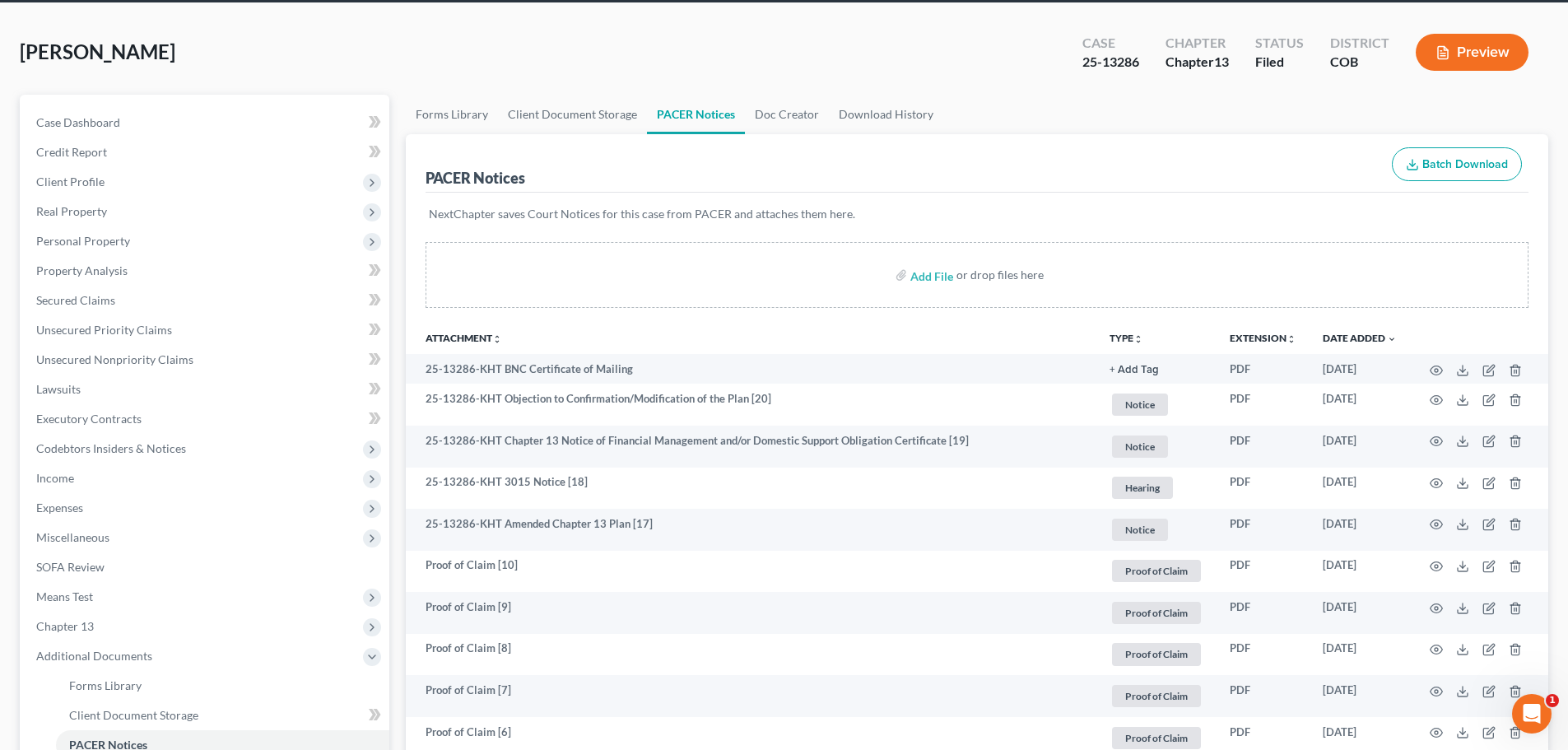
scroll to position [0, 0]
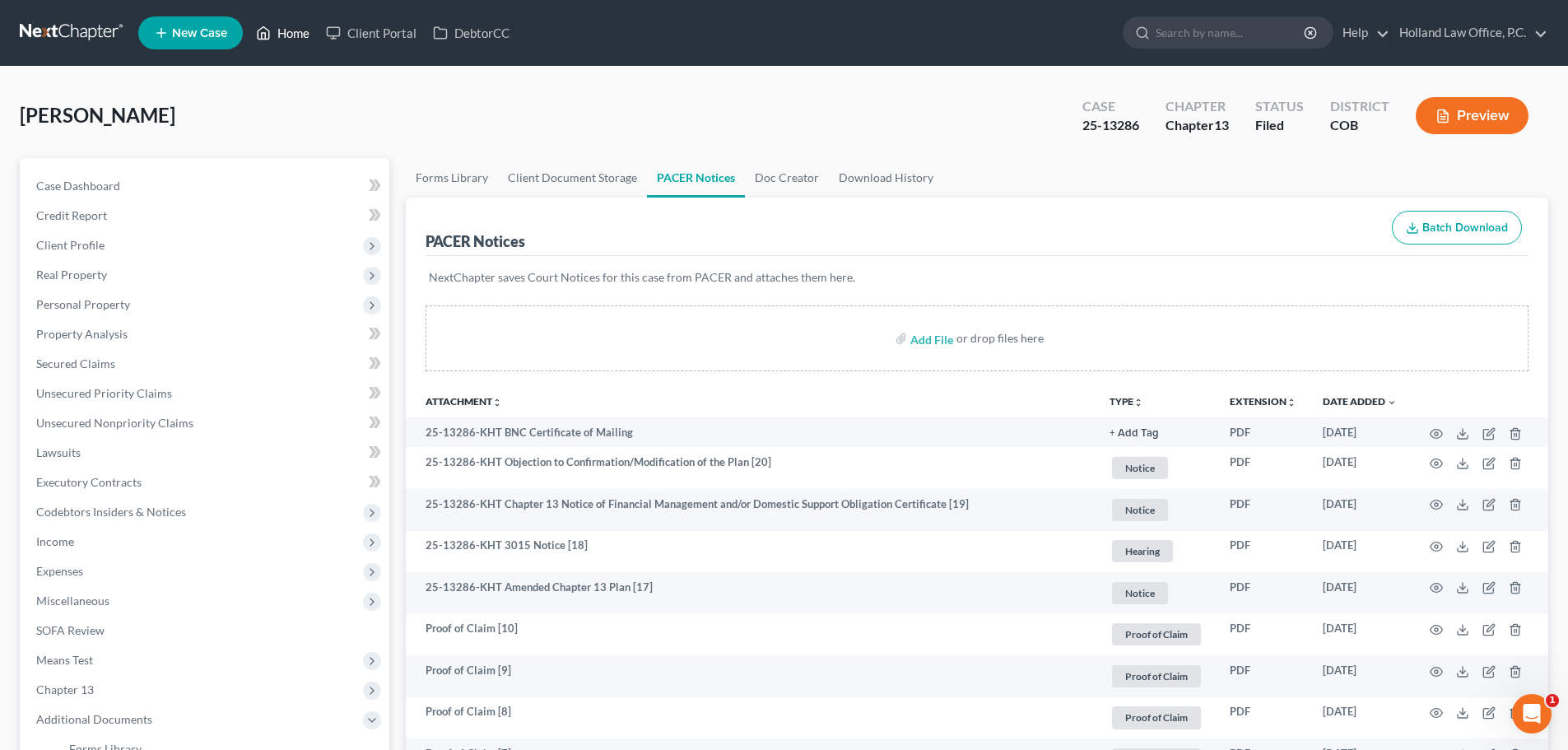
click at [305, 31] on link "Home" at bounding box center [282, 33] width 70 height 30
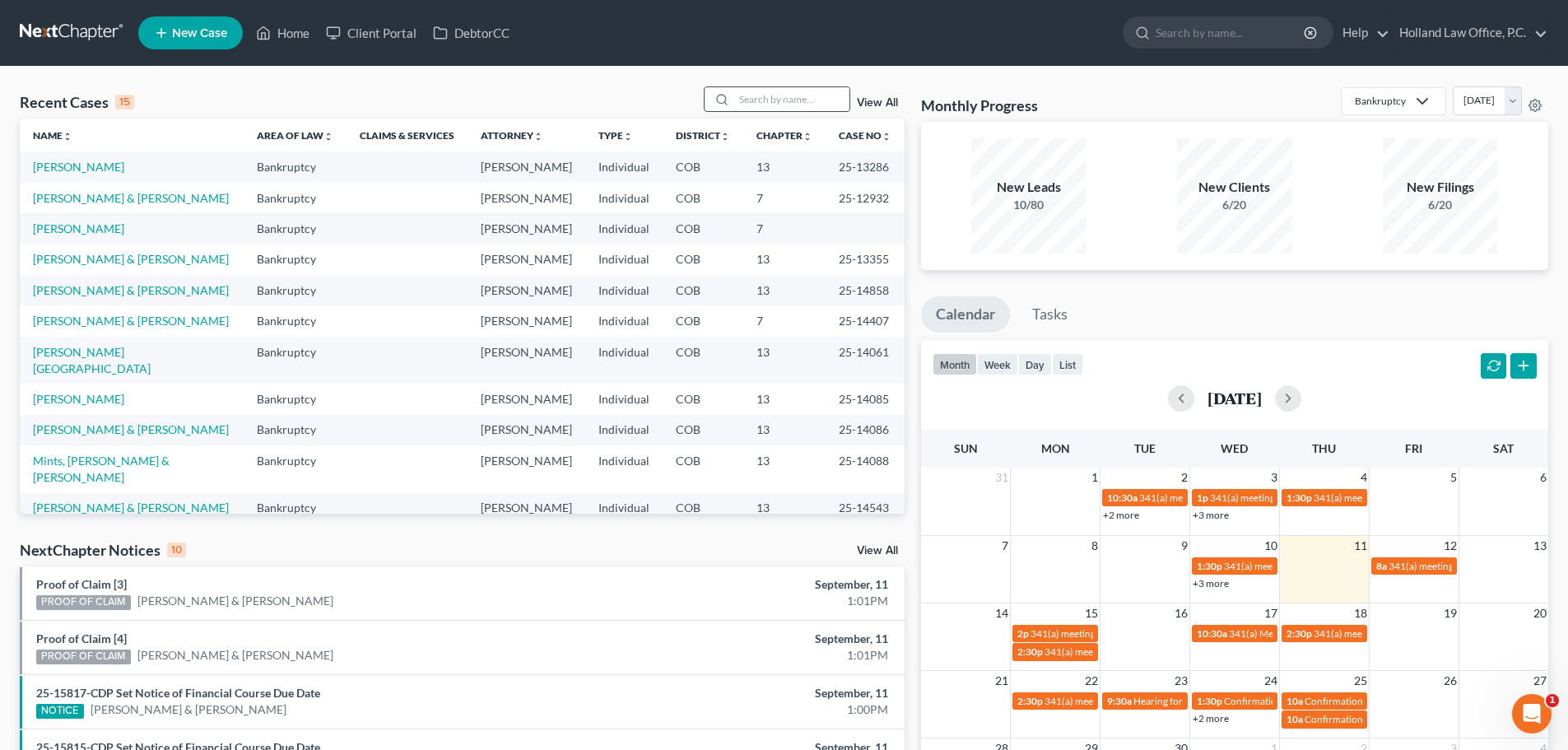
click at [784, 98] on input "search" at bounding box center [791, 99] width 115 height 24
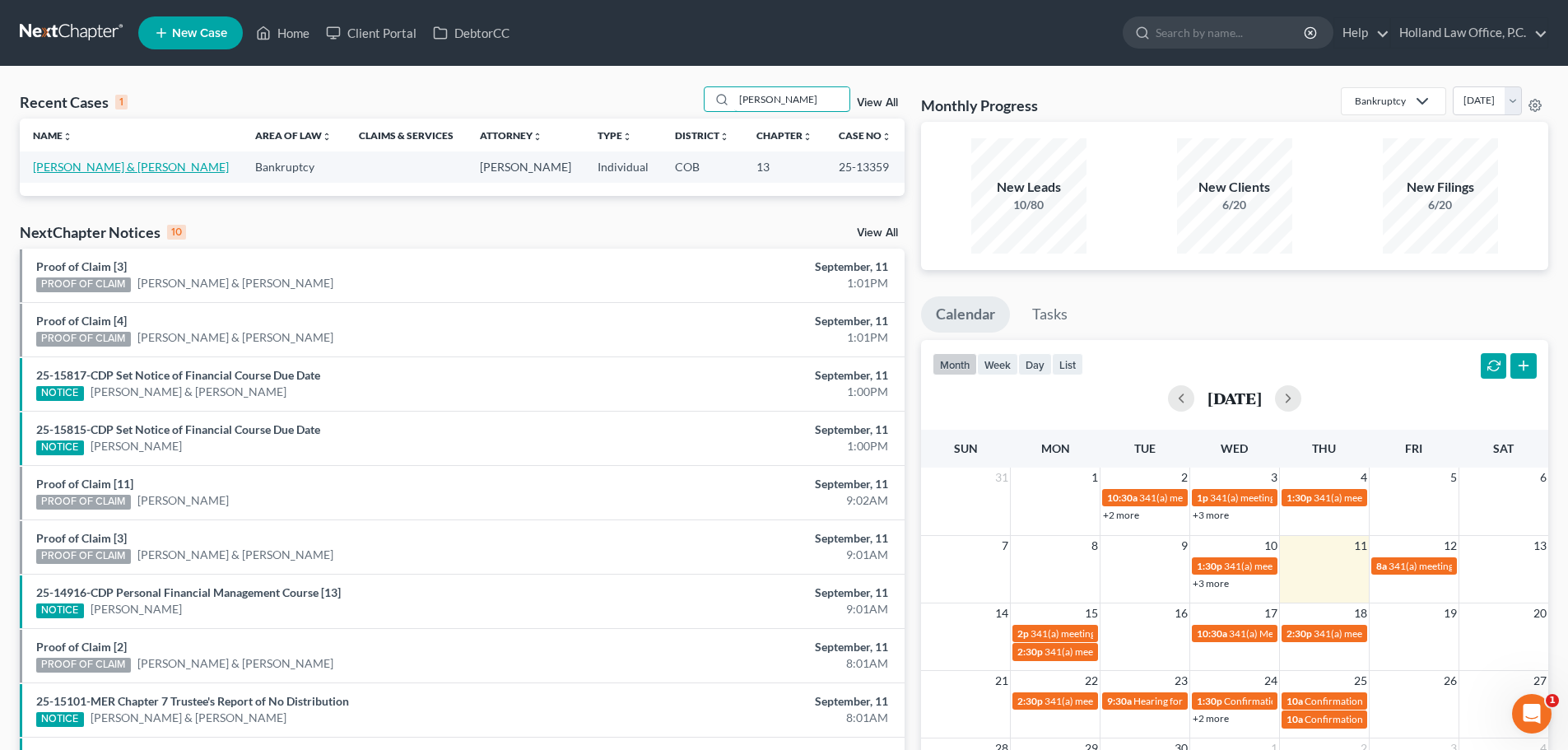
type input "[PERSON_NAME]"
click at [82, 172] on link "[PERSON_NAME] & [PERSON_NAME]" at bounding box center [130, 166] width 196 height 14
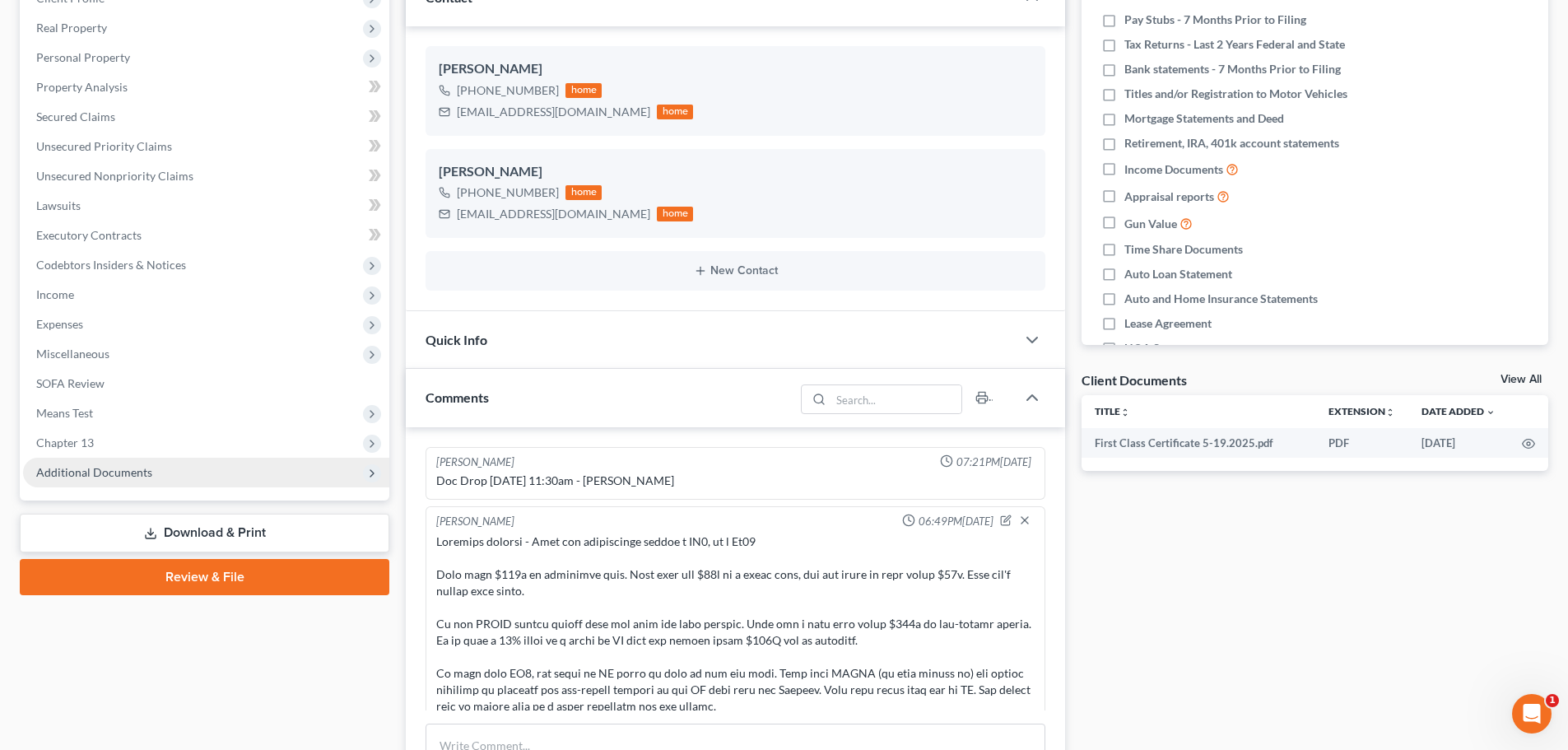
scroll to position [437, 0]
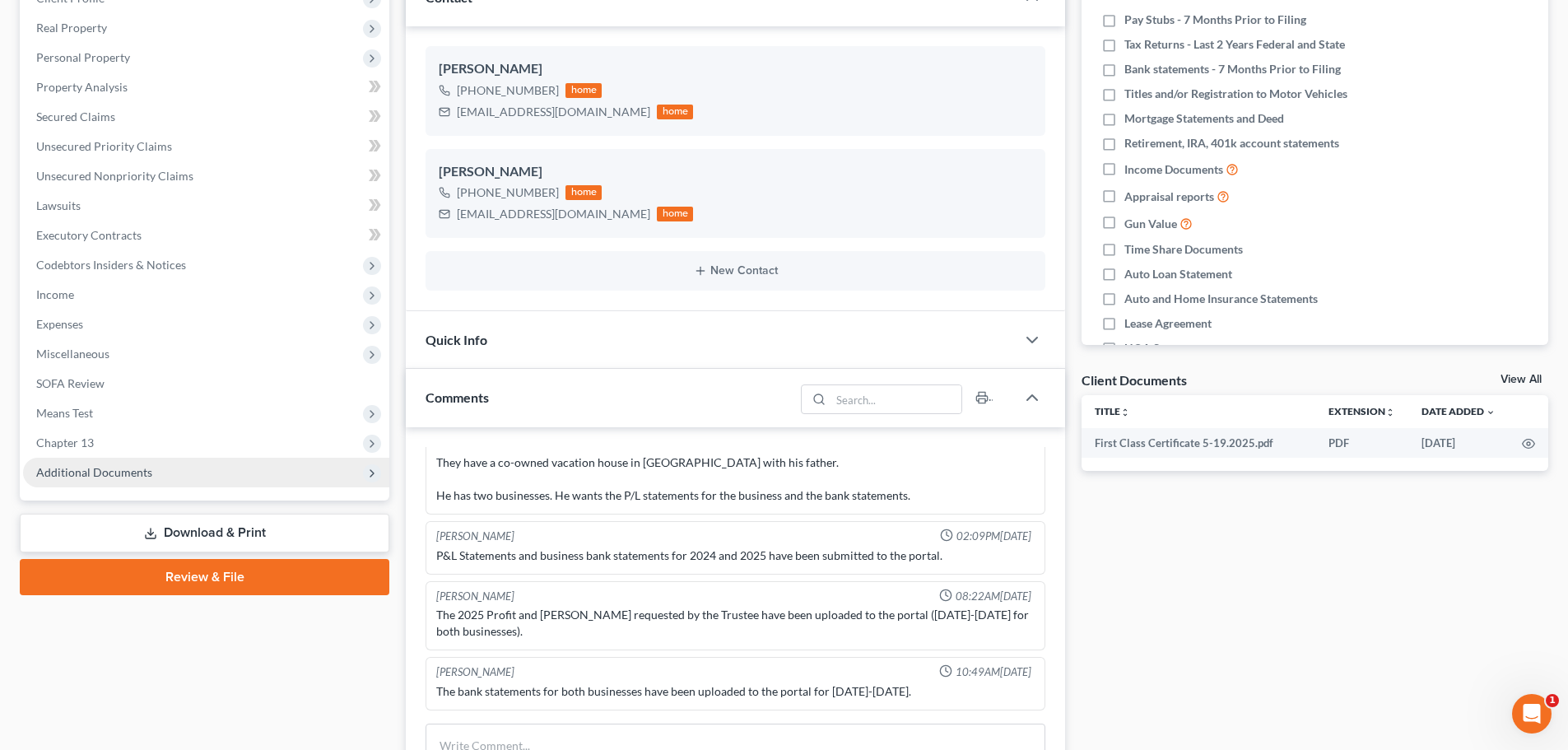
click at [133, 470] on span "Additional Documents" at bounding box center [94, 472] width 116 height 14
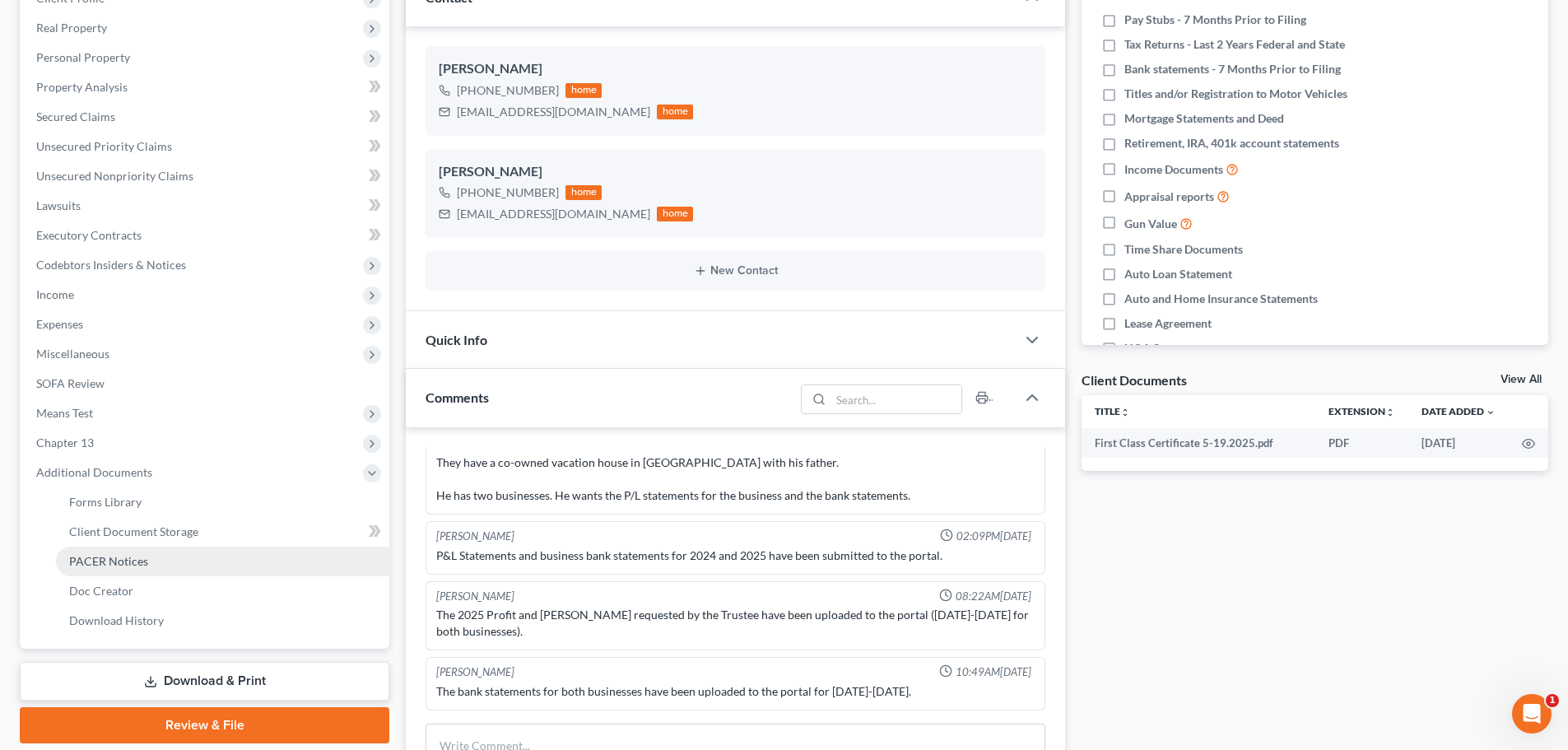
click at [119, 555] on span "PACER Notices" at bounding box center [109, 561] width 79 height 14
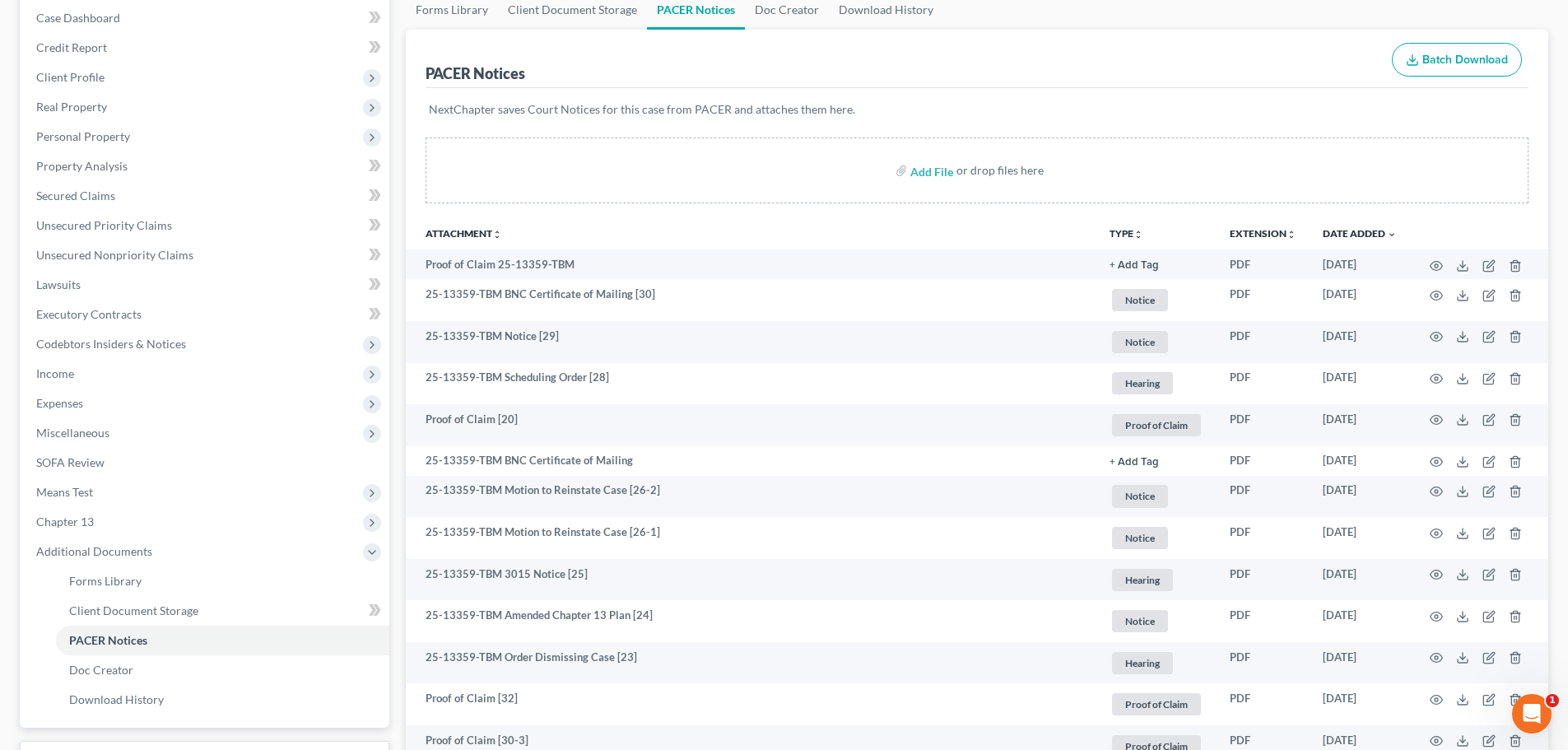
scroll to position [330, 0]
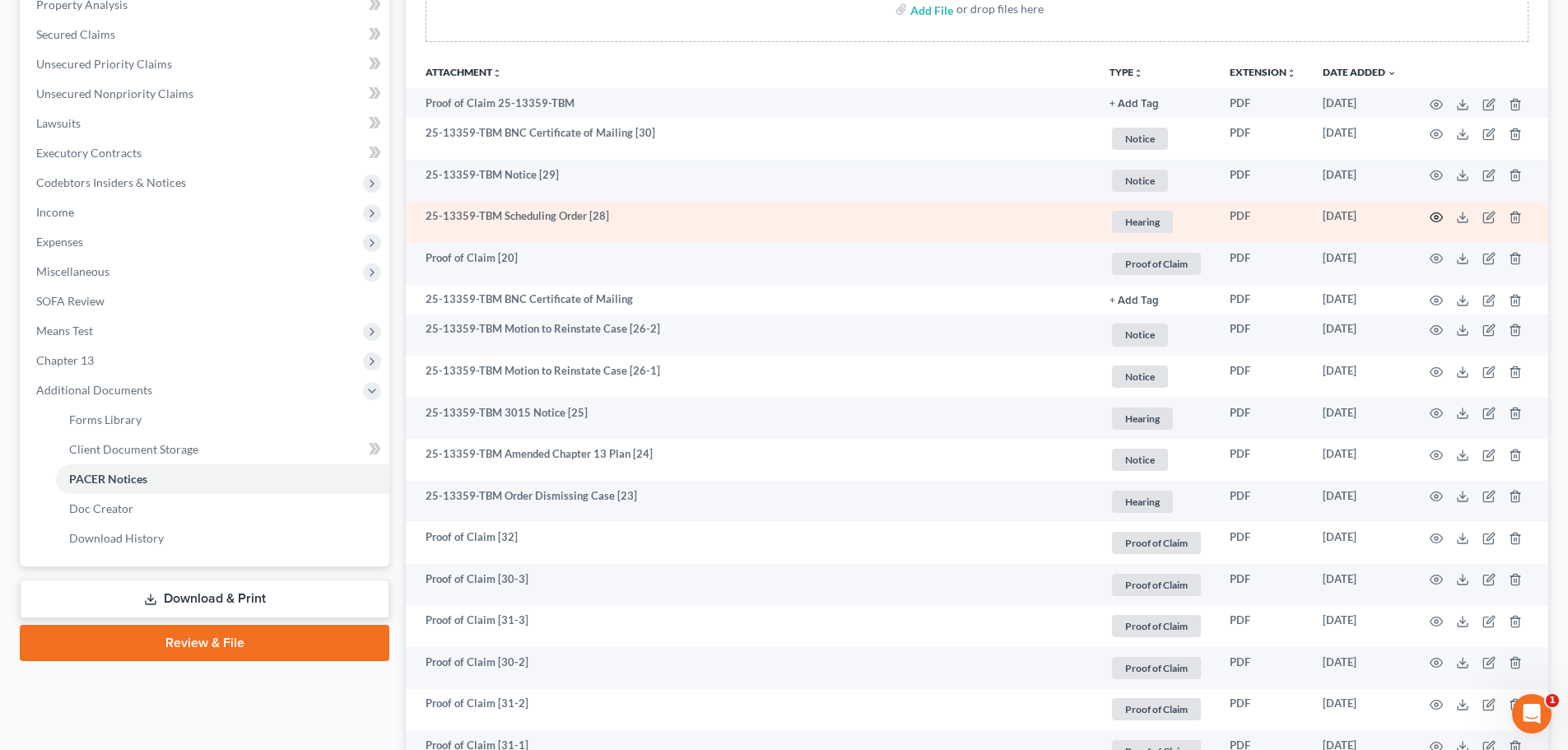
click at [1439, 219] on icon "button" at bounding box center [1437, 217] width 14 height 14
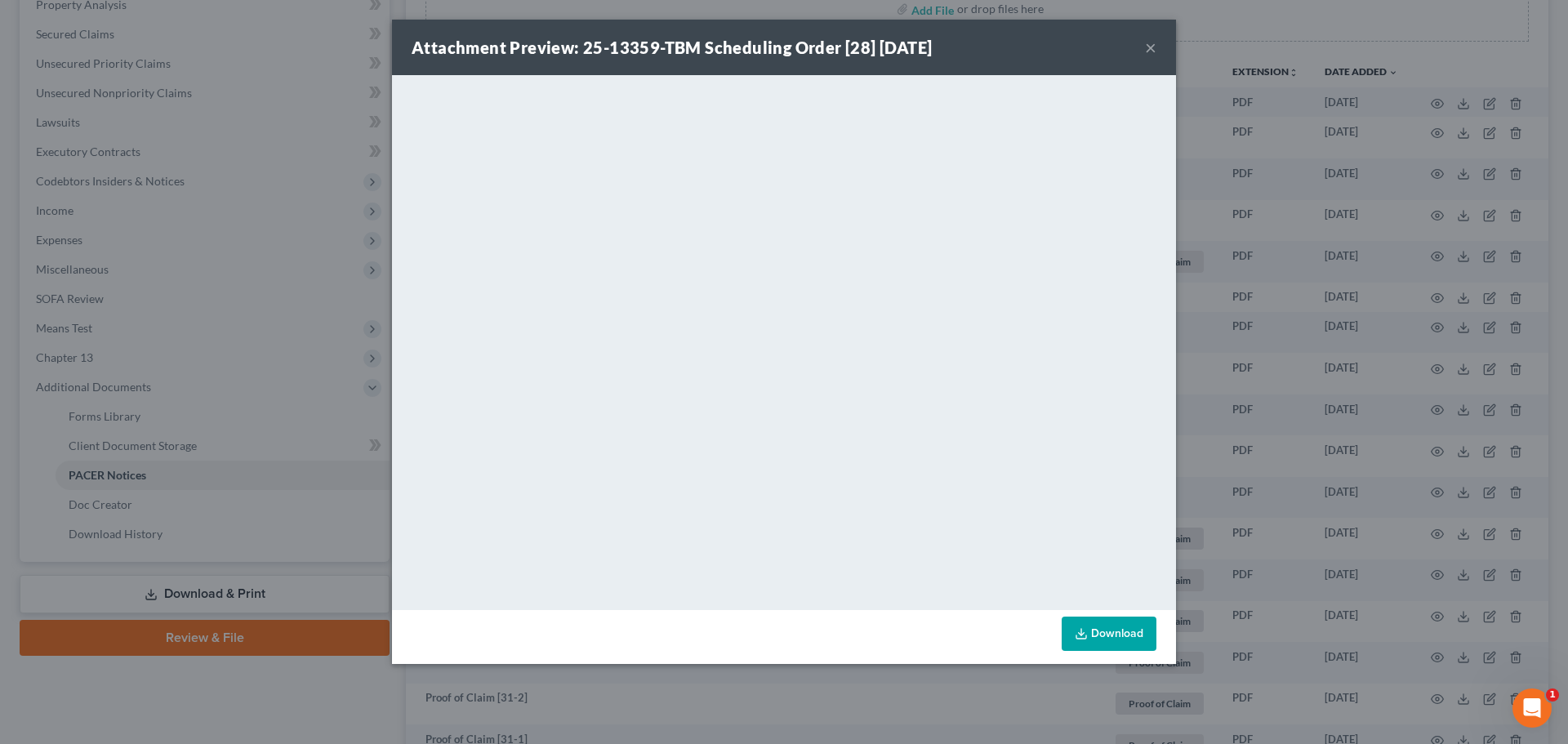
click at [1152, 46] on button "×" at bounding box center [1151, 47] width 12 height 19
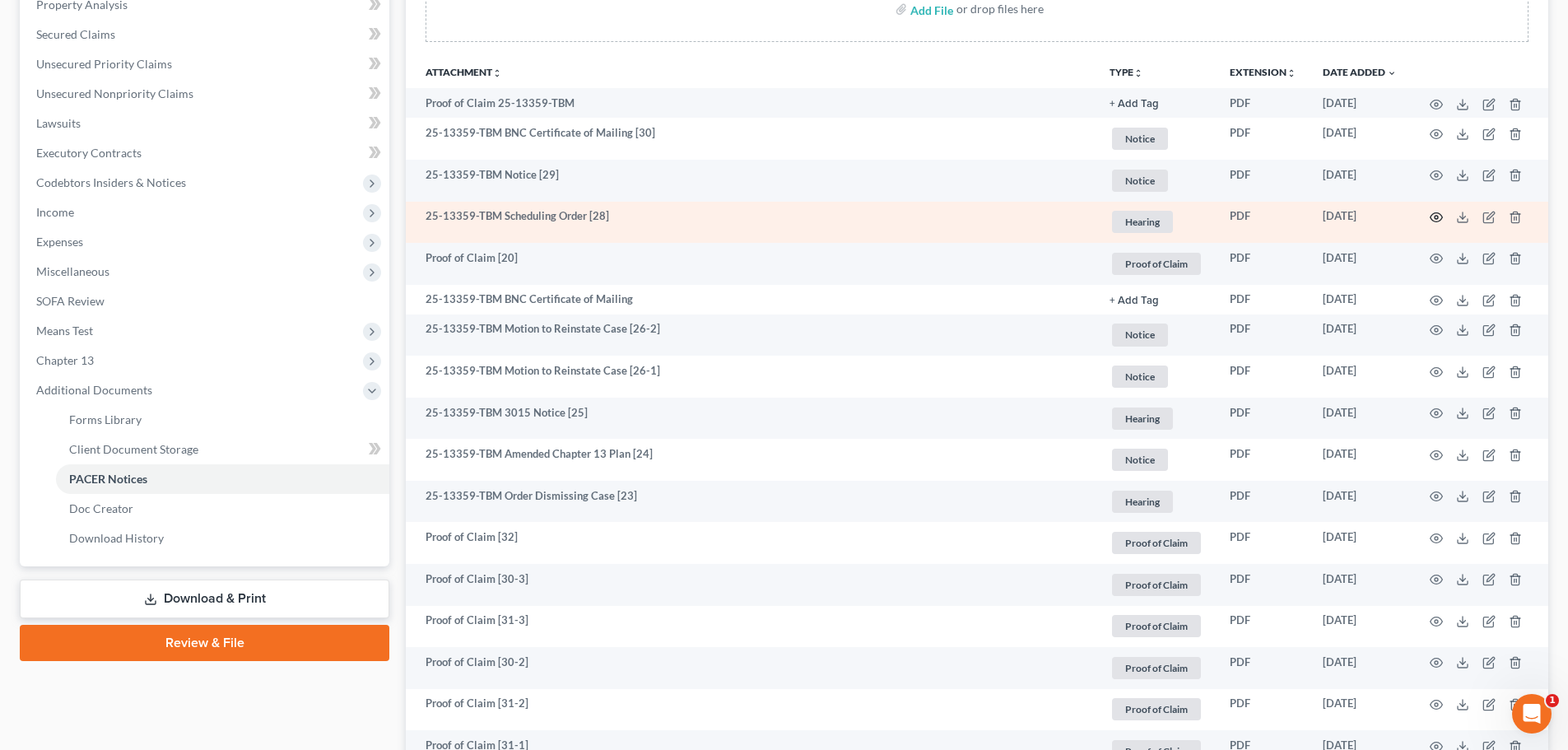
click at [1432, 215] on icon "button" at bounding box center [1437, 217] width 14 height 14
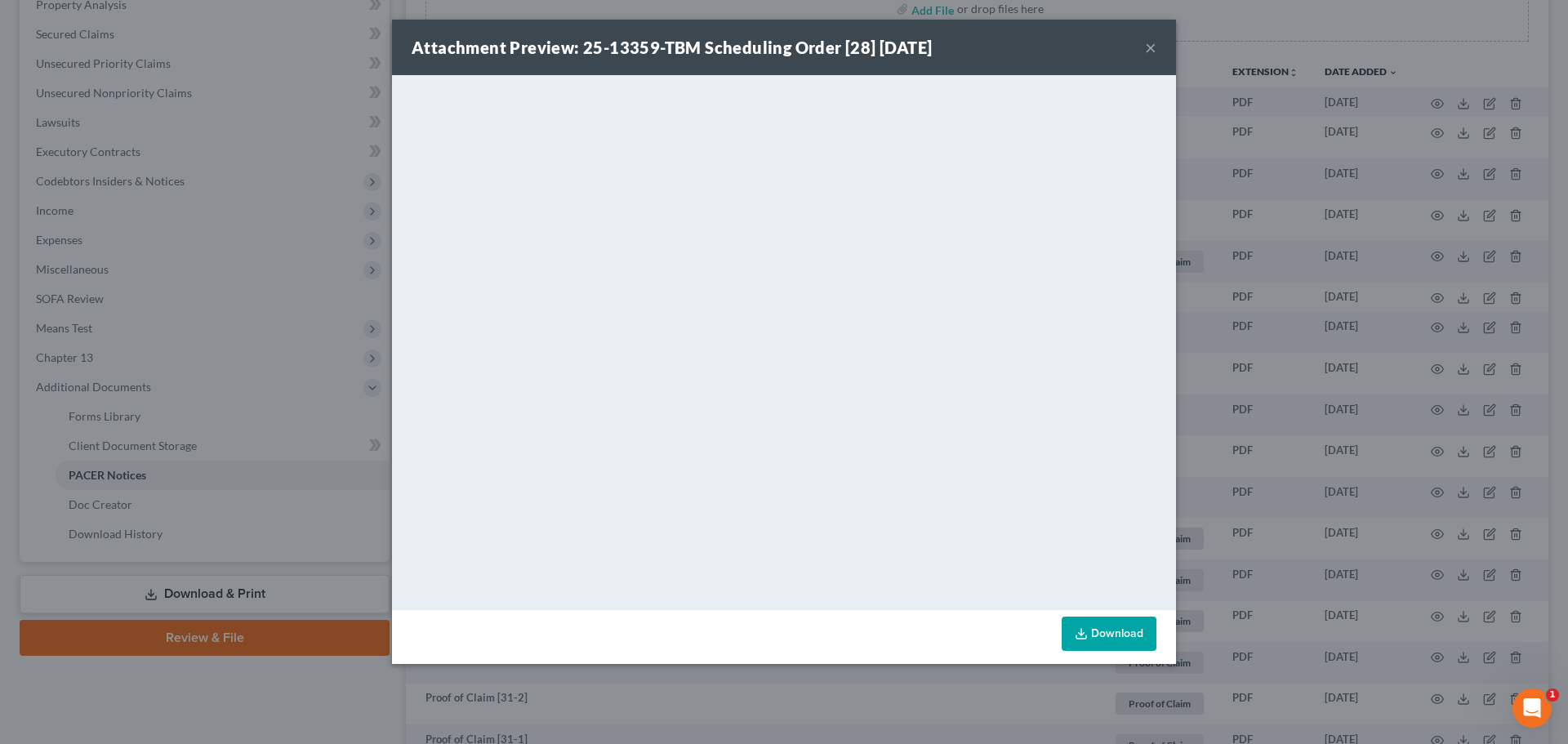
click at [1153, 46] on button "×" at bounding box center [1151, 47] width 12 height 19
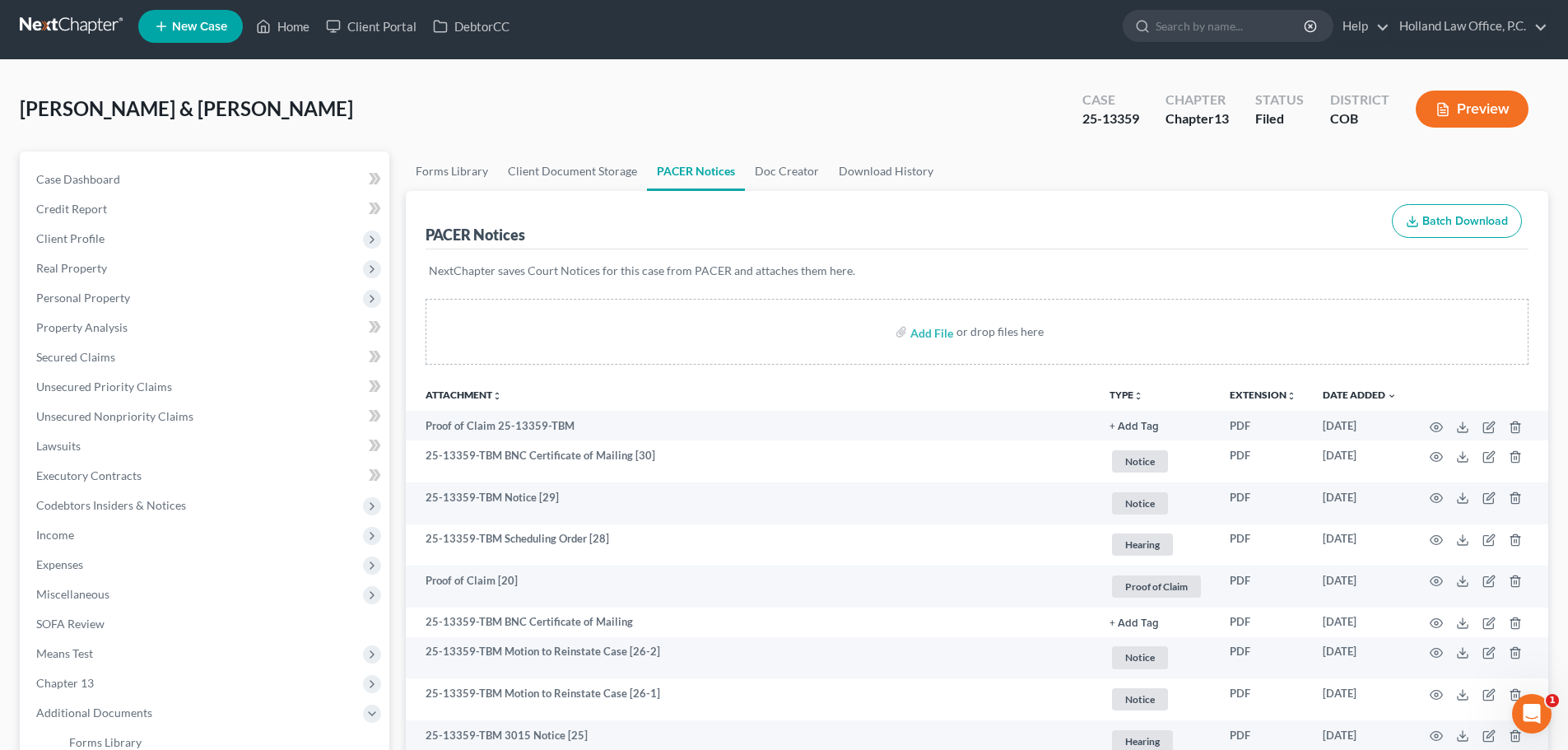
scroll to position [0, 0]
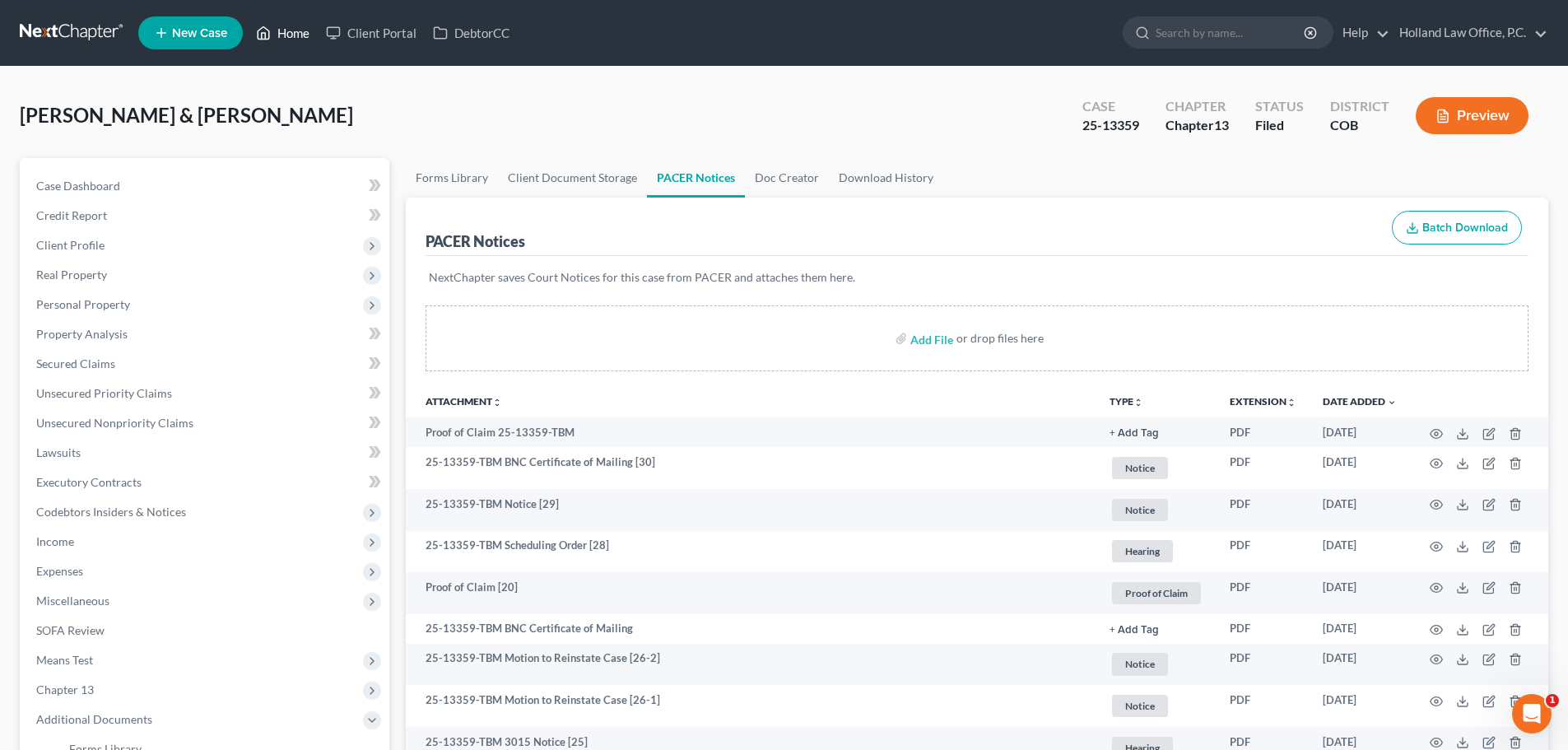
click at [299, 35] on link "Home" at bounding box center [282, 33] width 70 height 30
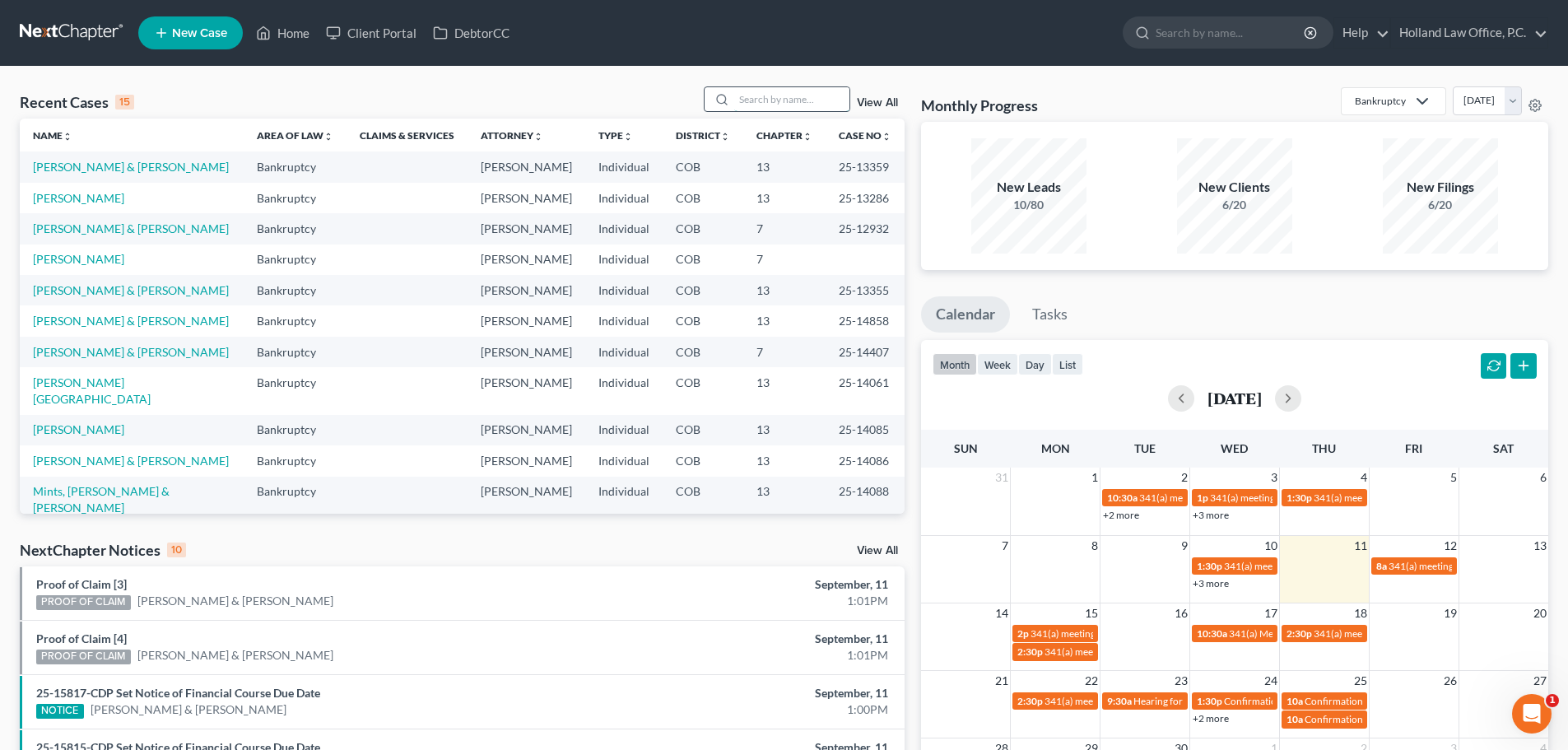
click at [759, 97] on input "search" at bounding box center [791, 99] width 115 height 24
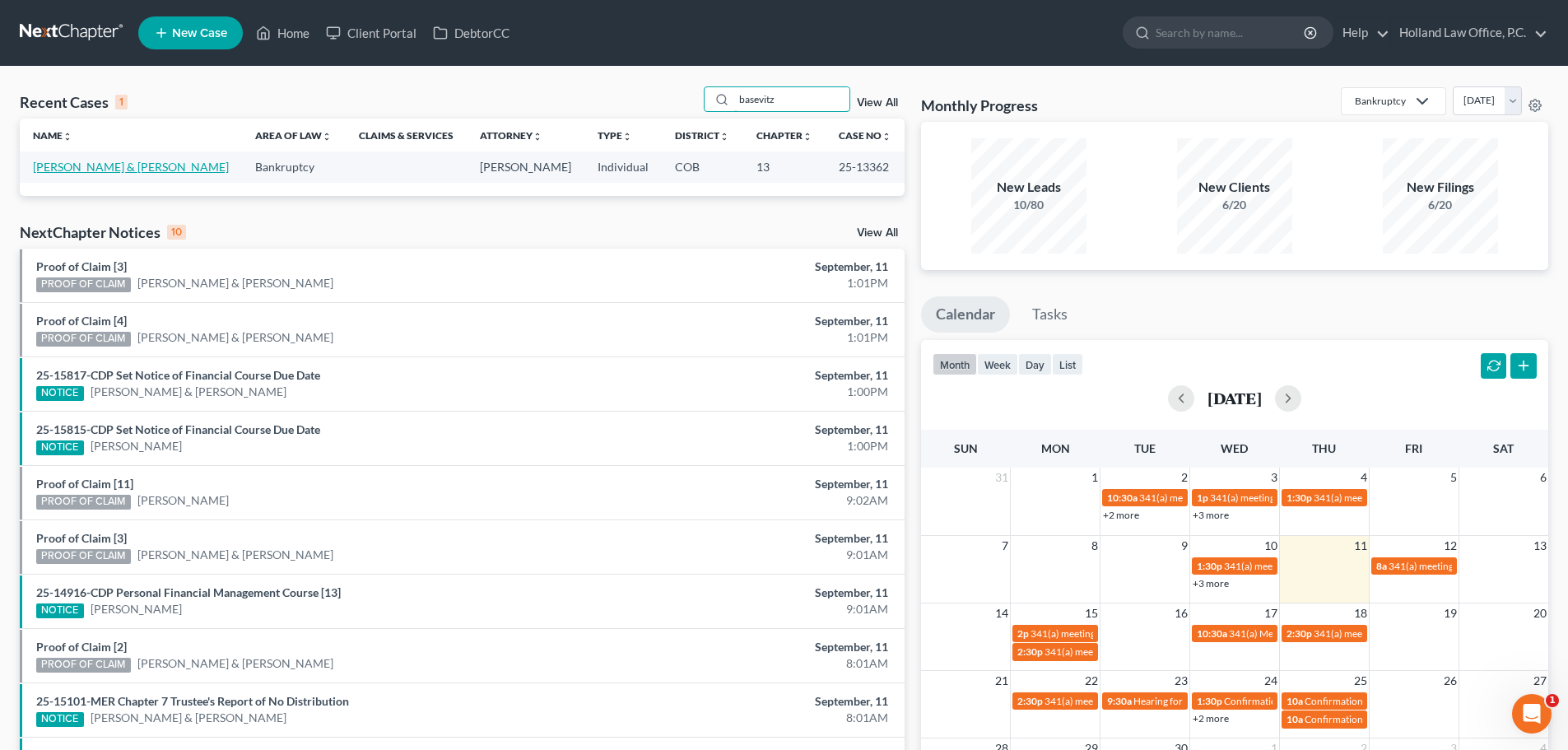
type input "basevitz"
click at [80, 166] on link "[PERSON_NAME] & [PERSON_NAME]" at bounding box center [130, 166] width 196 height 14
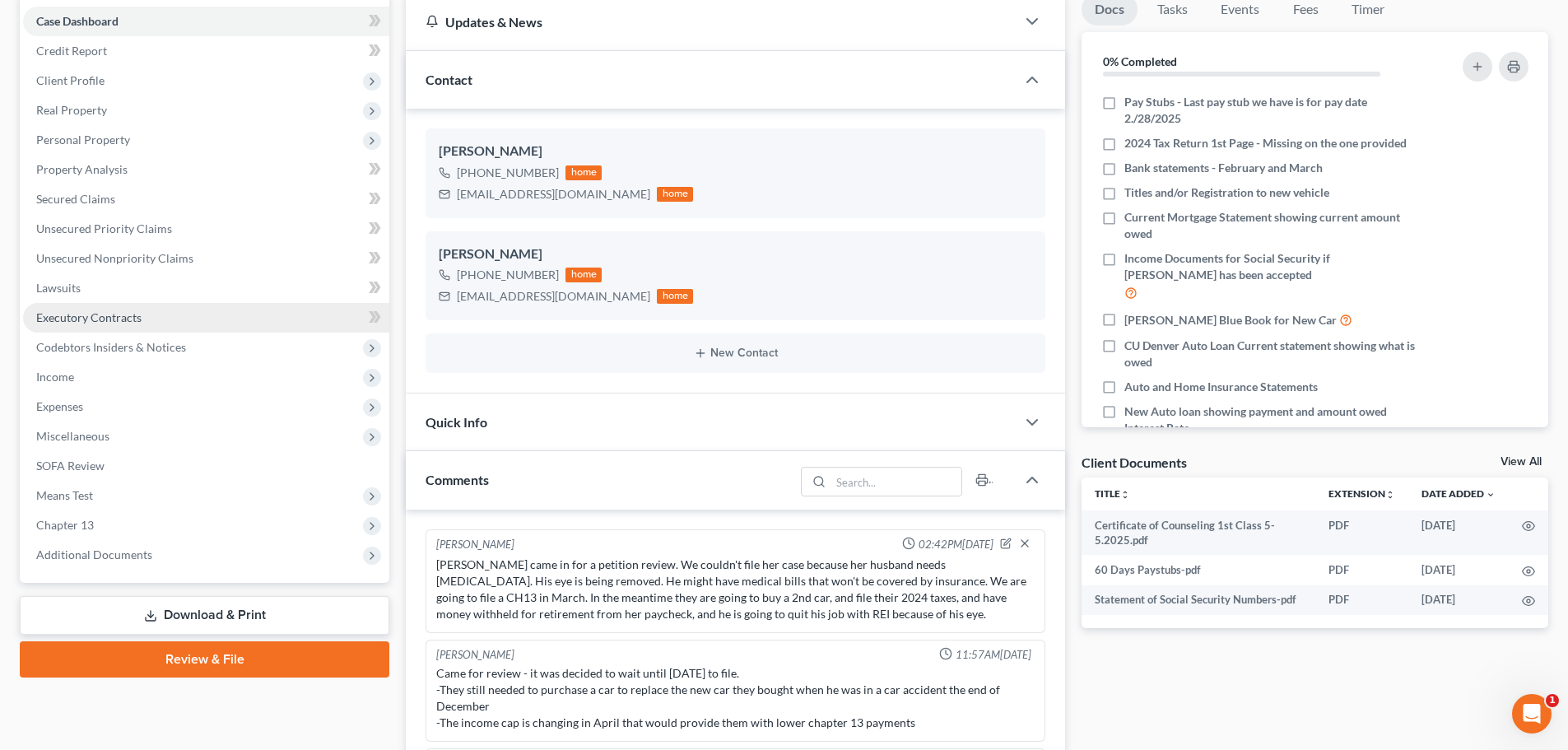
scroll to position [136, 0]
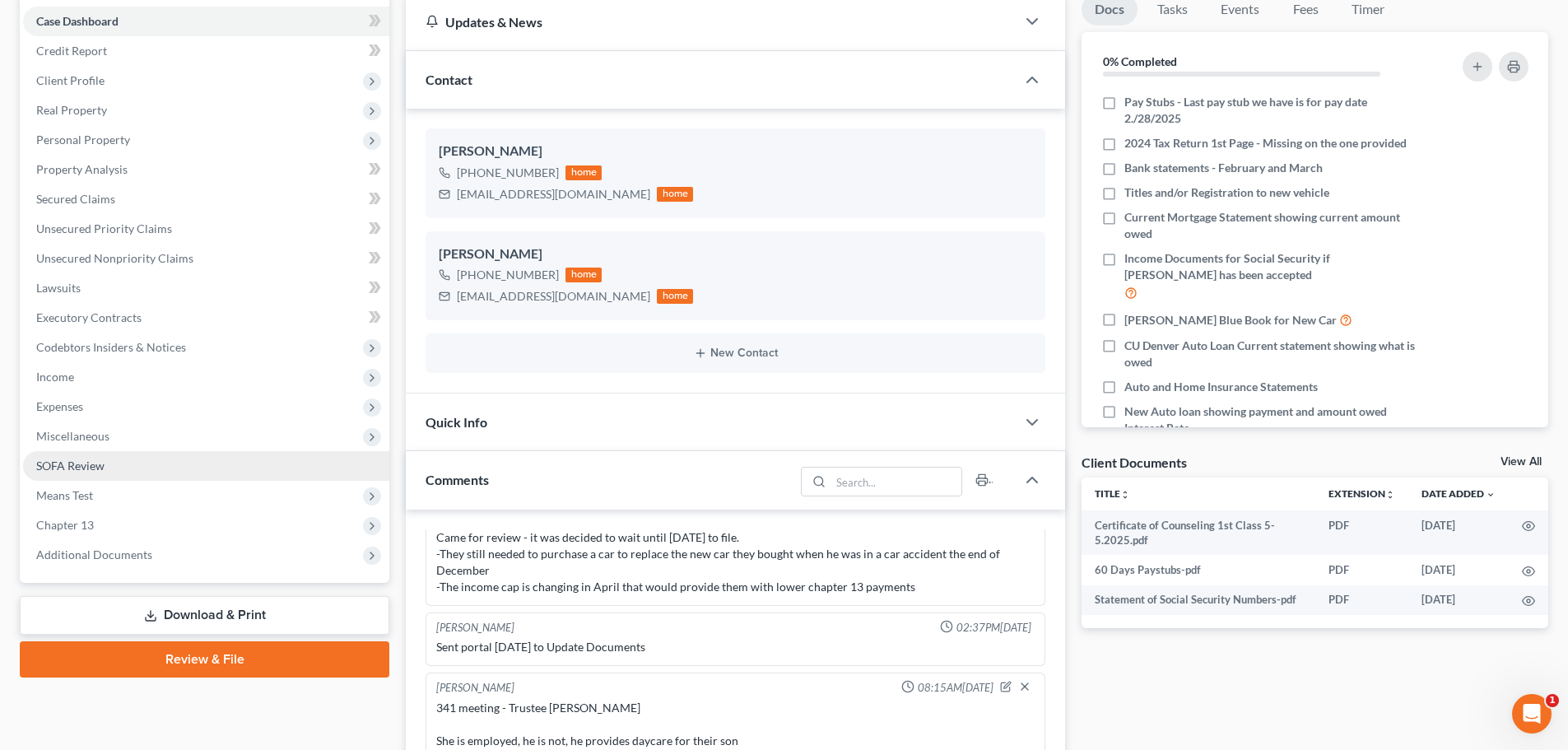
click at [63, 468] on span "SOFA Review" at bounding box center [70, 466] width 69 height 14
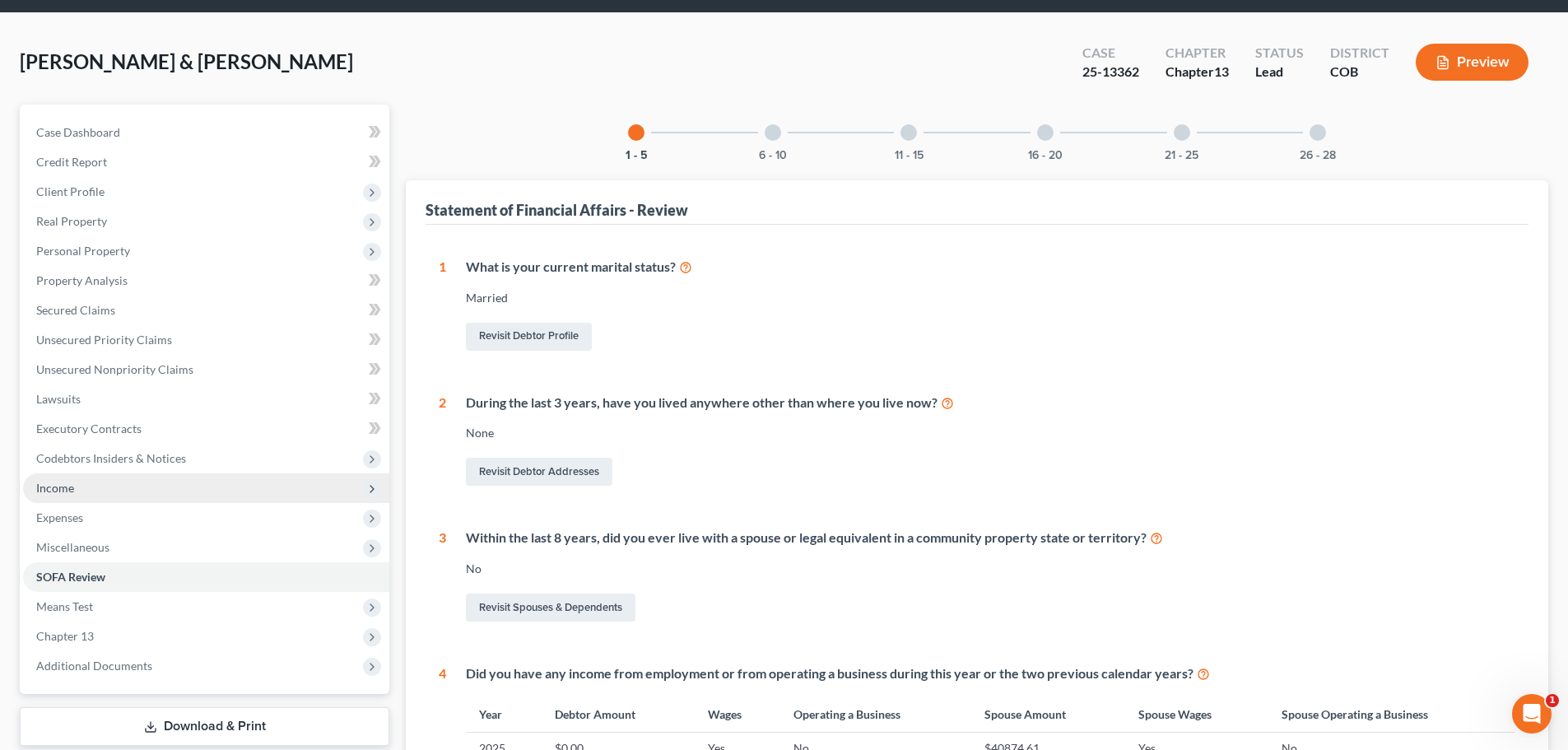
scroll to position [82, 0]
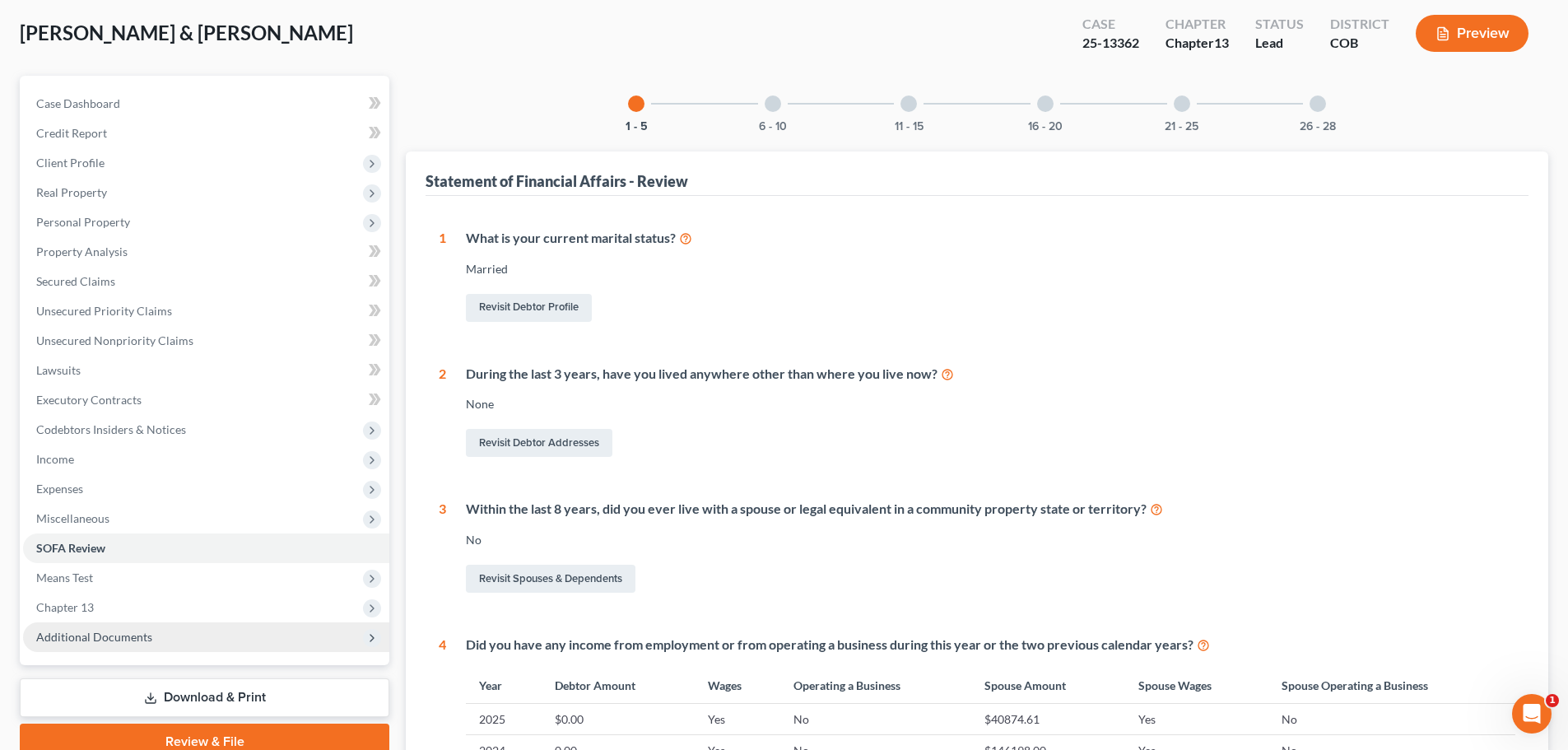
click at [102, 643] on span "Additional Documents" at bounding box center [94, 637] width 116 height 14
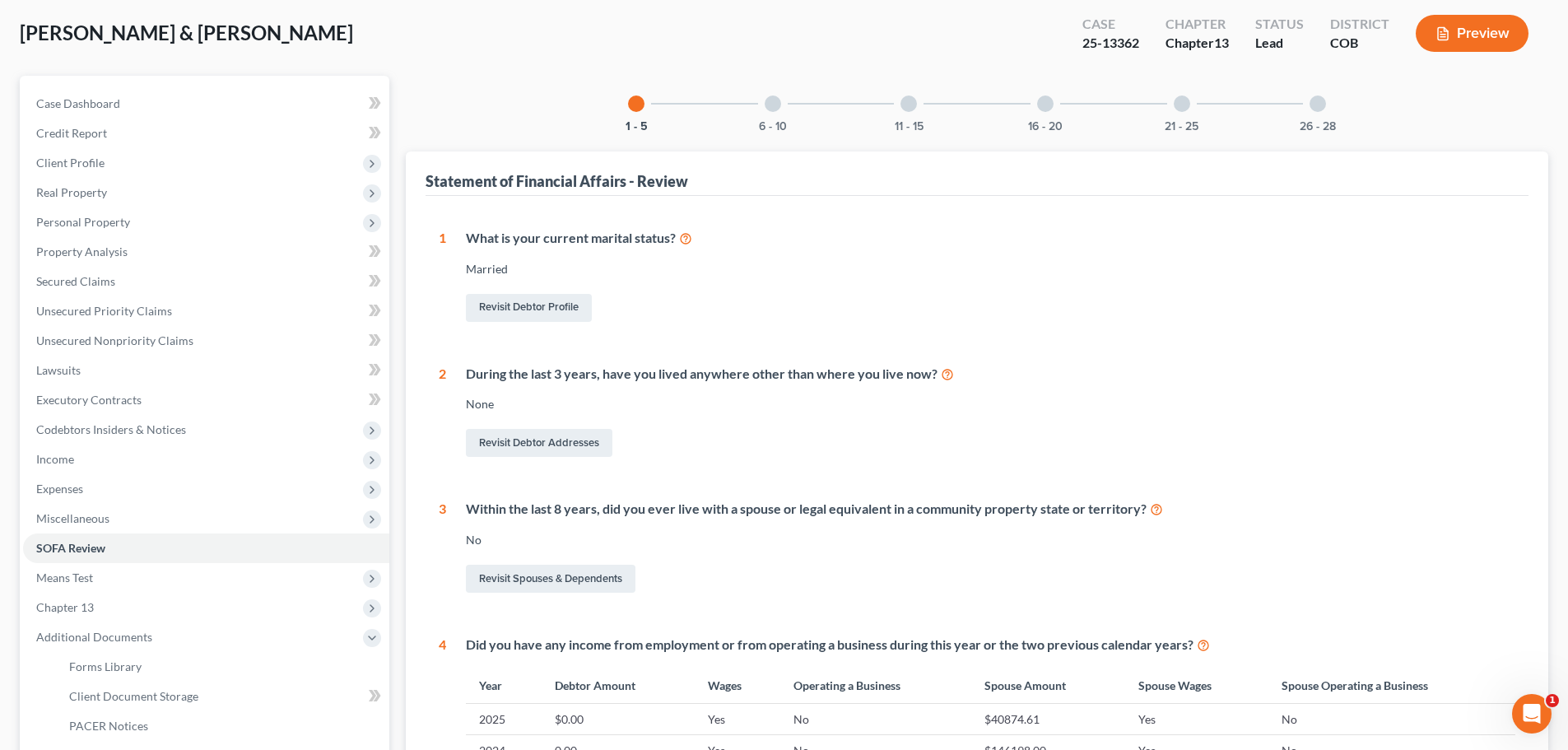
scroll to position [412, 0]
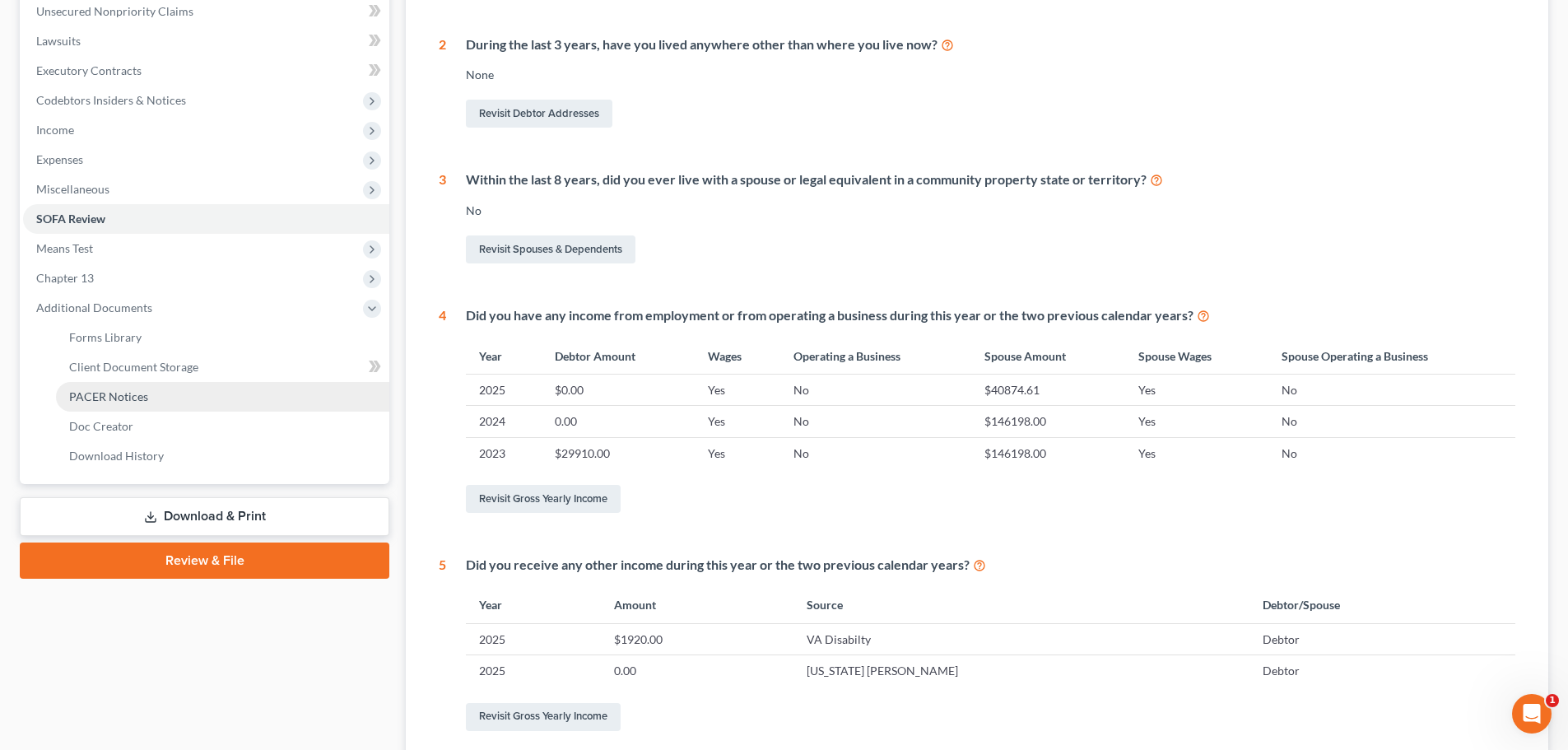
click at [125, 391] on span "PACER Notices" at bounding box center [109, 396] width 79 height 14
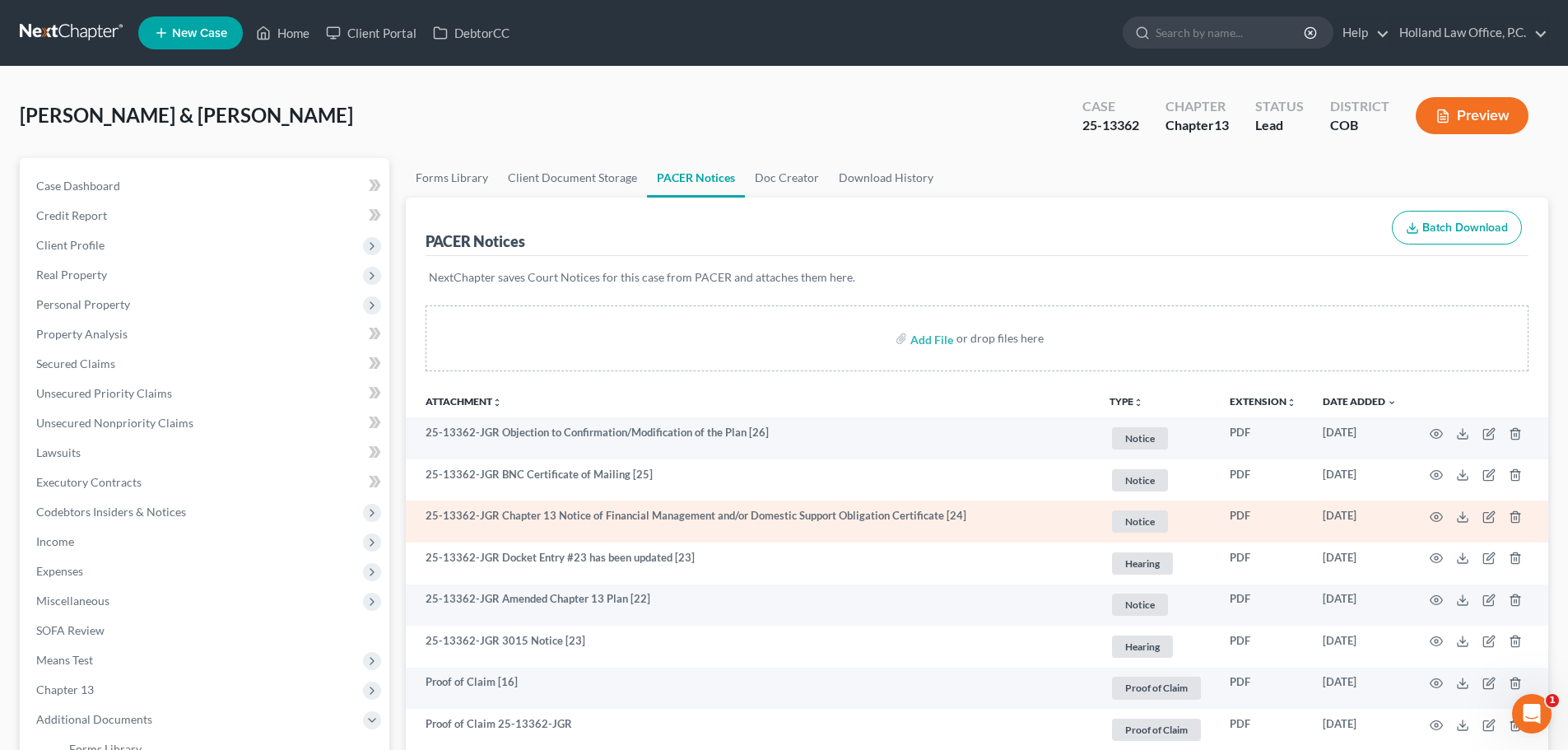
scroll to position [164, 0]
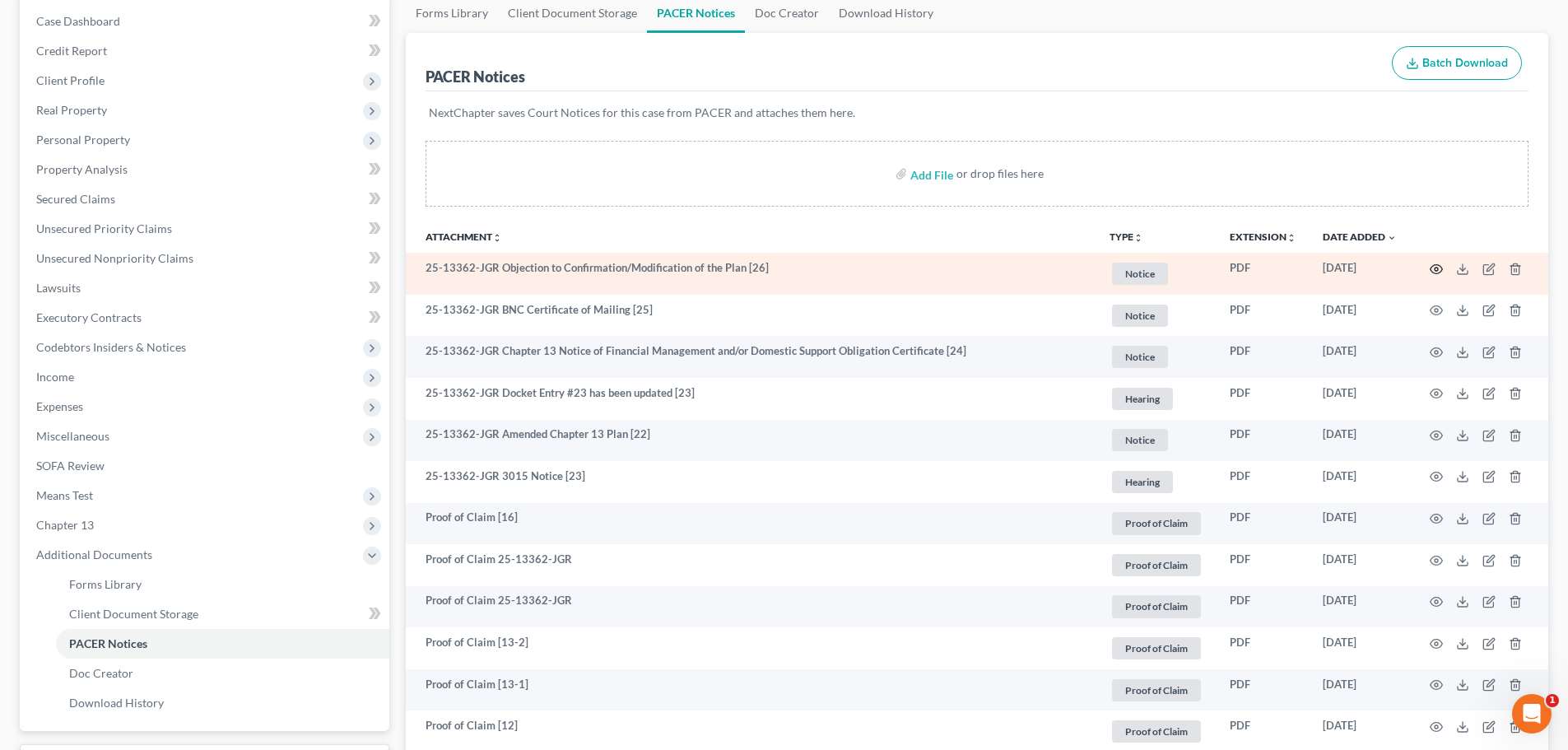
click at [1433, 271] on icon "button" at bounding box center [1437, 270] width 14 height 14
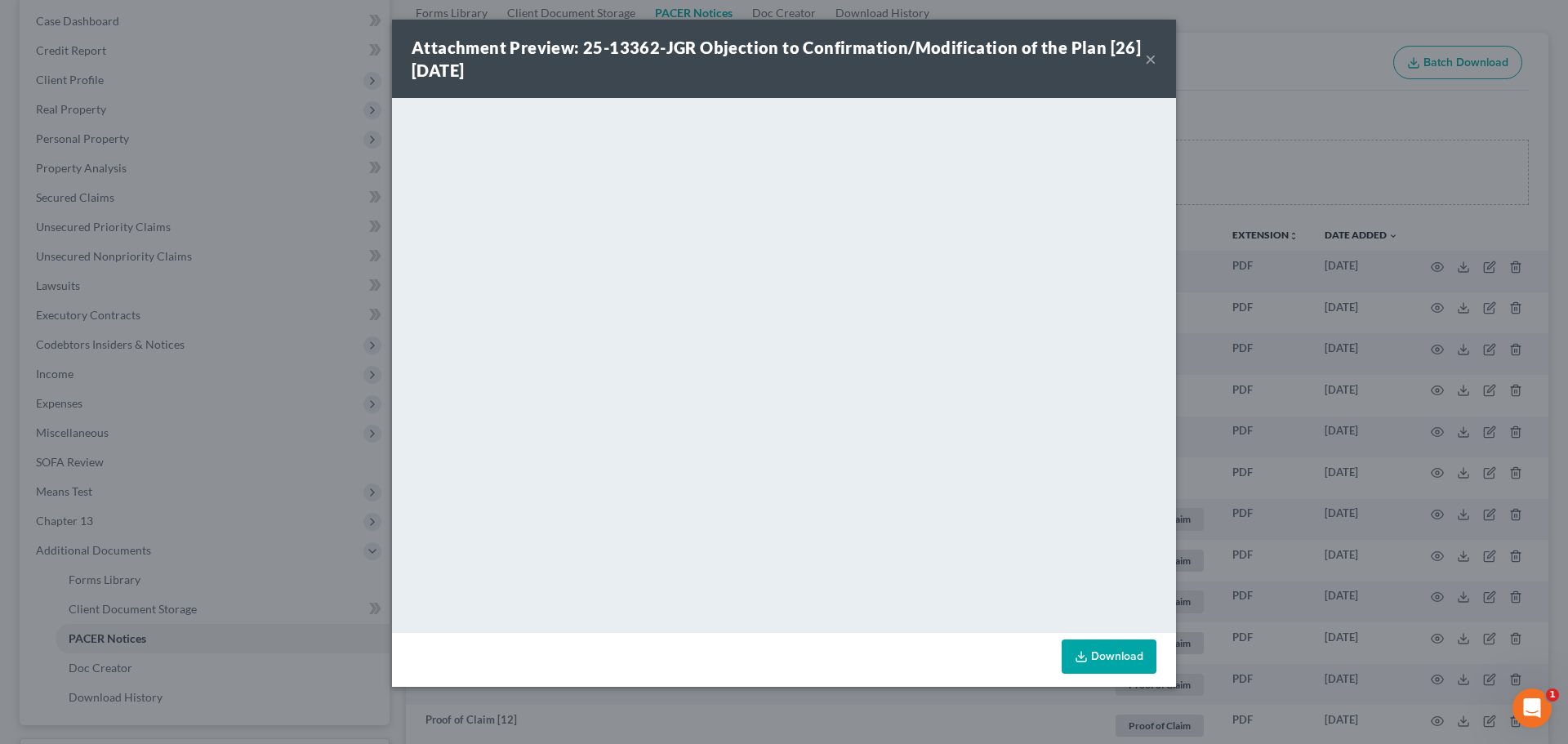
click at [1151, 63] on button "×" at bounding box center [1151, 58] width 12 height 19
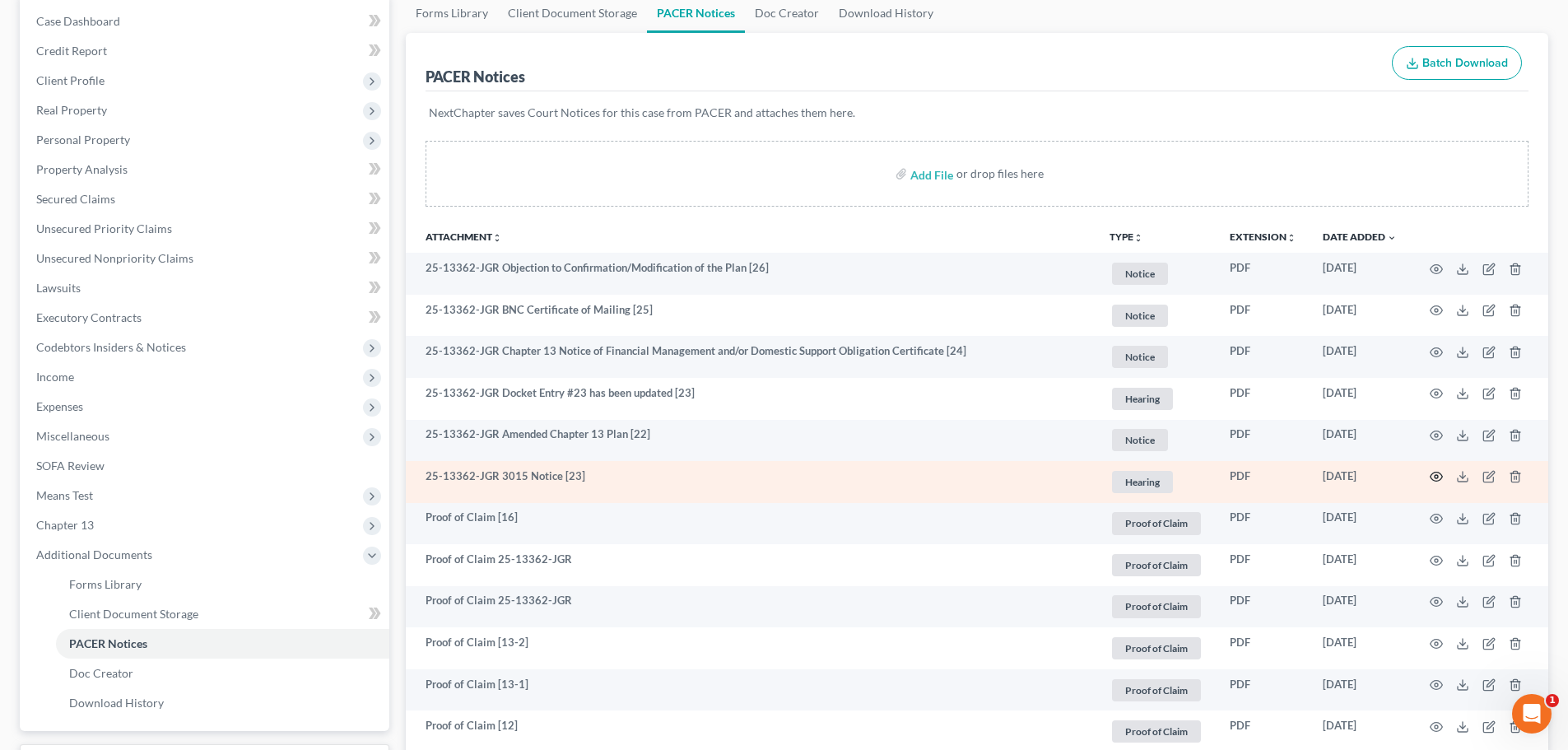
click at [1438, 482] on icon "button" at bounding box center [1437, 477] width 14 height 14
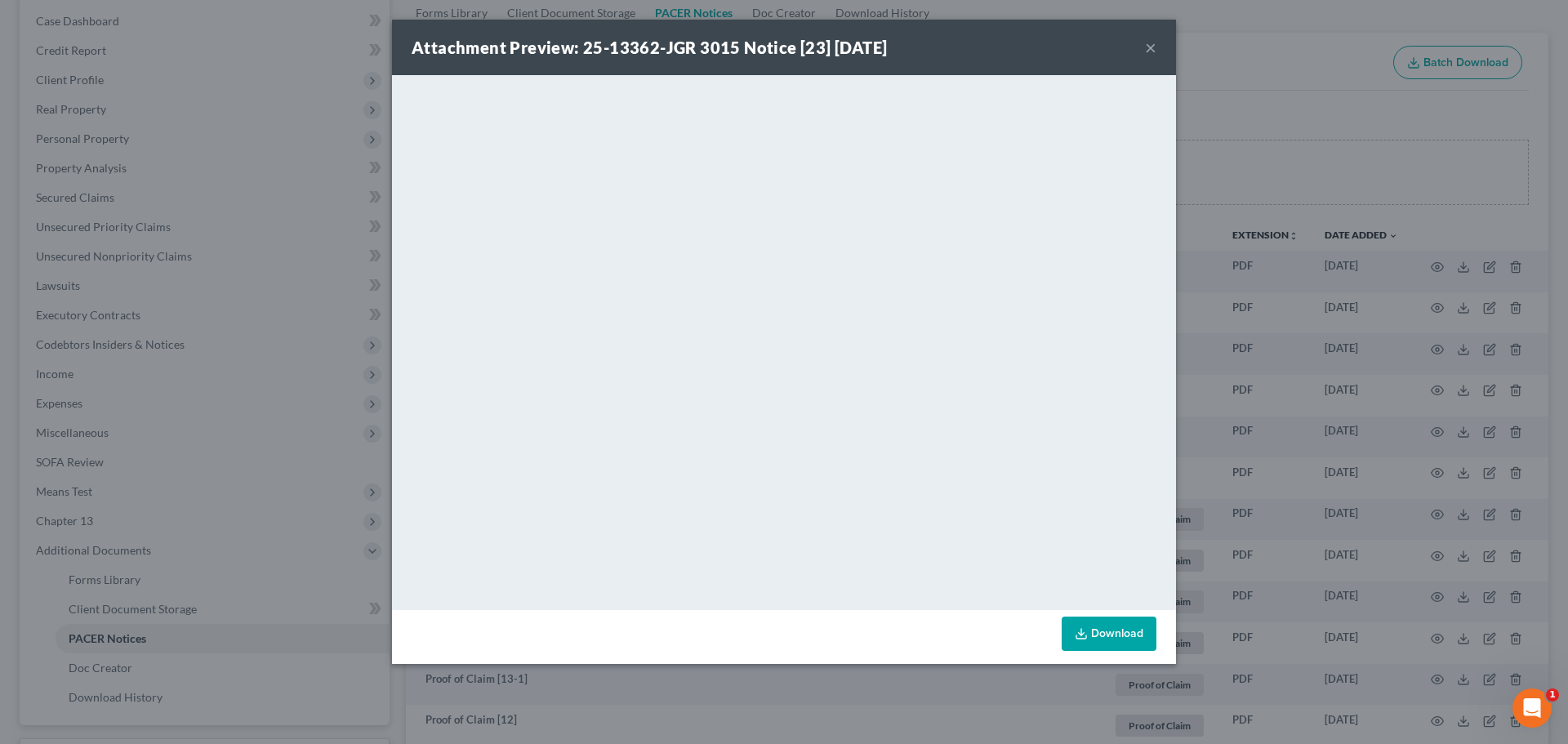
click at [1149, 44] on button "×" at bounding box center [1151, 47] width 12 height 19
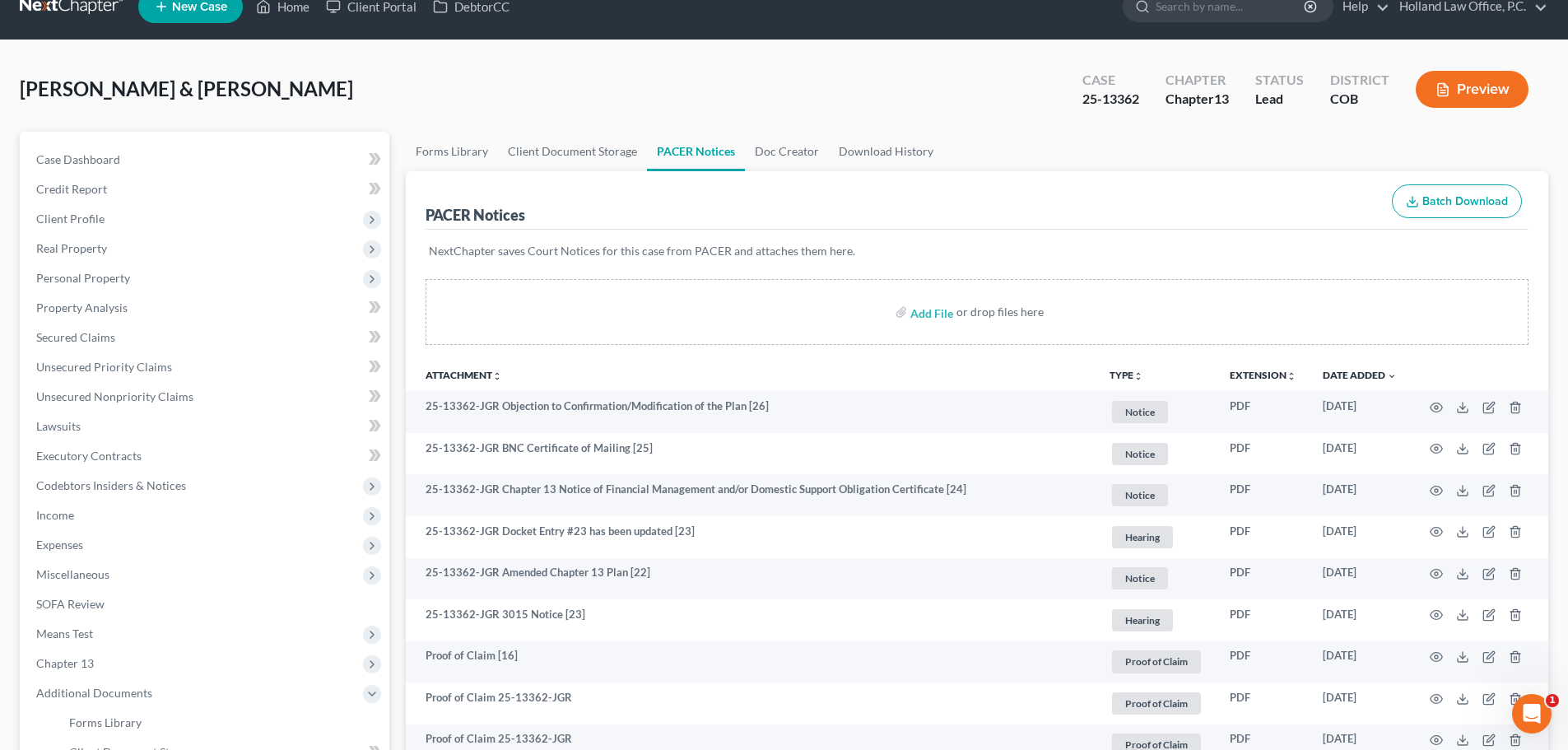
scroll to position [0, 0]
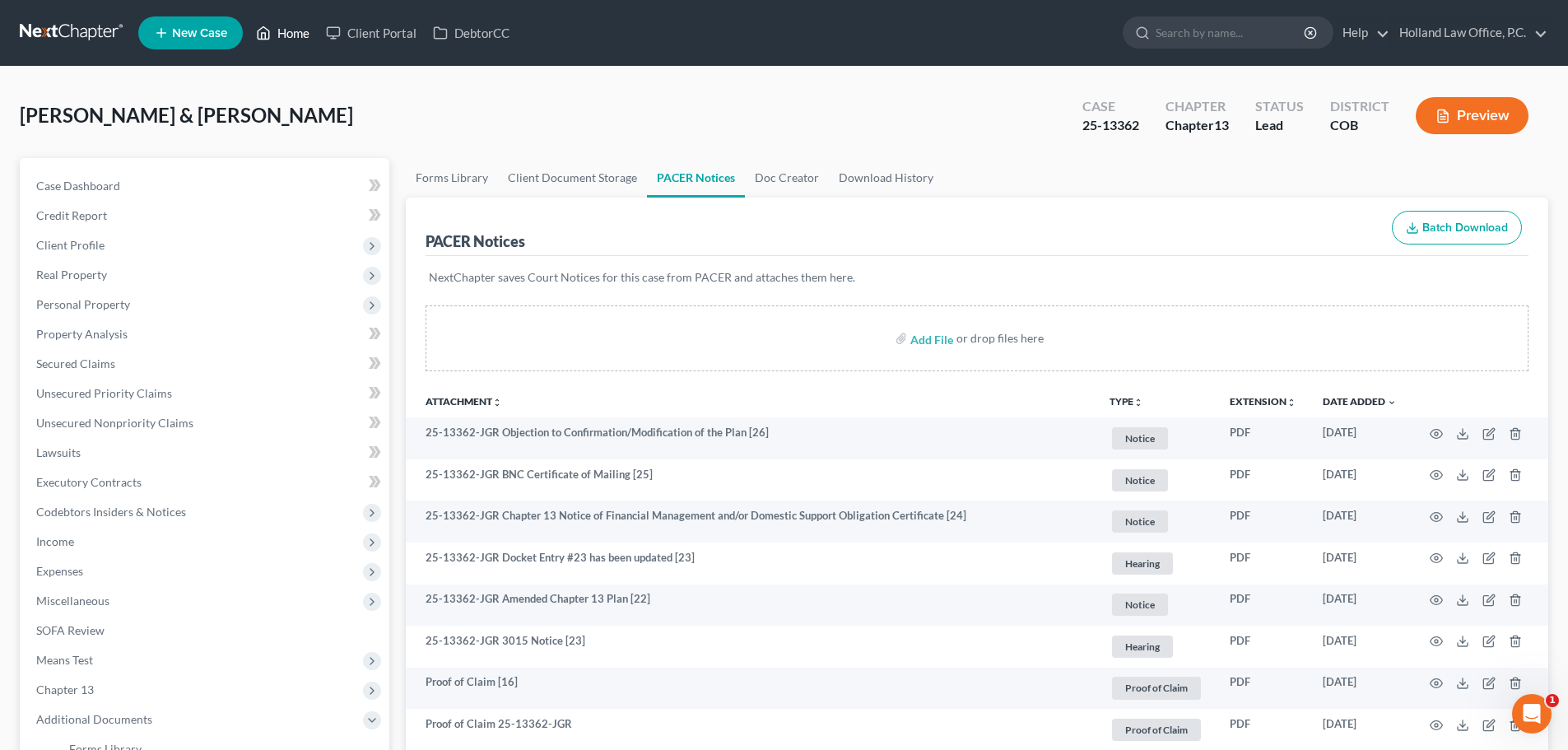
click at [294, 29] on link "Home" at bounding box center [282, 33] width 70 height 30
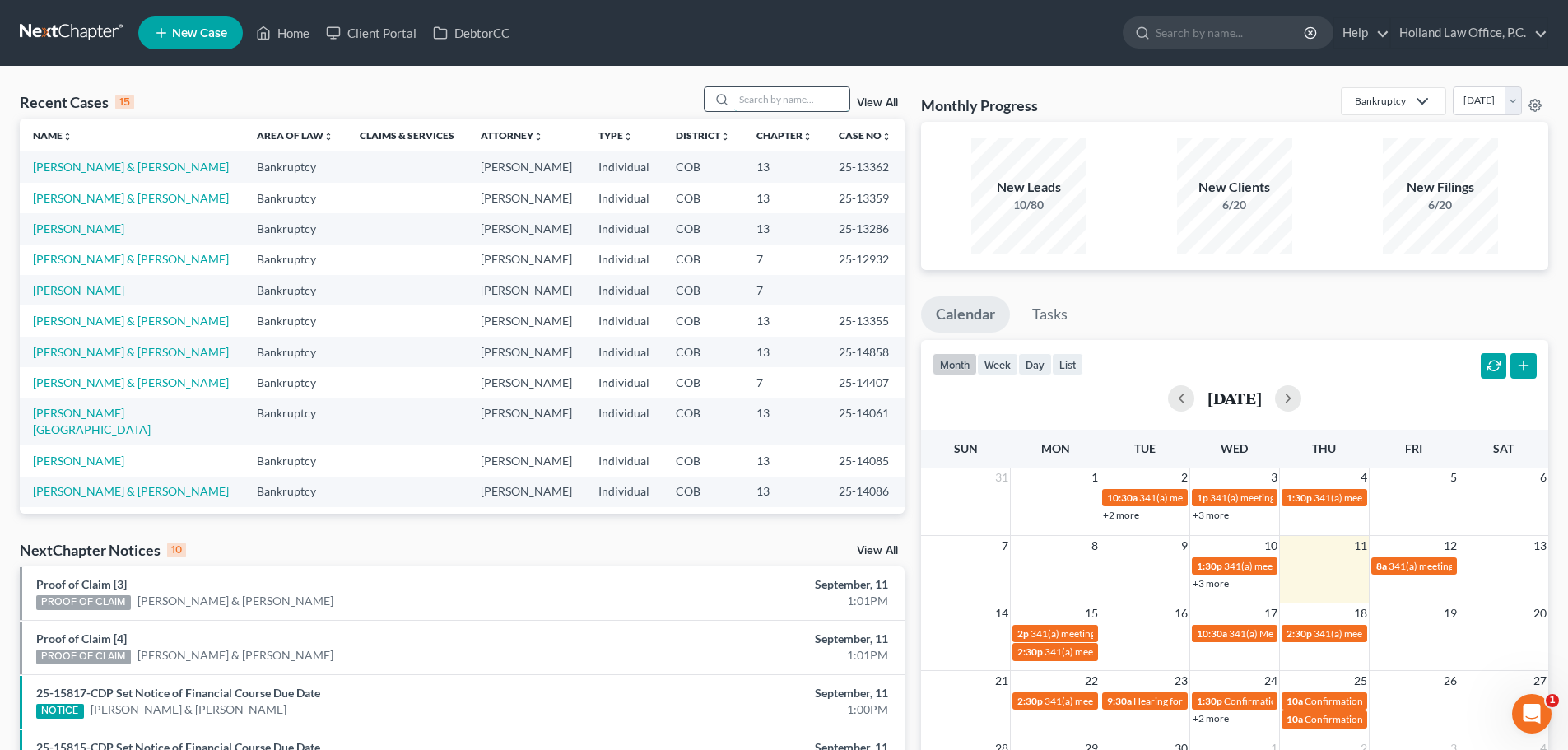
click at [760, 96] on input "search" at bounding box center [791, 99] width 115 height 24
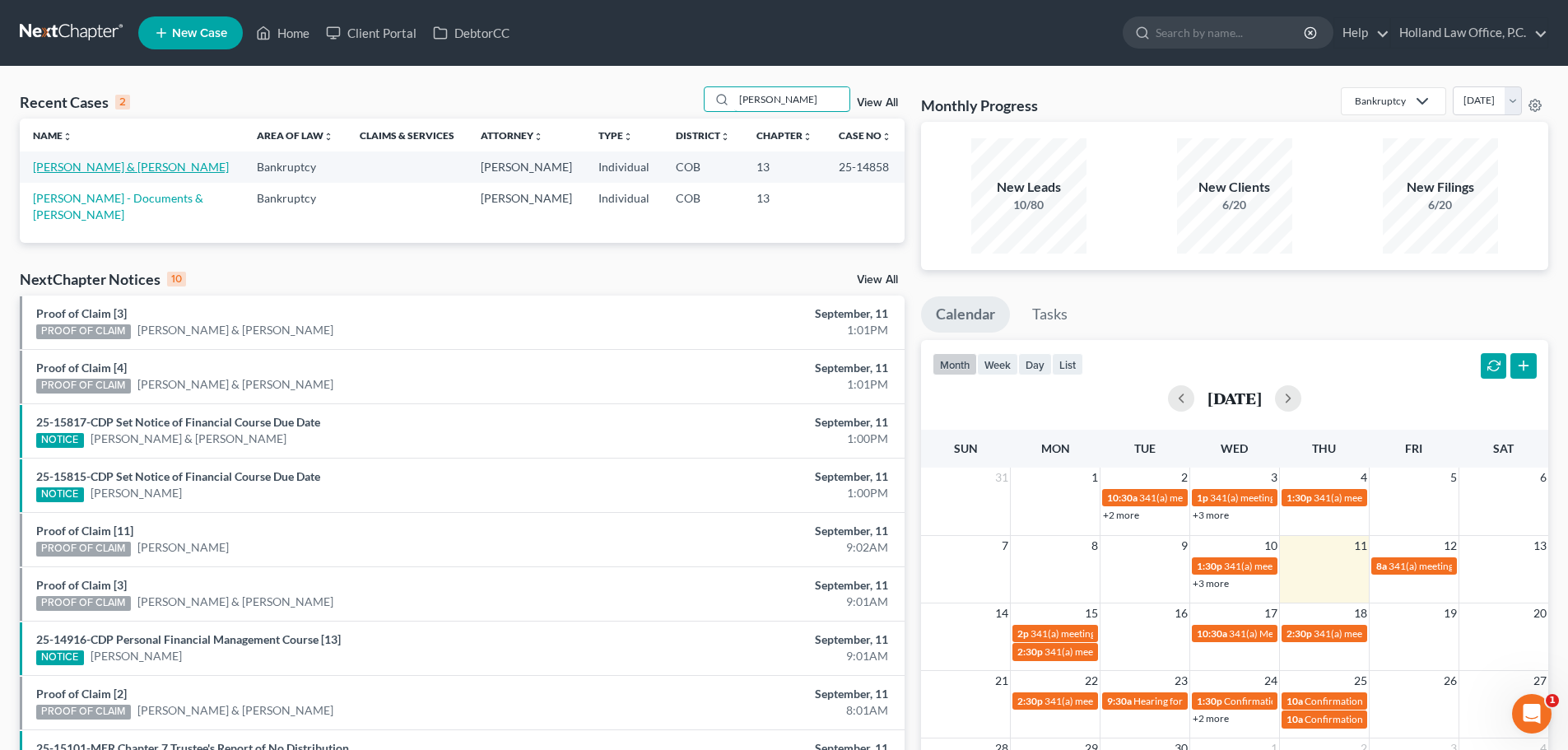
type input "[PERSON_NAME]"
click at [96, 170] on link "[PERSON_NAME] & [PERSON_NAME]" at bounding box center [130, 166] width 196 height 14
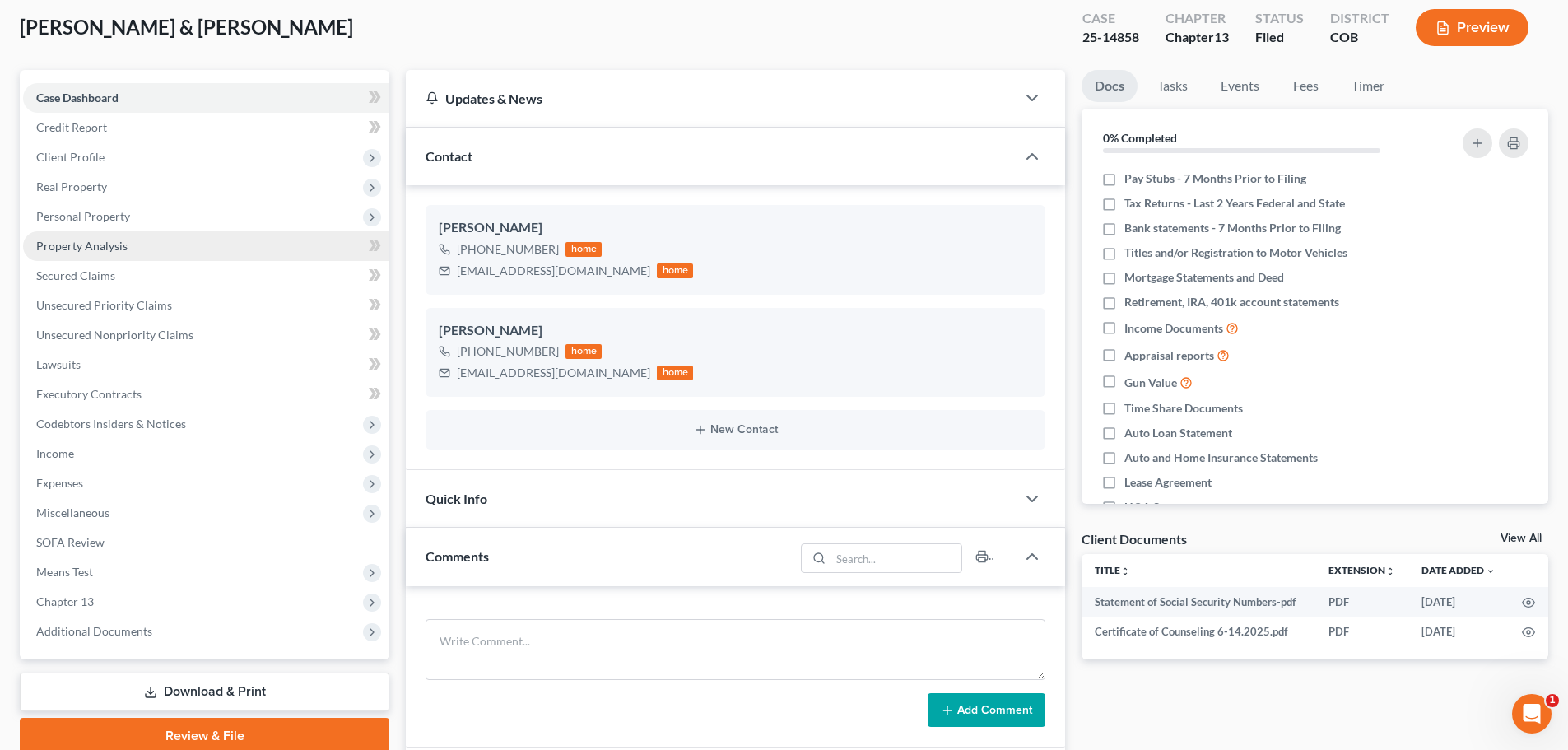
scroll to position [247, 0]
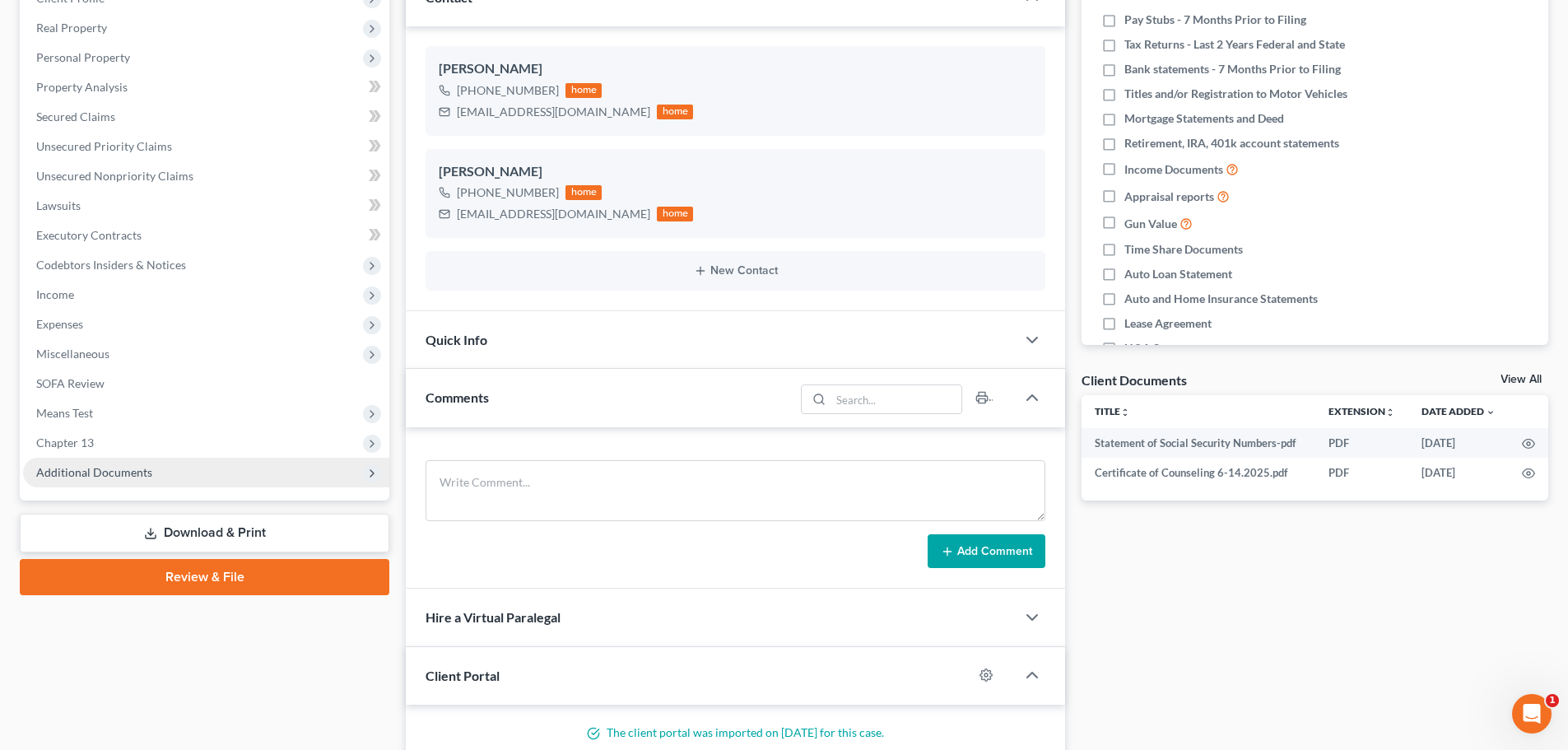
click at [67, 465] on span "Additional Documents" at bounding box center [94, 472] width 116 height 14
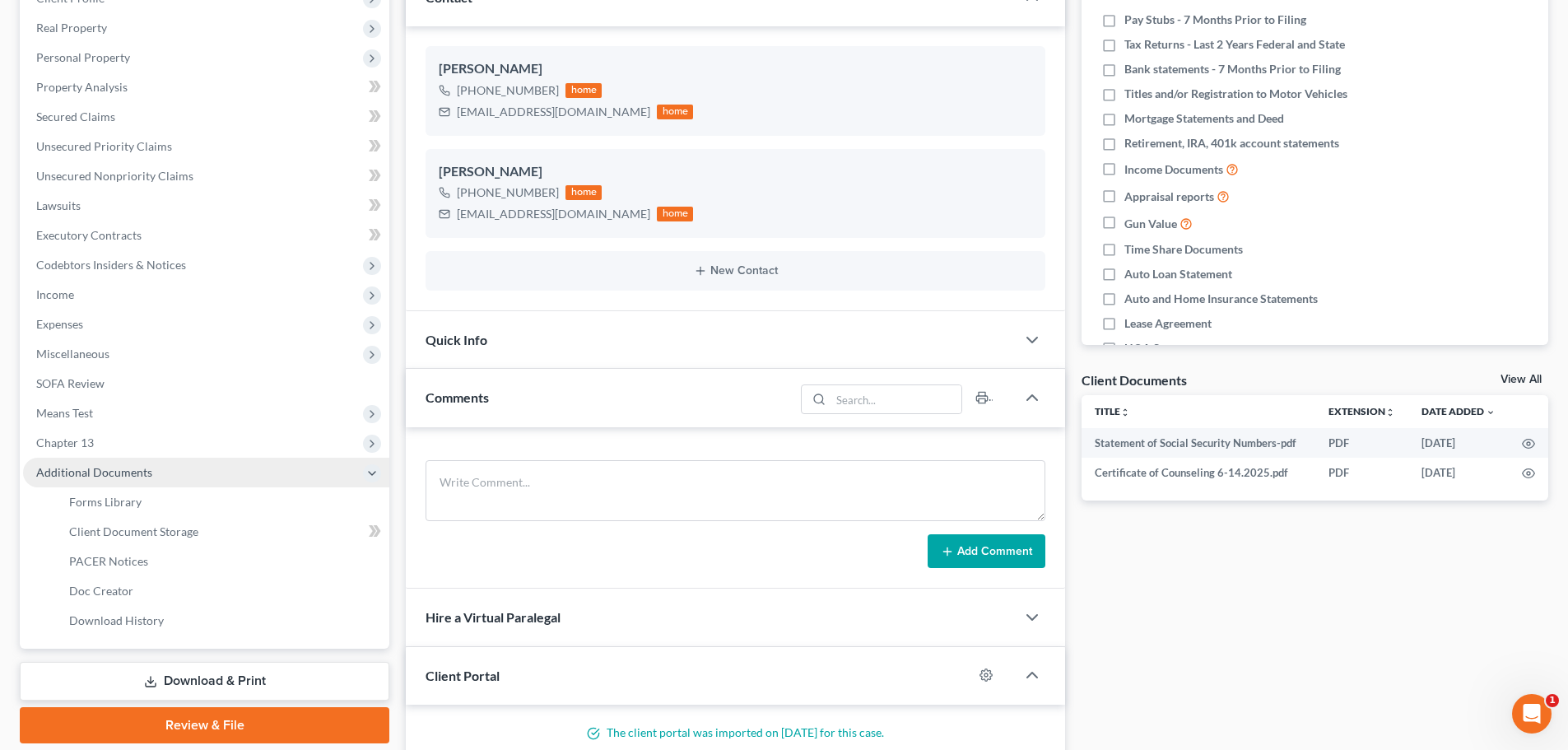
scroll to position [330, 0]
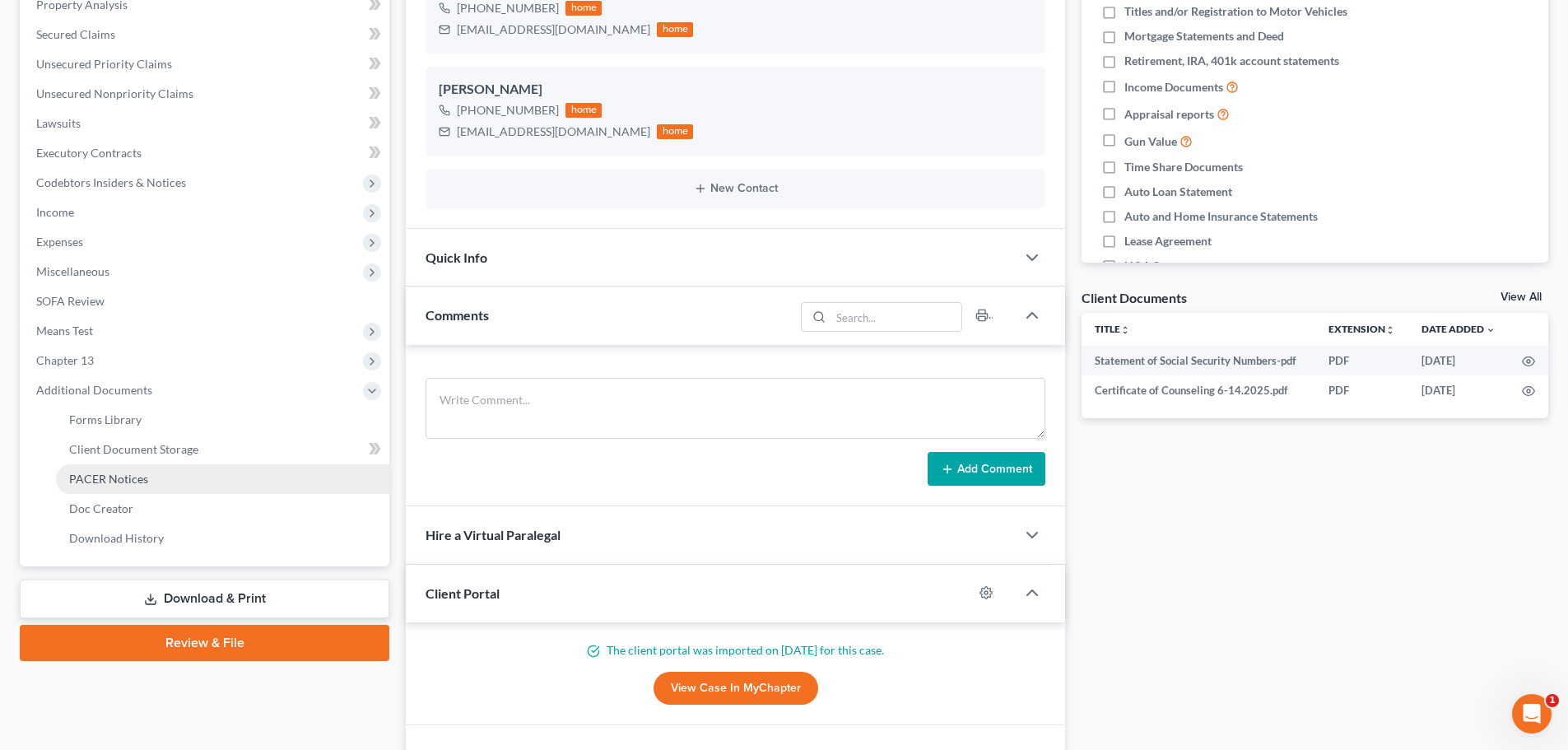
click at [78, 476] on span "PACER Notices" at bounding box center [109, 478] width 79 height 14
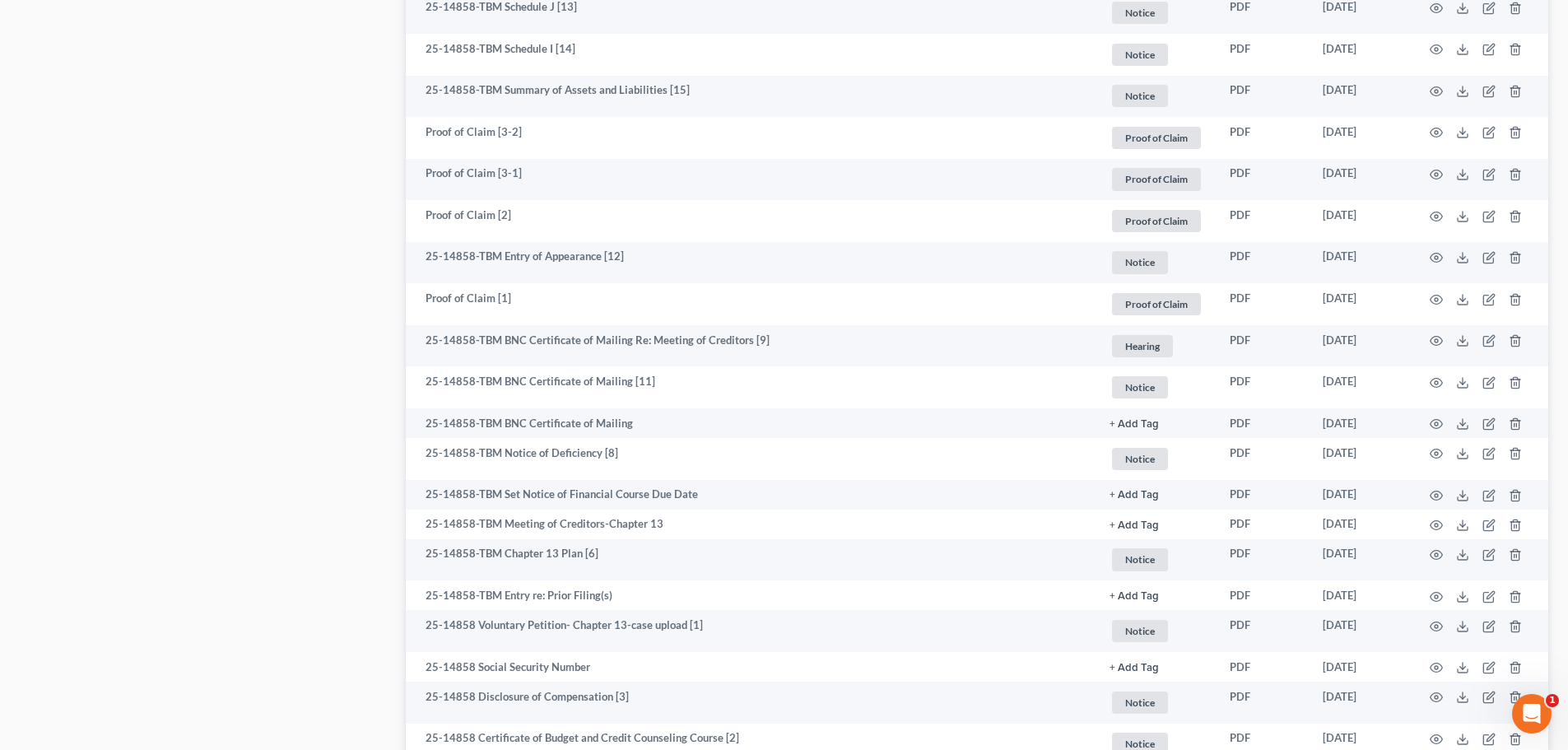
scroll to position [1400, 0]
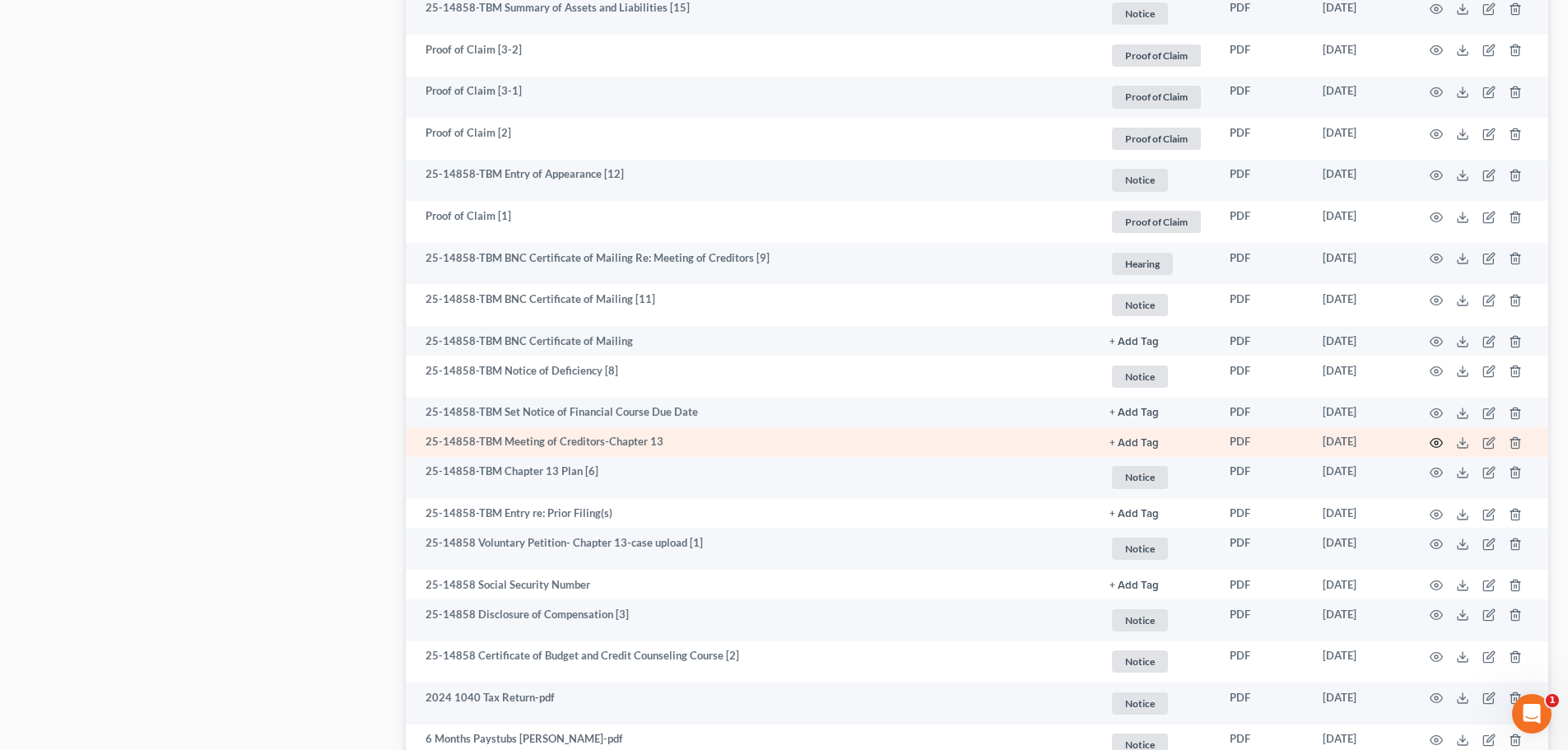
click at [1436, 440] on icon "button" at bounding box center [1437, 444] width 14 height 14
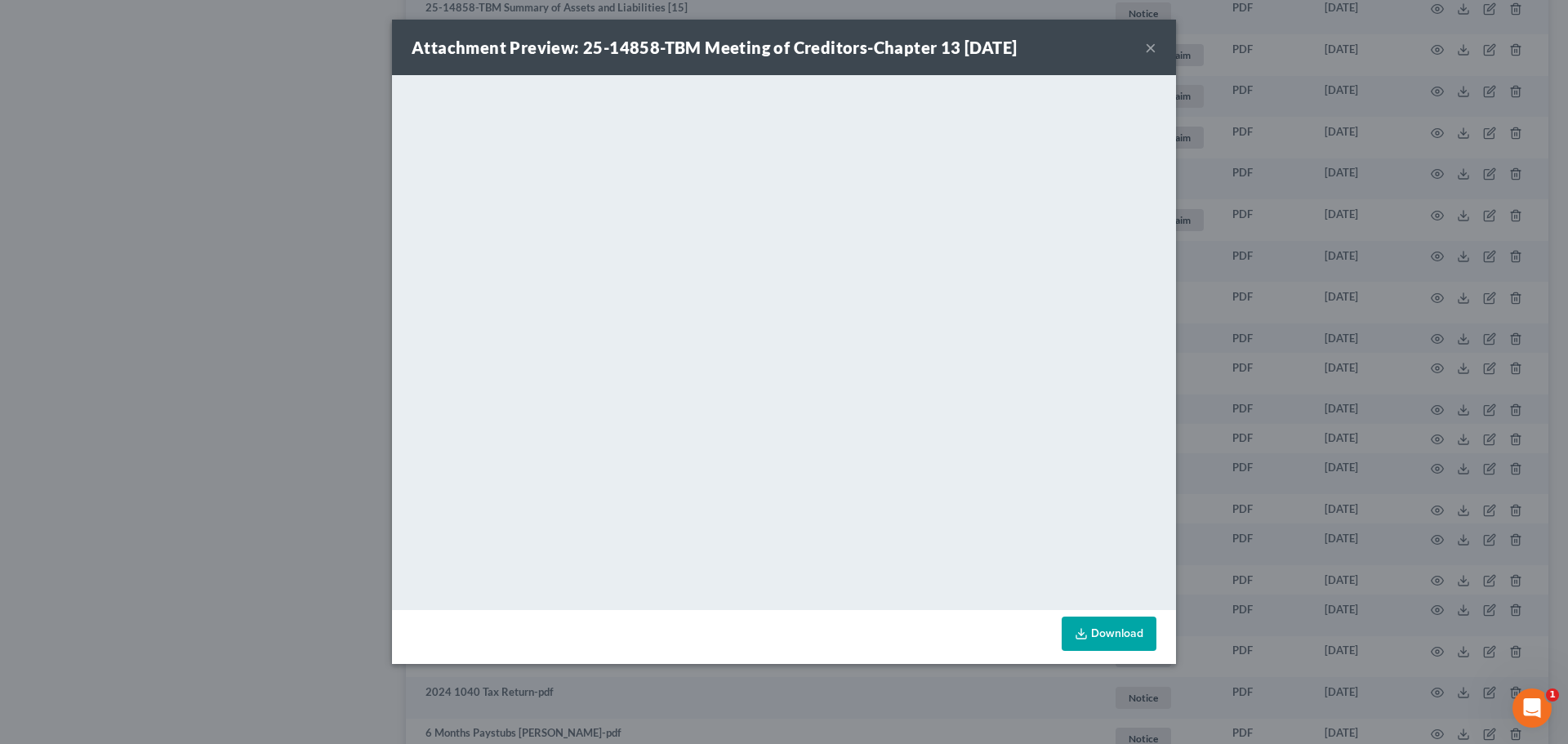
click at [1148, 47] on button "×" at bounding box center [1151, 47] width 12 height 19
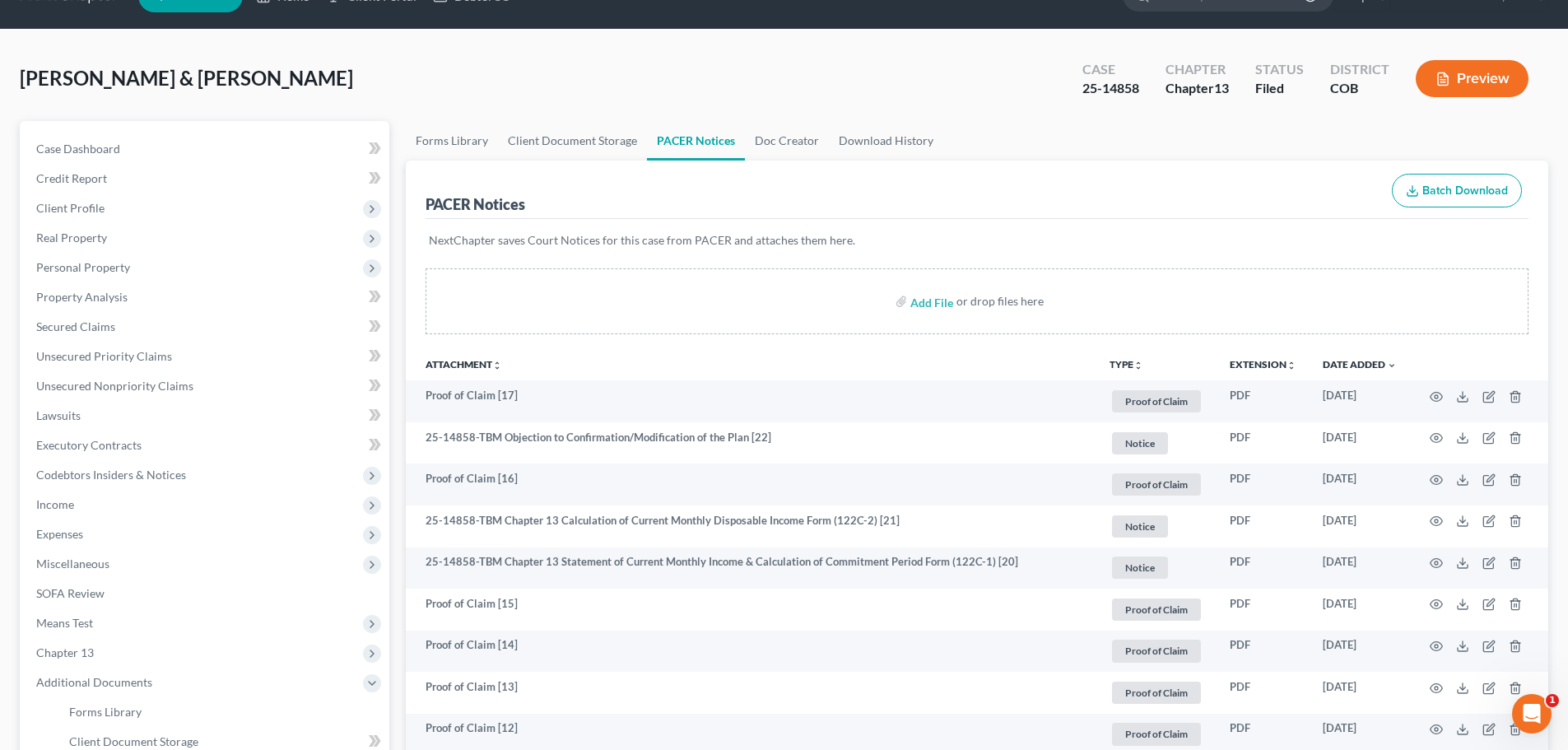
scroll to position [0, 0]
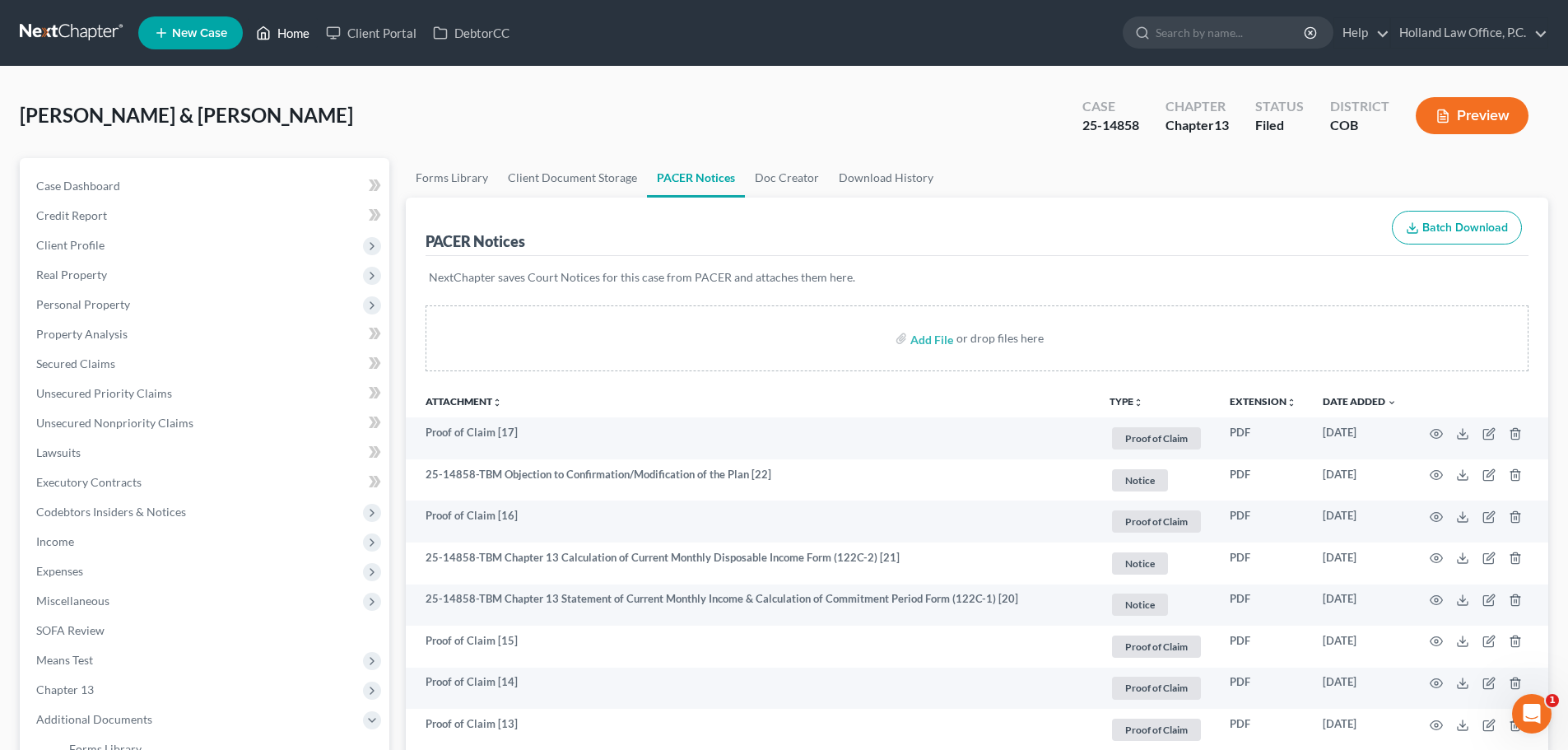
click at [286, 25] on link "Home" at bounding box center [282, 33] width 70 height 30
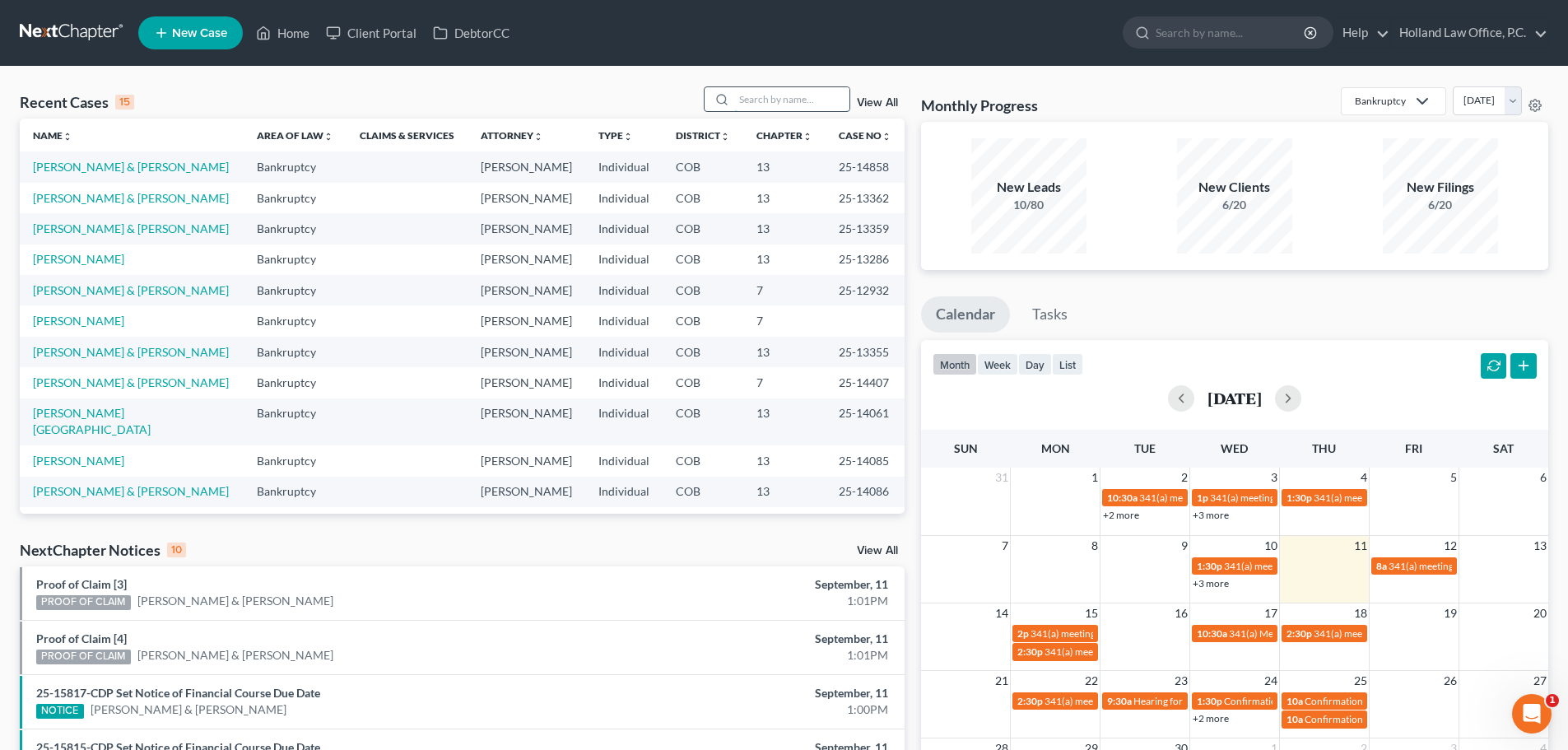
click at [757, 98] on input "search" at bounding box center [791, 99] width 115 height 24
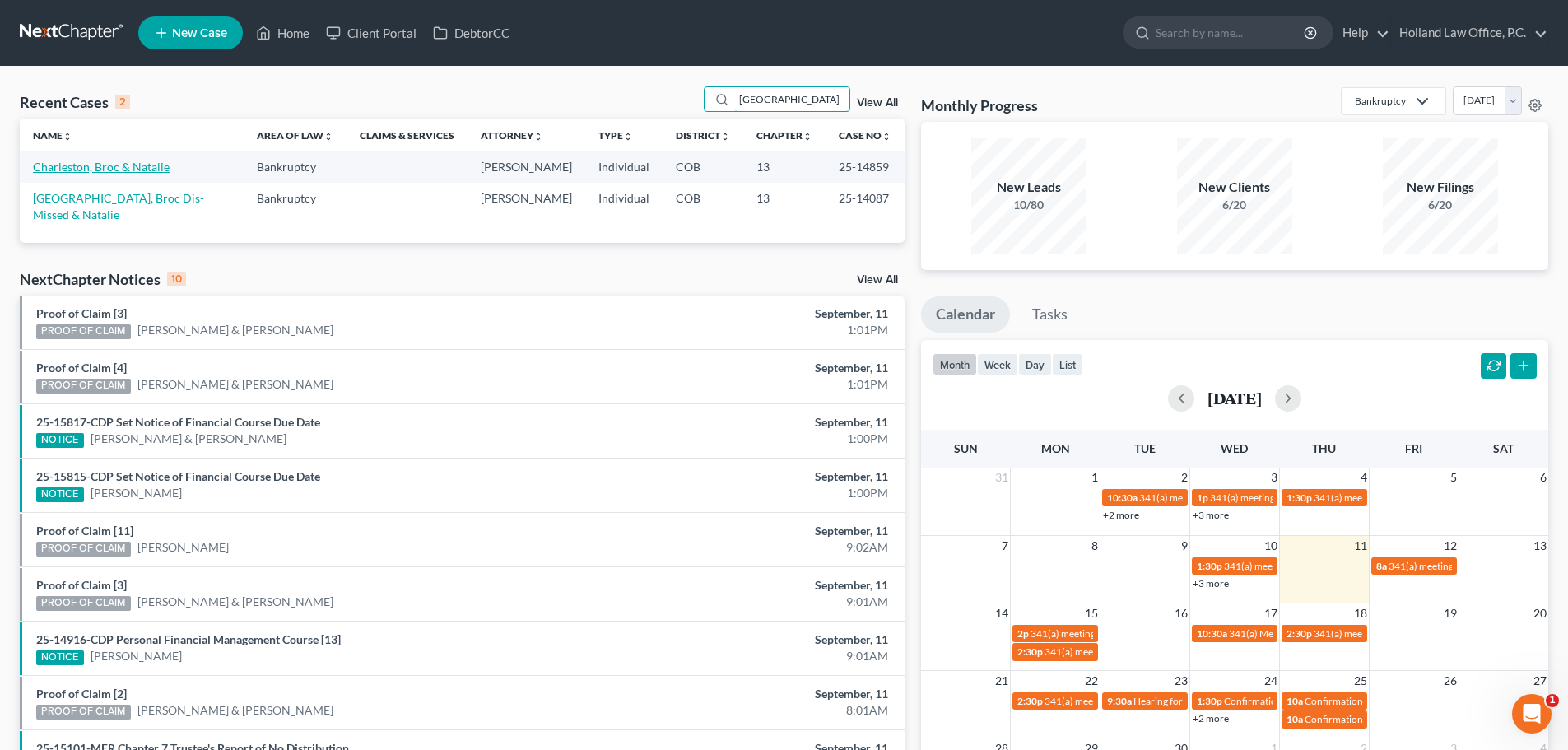
type input "[GEOGRAPHIC_DATA]"
click at [126, 165] on link "Charleston, Broc & Natalie" at bounding box center [100, 166] width 136 height 14
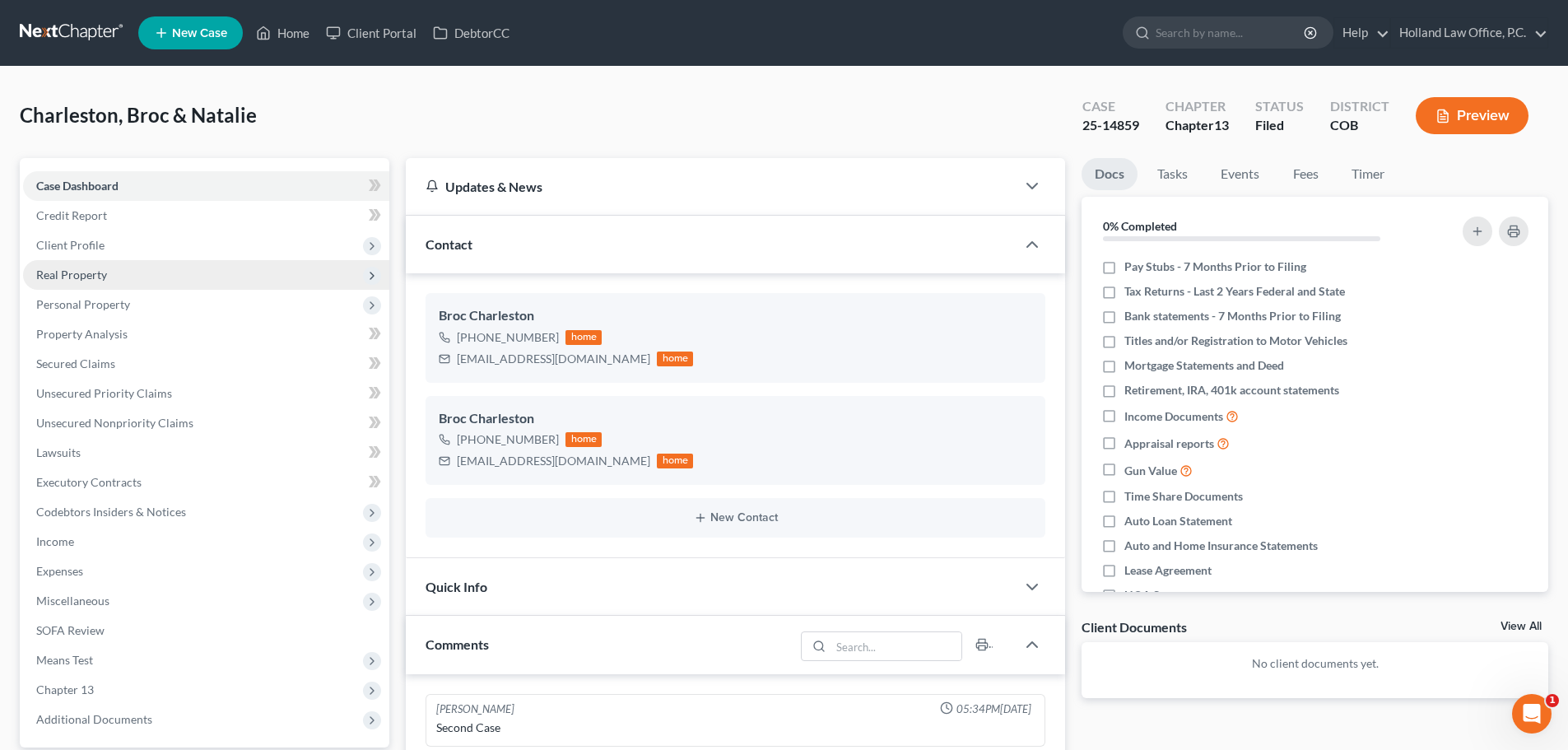
scroll to position [82, 0]
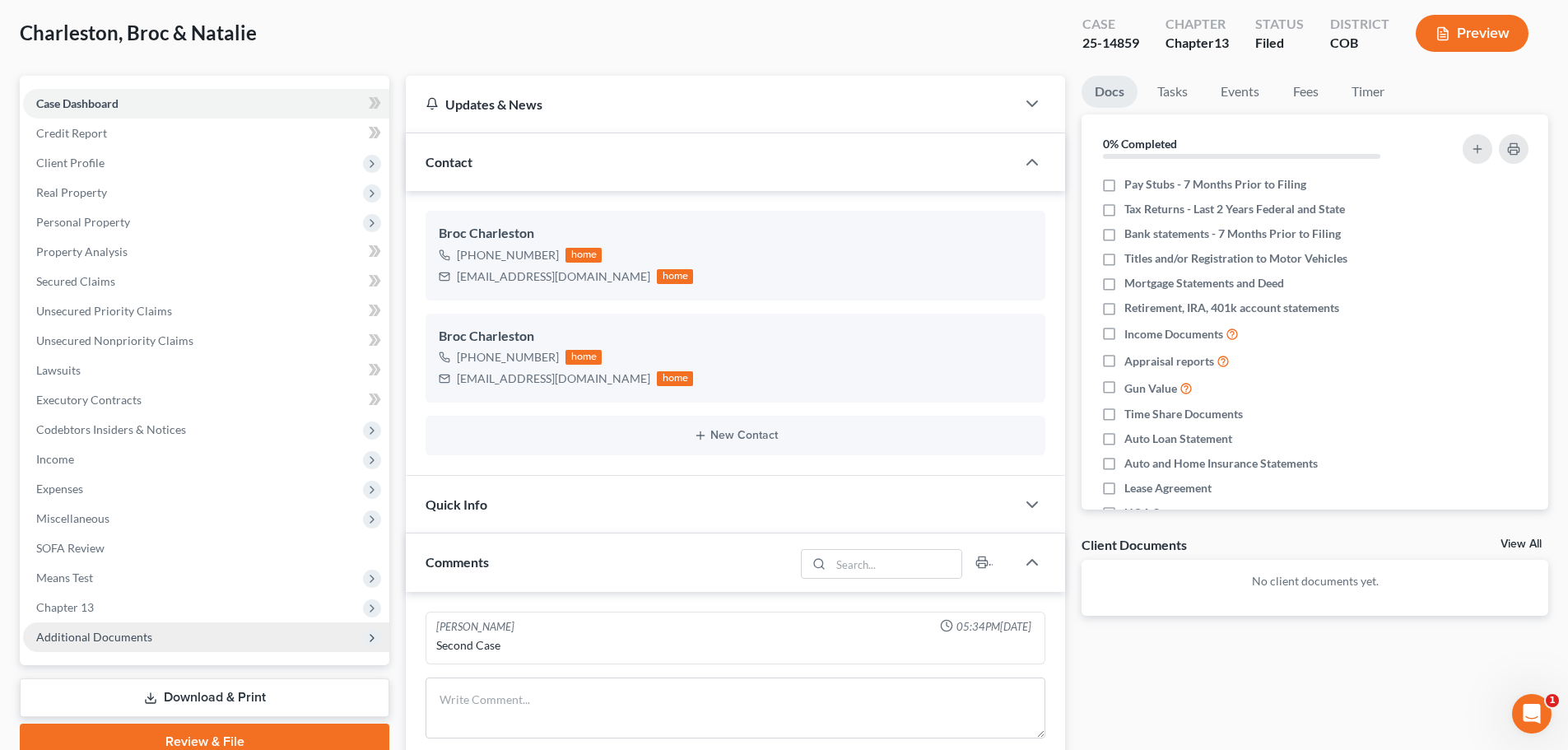
click at [97, 642] on span "Additional Documents" at bounding box center [94, 637] width 116 height 14
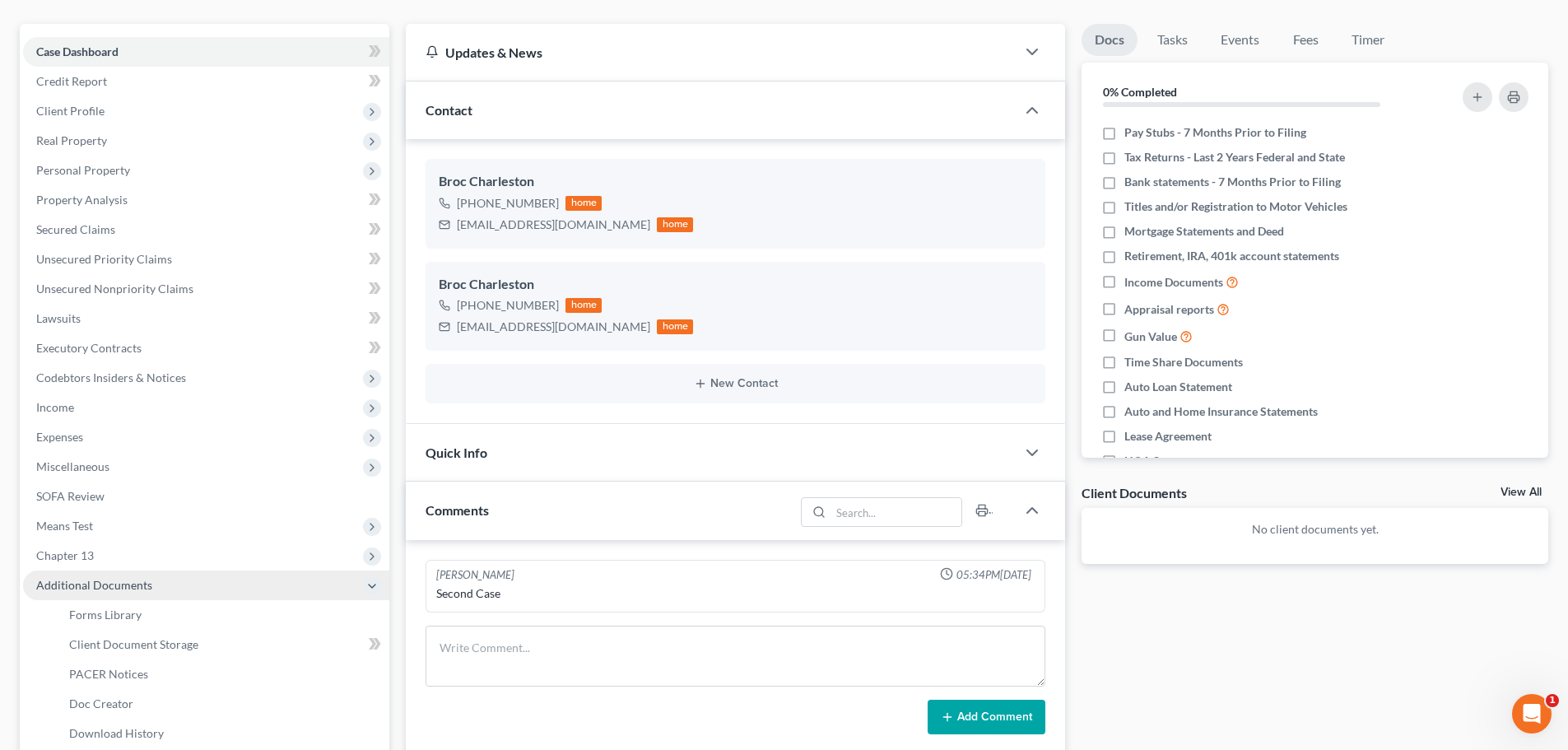
scroll to position [247, 0]
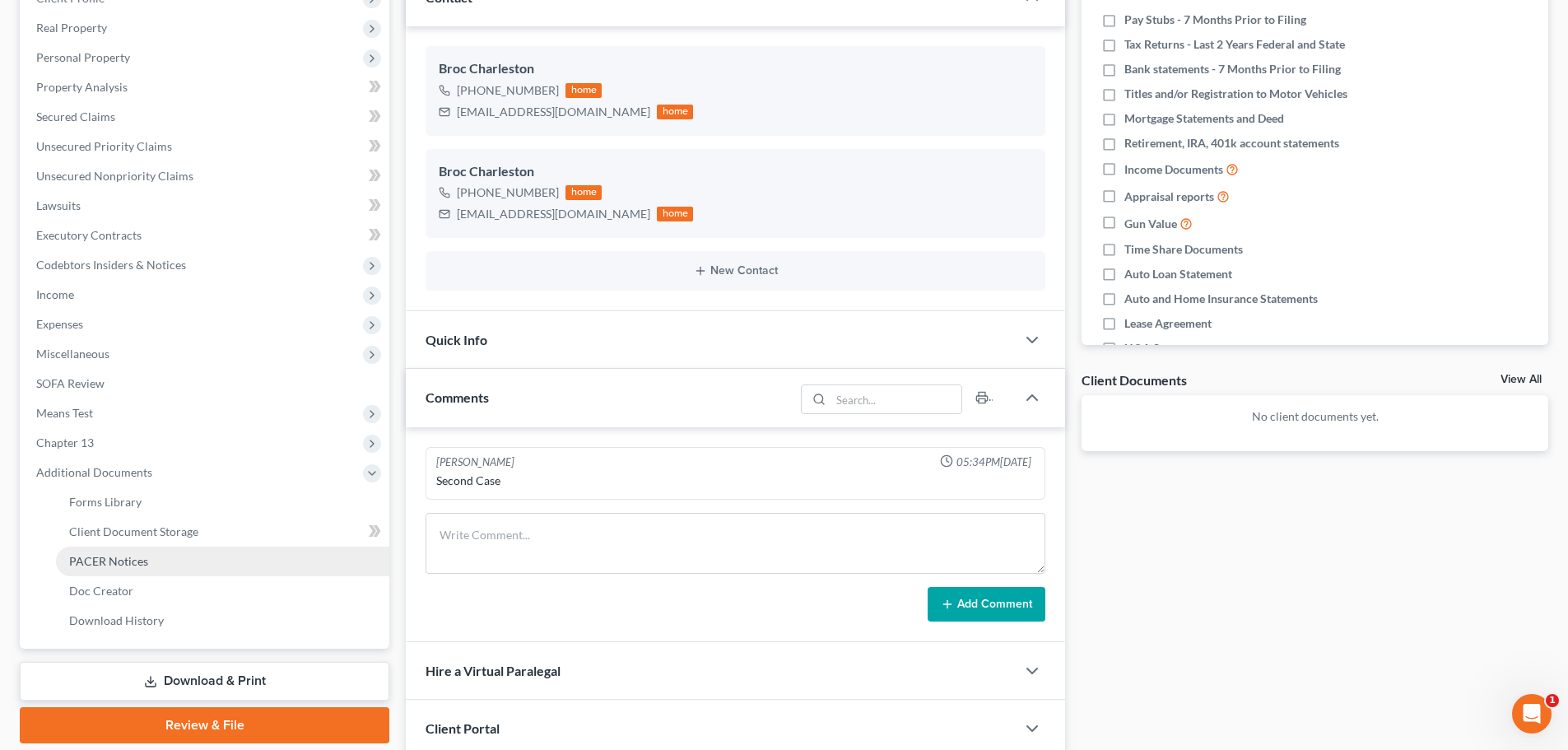
click at [85, 563] on span "PACER Notices" at bounding box center [109, 561] width 79 height 14
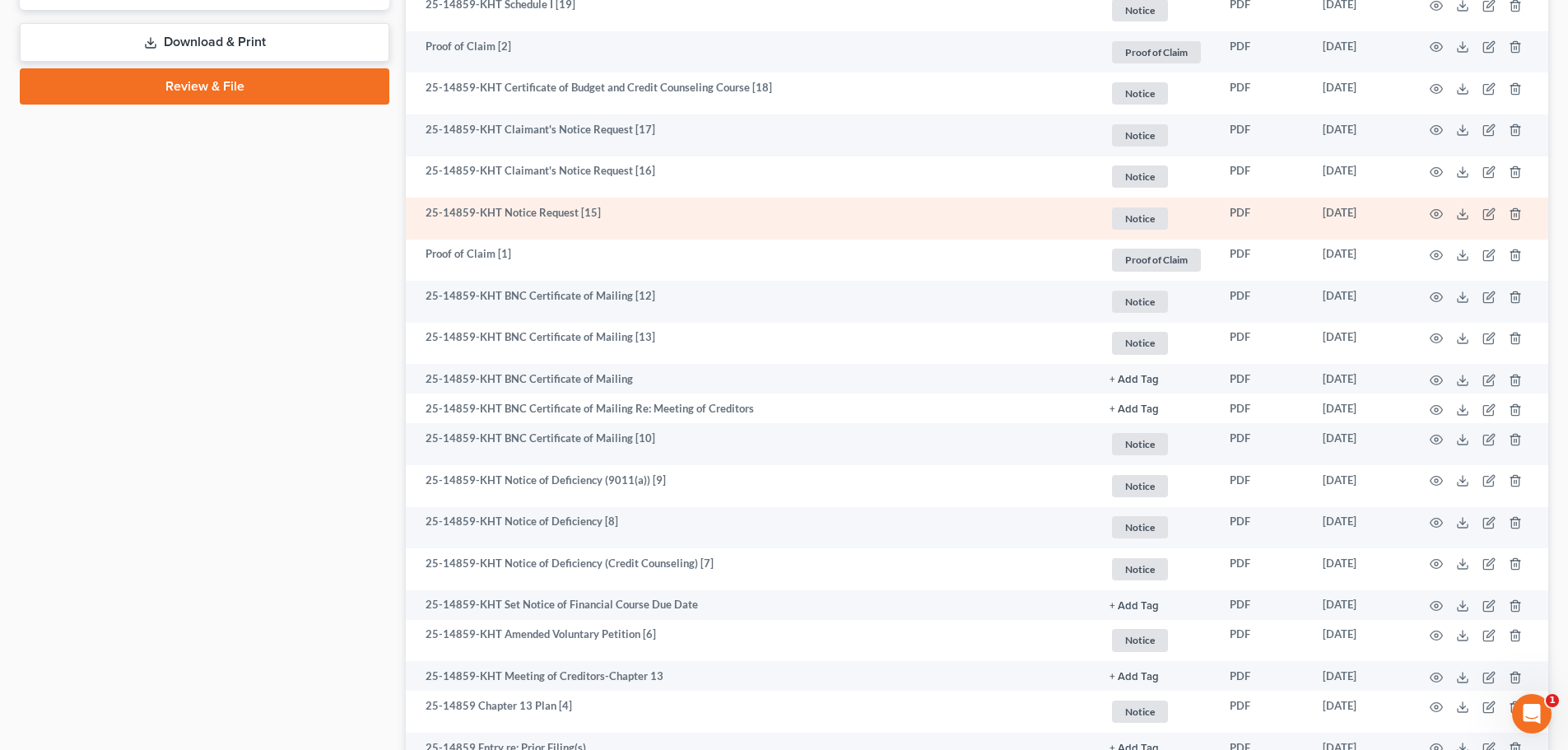
scroll to position [989, 0]
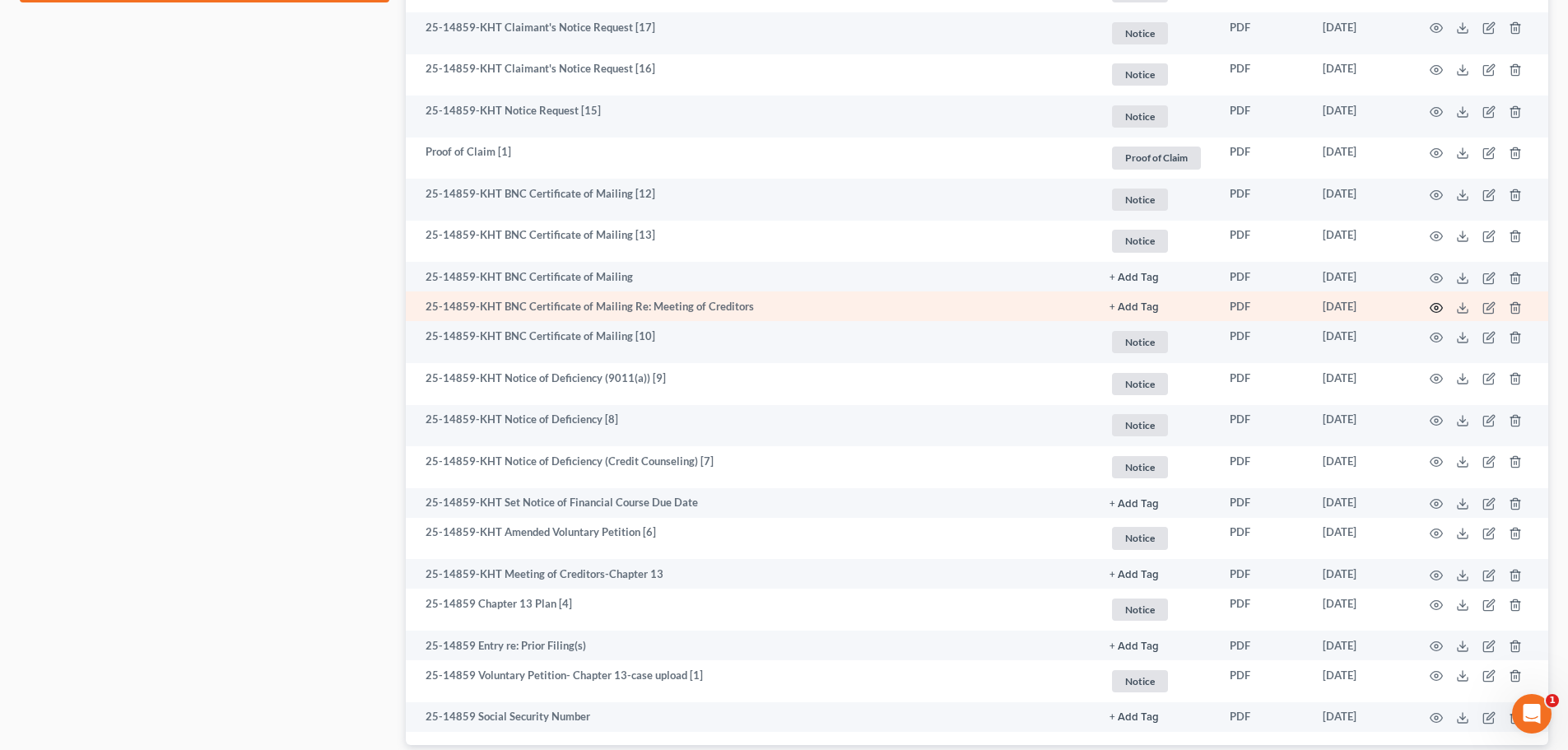
click at [1432, 302] on icon "button" at bounding box center [1437, 308] width 14 height 14
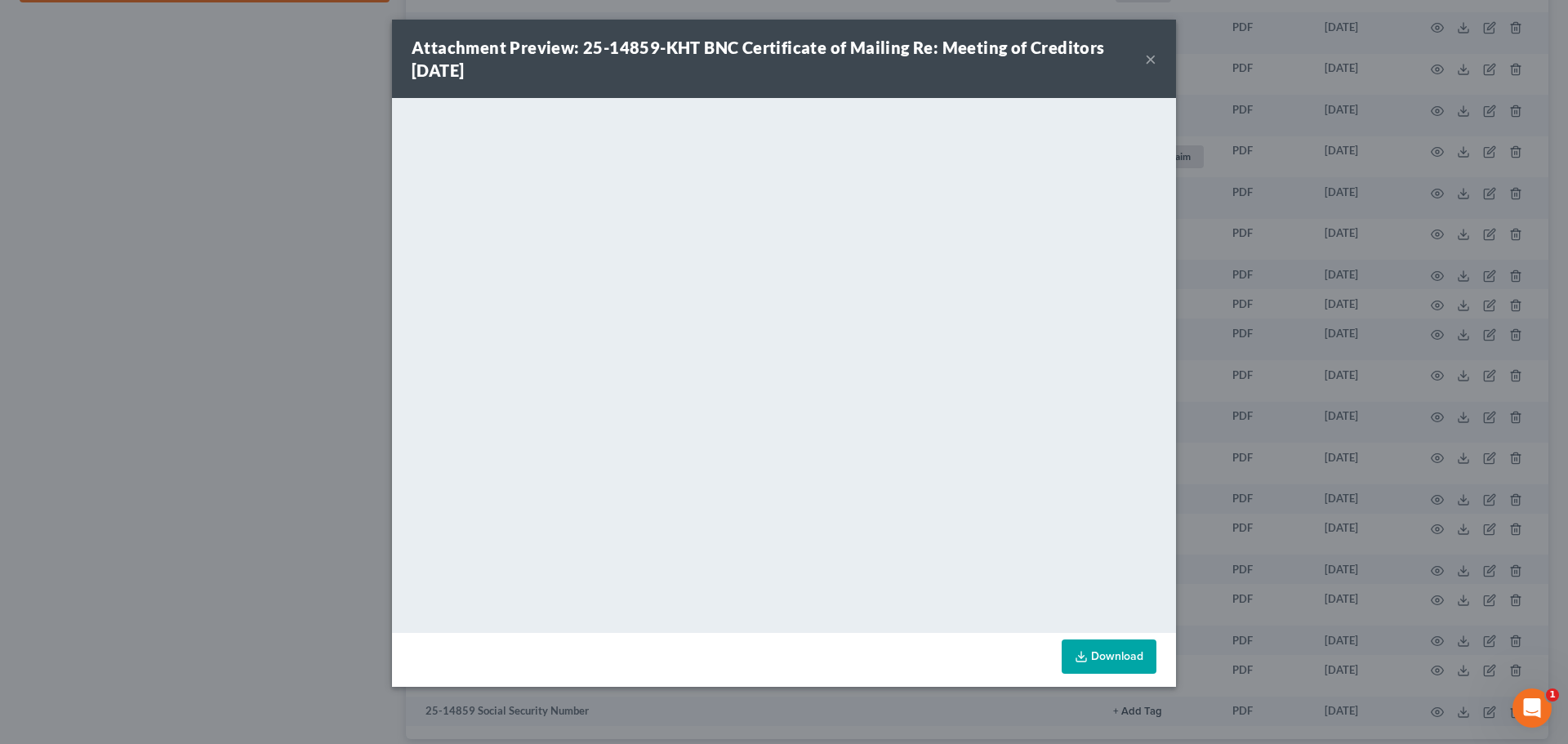
click at [1151, 59] on button "×" at bounding box center [1151, 58] width 12 height 19
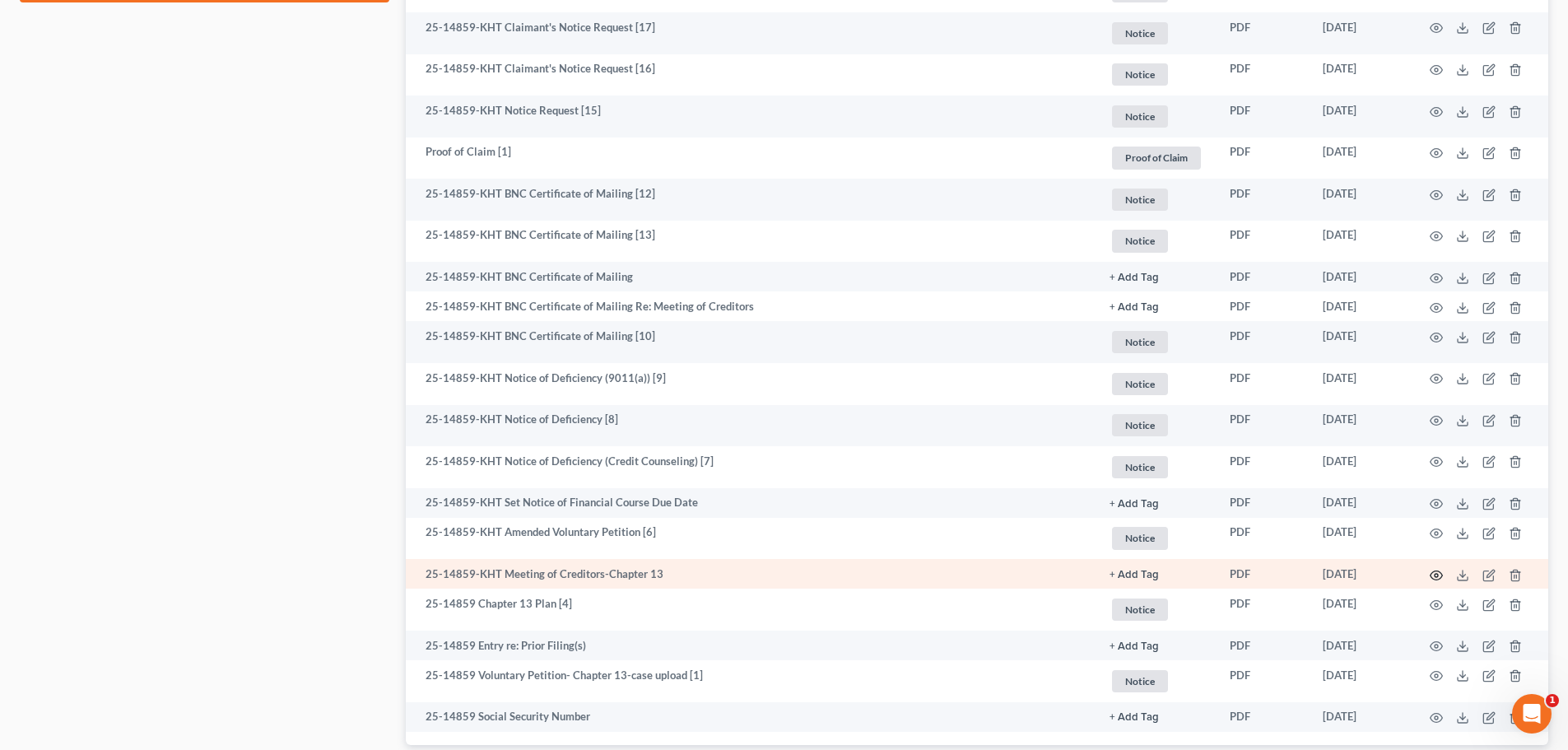
click at [1439, 573] on icon "button" at bounding box center [1437, 576] width 14 height 14
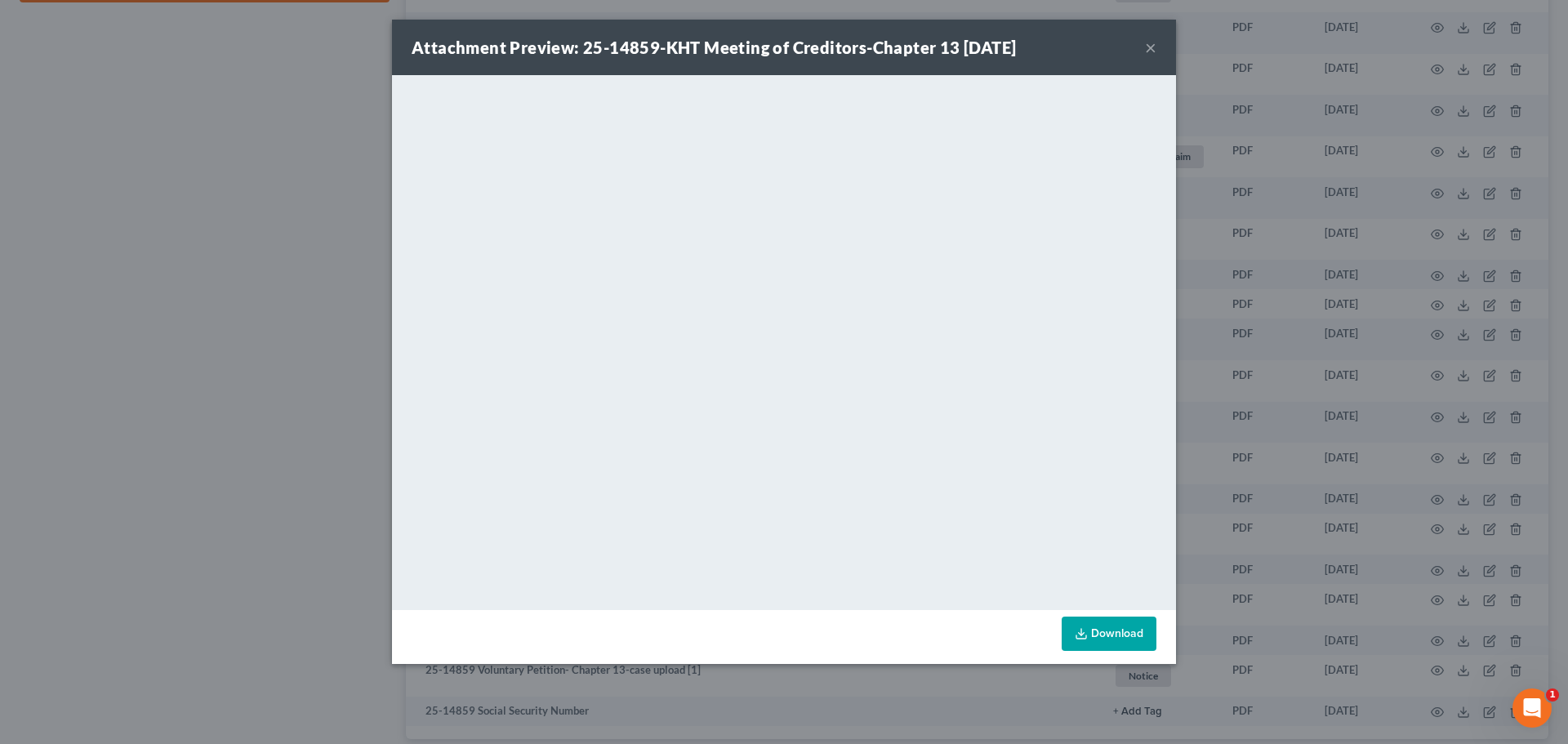
click at [1149, 47] on button "×" at bounding box center [1151, 47] width 12 height 19
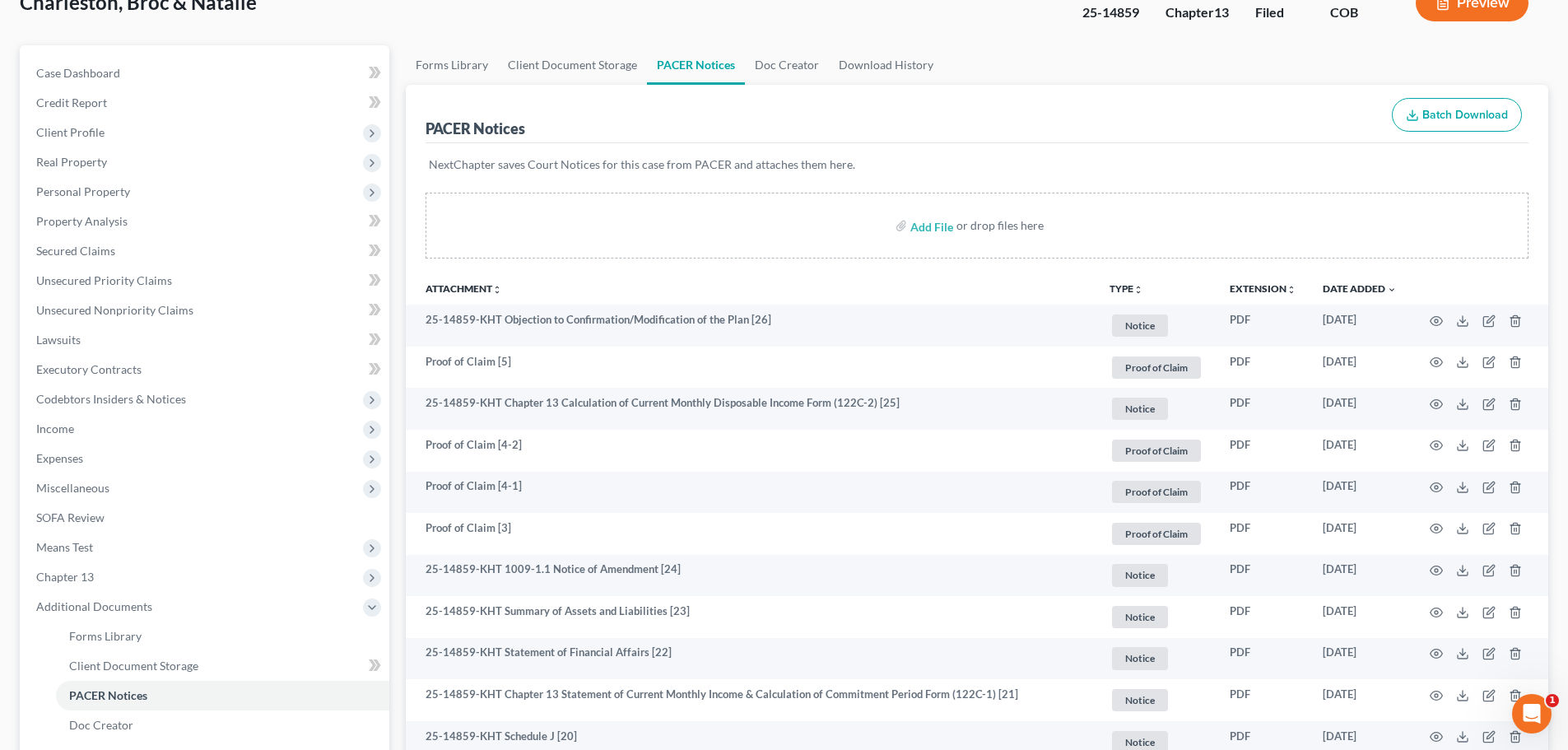
scroll to position [0, 0]
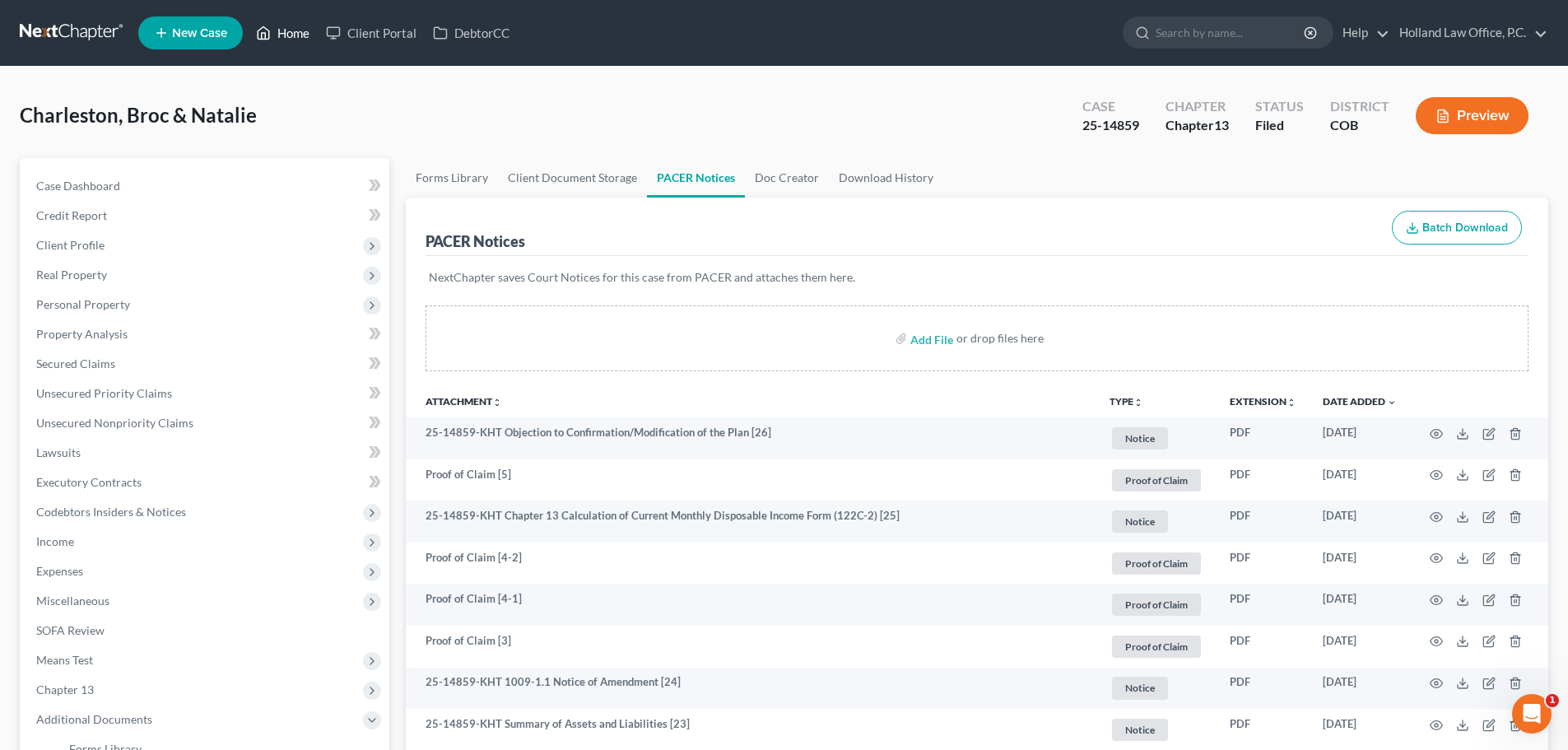
click at [297, 28] on link "Home" at bounding box center [282, 33] width 70 height 30
click at [296, 29] on link "Home" at bounding box center [282, 33] width 70 height 30
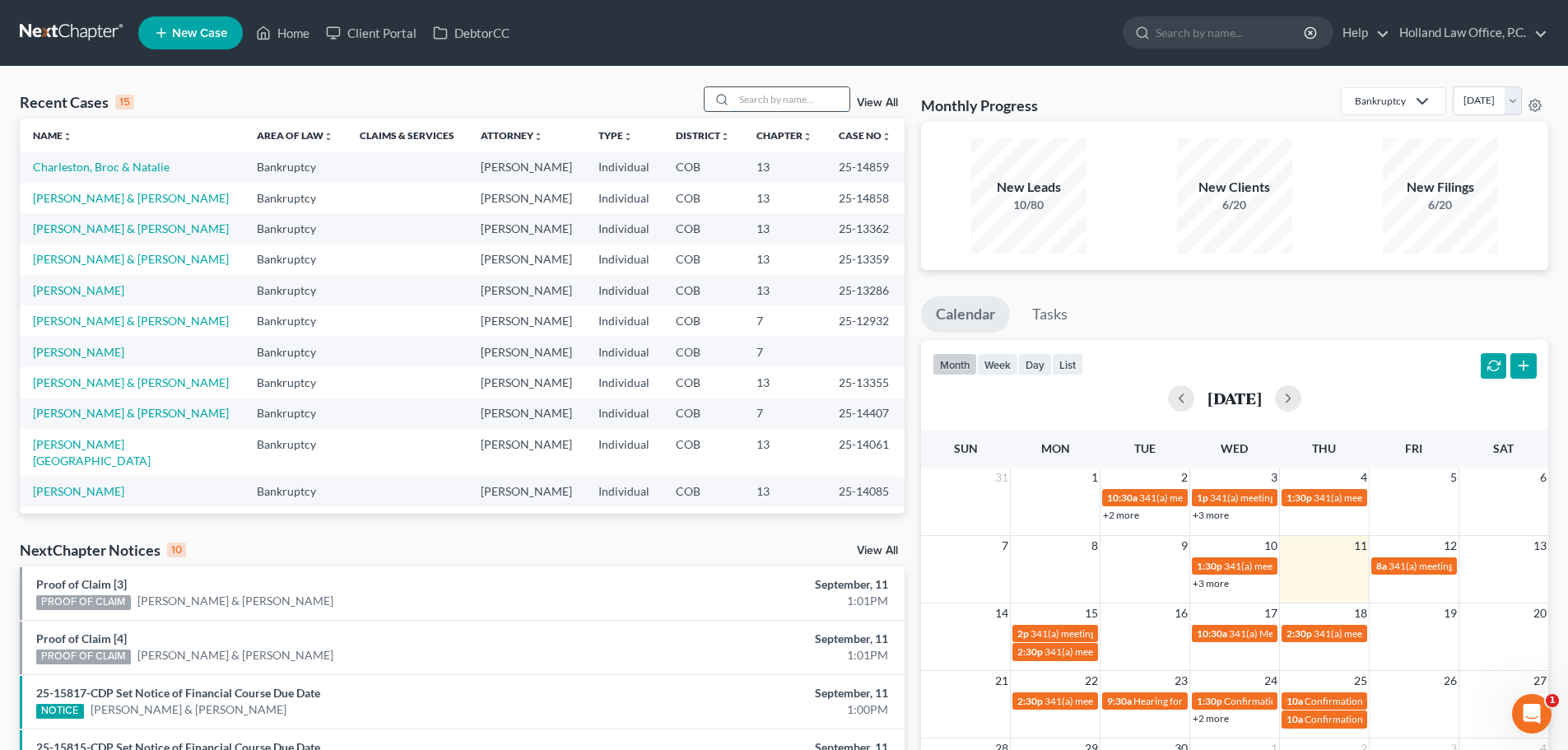
click at [755, 93] on input "search" at bounding box center [791, 99] width 115 height 24
click at [106, 194] on link "[PERSON_NAME] & [PERSON_NAME]" at bounding box center [130, 198] width 196 height 14
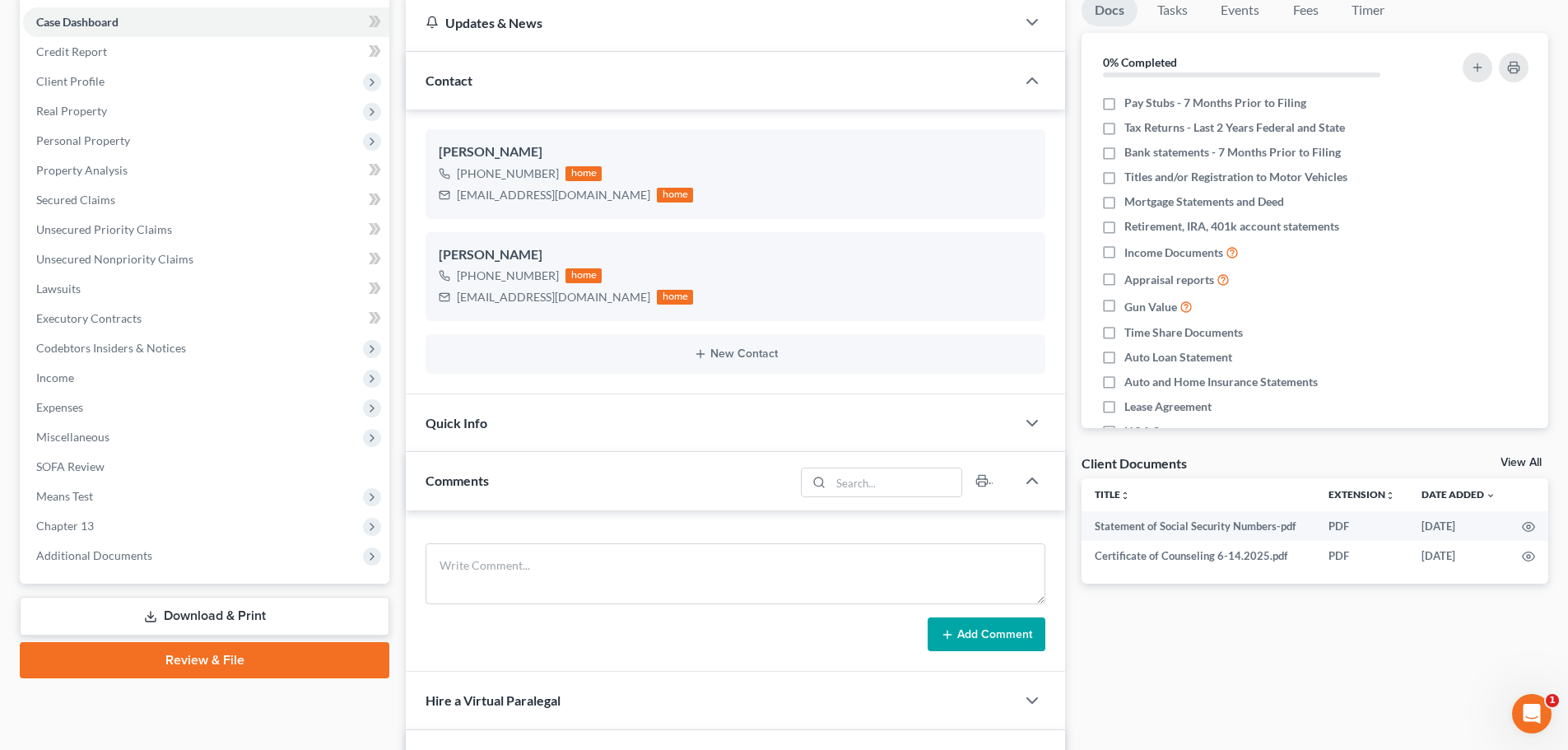
scroll to position [164, 0]
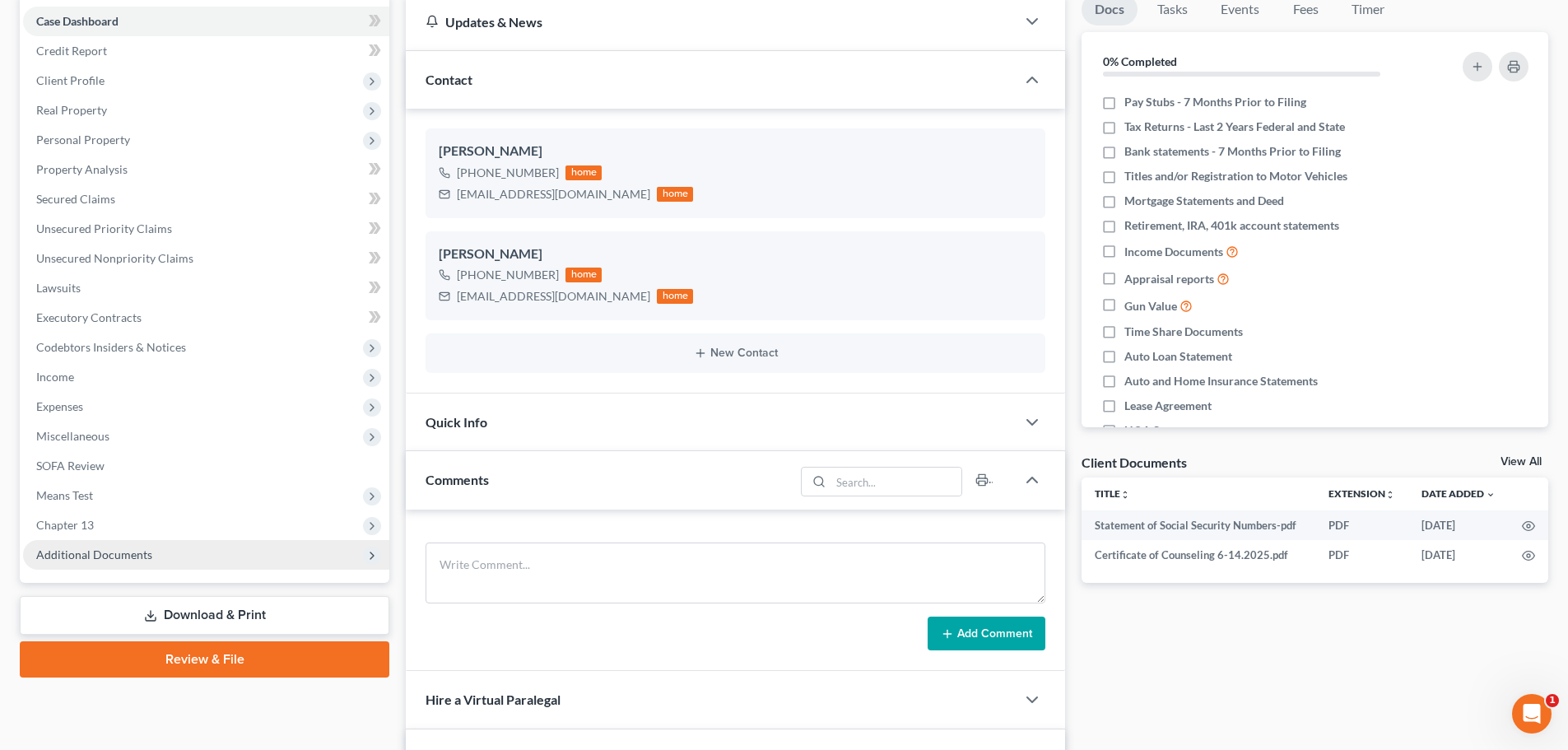
click at [72, 561] on span "Additional Documents" at bounding box center [94, 555] width 116 height 14
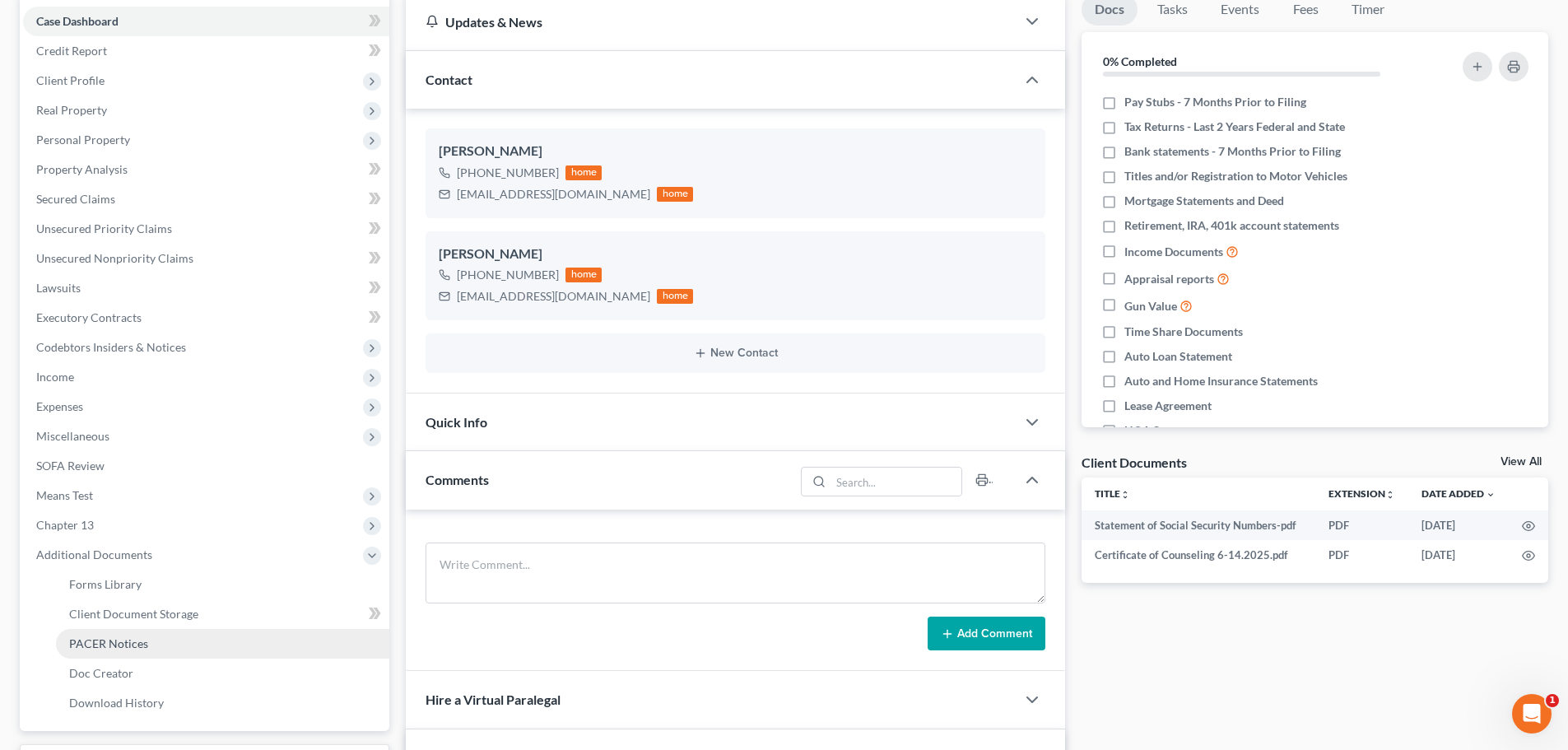
click at [127, 647] on span "PACER Notices" at bounding box center [109, 644] width 79 height 14
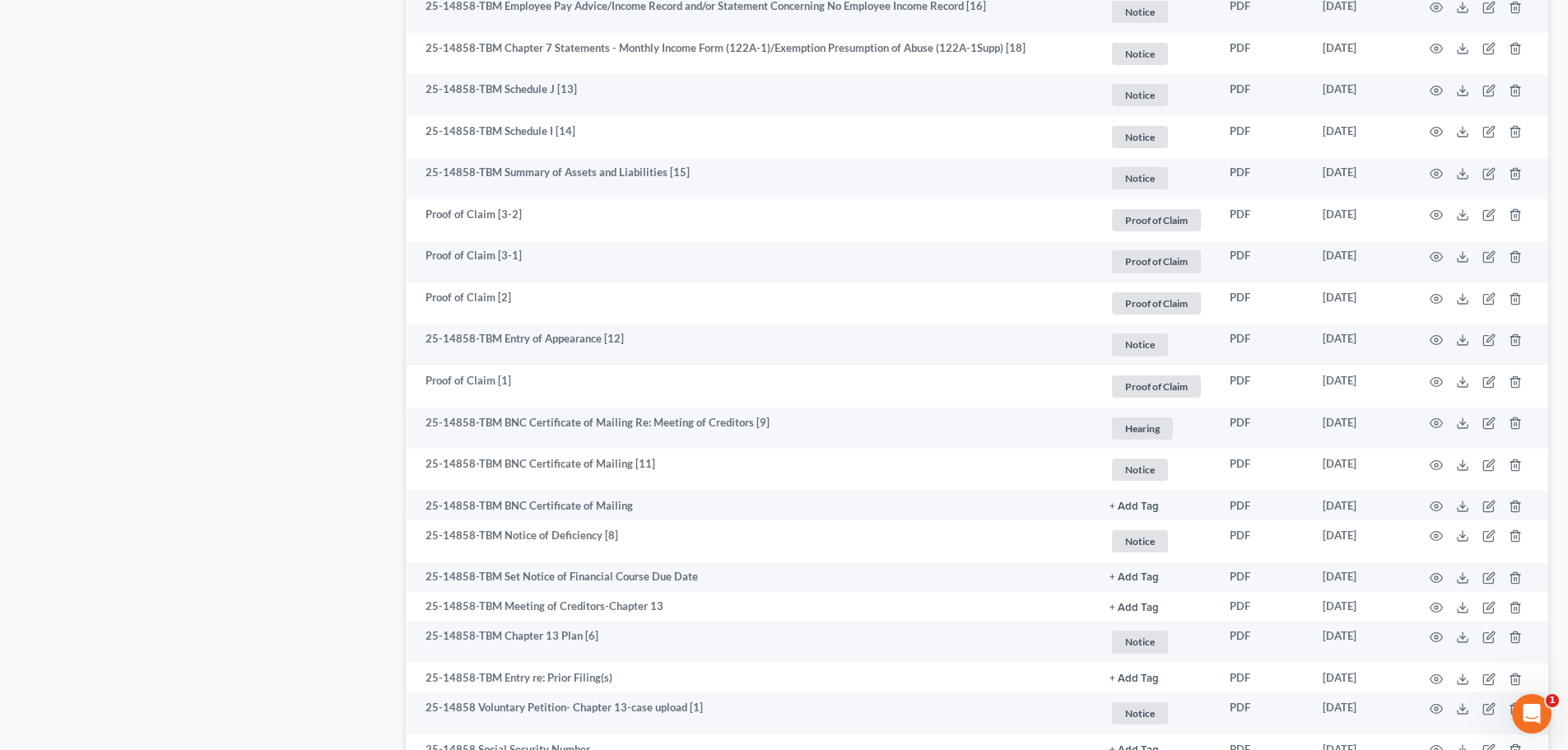
scroll to position [1400, 0]
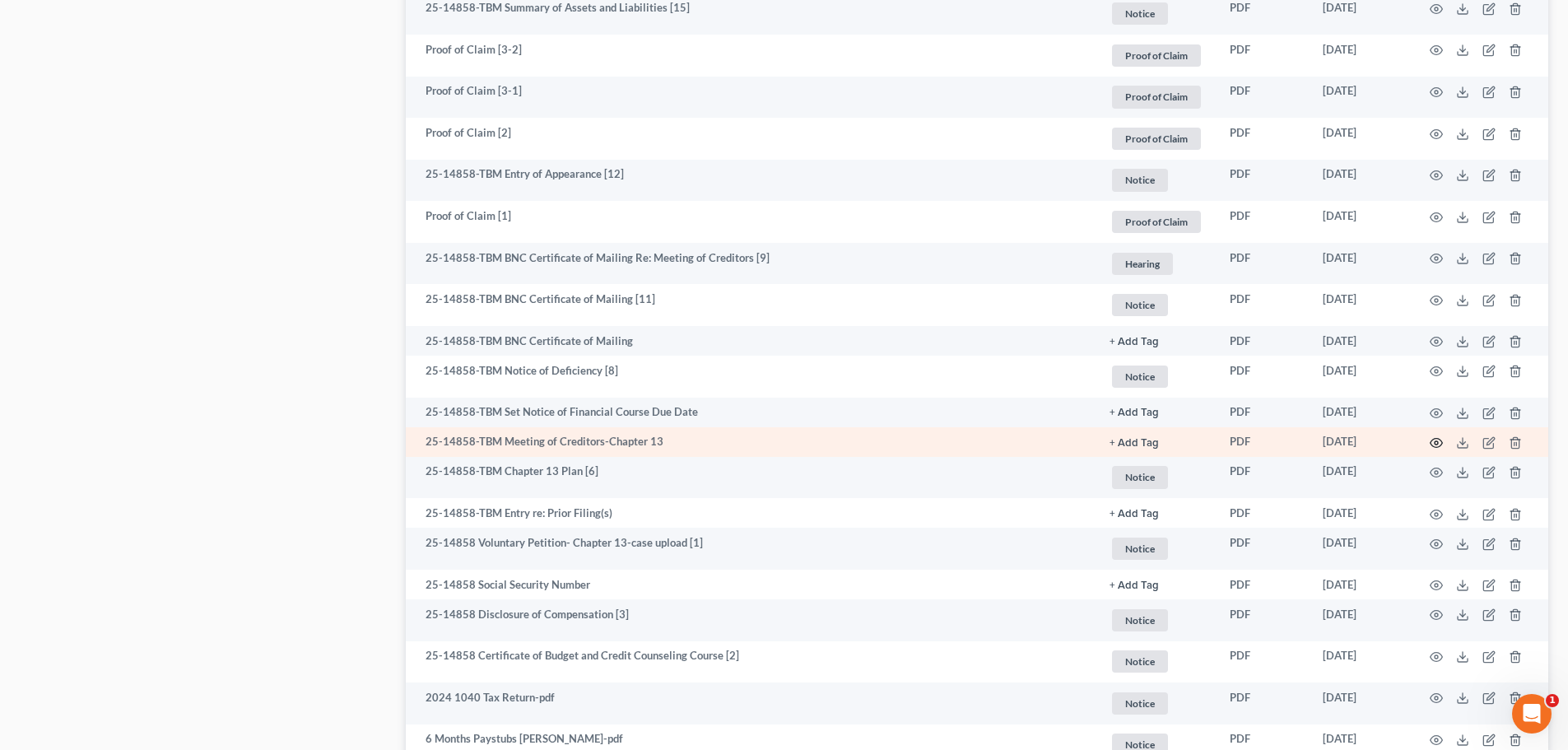
click at [1439, 443] on circle "button" at bounding box center [1436, 443] width 3 height 3
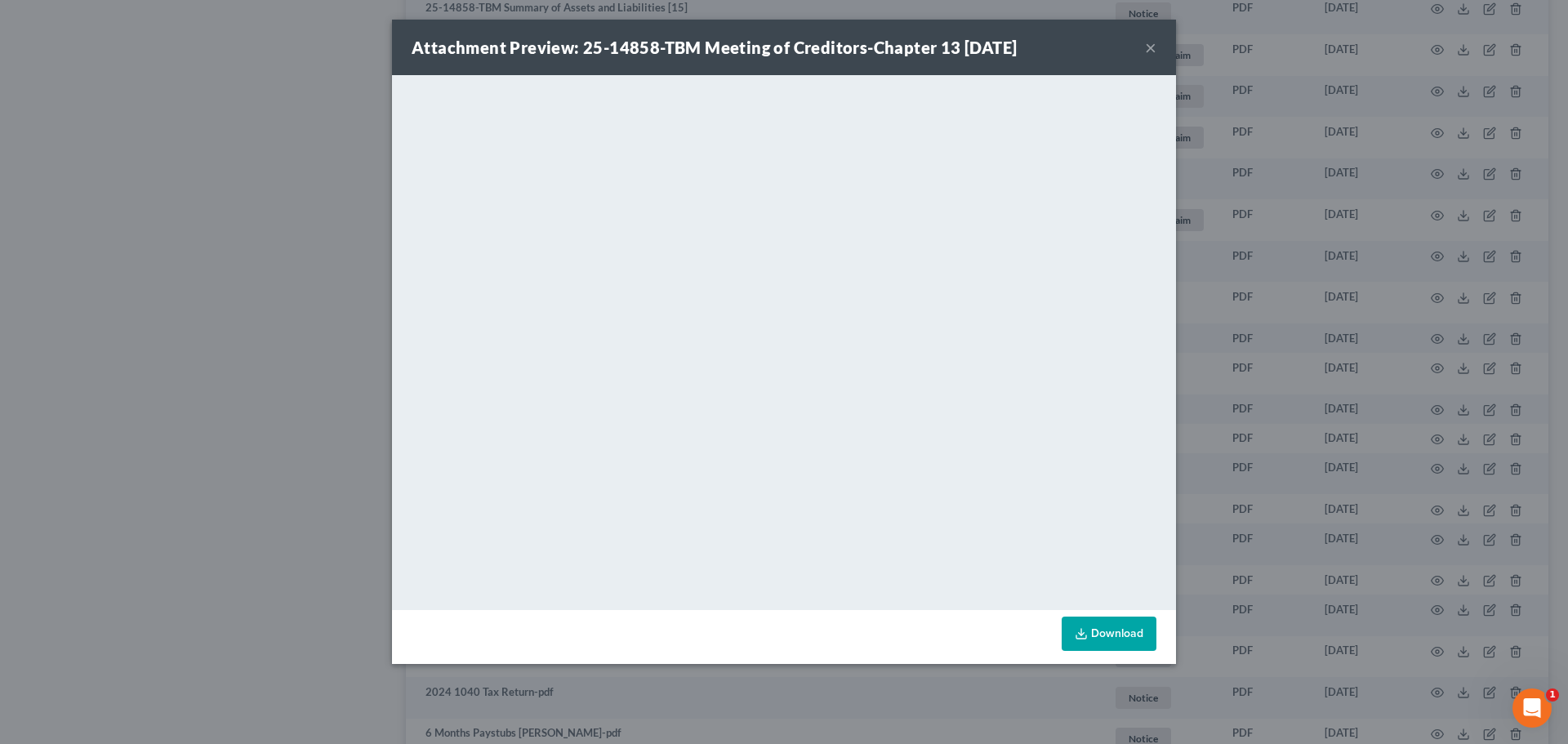
click at [1146, 51] on button "×" at bounding box center [1151, 47] width 12 height 19
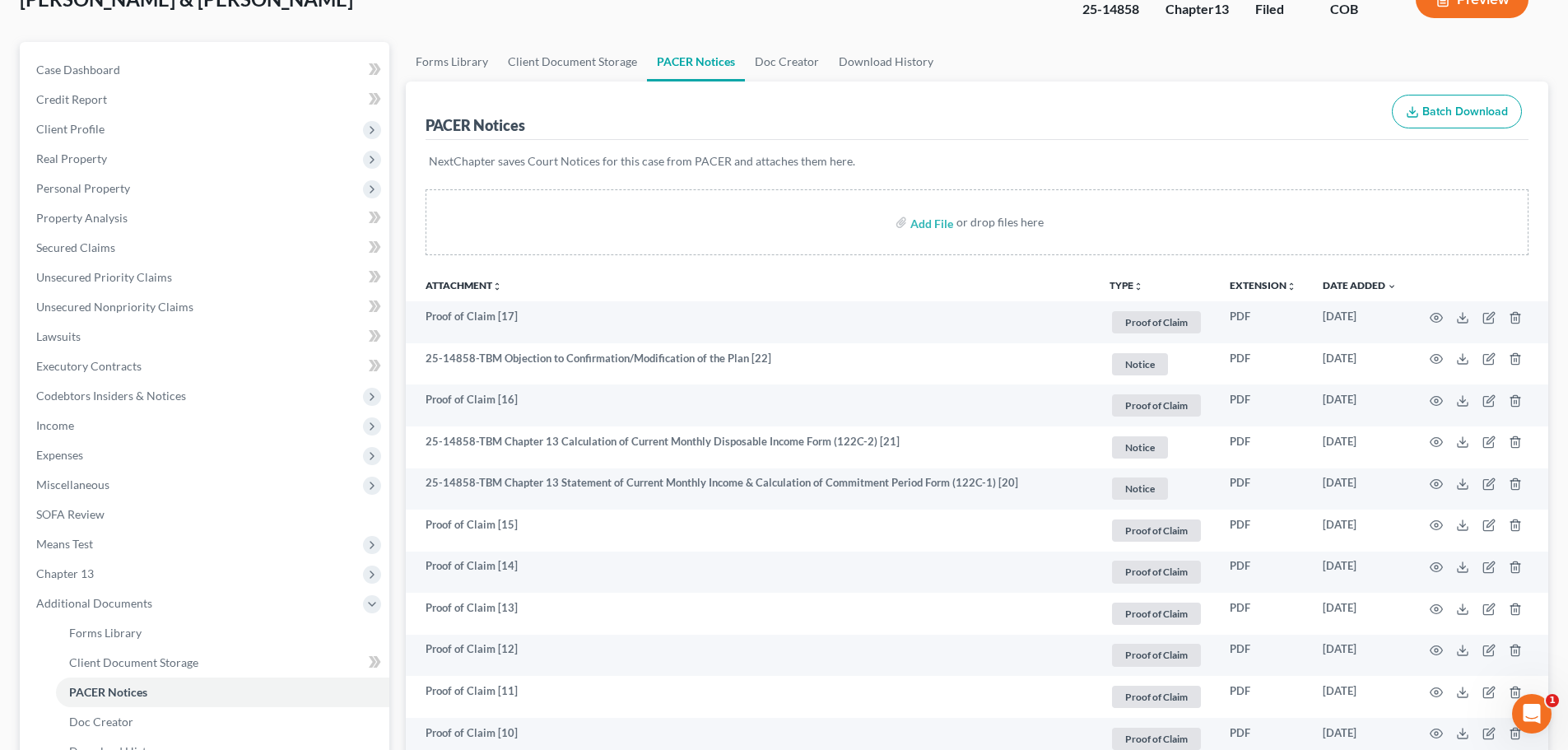
scroll to position [0, 0]
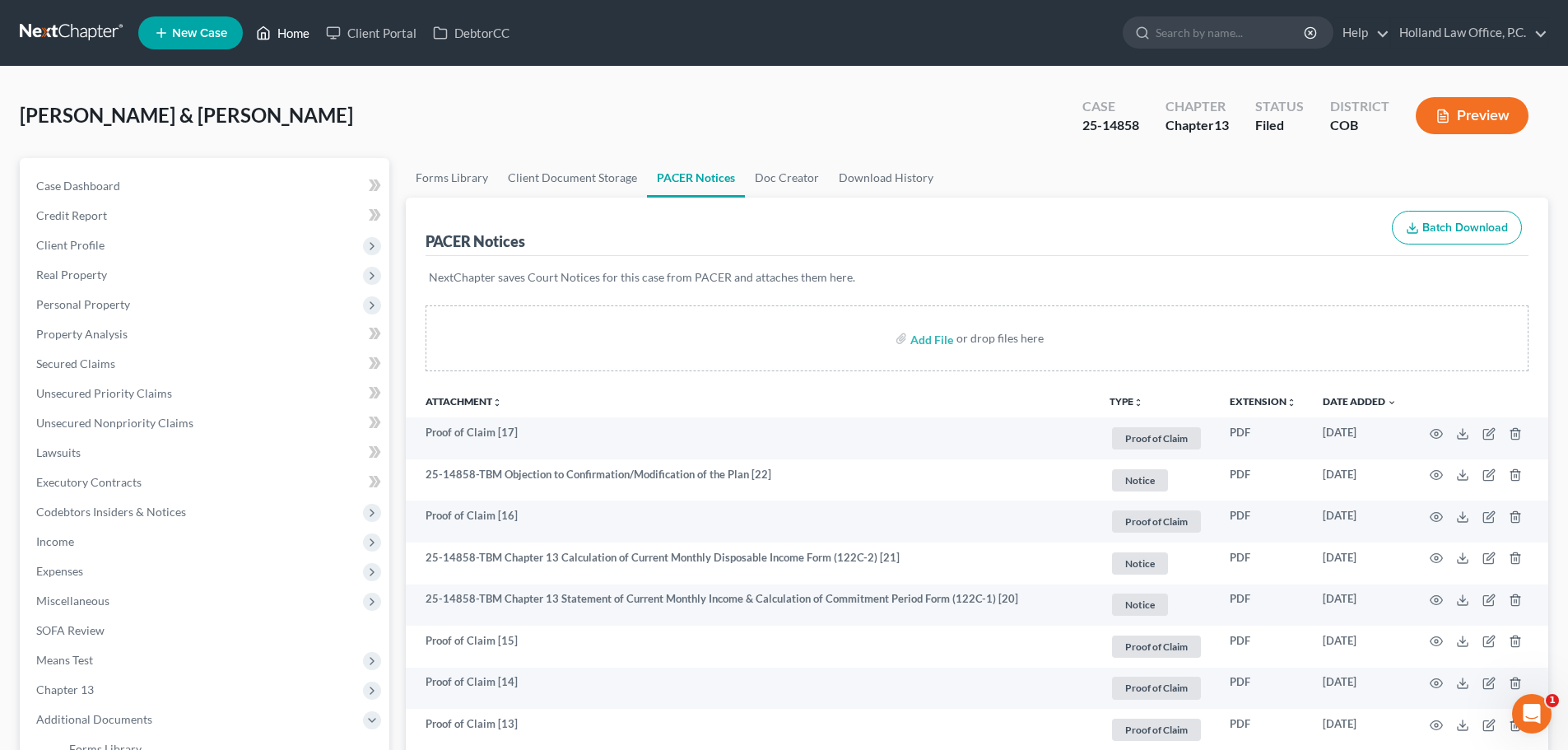
click at [300, 36] on link "Home" at bounding box center [282, 33] width 70 height 30
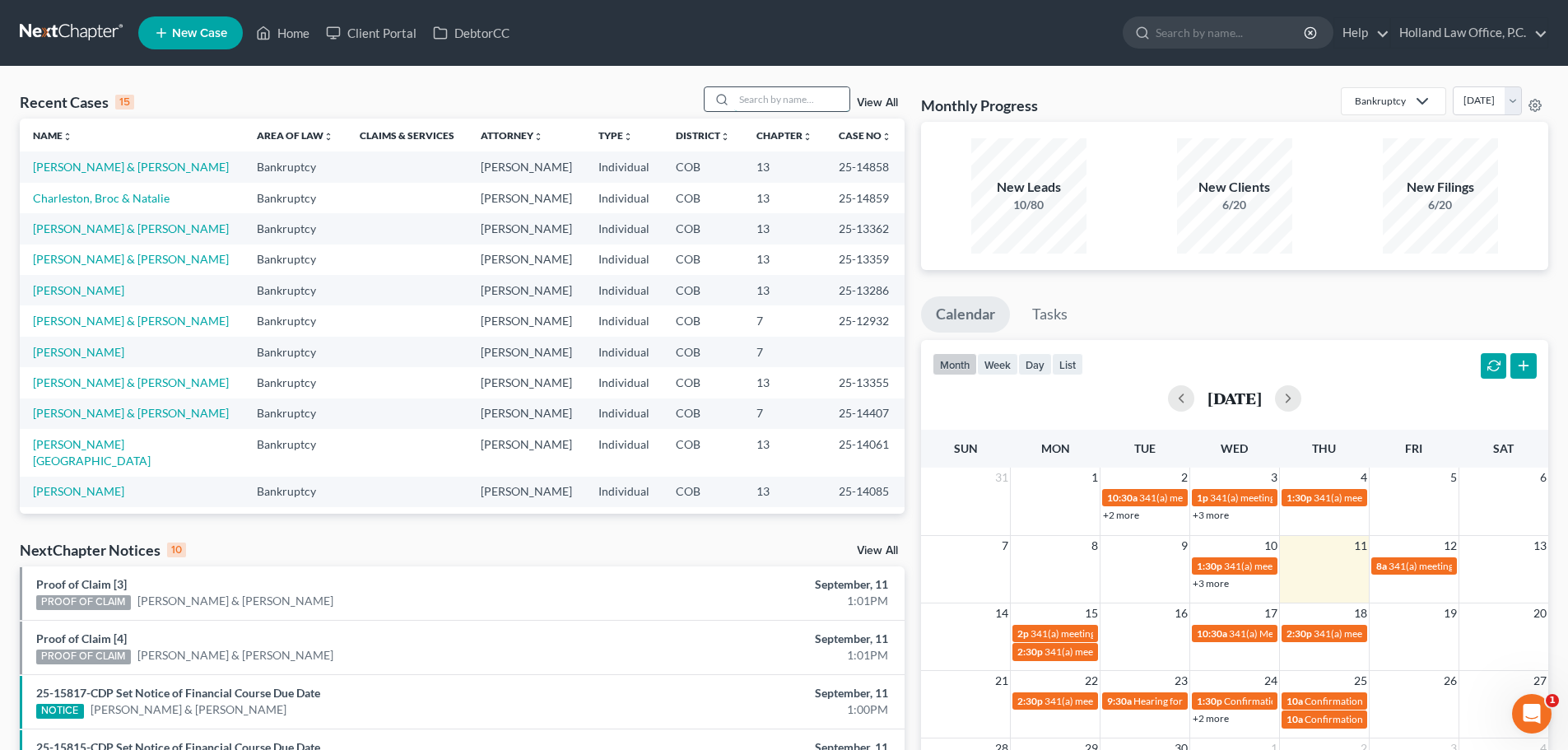
click at [745, 89] on input "search" at bounding box center [791, 99] width 115 height 24
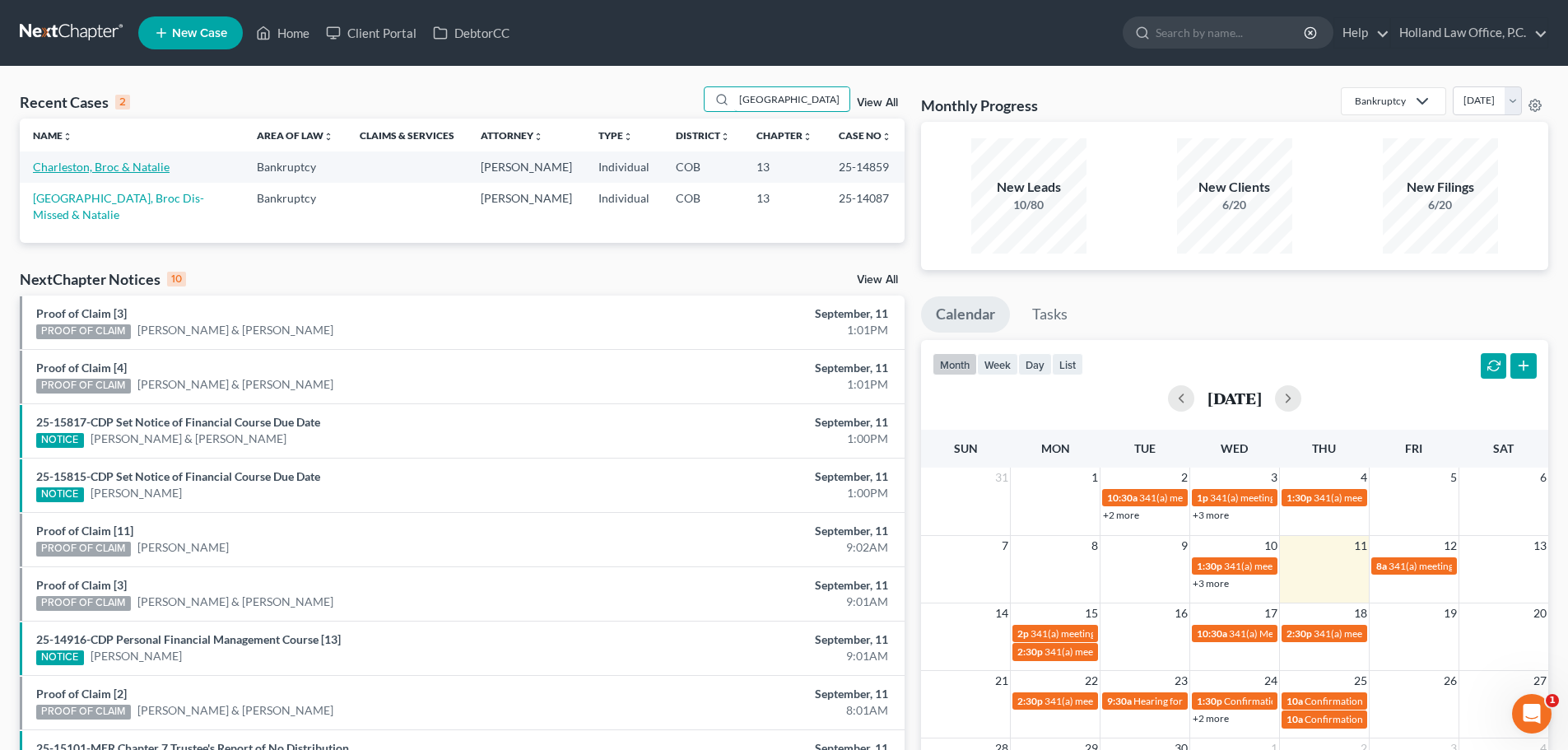
type input "[GEOGRAPHIC_DATA]"
click at [136, 164] on link "Charleston, Broc & Natalie" at bounding box center [100, 166] width 136 height 14
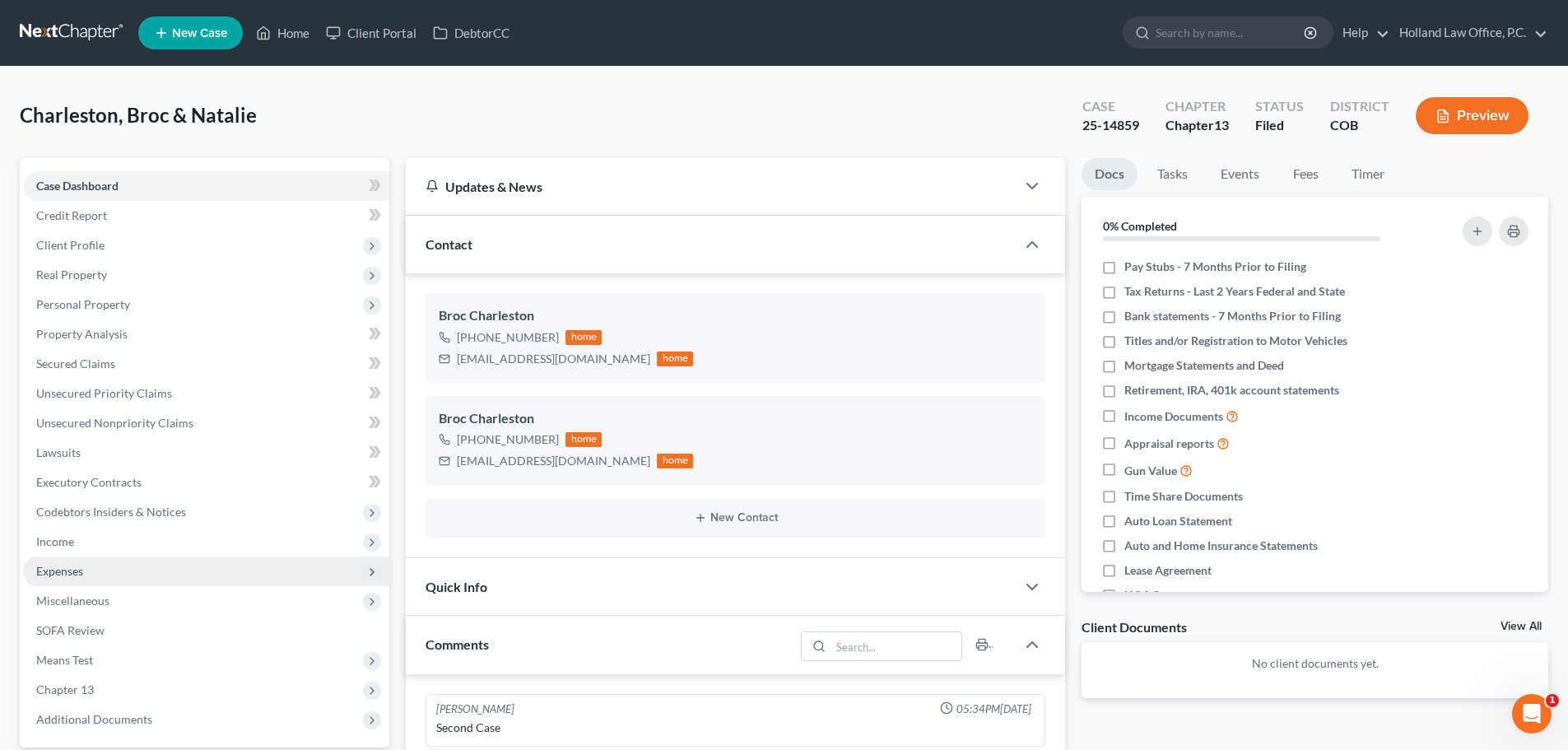
scroll to position [243, 0]
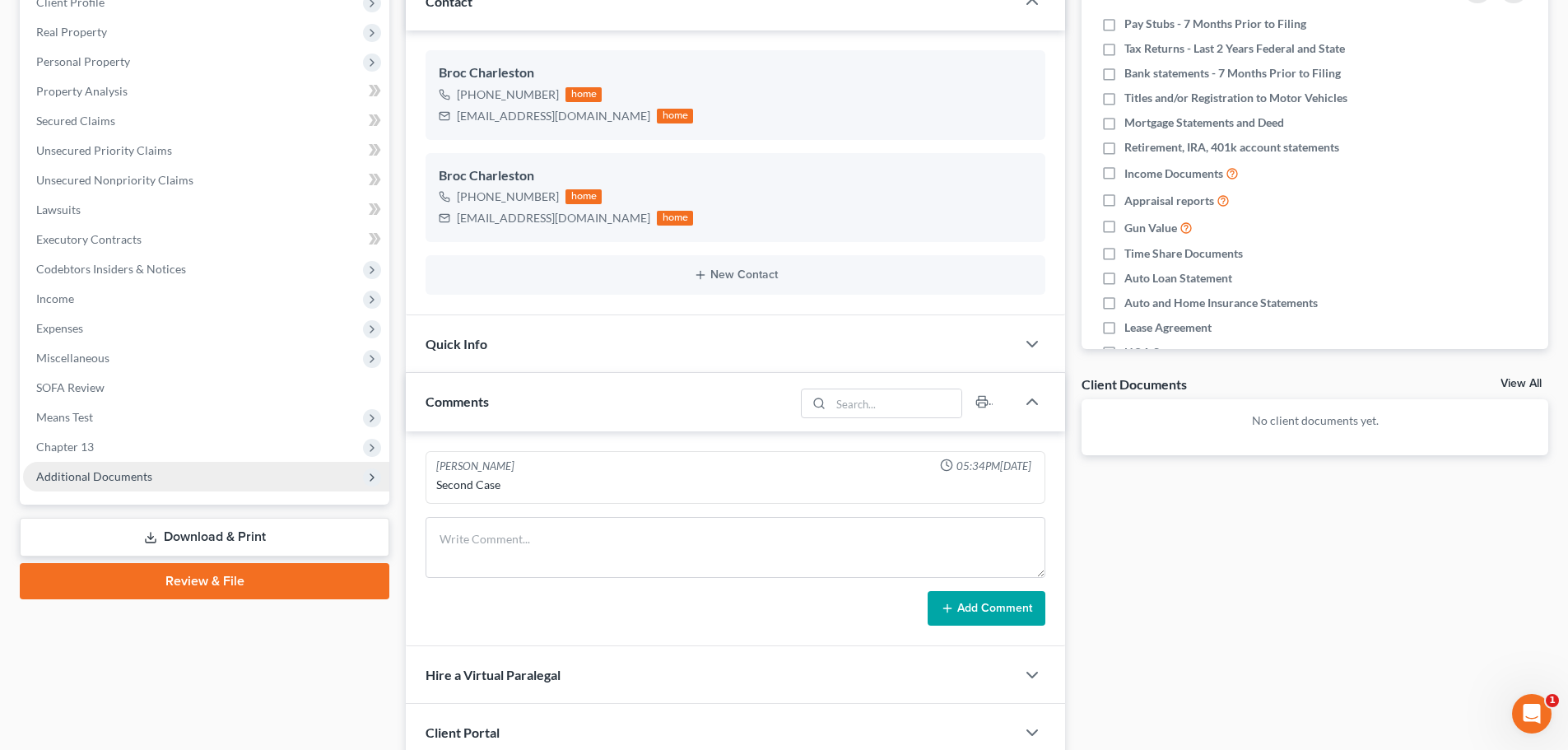
click at [97, 480] on span "Additional Documents" at bounding box center [94, 476] width 116 height 14
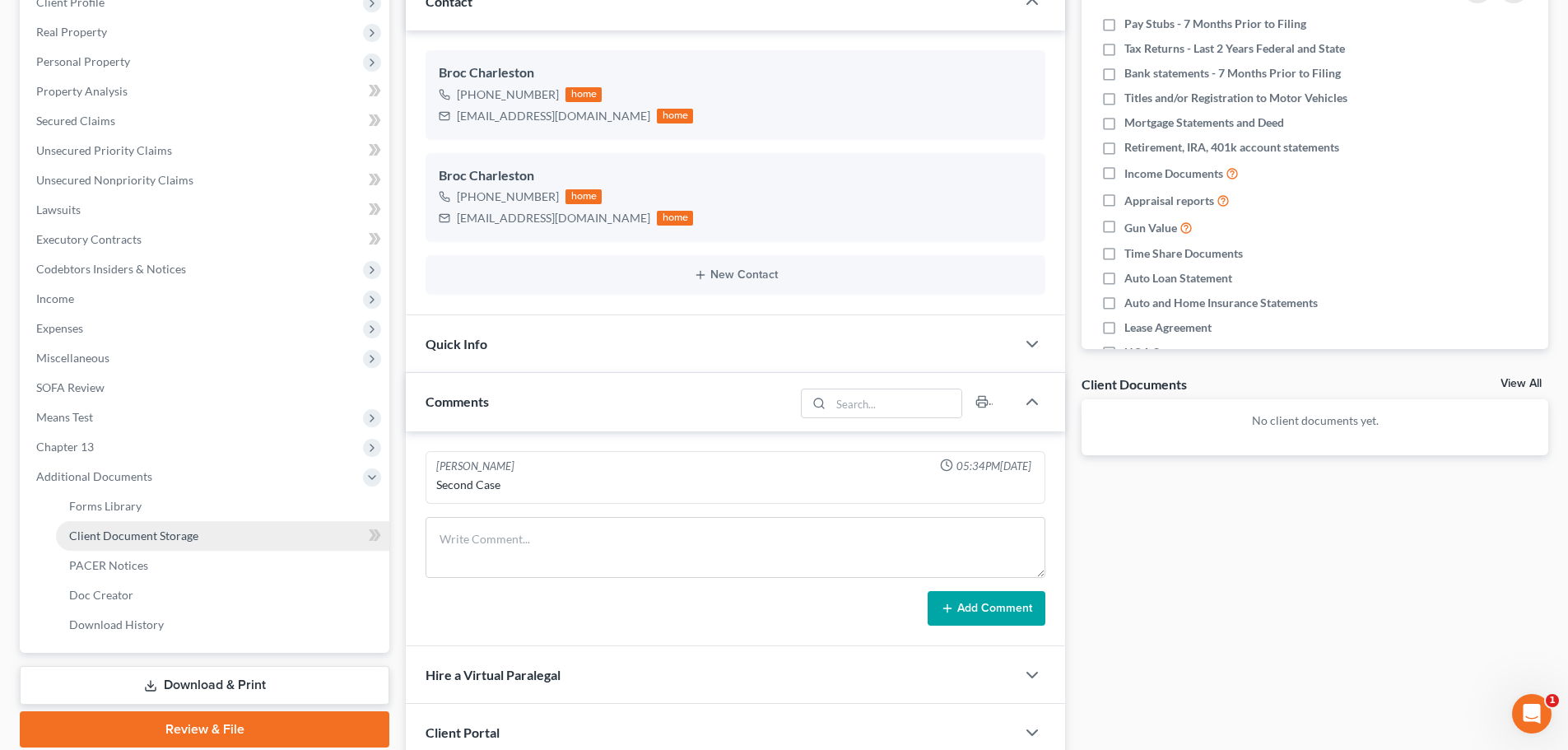
scroll to position [408, 0]
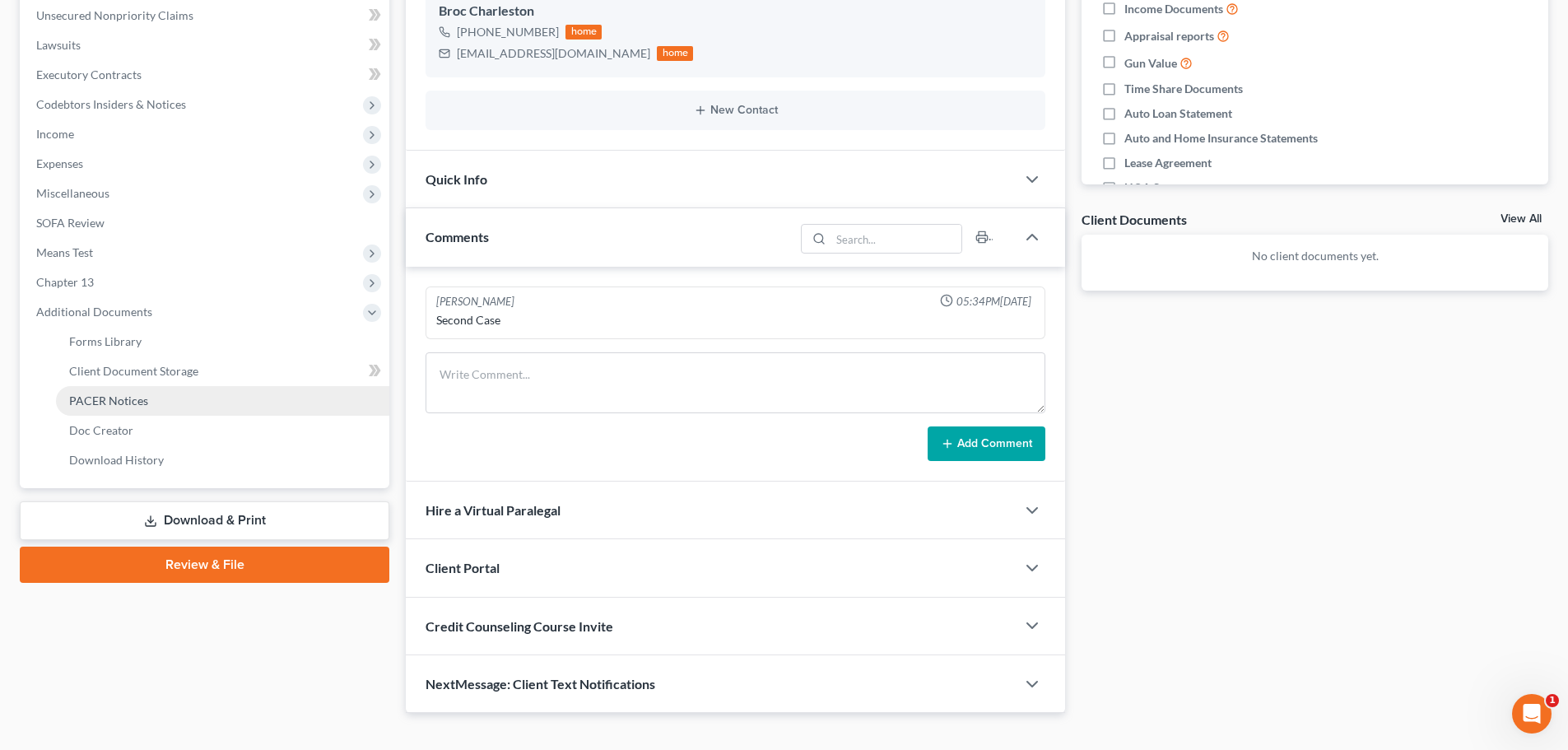
click at [110, 404] on span "PACER Notices" at bounding box center [109, 400] width 79 height 14
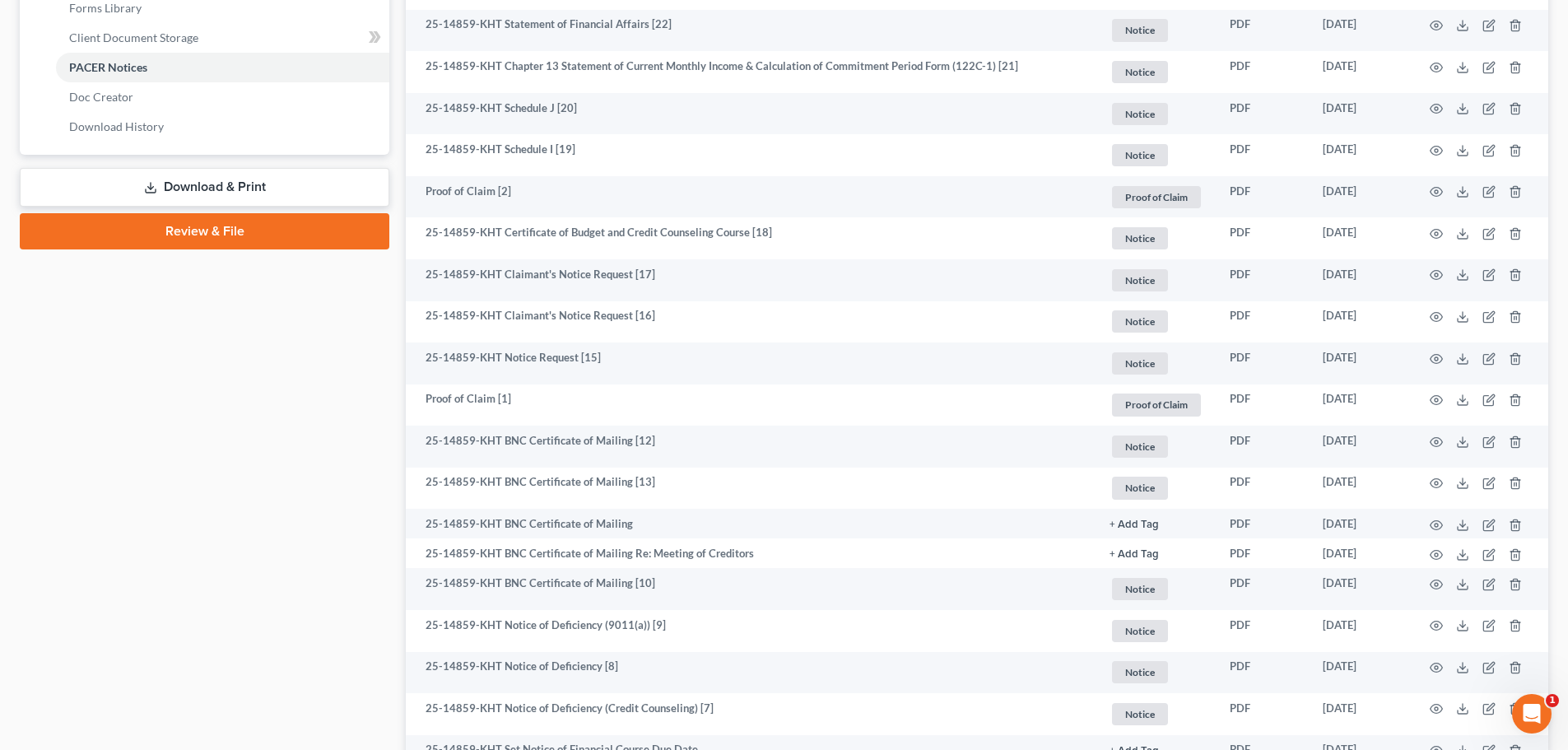
scroll to position [906, 0]
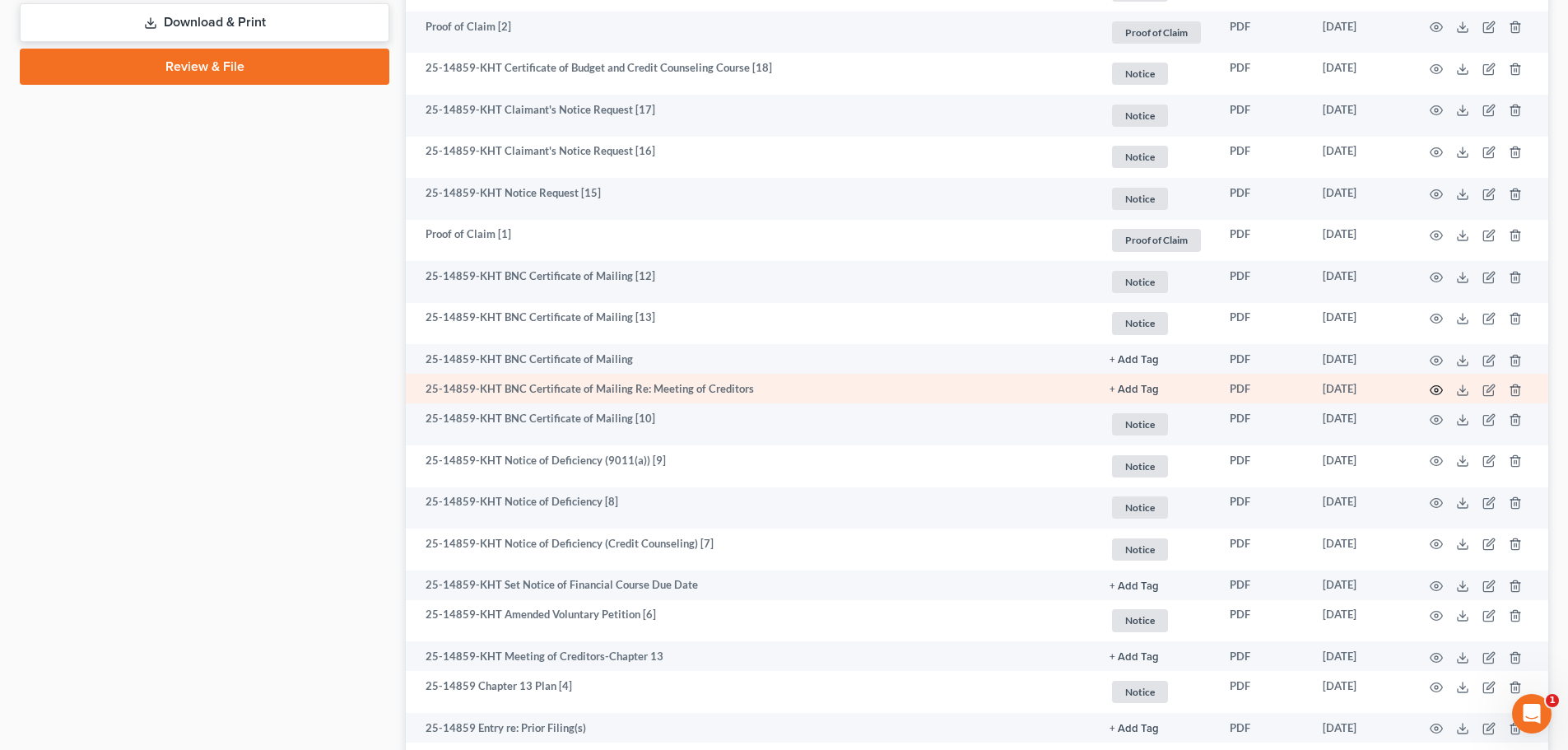
click at [1440, 387] on icon "button" at bounding box center [1437, 389] width 13 height 9
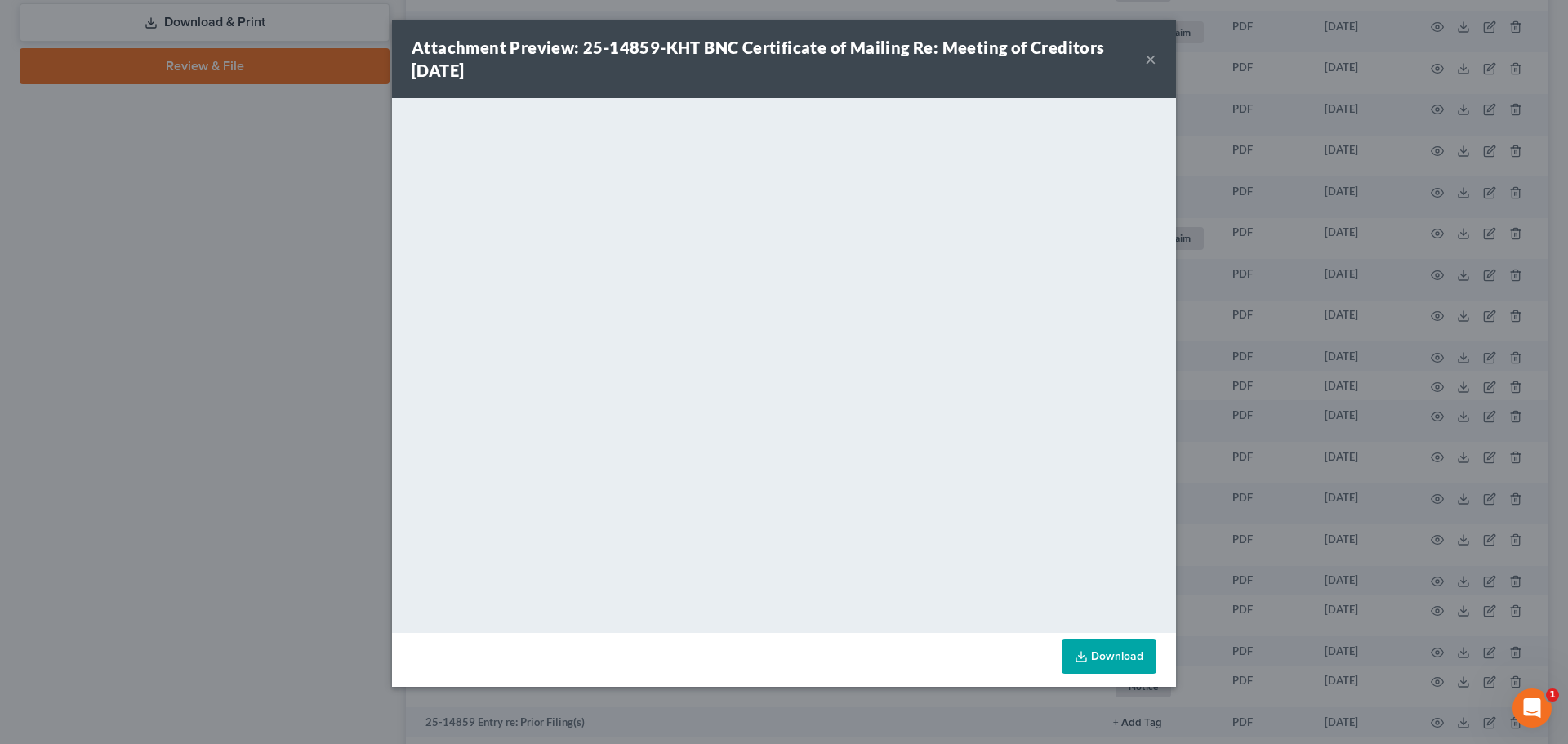
click at [1146, 58] on button "×" at bounding box center [1151, 58] width 12 height 19
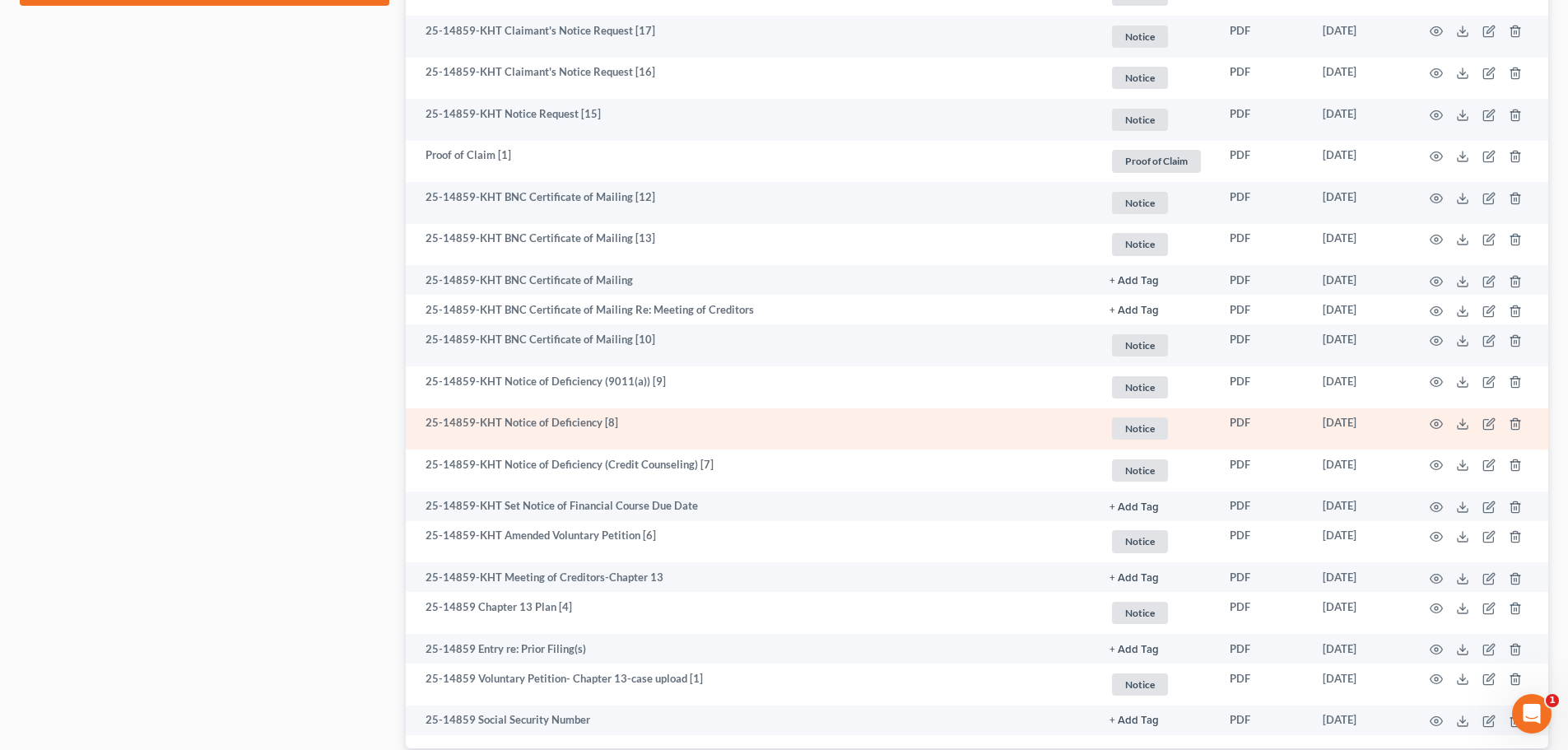
scroll to position [1071, 0]
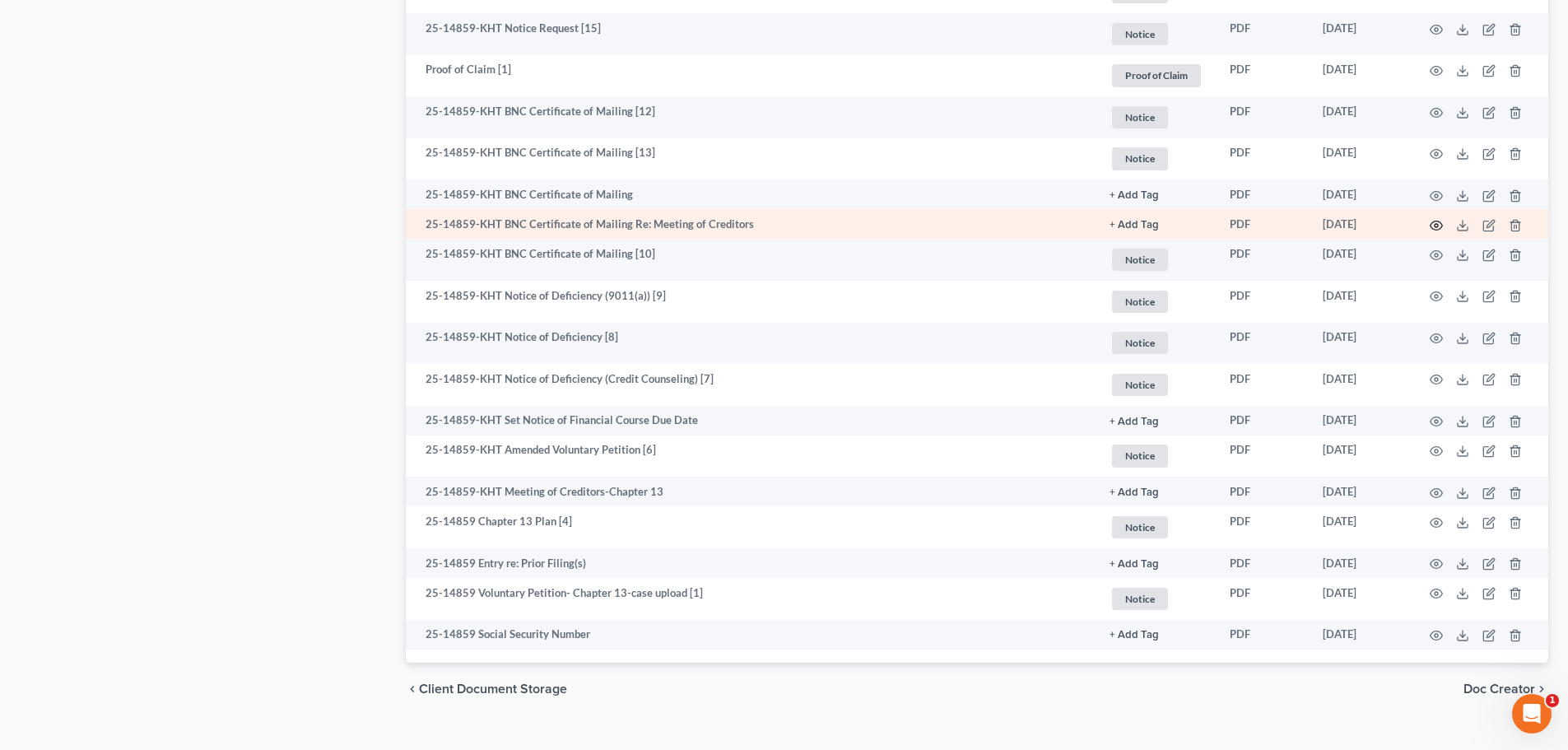
click at [1438, 228] on icon "button" at bounding box center [1437, 226] width 14 height 14
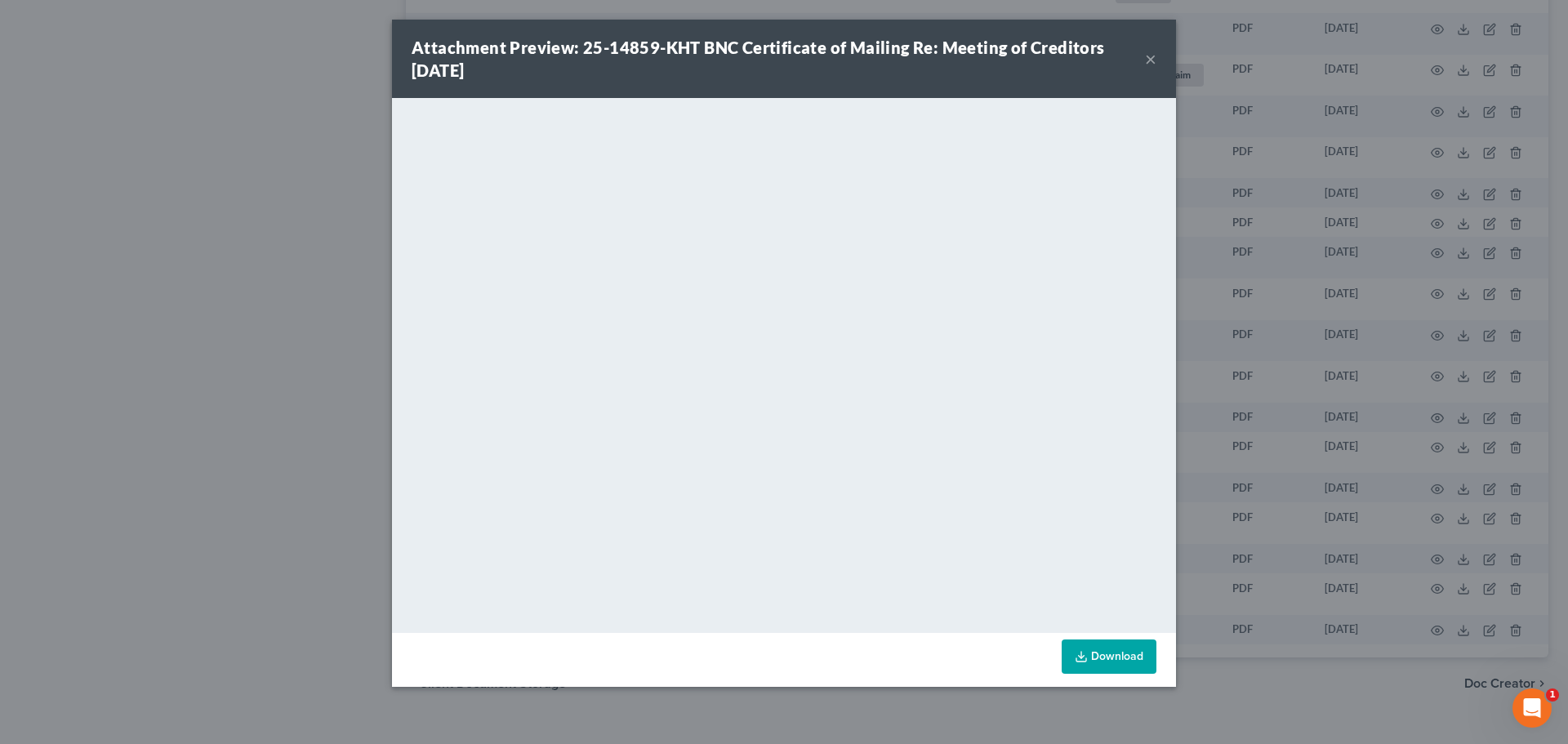
click at [1153, 62] on button "×" at bounding box center [1151, 58] width 12 height 19
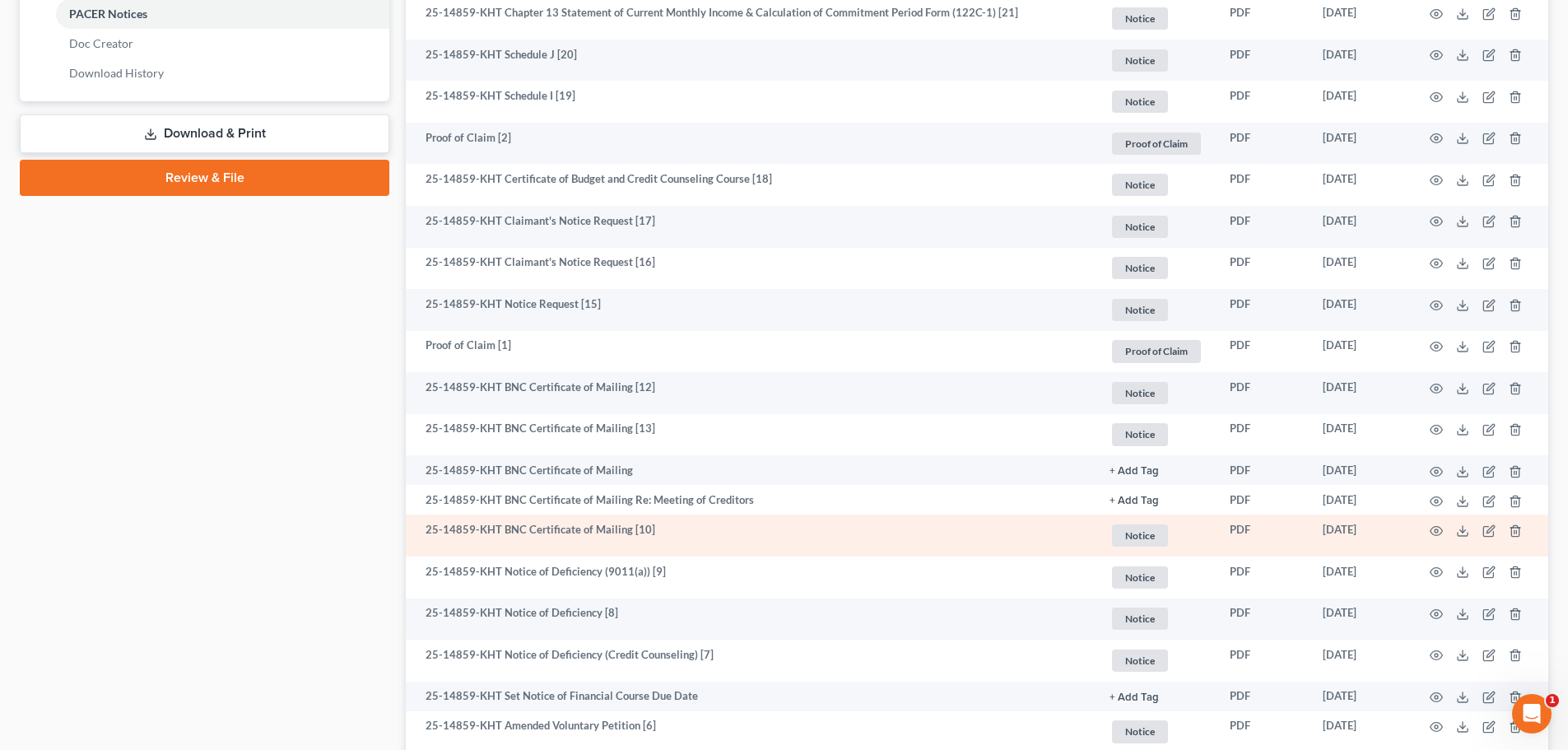
scroll to position [823, 0]
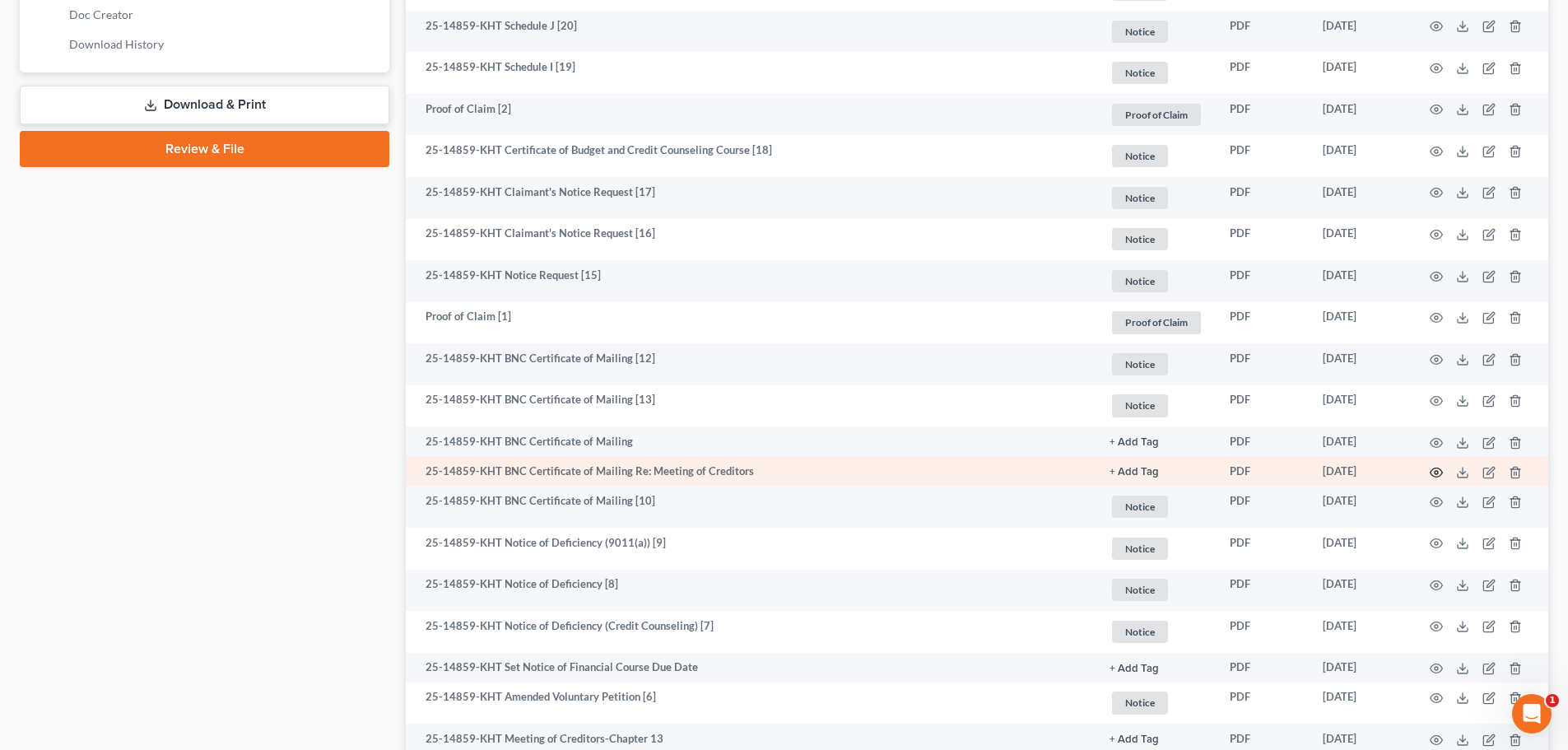
click at [1434, 471] on icon "button" at bounding box center [1437, 473] width 14 height 14
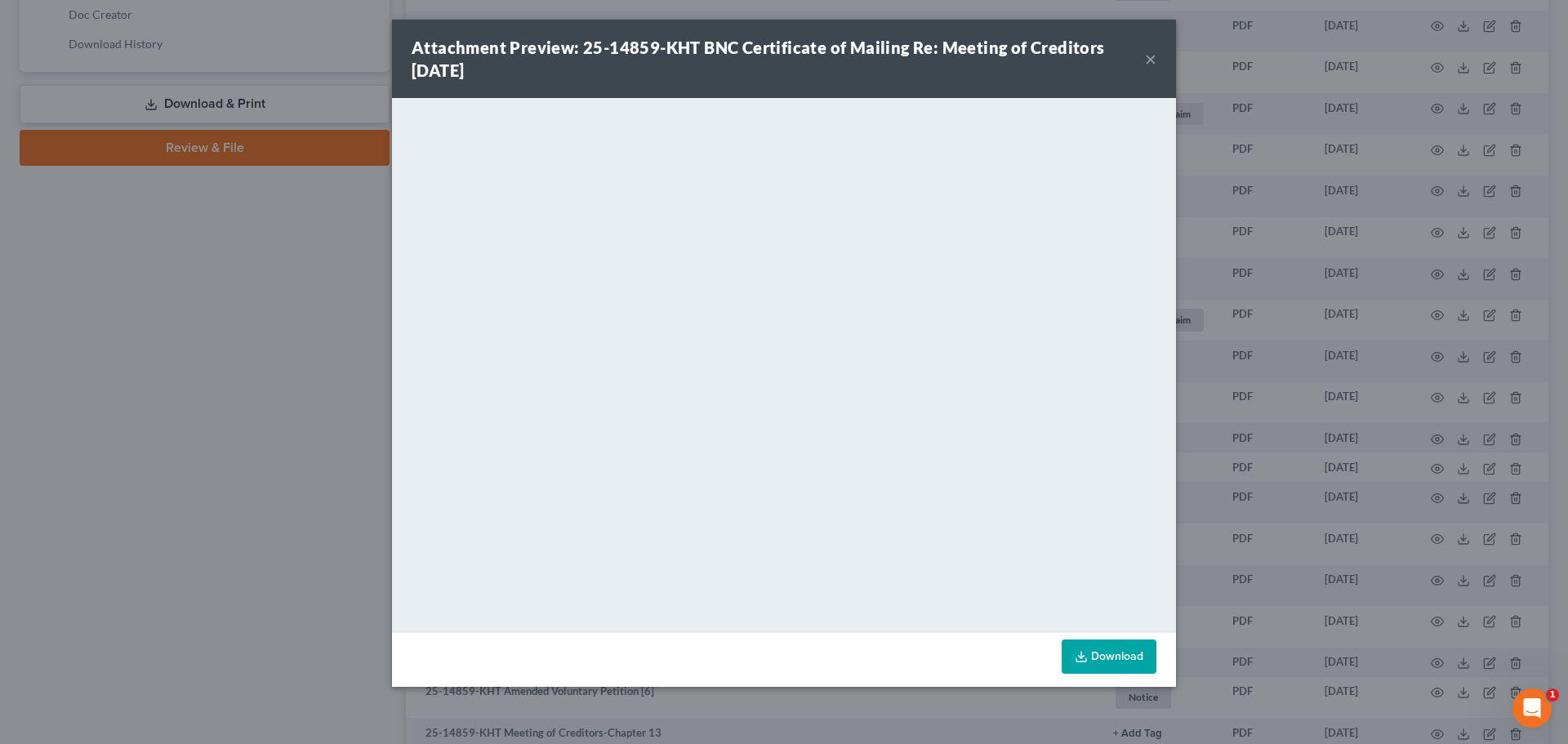
click at [1153, 58] on button "×" at bounding box center [1151, 58] width 12 height 19
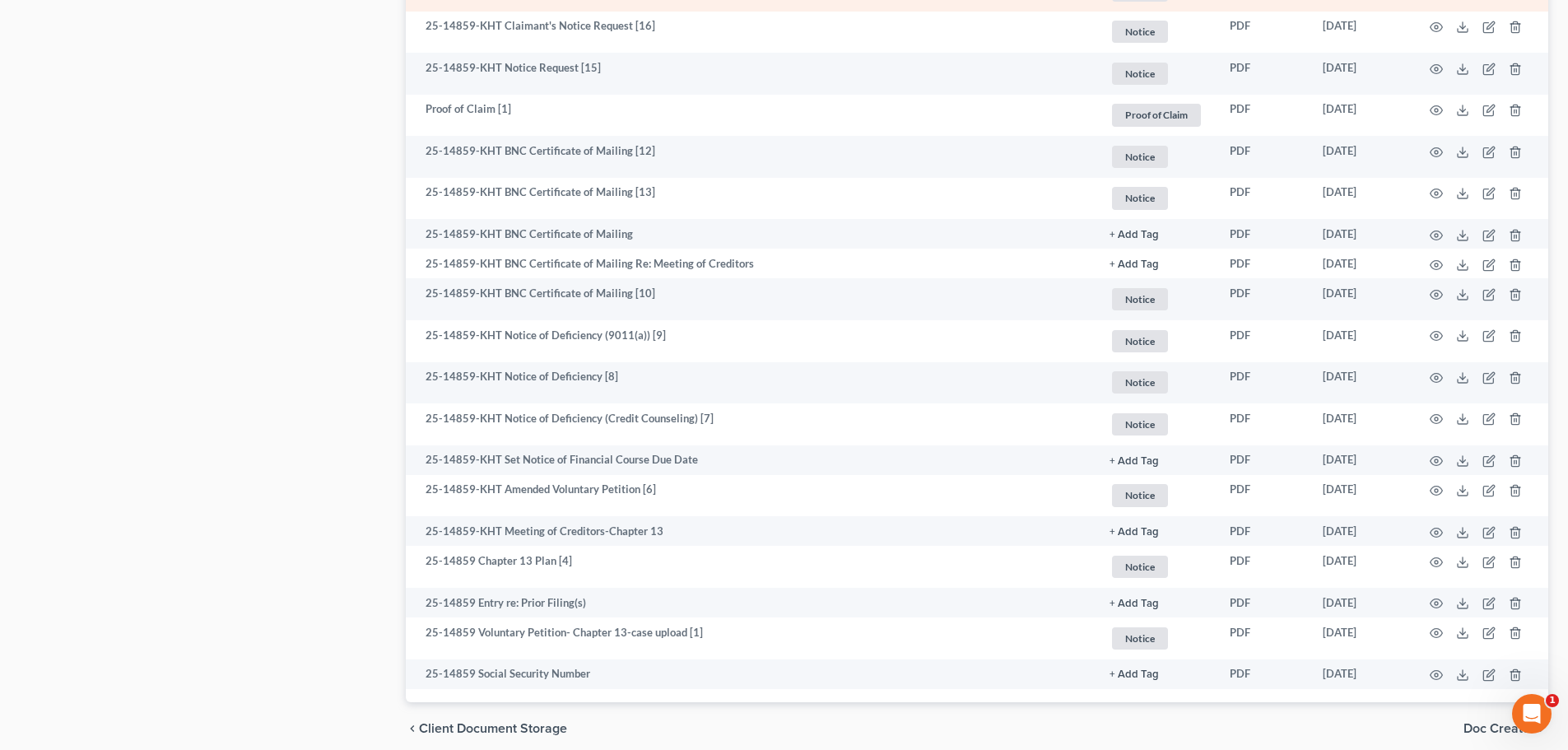
scroll to position [1099, 0]
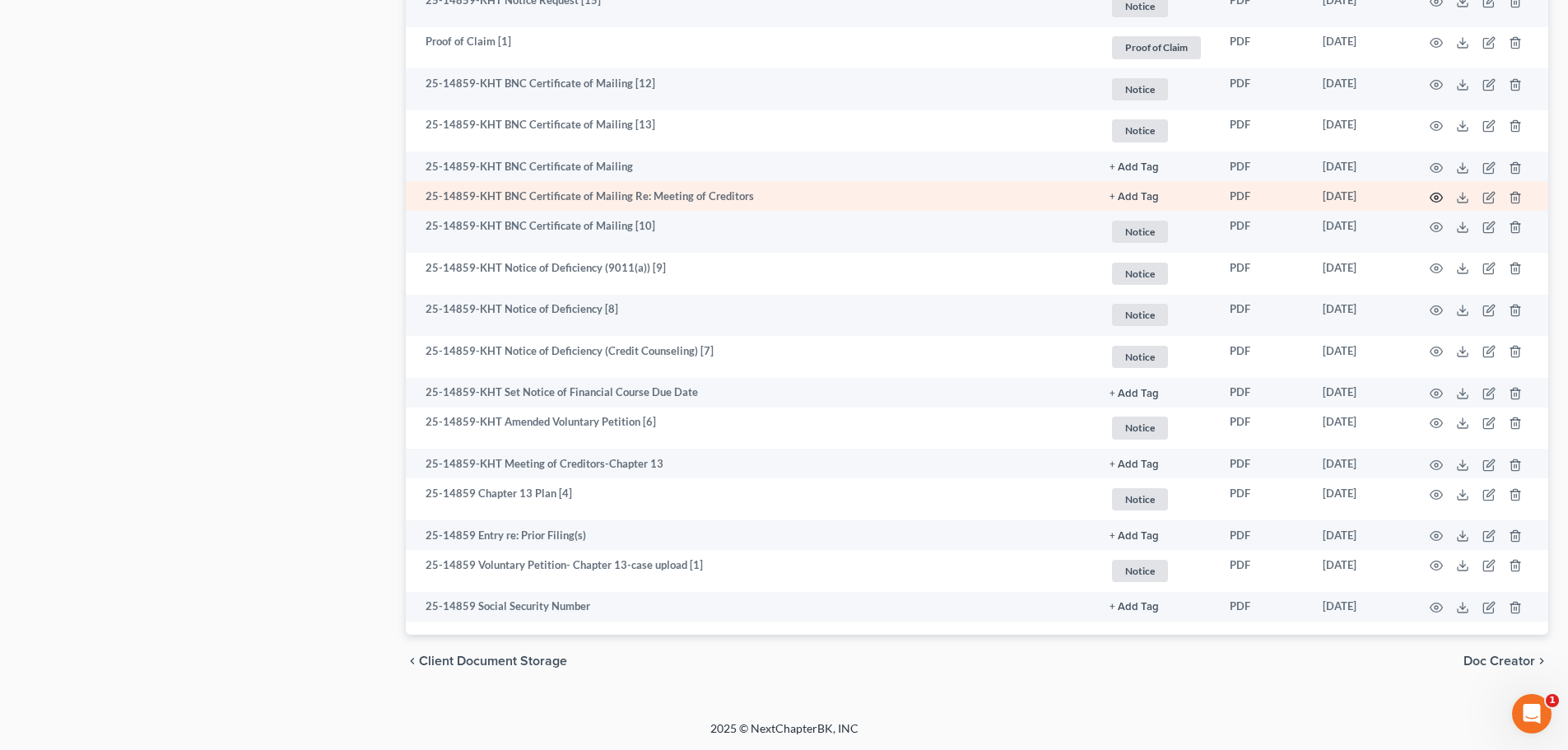
click at [1436, 198] on circle "button" at bounding box center [1436, 197] width 3 height 3
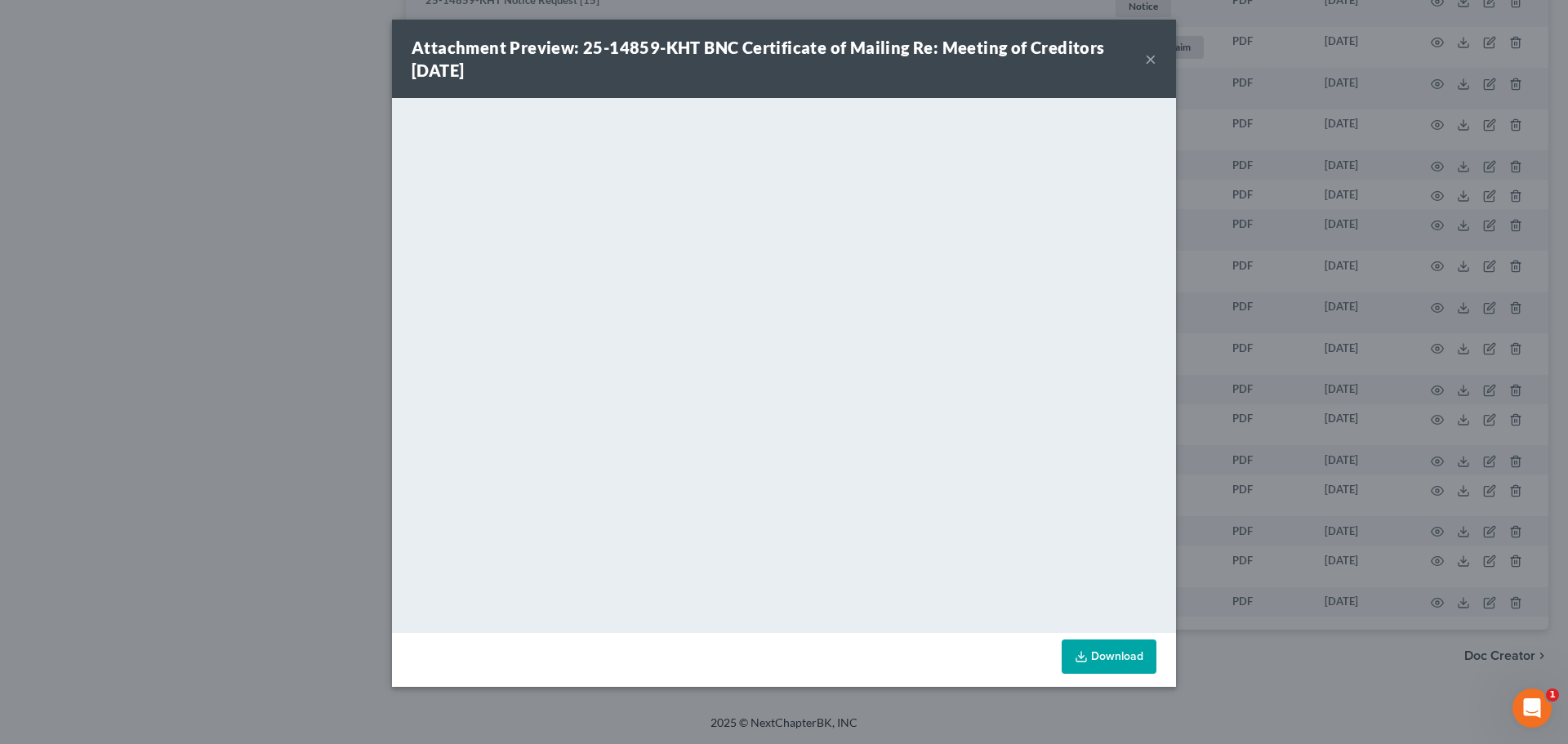
click at [1151, 54] on button "×" at bounding box center [1151, 58] width 12 height 19
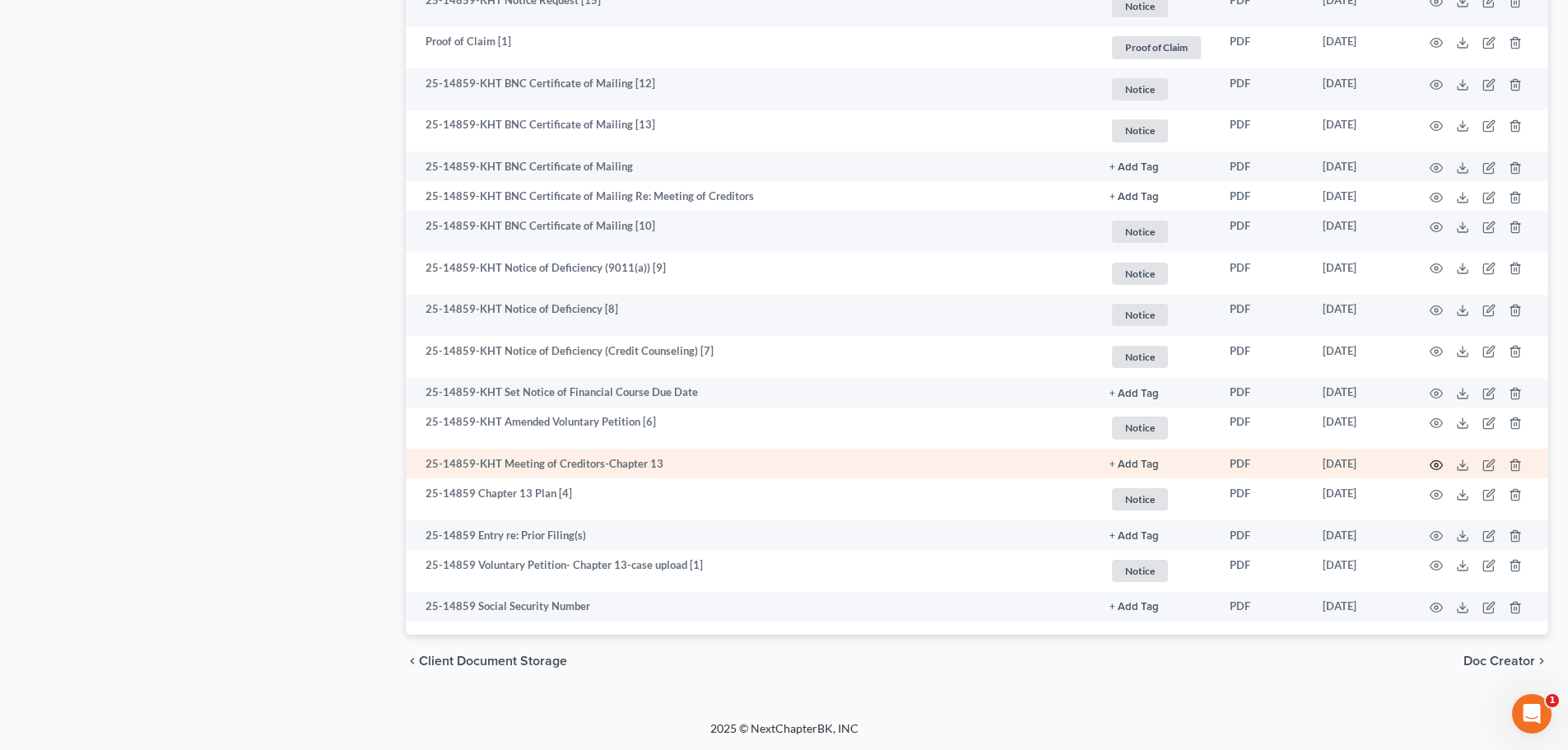
click at [1436, 465] on icon "button" at bounding box center [1437, 466] width 14 height 14
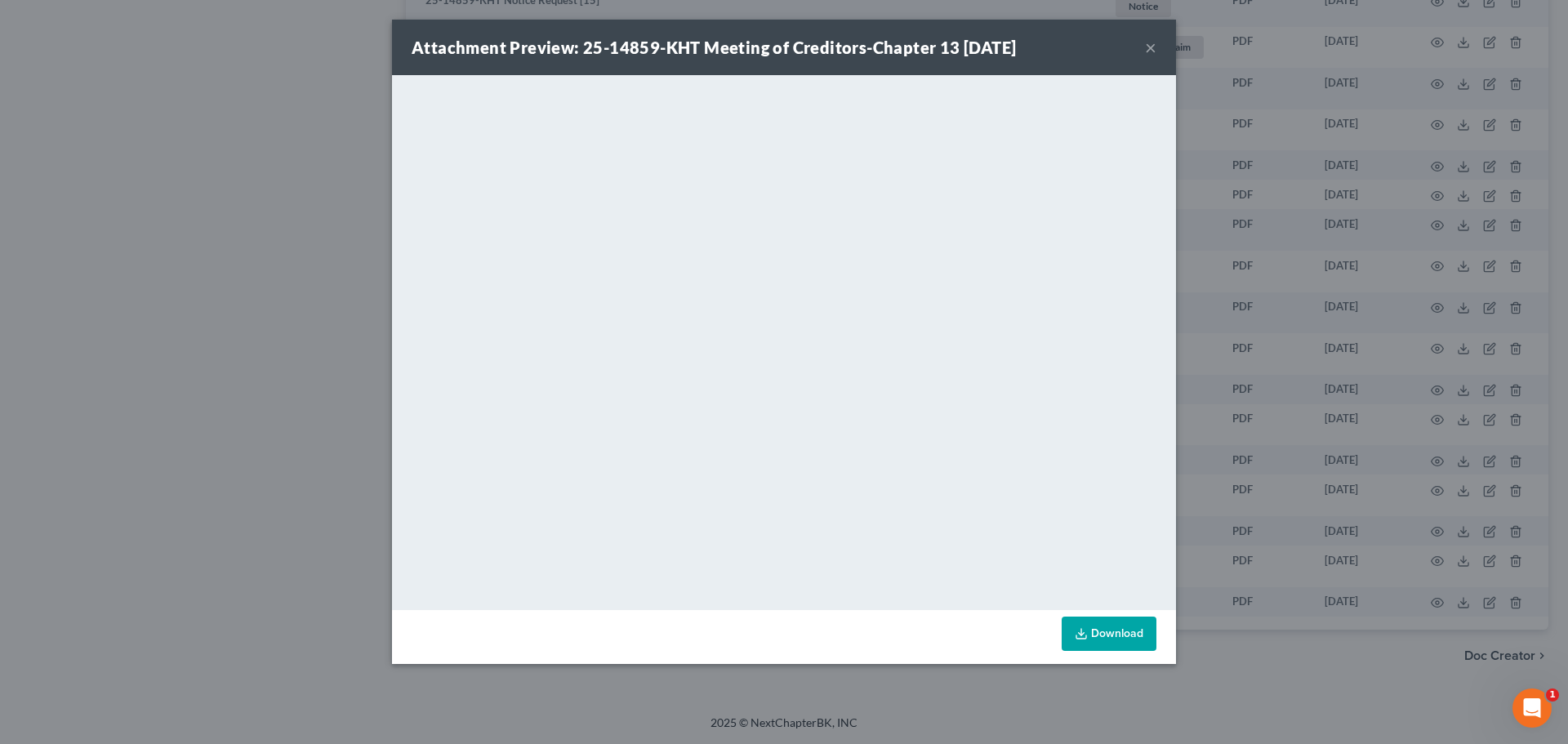
click at [1151, 44] on button "×" at bounding box center [1151, 47] width 12 height 19
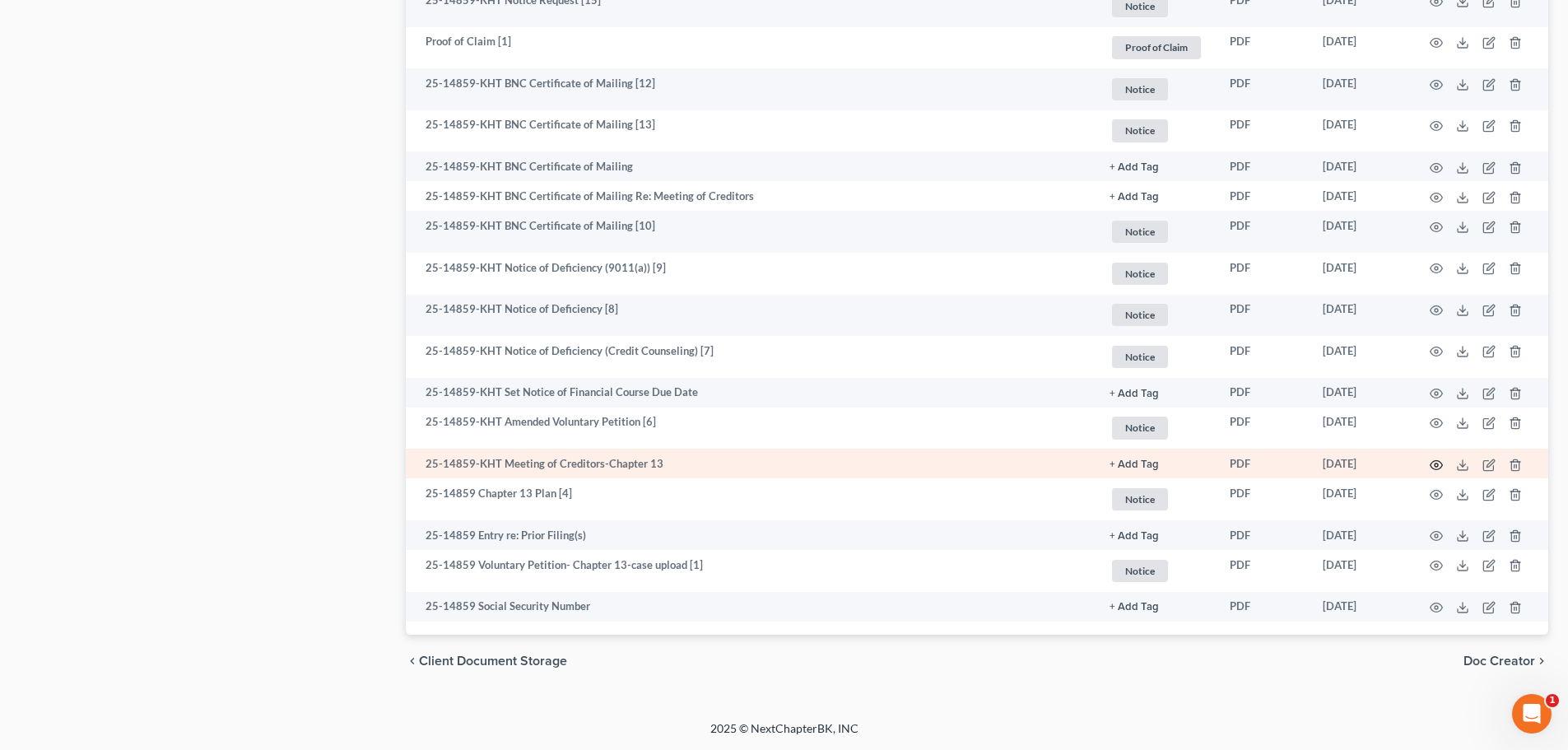
click at [1435, 467] on icon "button" at bounding box center [1437, 466] width 14 height 14
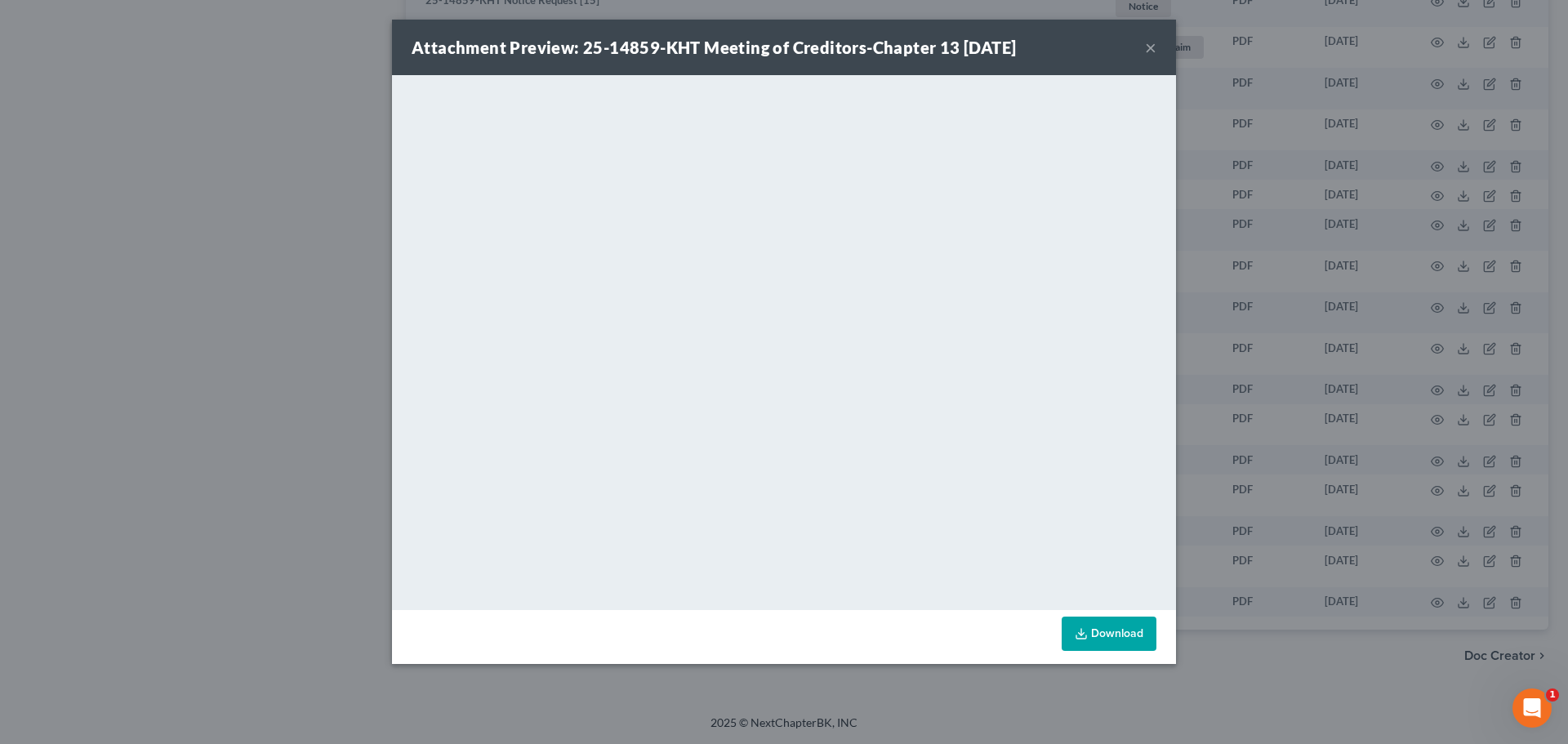
click at [1146, 50] on button "×" at bounding box center [1151, 47] width 12 height 19
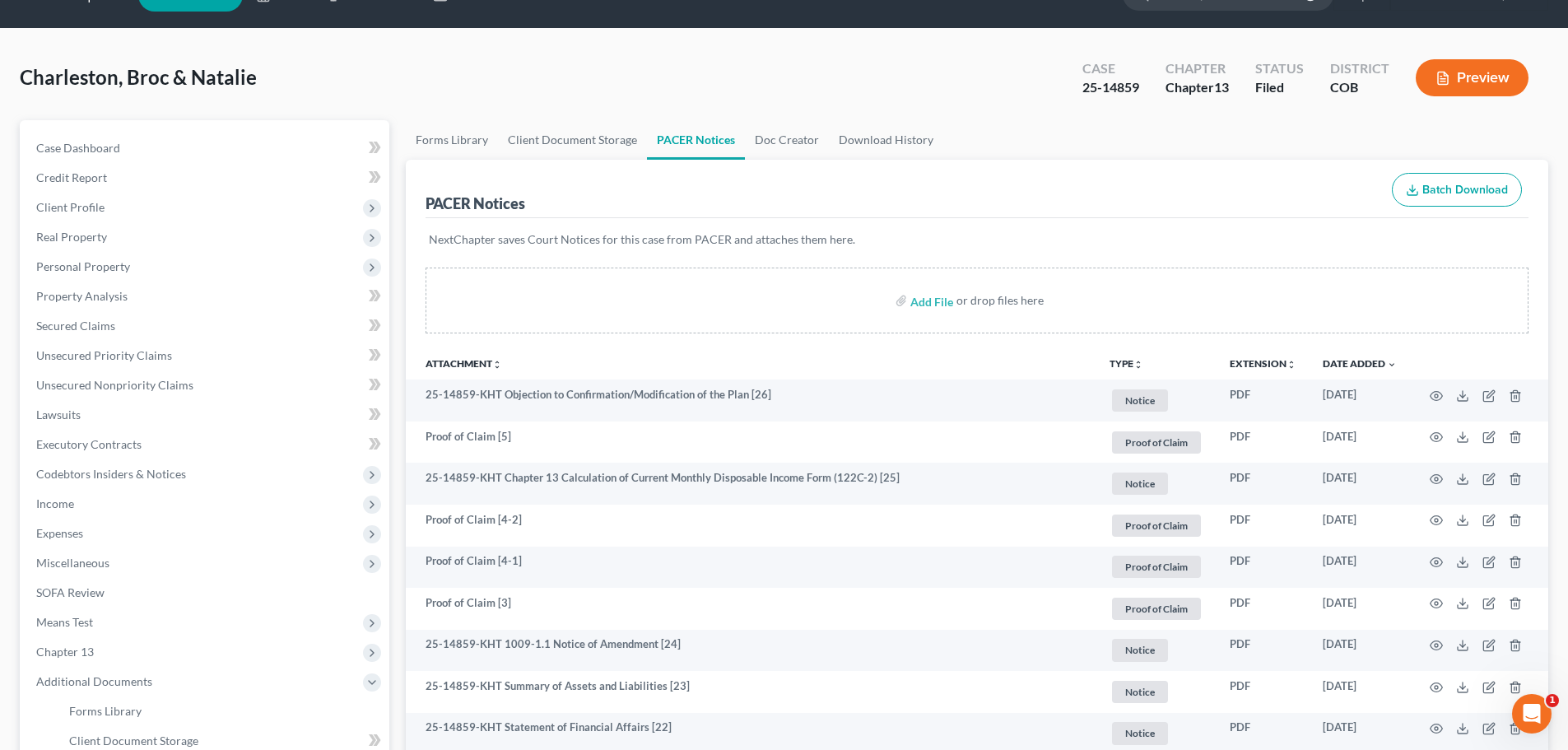
scroll to position [0, 0]
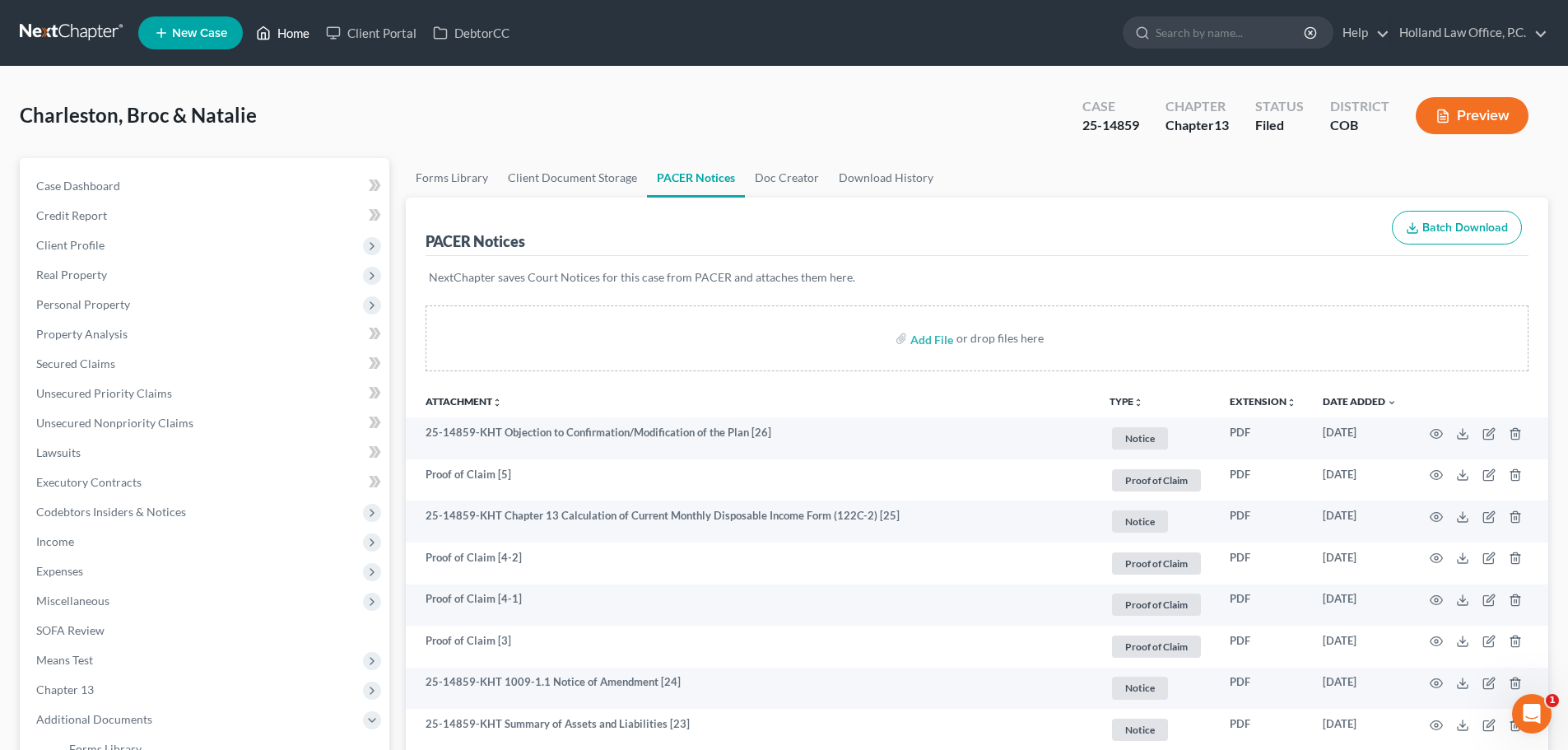
click at [287, 28] on link "Home" at bounding box center [282, 33] width 70 height 30
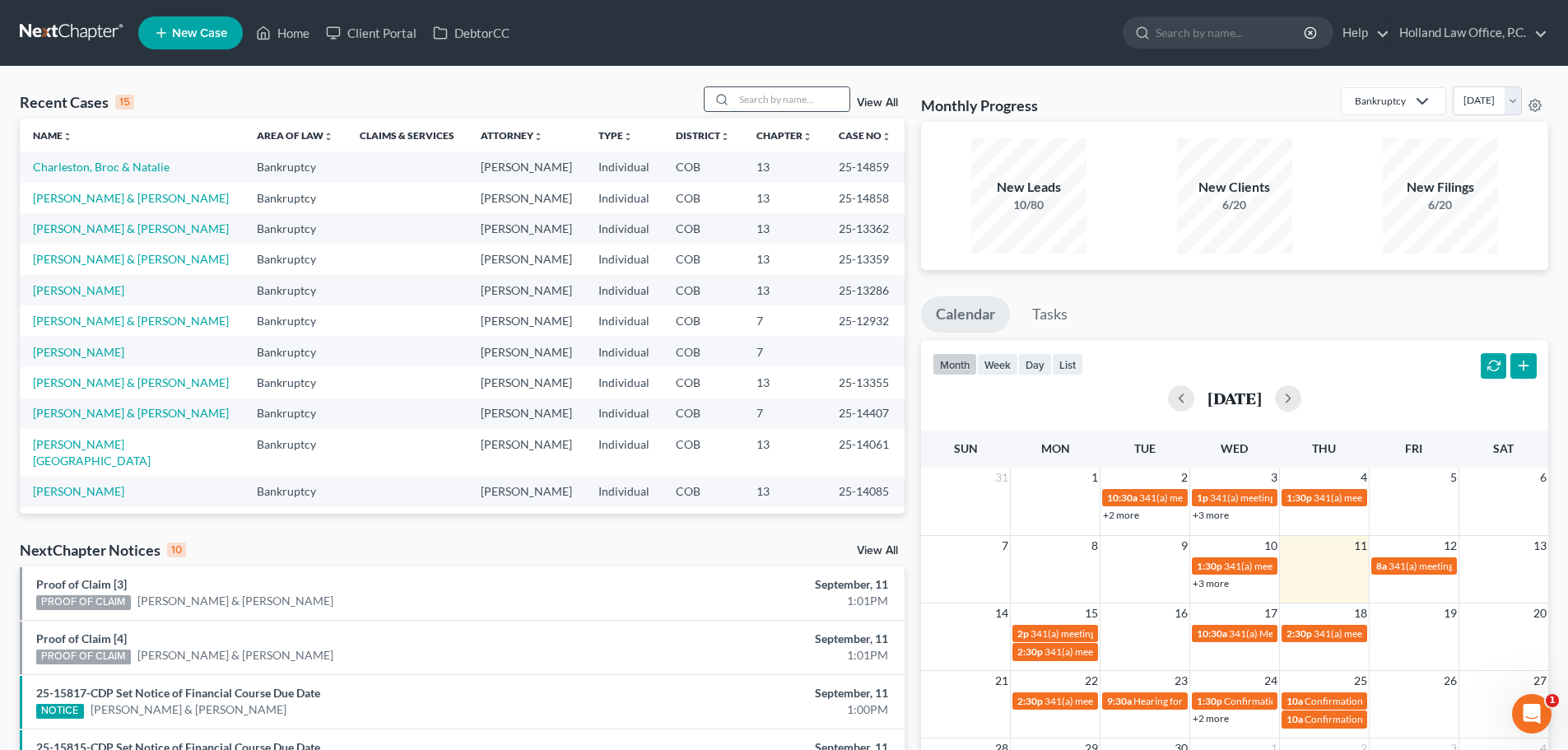
click at [771, 98] on input "search" at bounding box center [791, 99] width 115 height 24
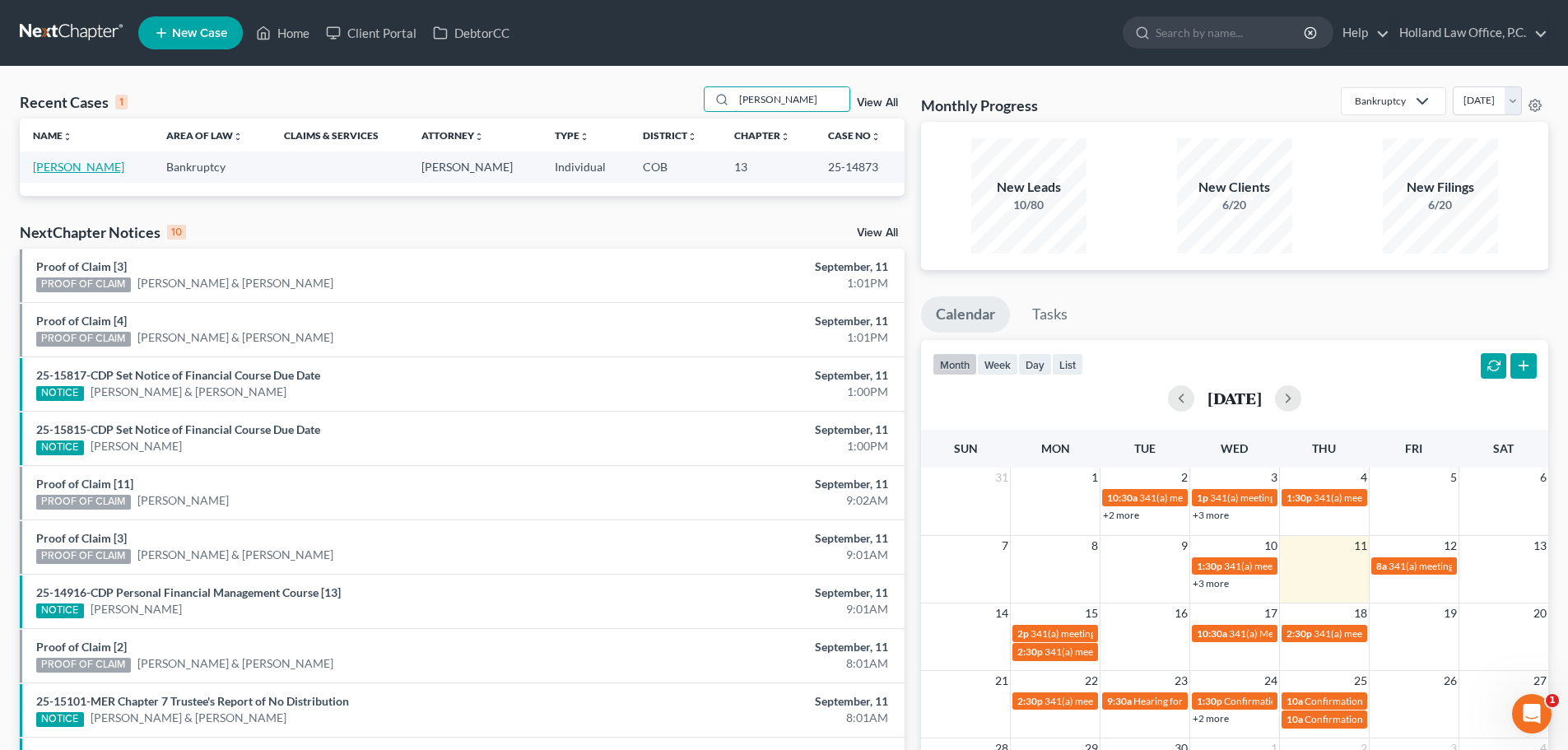
type input "[PERSON_NAME]"
click at [69, 161] on link "[PERSON_NAME]" at bounding box center [78, 166] width 92 height 14
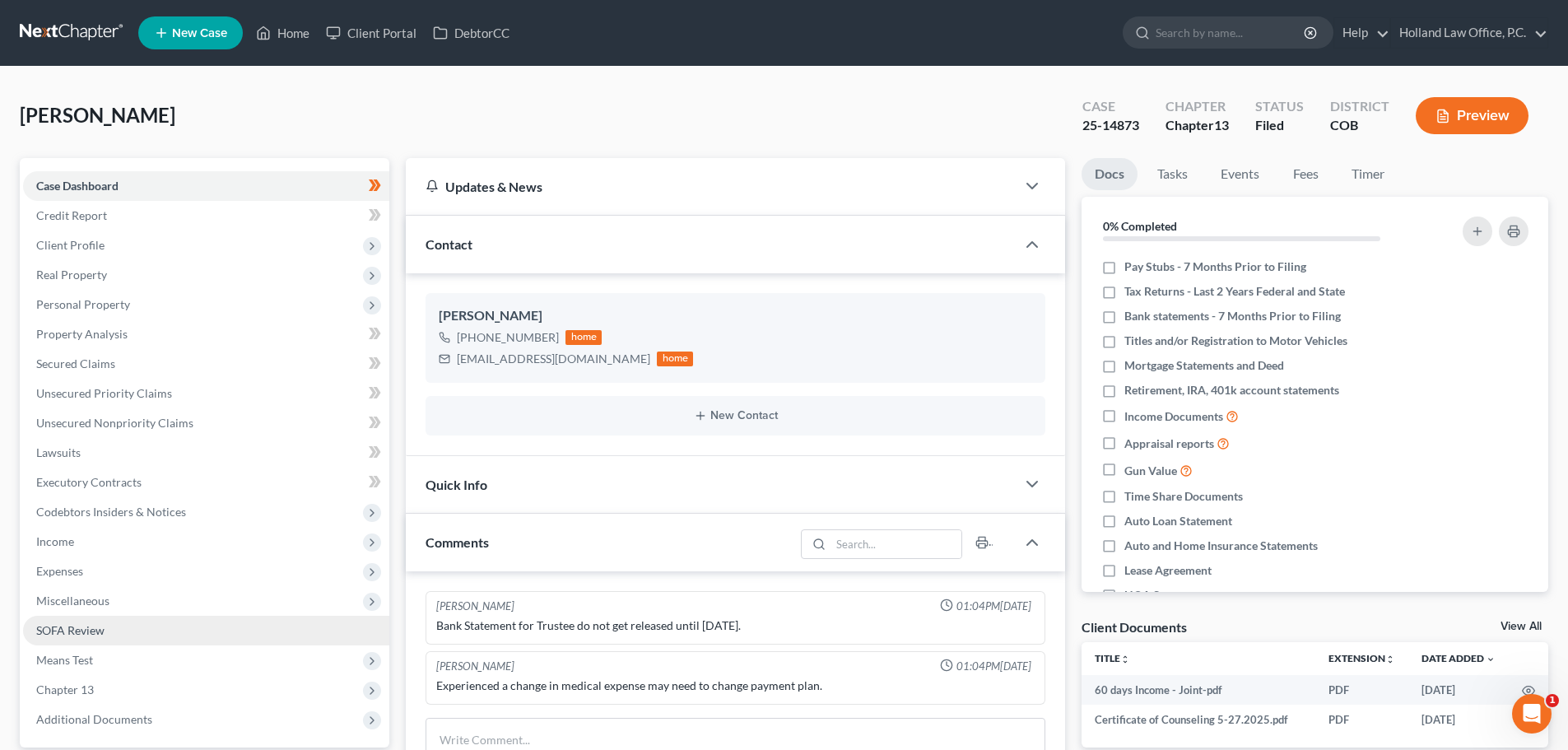
scroll to position [164, 0]
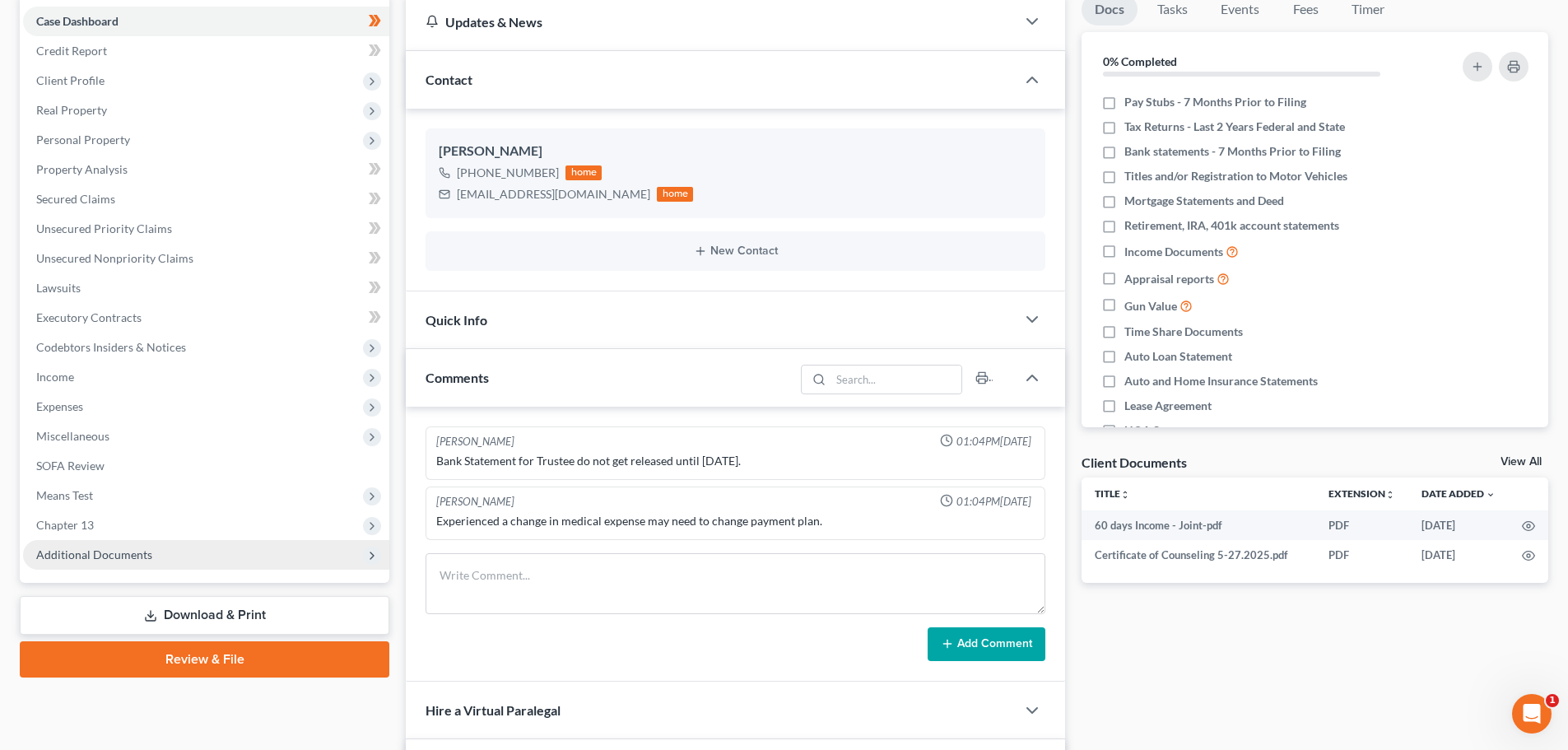
click at [125, 549] on span "Additional Documents" at bounding box center [94, 555] width 116 height 14
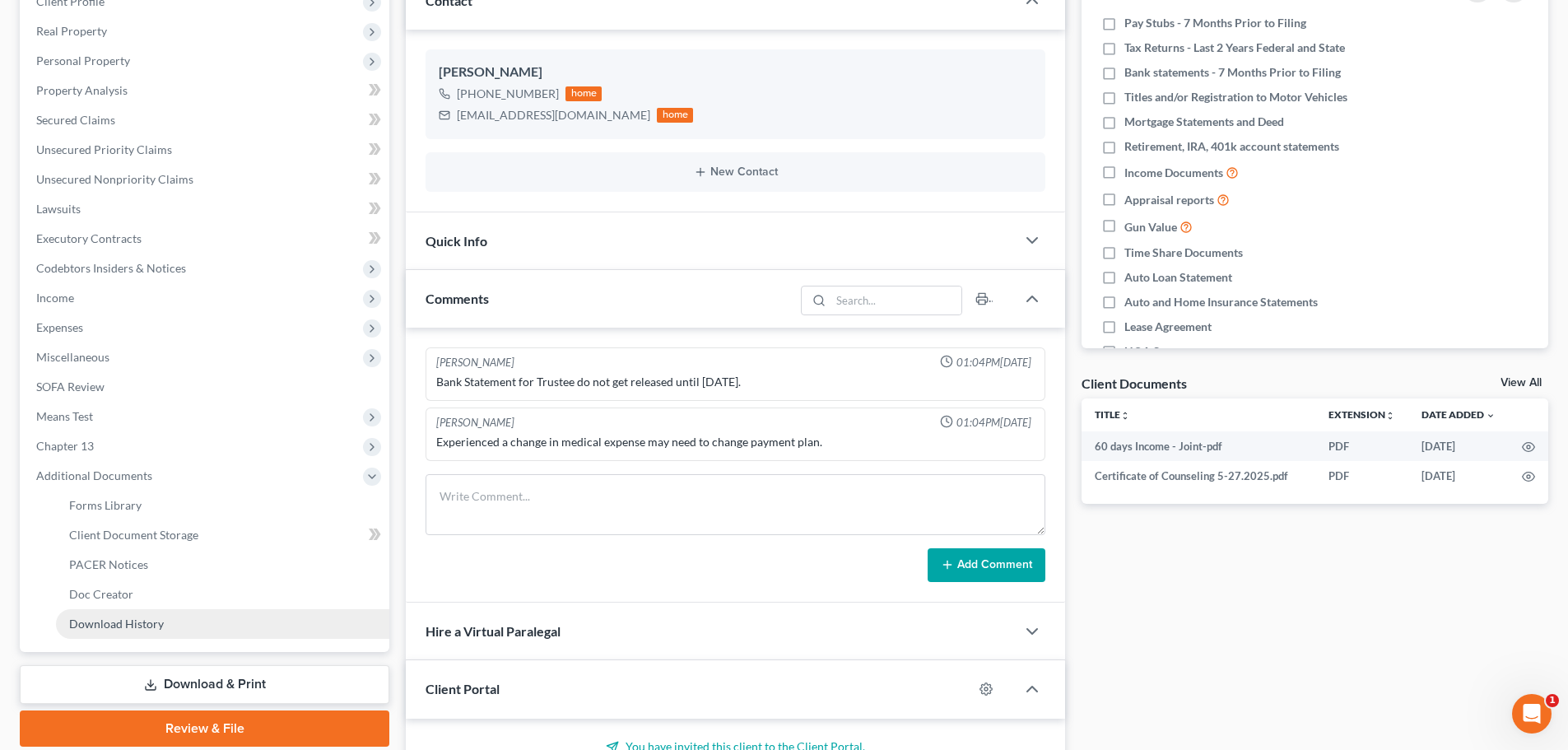
scroll to position [330, 0]
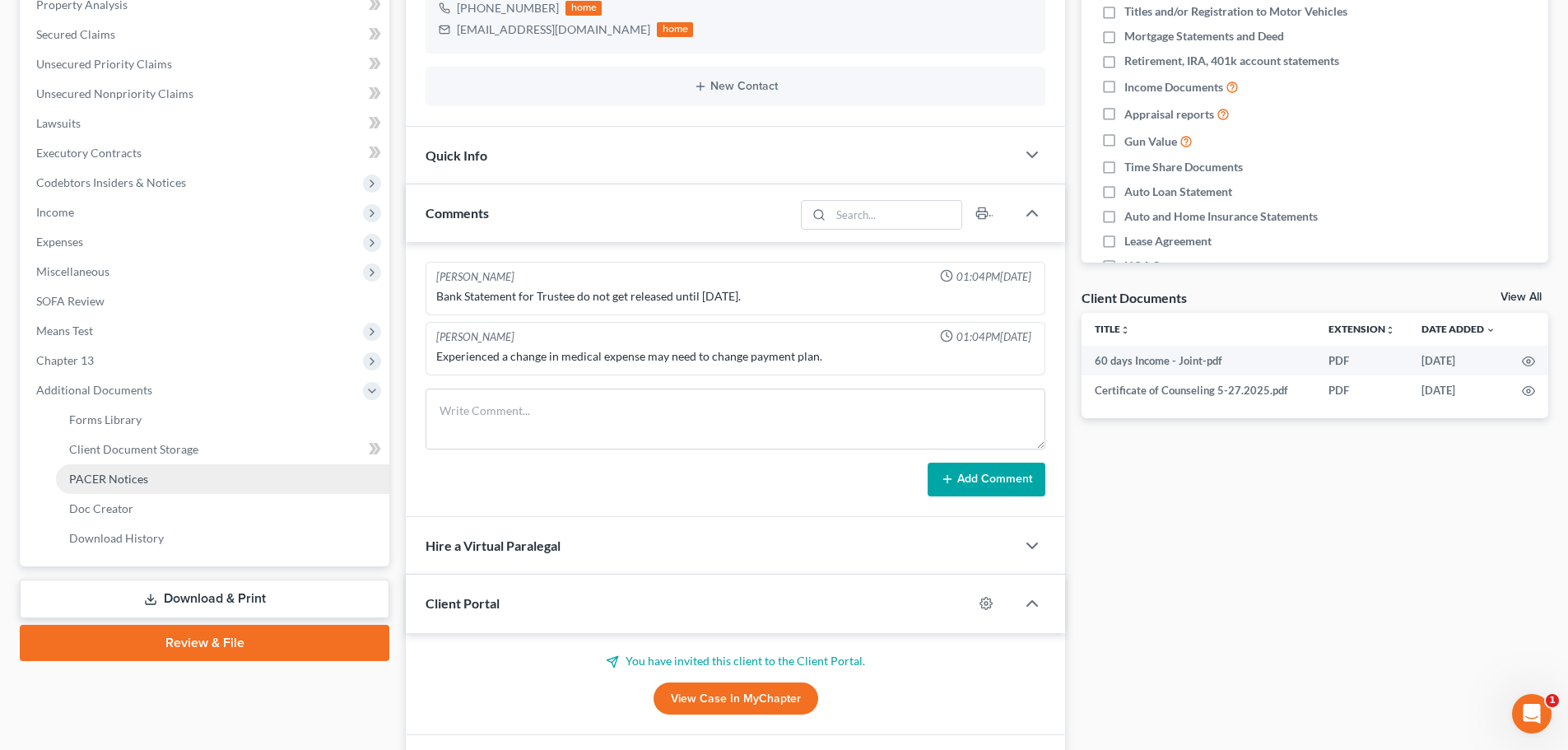
click at [121, 487] on link "PACER Notices" at bounding box center [222, 479] width 333 height 30
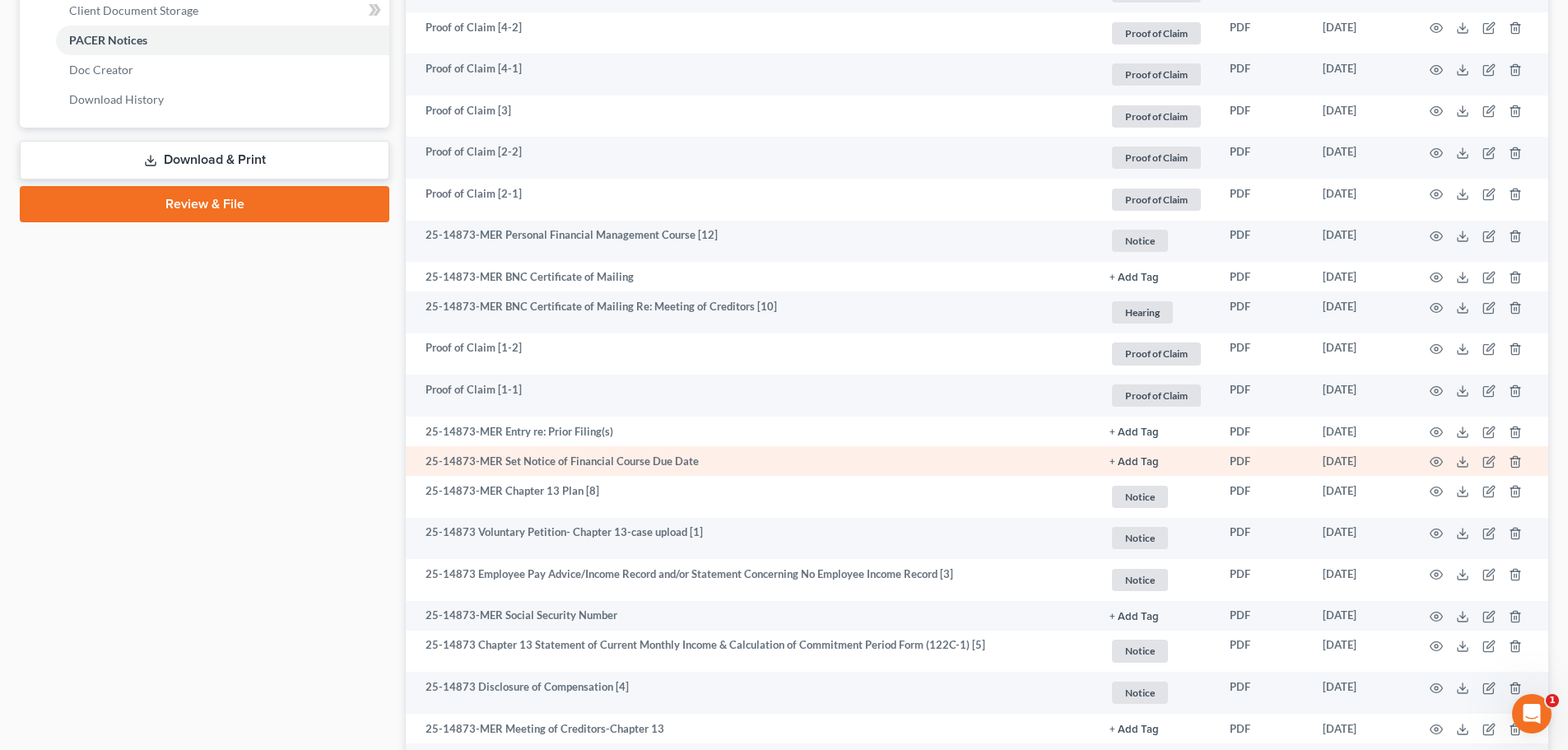
scroll to position [766, 0]
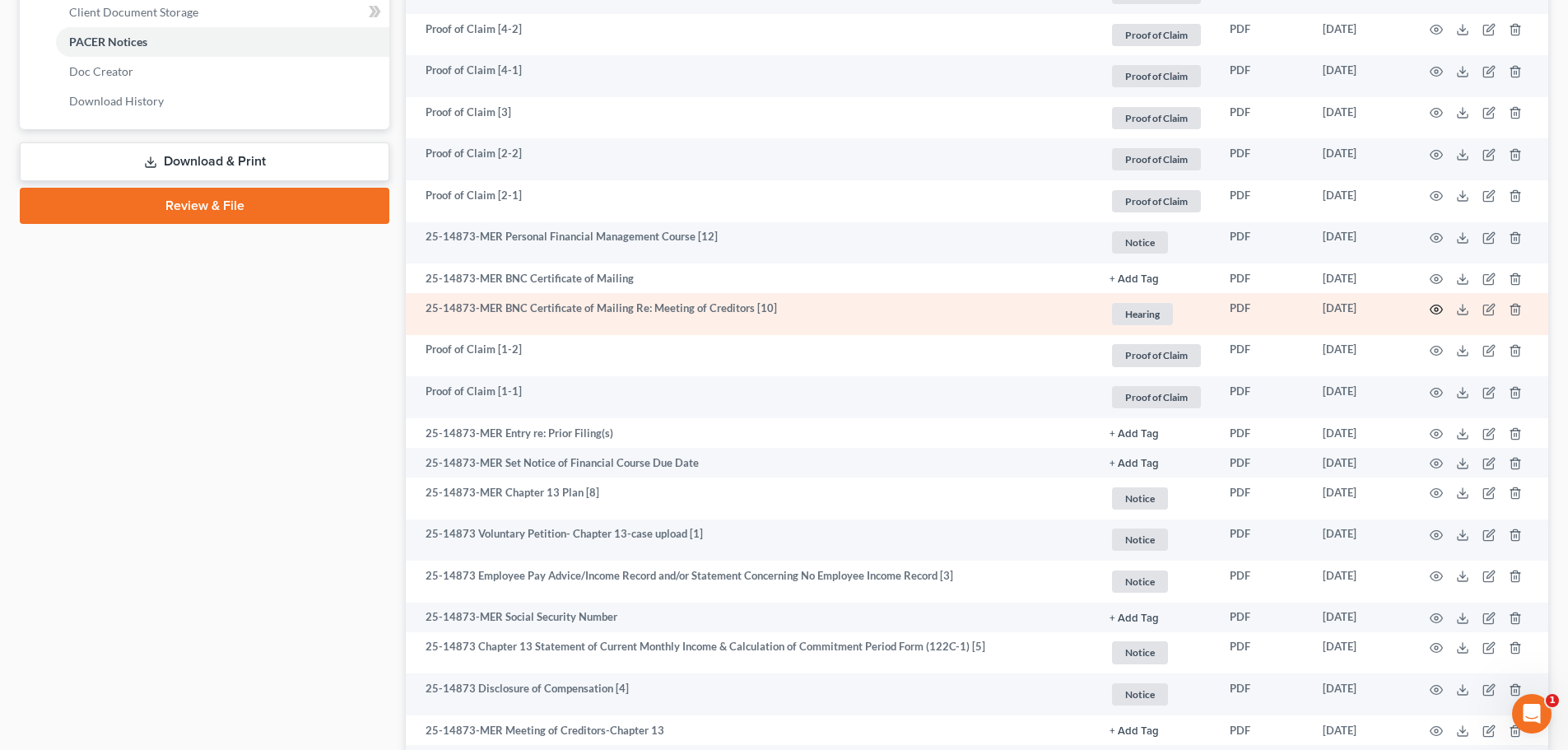
click at [1436, 305] on icon "button" at bounding box center [1437, 310] width 14 height 14
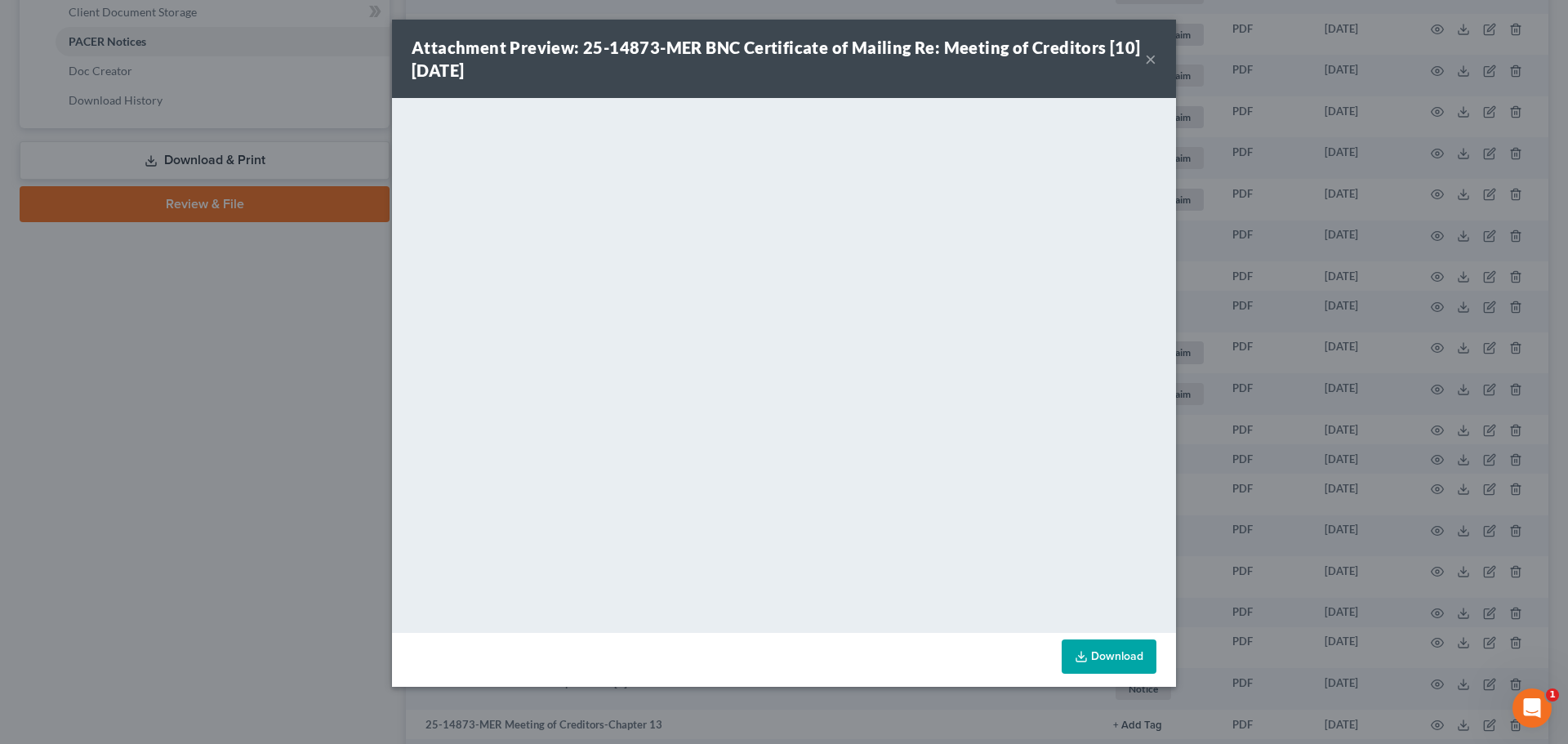
click at [1152, 62] on button "×" at bounding box center [1151, 58] width 12 height 19
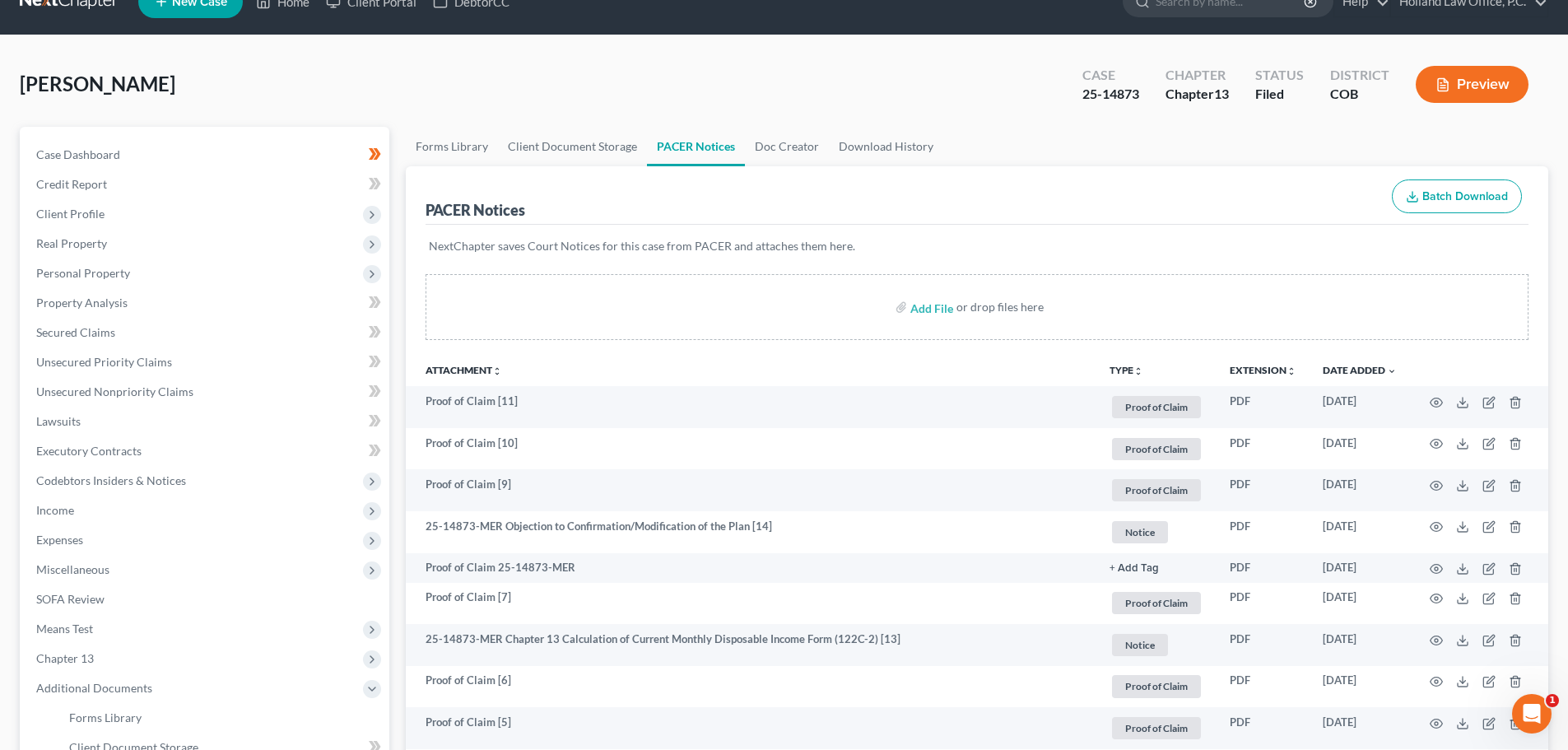
scroll to position [0, 0]
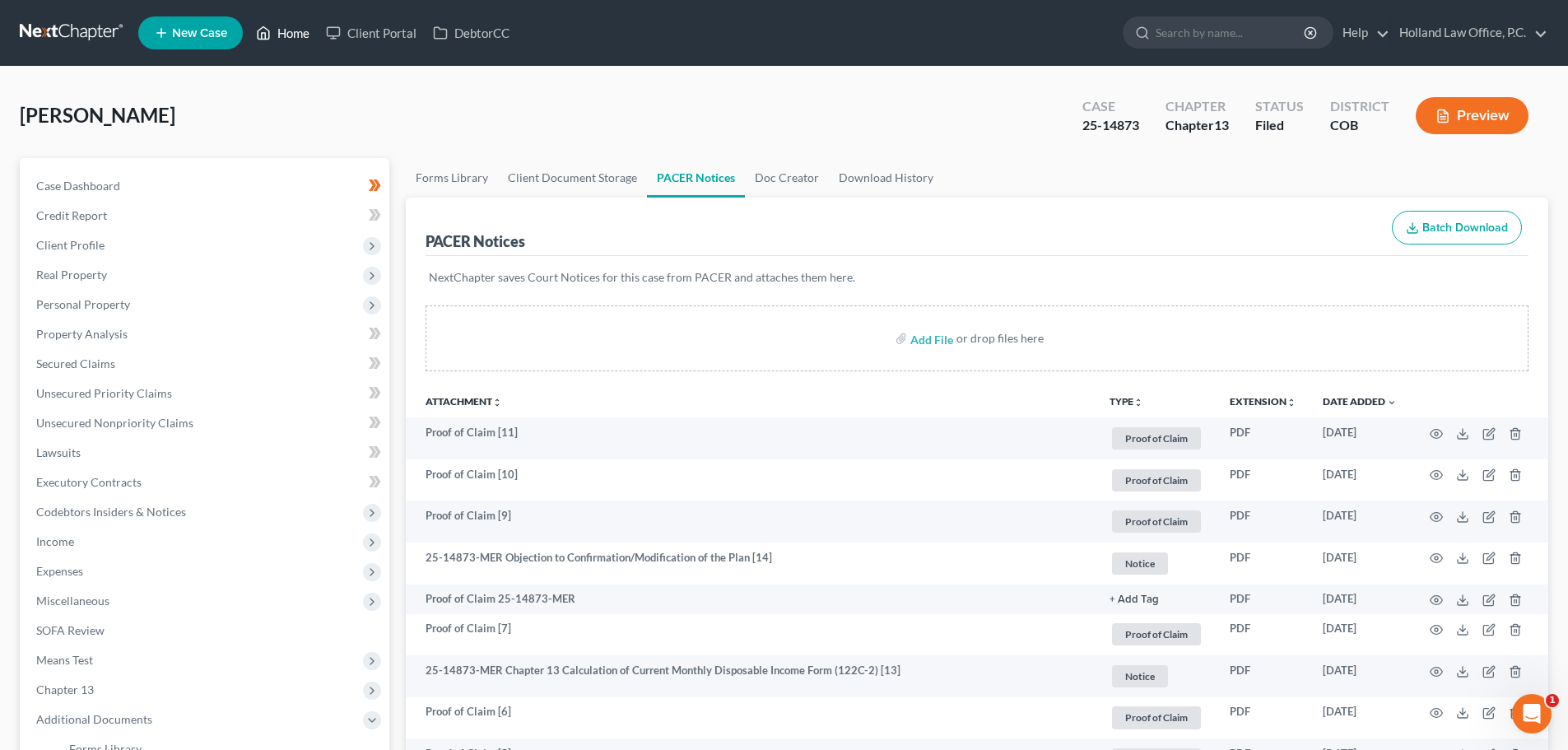
click at [298, 34] on link "Home" at bounding box center [282, 33] width 70 height 30
